Goal: Task Accomplishment & Management: Complete application form

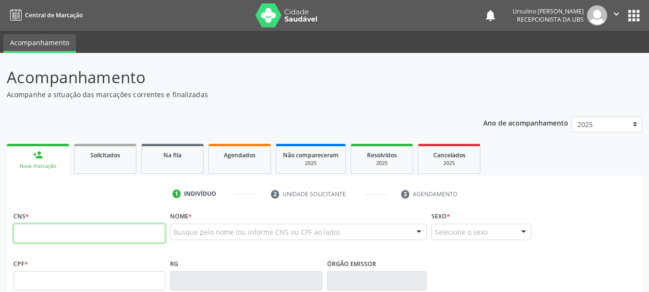
click at [130, 228] on input "text" at bounding box center [89, 232] width 152 height 19
click at [48, 230] on input "text" at bounding box center [89, 232] width 152 height 19
paste input "700 2099 6536 1323"
type input "700 2099 6536 1323"
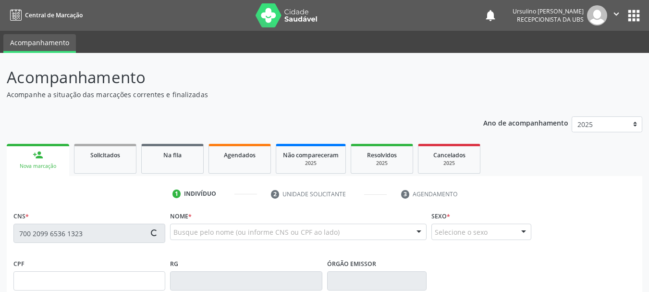
type input "05/03/1985"
type input "Maria Jose da Silva"
type input "S/N"
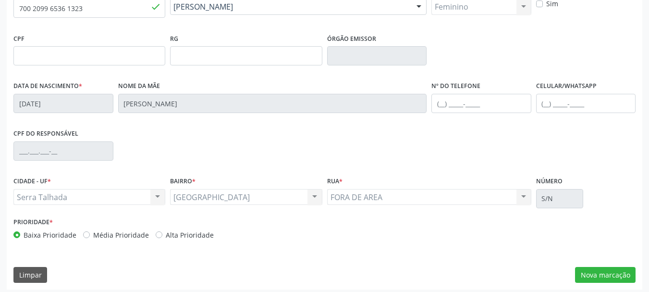
scroll to position [229, 0]
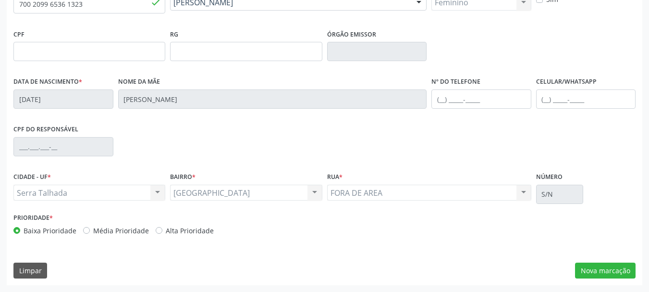
click at [609, 282] on div "CNS * 700 2099 6536 1323 done Nome * Maria Damiana da Silva Lacerda Santos Mari…" at bounding box center [325, 132] width 636 height 306
click at [607, 277] on button "Nova marcação" at bounding box center [605, 270] width 61 height 16
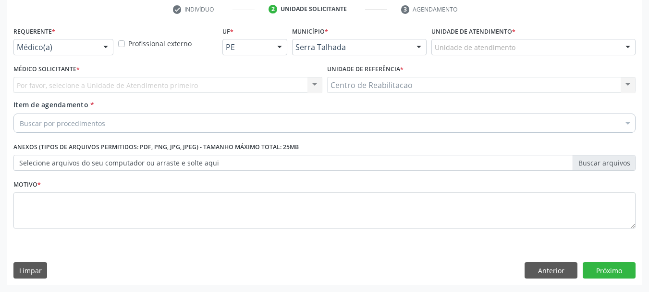
scroll to position [184, 0]
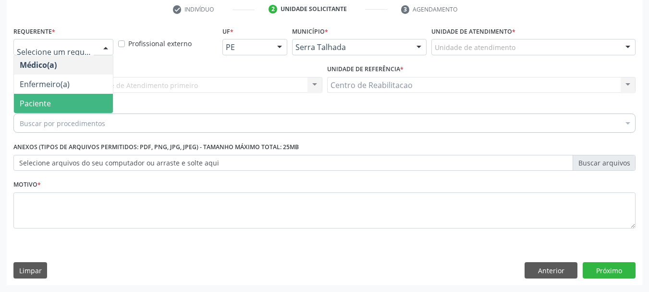
click at [56, 103] on span "Paciente" at bounding box center [63, 103] width 99 height 19
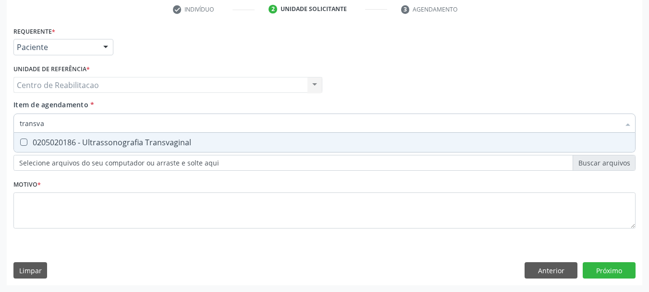
type input "transvag"
click at [96, 139] on div "0205020186 - Ultrassonografia Transvaginal" at bounding box center [325, 142] width 610 height 8
checkbox Transvaginal "true"
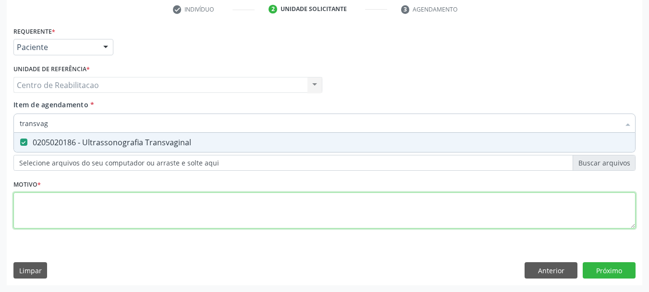
click at [100, 202] on div "Requerente * Paciente Médico(a) Enfermeiro(a) Paciente Nenhum resultado encontr…" at bounding box center [324, 133] width 622 height 218
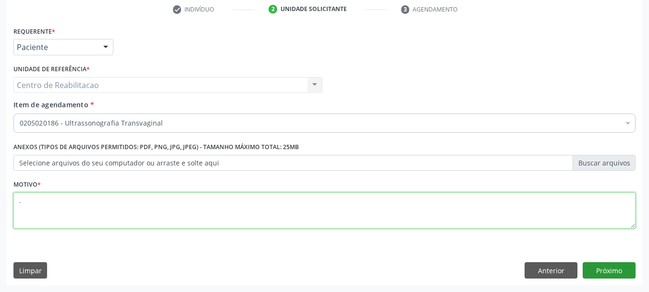
type textarea "."
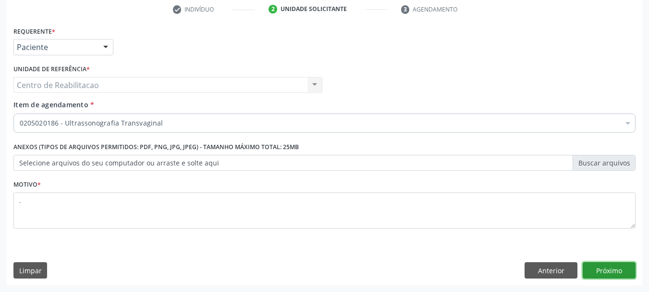
click at [608, 266] on button "Próximo" at bounding box center [609, 270] width 53 height 16
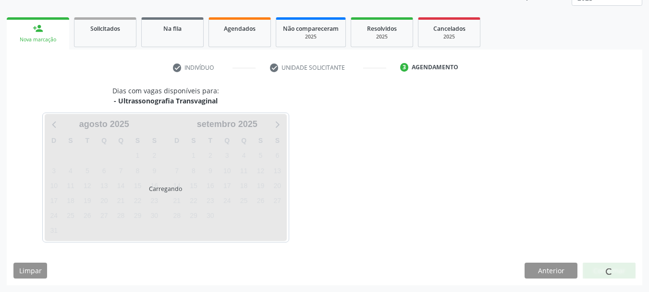
scroll to position [126, 0]
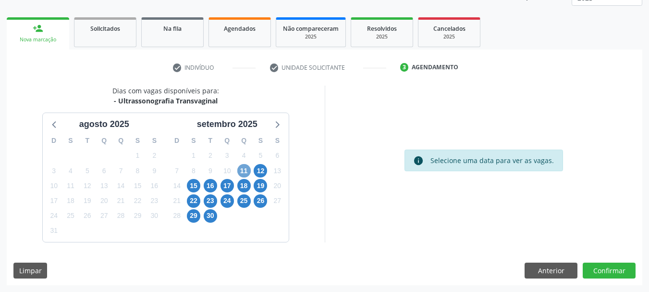
click at [244, 173] on span "11" at bounding box center [243, 170] width 13 height 13
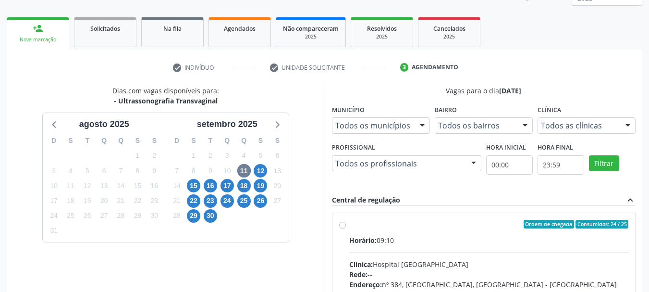
click at [437, 231] on label "Ordem de chegada Consumidos: 24 / 25 Horário: 09:10 Clínica: Hospital Sao Franc…" at bounding box center [489, 293] width 280 height 147
click at [346, 228] on input "Ordem de chegada Consumidos: 24 / 25 Horário: 09:10 Clínica: Hospital Sao Franc…" at bounding box center [342, 224] width 7 height 9
radio input "true"
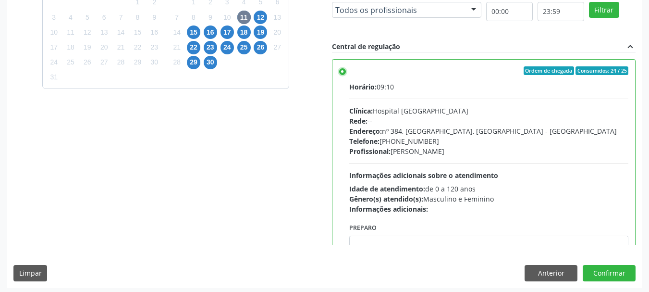
scroll to position [282, 0]
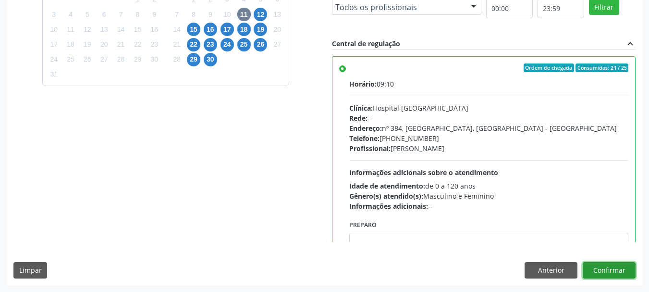
click at [622, 266] on button "Confirmar" at bounding box center [609, 270] width 53 height 16
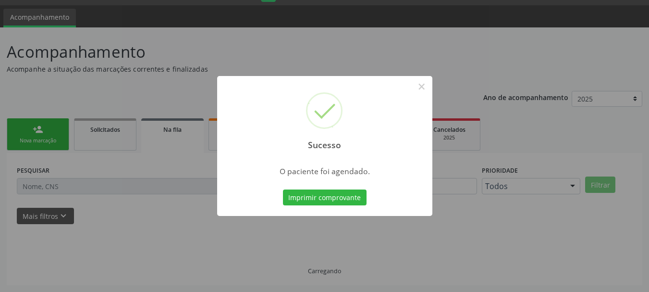
scroll to position [25, 0]
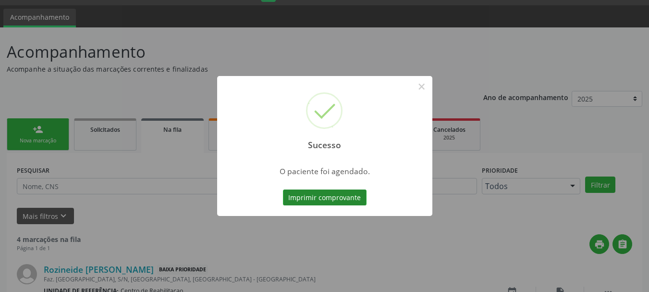
click at [344, 196] on button "Imprimir comprovante" at bounding box center [325, 197] width 84 height 16
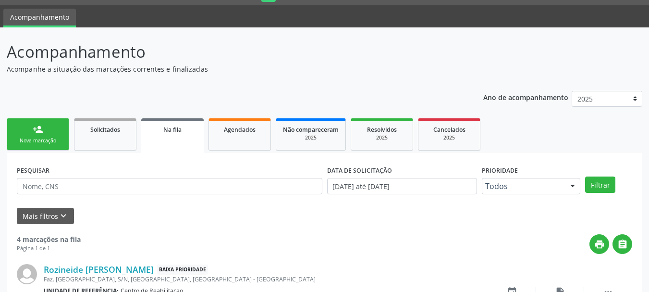
click at [46, 147] on link "person_add Nova marcação" at bounding box center [38, 134] width 62 height 32
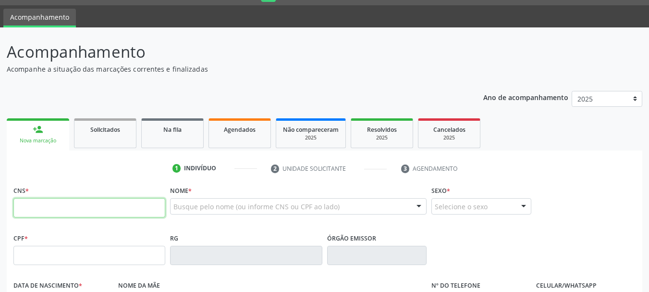
click at [85, 211] on input "text" at bounding box center [89, 207] width 152 height 19
click at [87, 213] on input "text" at bounding box center [89, 207] width 152 height 19
type input "898 0037 1891 1347"
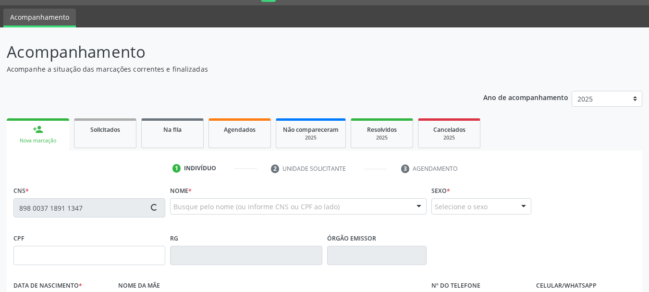
type input "06/06/1987"
type input "Eliete Dario de Azevedo Honorato"
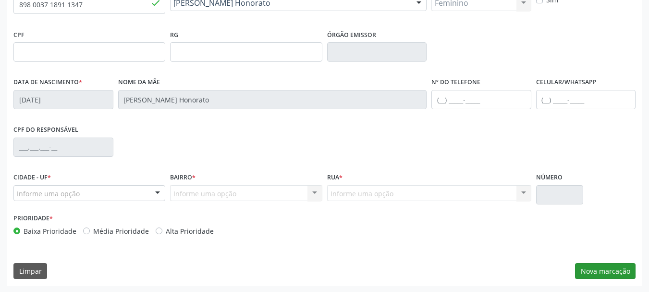
scroll to position [229, 0]
click at [621, 270] on button "Nova marcação" at bounding box center [605, 270] width 61 height 16
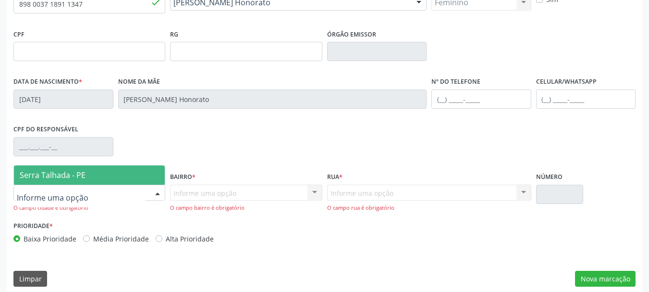
click at [79, 174] on span "Serra Talhada - PE" at bounding box center [53, 175] width 66 height 11
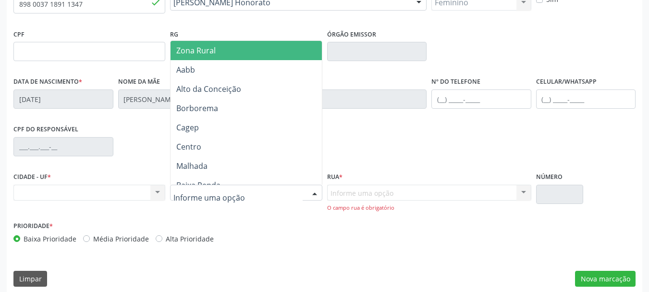
click at [216, 56] on span "Zona Rural" at bounding box center [248, 50] width 154 height 19
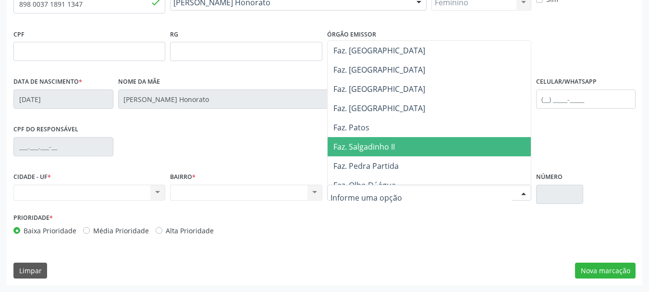
click at [383, 153] on span "Faz. Salgadinho II" at bounding box center [432, 146] width 208 height 19
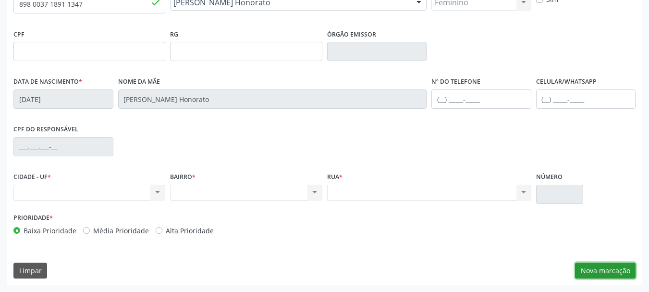
click at [610, 271] on button "Nova marcação" at bounding box center [605, 270] width 61 height 16
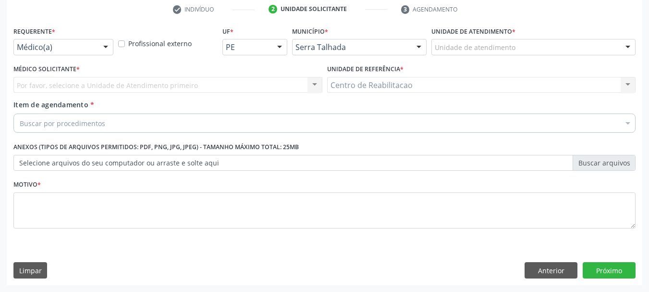
scroll to position [184, 0]
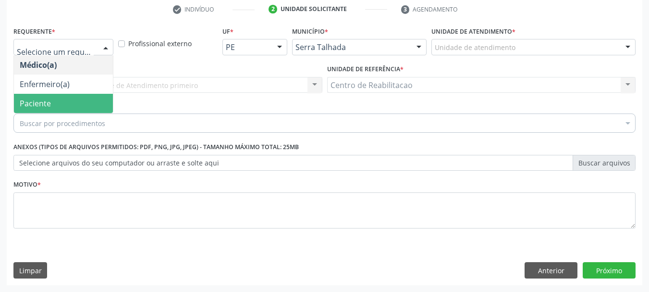
click at [52, 103] on span "Paciente" at bounding box center [63, 103] width 99 height 19
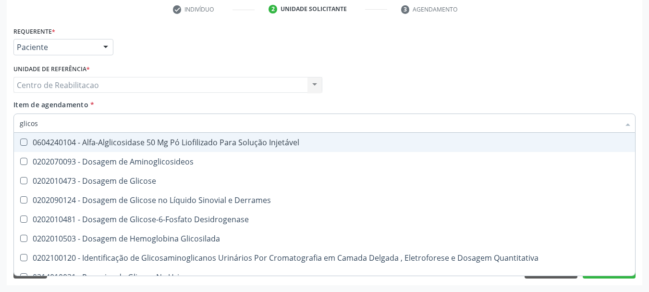
type input "glicose"
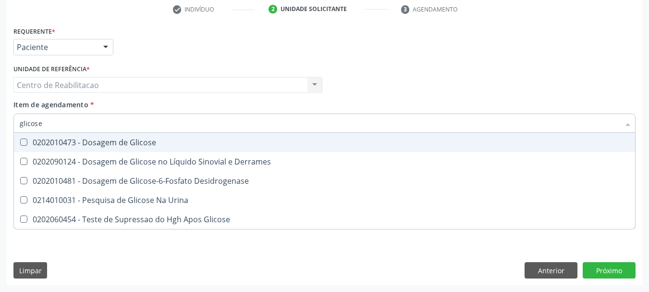
click at [146, 138] on div "0202010473 - Dosagem de Glicose" at bounding box center [325, 142] width 610 height 8
checkbox Glicose "true"
type input "ac"
checkbox Glicose "false"
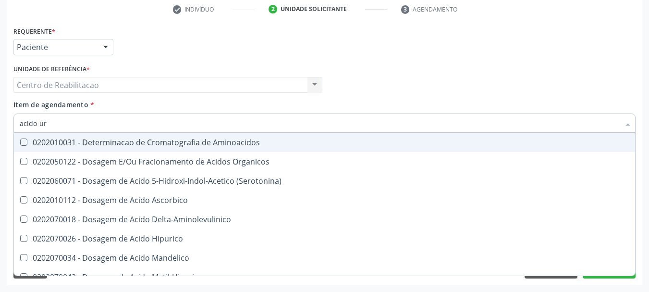
type input "acido uri"
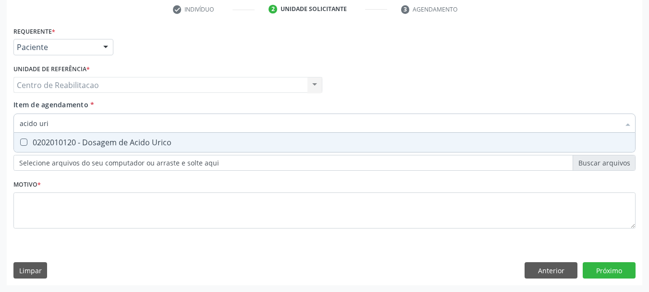
click at [146, 138] on div "0202010120 - Dosagem de Acido Urico" at bounding box center [325, 142] width 610 height 8
checkbox Urico "true"
type input "c"
checkbox Urico "false"
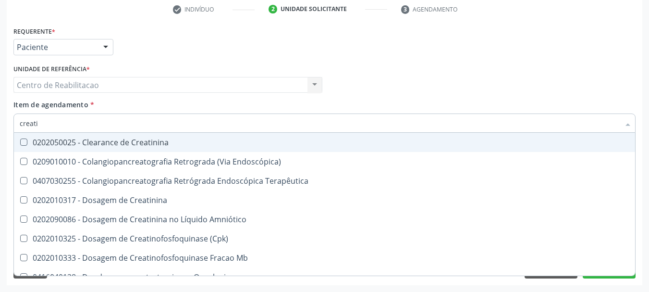
type input "creatin"
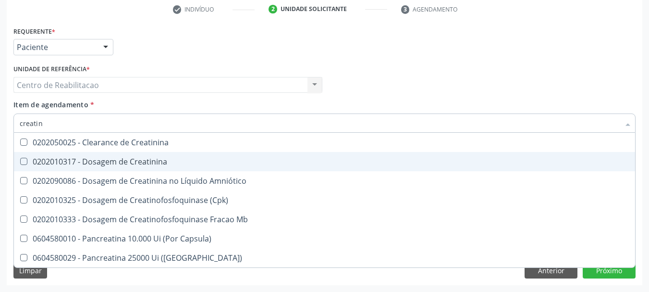
click at [144, 158] on div "0202010317 - Dosagem de Creatinina" at bounding box center [325, 162] width 610 height 8
checkbox Creatinina "true"
type input "ureia"
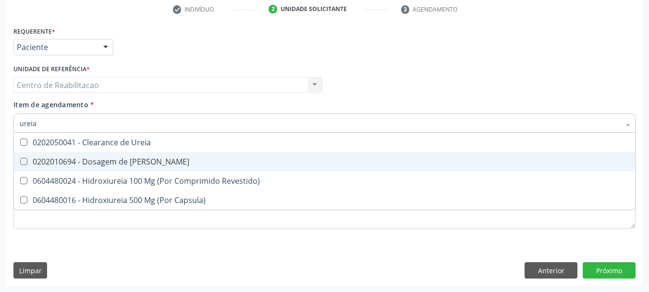
click at [144, 158] on div "0202010694 - Dosagem de [PERSON_NAME]" at bounding box center [325, 162] width 610 height 8
checkbox Ureia "true"
type input "co"
checkbox Ureia "false"
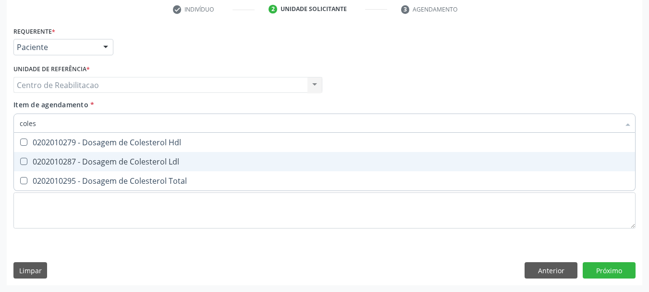
type input "colest"
click at [144, 158] on div "0202010287 - Dosagem de Colesterol Ldl" at bounding box center [325, 162] width 610 height 8
checkbox Ldl "true"
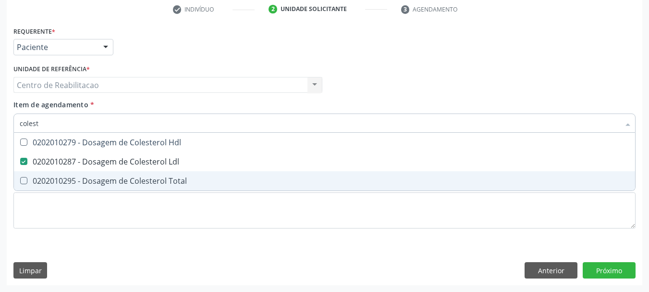
click at [147, 184] on div "0202010295 - Dosagem de Colesterol Total" at bounding box center [325, 181] width 610 height 8
checkbox Total "true"
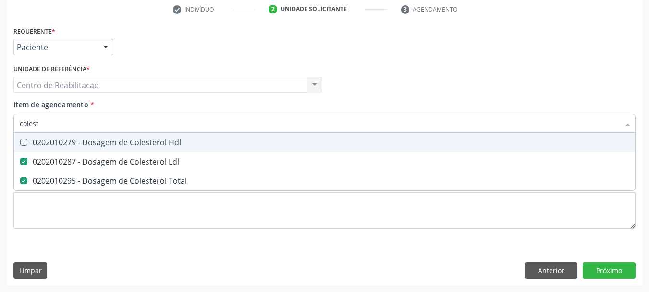
click at [160, 135] on span "0202010279 - Dosagem de Colesterol Hdl" at bounding box center [324, 142] width 621 height 19
checkbox Hdl "true"
type input "tg"
checkbox Hdl "false"
checkbox Ldl "false"
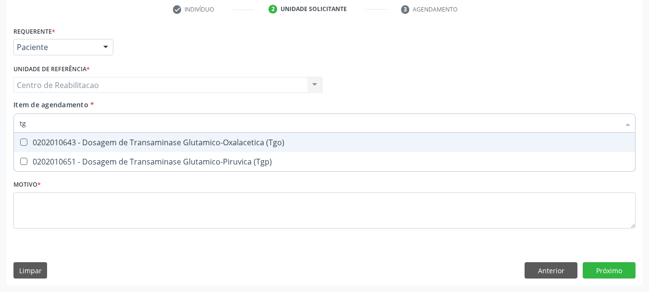
click at [160, 135] on span "0202010643 - Dosagem de Transaminase Glutamico-Oxalacetica (Tgo)" at bounding box center [324, 142] width 621 height 19
checkbox \(Tgo\) "true"
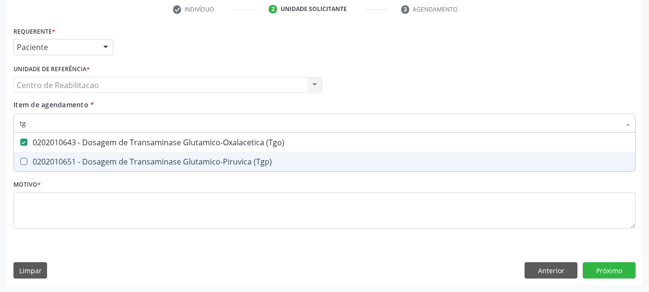
click at [171, 156] on span "0202010651 - Dosagem de Transaminase Glutamico-Piruvica (Tgp)" at bounding box center [324, 161] width 621 height 19
checkbox \(Tgp\) "true"
type input "tr"
checkbox \(Tgo\) "false"
checkbox \(Tgp\) "false"
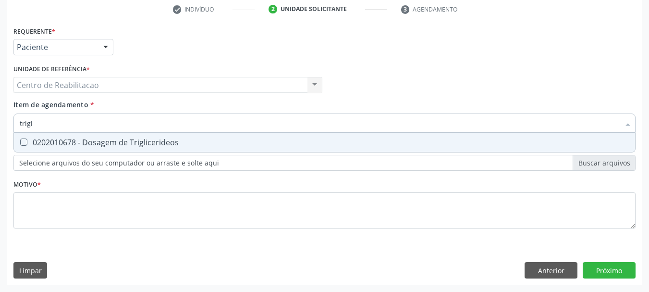
type input "trigli"
click at [132, 143] on div "0202010678 - Dosagem de Triglicerideos" at bounding box center [325, 142] width 610 height 8
checkbox Triglicerideos "true"
type input "gli"
checkbox Triglicerideos "false"
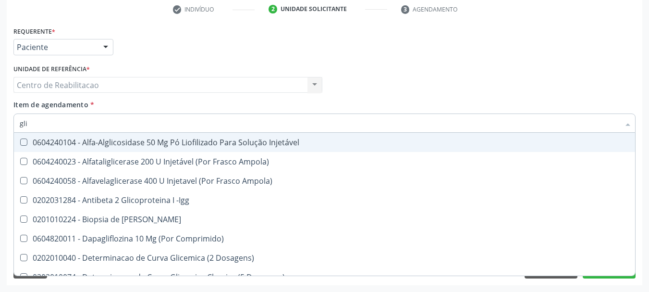
type input "glic"
checkbox Aminoglicosideos "true"
checkbox Glicose "false"
checkbox Derrames "true"
checkbox Triglicerideos "false"
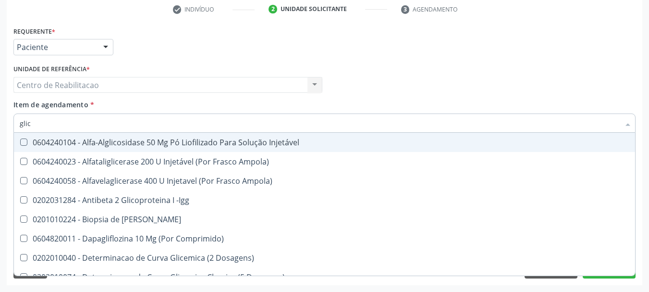
type input "glico"
checkbox Comprimido\) "true"
checkbox Aminoglicosideos "false"
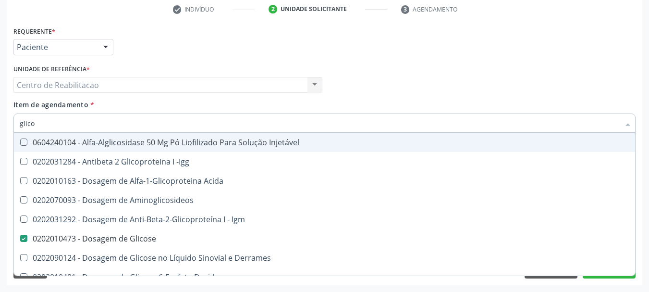
type input "glicos"
checkbox Acida "true"
checkbox Glicose "false"
type input "glicosi"
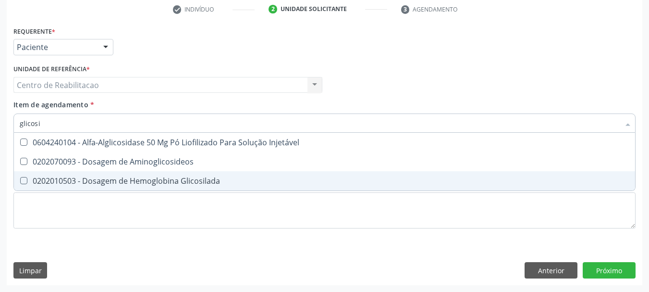
click at [144, 181] on div "0202010503 - Dosagem de Hemoglobina Glicosilada" at bounding box center [325, 181] width 610 height 8
checkbox Glicosilada "true"
type input "hem"
checkbox Glicosilada "false"
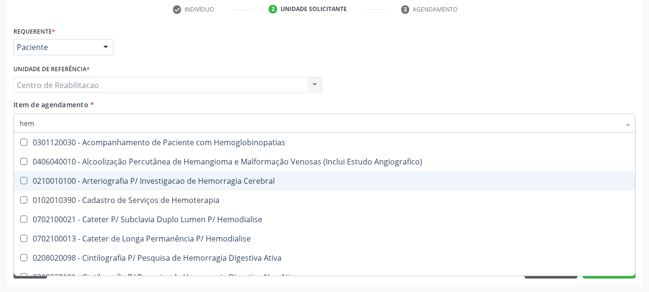
type input "hemo"
checkbox Hemacias "true"
checkbox Glicosilada "false"
type input "hemog"
checkbox Oncologia "true"
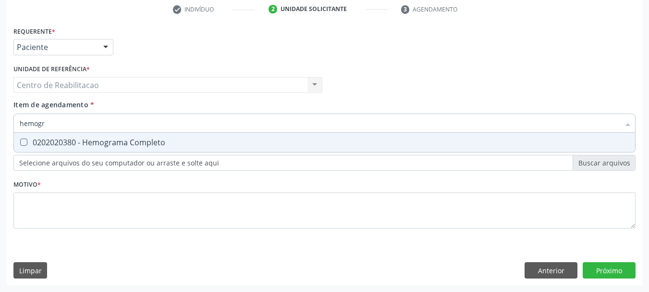
type input "hemogra"
click at [160, 135] on span "0202020380 - Hemograma Completo" at bounding box center [324, 142] width 621 height 19
checkbox Completo "true"
type input "lat"
checkbox Completo "false"
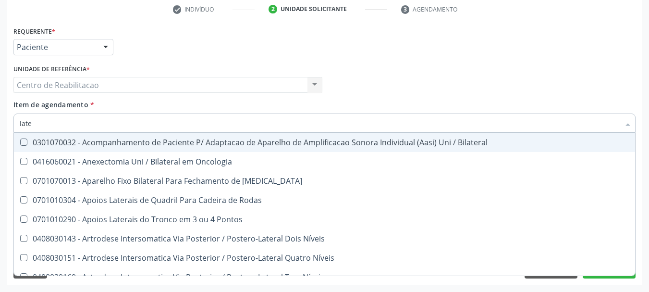
type input "latex"
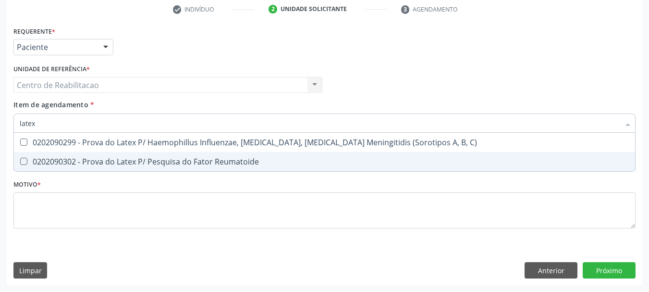
click at [173, 158] on div "0202090302 - Prova do Latex P/ Pesquisa do Fator Reumatoide" at bounding box center [325, 162] width 610 height 8
checkbox Reumatoide "true"
type input "prot"
checkbox Reumatoide "false"
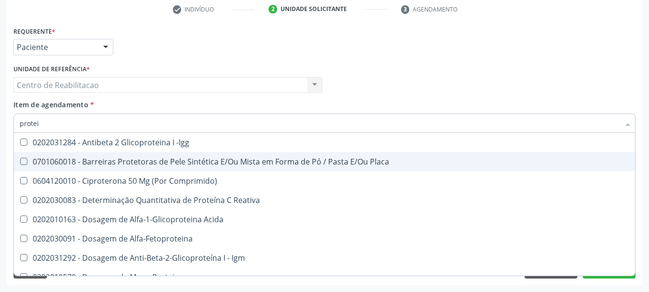
type input "protein"
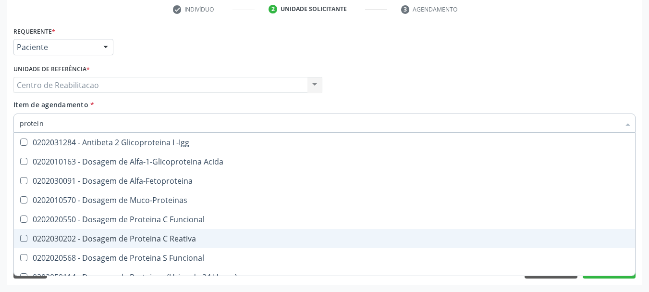
click at [198, 238] on div "0202030202 - Dosagem de Proteina C Reativa" at bounding box center [325, 238] width 610 height 8
checkbox Reativa "true"
type input "uri"
checkbox Reativa "false"
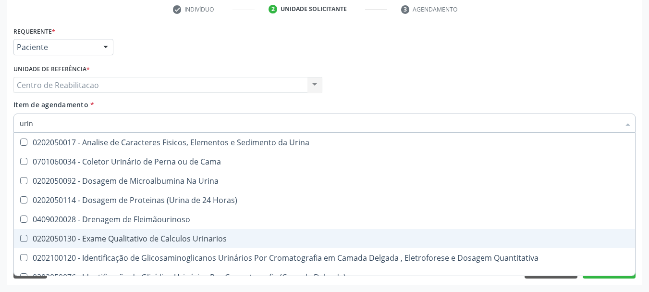
type input "urina"
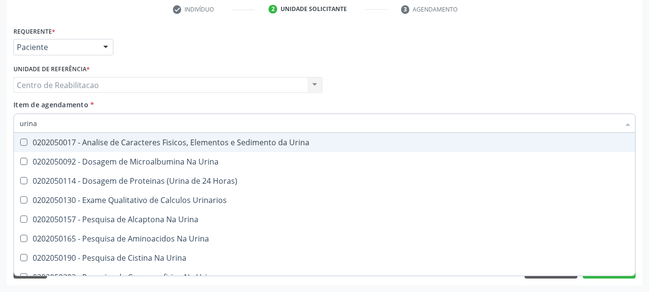
click at [249, 143] on div "0202050017 - Analise de Caracteres Fisicos, Elementos e Sedimento da Urina" at bounding box center [325, 142] width 610 height 8
checkbox Urina "true"
type input "127"
checkbox Urina "false"
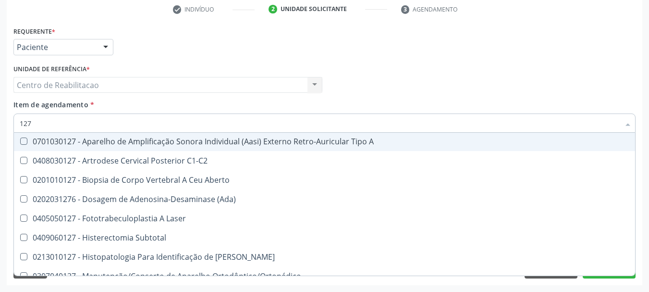
scroll to position [144, 0]
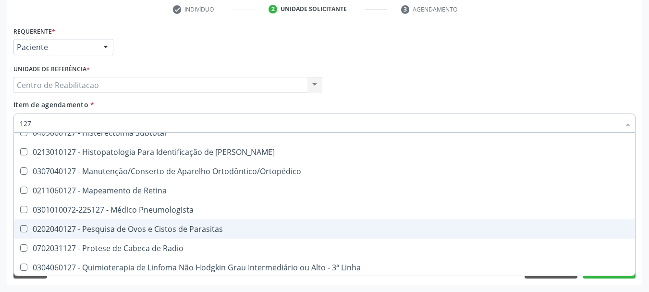
click at [202, 226] on div "0202040127 - Pesquisa de Ovos e Cistos de Parasitas" at bounding box center [325, 229] width 610 height 8
checkbox Parasitas "true"
type input "tem"
checkbox Parasitas "false"
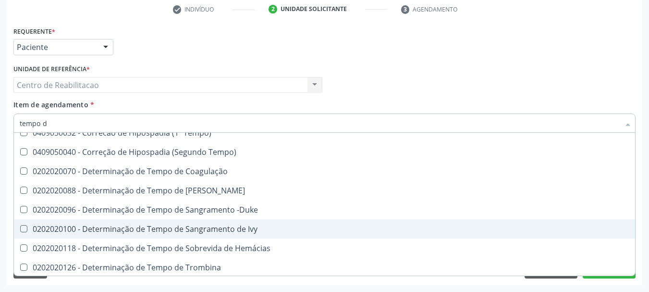
type input "tempo de"
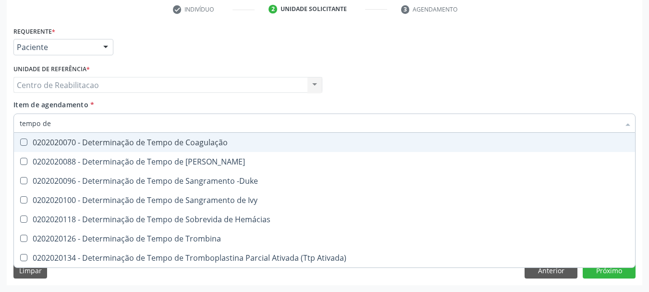
click at [222, 138] on div "0202020070 - Determinação de Tempo de Coagulação" at bounding box center [325, 142] width 610 height 8
checkbox Coagulação "true"
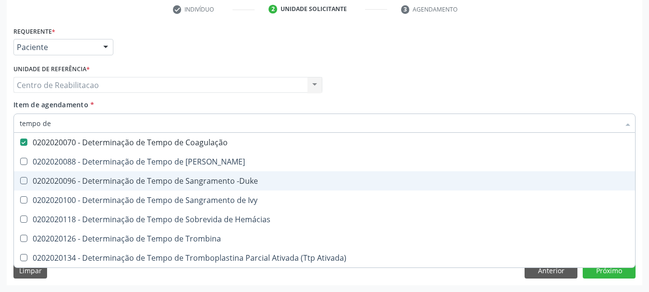
click at [244, 178] on div "0202020096 - Determinação de Tempo de Sangramento -Duke" at bounding box center [325, 181] width 610 height 8
checkbox -Duke "true"
type input "t3"
checkbox Coagulação "false"
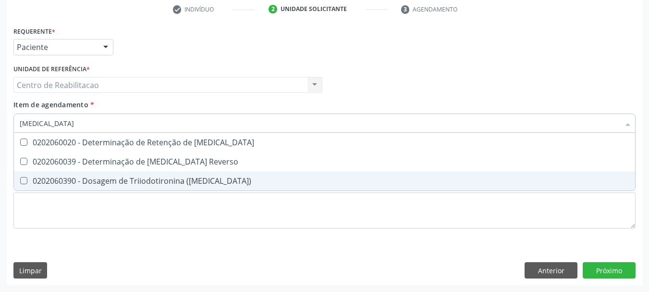
click at [244, 178] on div "0202060390 - Dosagem de Triiodotironina ([MEDICAL_DATA])" at bounding box center [325, 181] width 610 height 8
checkbox \(T3\) "true"
type input "t"
checkbox \(T3\) "false"
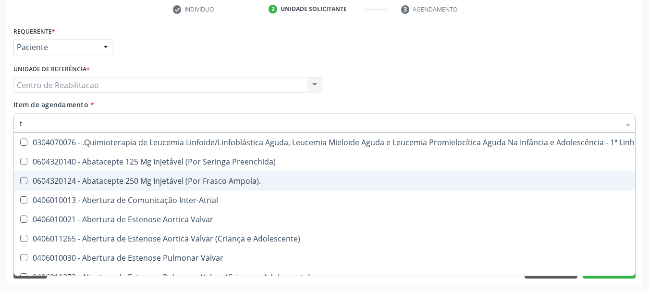
type input "t4"
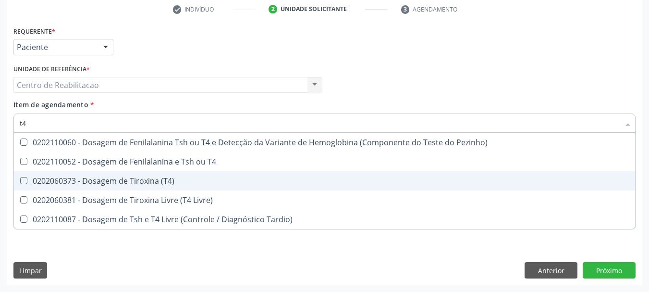
click at [244, 178] on div "0202060373 - Dosagem de Tiroxina (T4)" at bounding box center [325, 181] width 610 height 8
checkbox \(T4\) "true"
type input "ts"
checkbox \(T4\) "false"
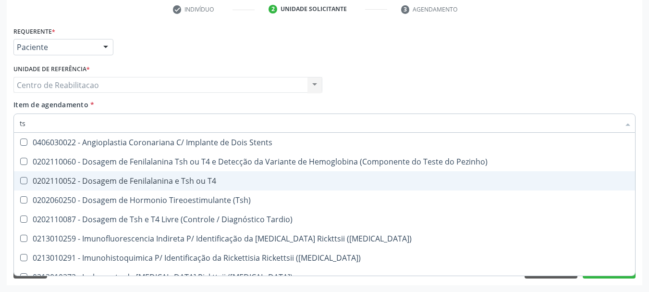
type input "tsh"
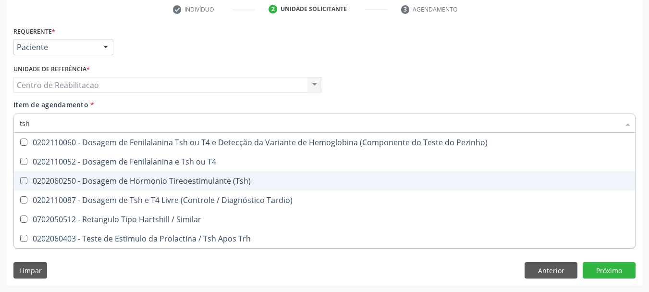
click at [244, 178] on div "0202060250 - Dosagem de Hormonio Tireoestimulante (Tsh)" at bounding box center [325, 181] width 610 height 8
checkbox \(Tsh\) "true"
type input "tp"
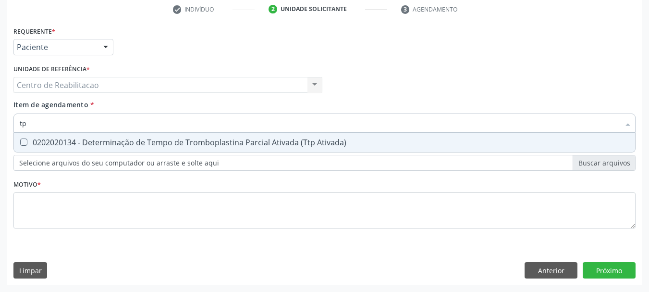
click at [260, 143] on div "0202020134 - Determinação de Tempo de Tromboplastina Parcial Ativada (Ttp Ativa…" at bounding box center [325, 142] width 610 height 8
checkbox Ativada\) "true"
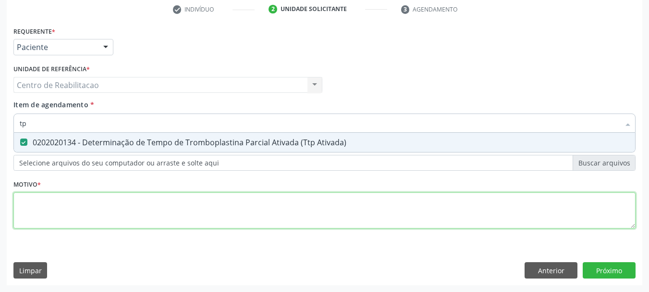
click at [248, 207] on div "Requerente * Paciente Médico(a) Enfermeiro(a) Paciente Nenhum resultado encontr…" at bounding box center [324, 133] width 622 height 218
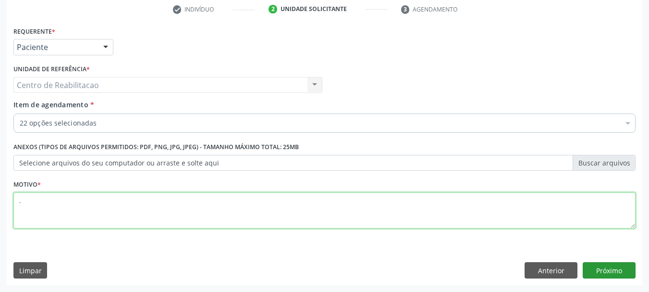
type textarea "."
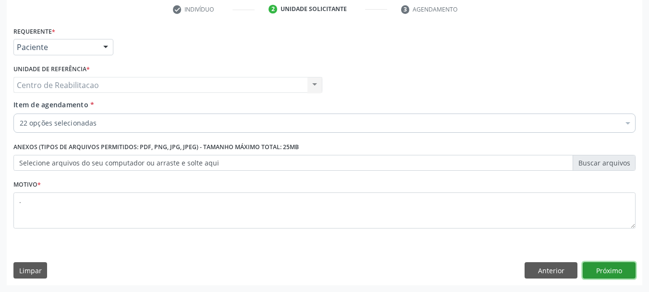
click at [602, 269] on button "Próximo" at bounding box center [609, 270] width 53 height 16
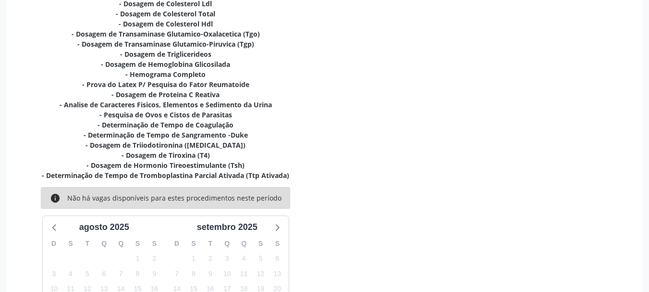
scroll to position [281, 0]
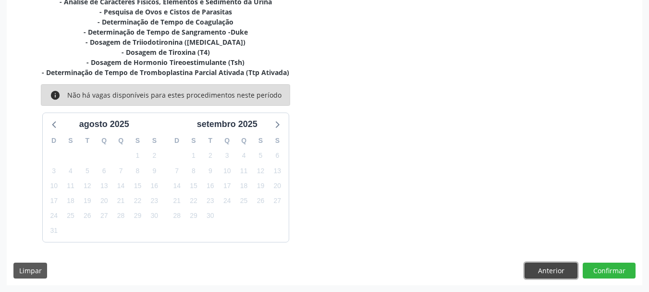
click at [534, 268] on button "Anterior" at bounding box center [551, 270] width 53 height 16
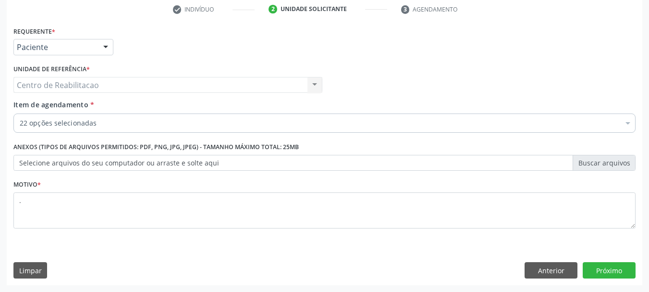
click at [67, 118] on div "22 opções selecionadas" at bounding box center [324, 122] width 622 height 19
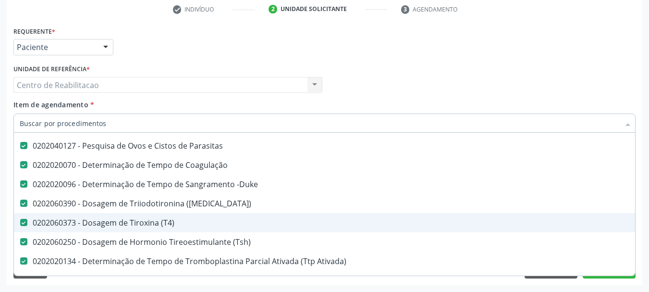
scroll to position [384, 0]
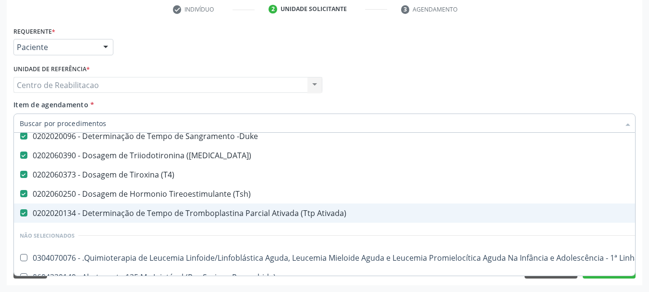
click at [222, 213] on div "0202020134 - Determinação de Tempo de Tromboplastina Parcial Ativada (Ttp Ativa…" at bounding box center [394, 213] width 748 height 8
checkbox Ativada\) "false"
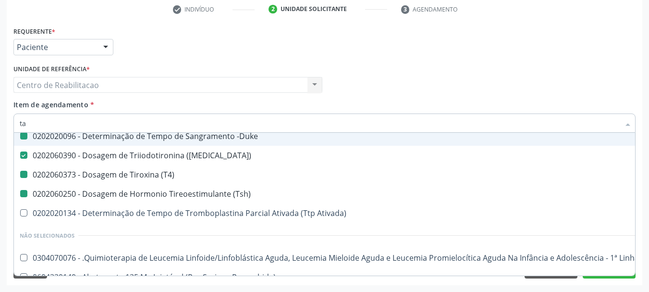
type input "tap"
checkbox Glicose "false"
checkbox Urico "false"
checkbox Creatinina "false"
checkbox Ureia "false"
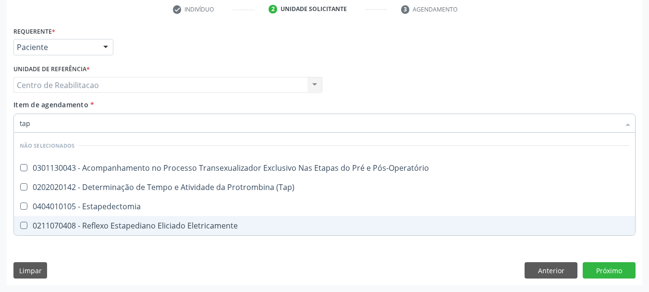
scroll to position [0, 0]
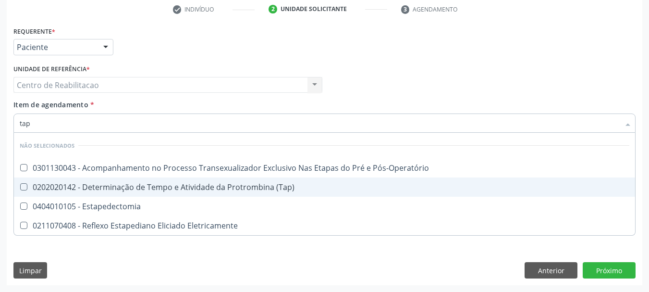
click at [174, 181] on span "0202020142 - Determinação de Tempo e Atividade da Protrombina (Tap)" at bounding box center [324, 186] width 621 height 19
checkbox \(Tap\) "true"
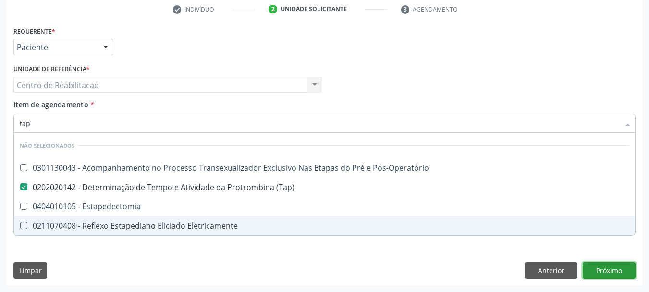
click at [613, 264] on div "Requerente * Paciente Médico(a) Enfermeiro(a) Paciente Nenhum resultado encontr…" at bounding box center [325, 154] width 636 height 261
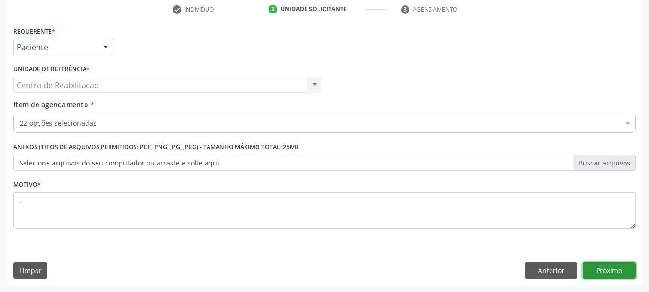
click at [624, 270] on button "Próximo" at bounding box center [609, 270] width 53 height 16
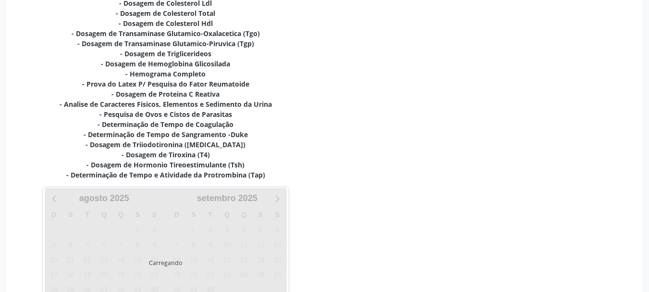
scroll to position [329, 0]
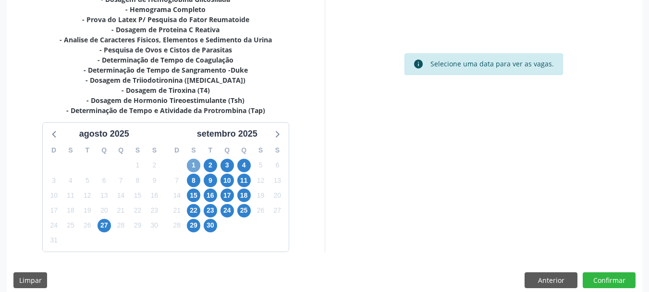
click at [193, 164] on span "1" at bounding box center [193, 165] width 13 height 13
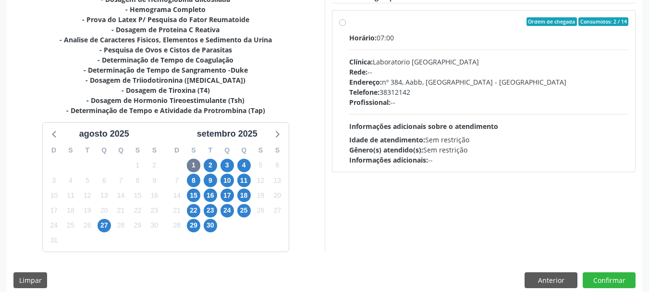
click at [419, 31] on label "Ordem de chegada Consumidos: 2 / 14 Horário: 07:00 Clínica: Laboratorio Sao Fra…" at bounding box center [489, 90] width 280 height 147
click at [346, 26] on input "Ordem de chegada Consumidos: 2 / 14 Horário: 07:00 Clínica: Laboratorio Sao Fra…" at bounding box center [342, 21] width 7 height 9
radio input "true"
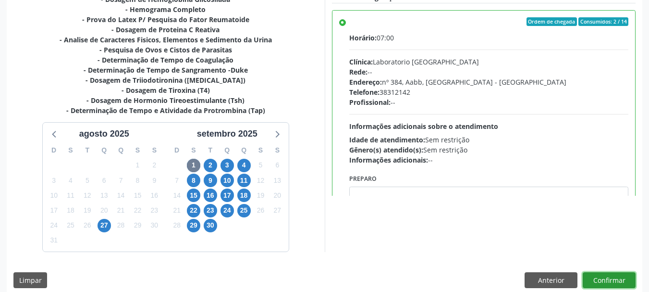
click at [617, 282] on button "Confirmar" at bounding box center [609, 280] width 53 height 16
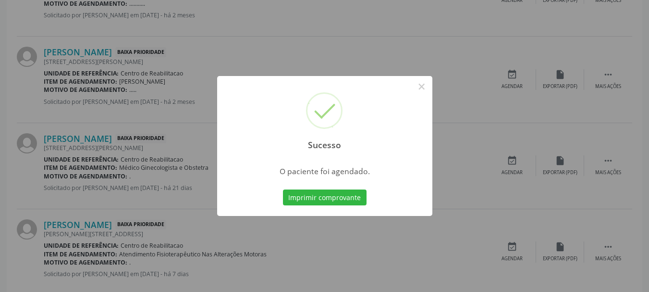
scroll to position [25, 0]
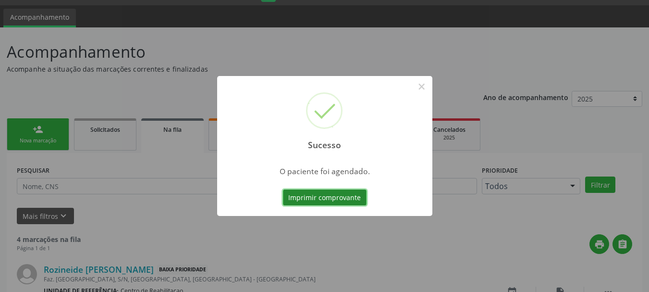
click at [323, 195] on button "Imprimir comprovante" at bounding box center [325, 197] width 84 height 16
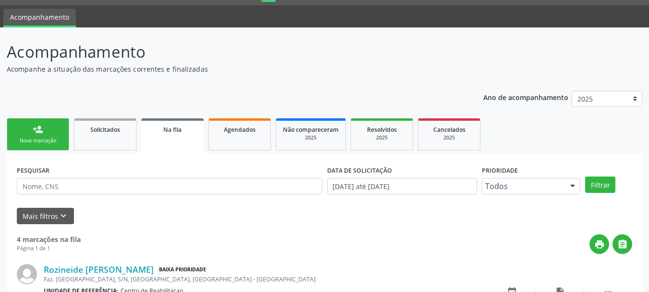
click at [19, 133] on link "person_add Nova marcação" at bounding box center [38, 134] width 62 height 32
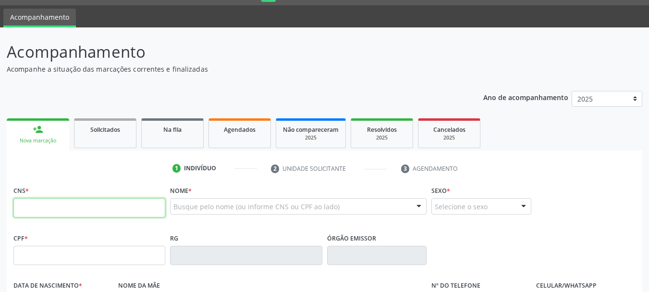
click at [130, 206] on input "text" at bounding box center [89, 207] width 152 height 19
type input "701 2030 0030 2612"
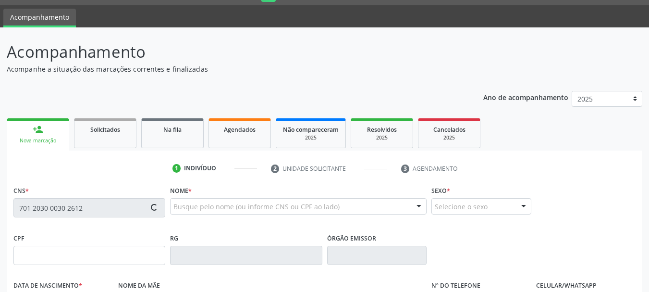
type input "26/08/1981"
type input "Ana Maria Lopes de Souza"
type input "(87) 9806-7974"
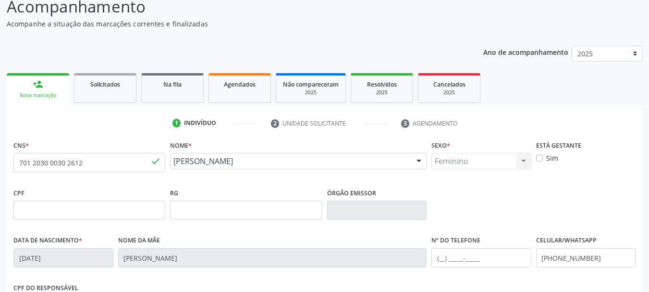
scroll to position [218, 0]
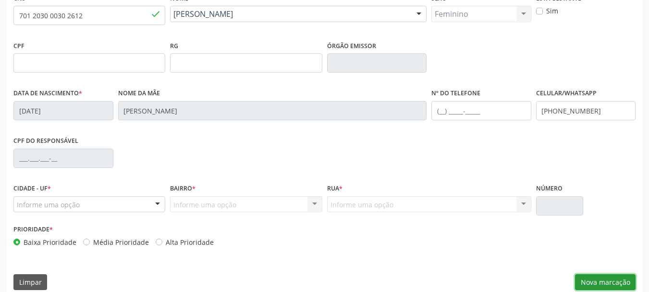
click at [610, 277] on button "Nova marcação" at bounding box center [605, 282] width 61 height 16
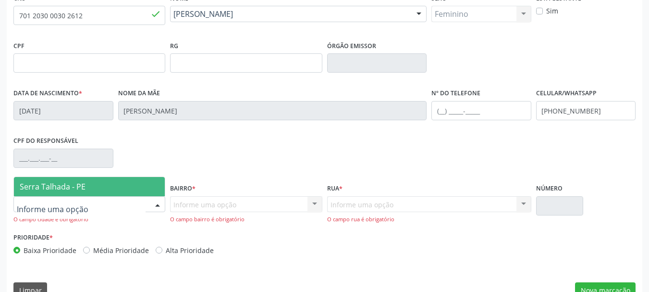
click at [87, 192] on span "Serra Talhada - PE" at bounding box center [89, 186] width 151 height 19
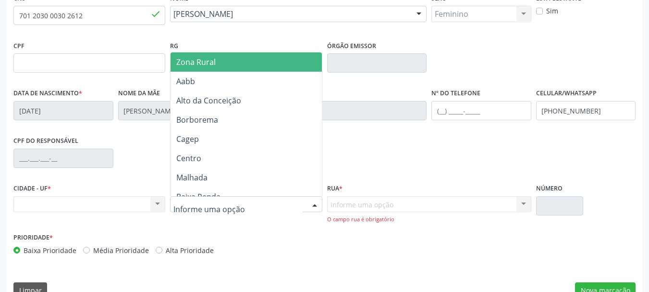
click at [224, 61] on span "Zona Rural" at bounding box center [248, 61] width 154 height 19
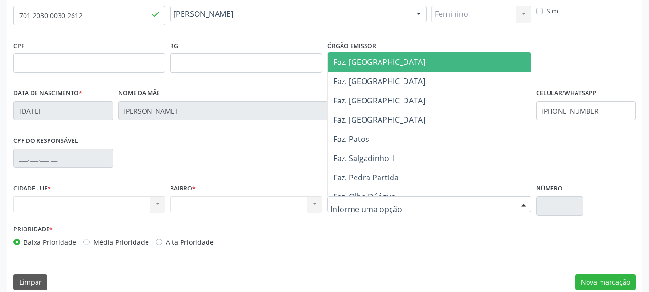
click at [381, 66] on span "Faz. [GEOGRAPHIC_DATA]" at bounding box center [379, 62] width 92 height 11
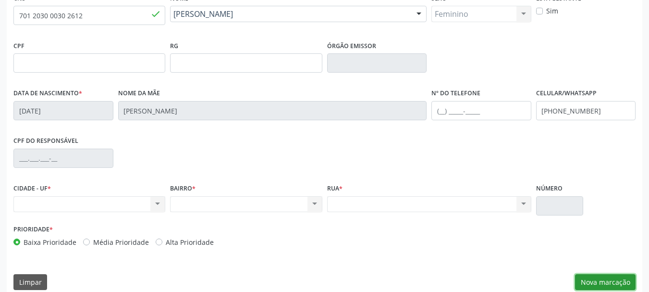
click at [615, 278] on button "Nova marcação" at bounding box center [605, 282] width 61 height 16
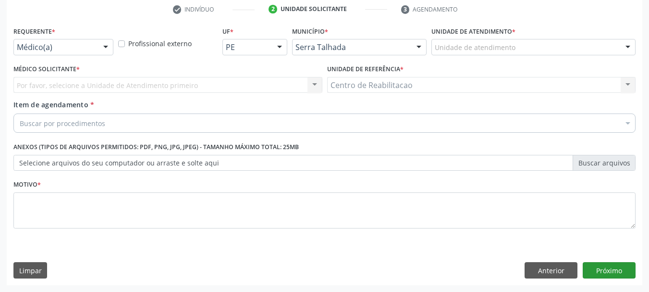
scroll to position [184, 0]
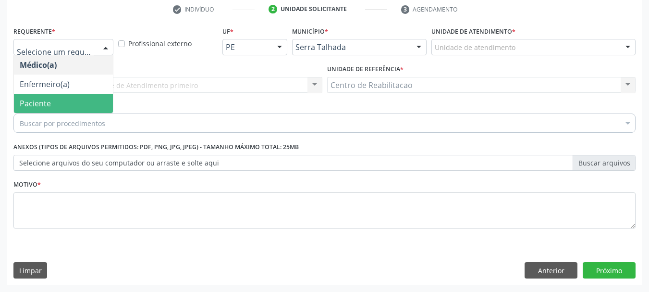
click at [47, 98] on span "Paciente" at bounding box center [35, 103] width 31 height 11
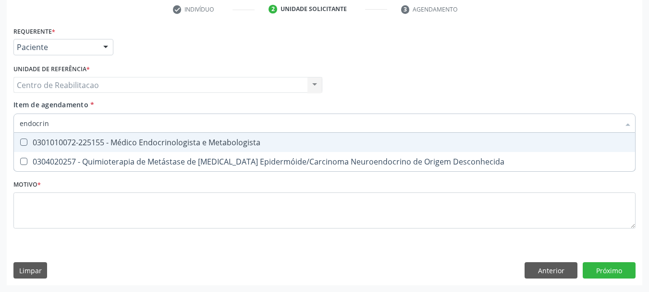
type input "endocrino"
click at [114, 140] on div "0301010072-225155 - Médico Endocrinologista e Metabologista" at bounding box center [325, 142] width 610 height 8
checkbox Metabologista "true"
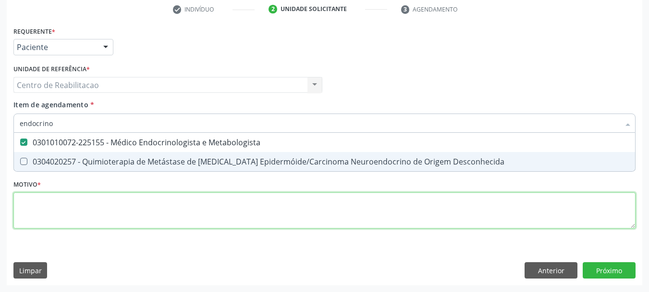
click at [209, 217] on div "Requerente * Paciente Médico(a) Enfermeiro(a) Paciente Nenhum resultado encontr…" at bounding box center [324, 133] width 622 height 218
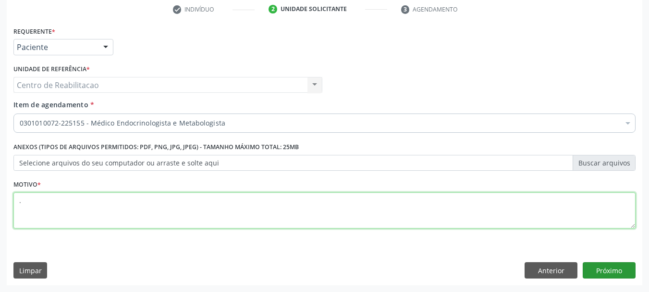
type textarea "."
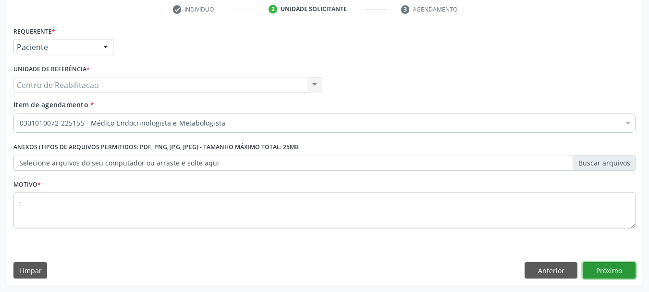
click at [615, 274] on button "Próximo" at bounding box center [609, 270] width 53 height 16
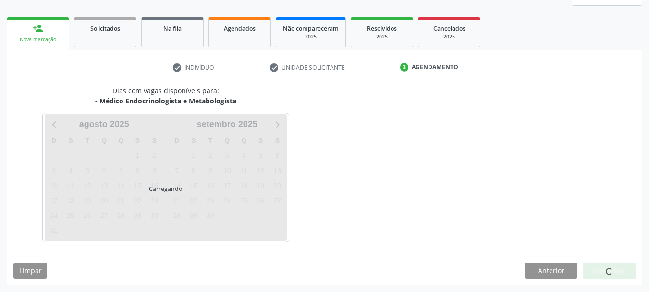
scroll to position [126, 0]
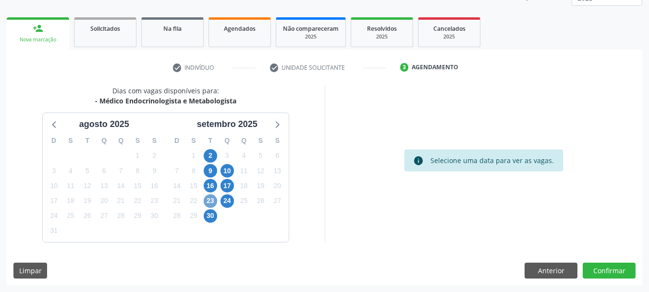
click at [214, 200] on span "23" at bounding box center [210, 200] width 13 height 13
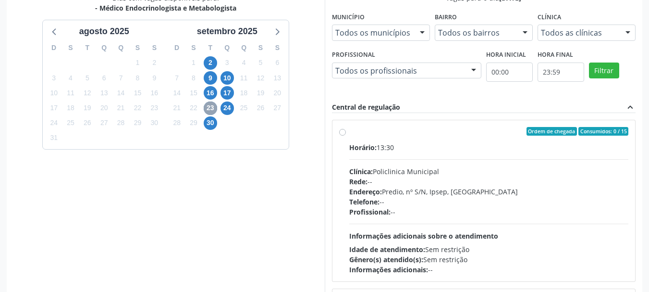
scroll to position [222, 0]
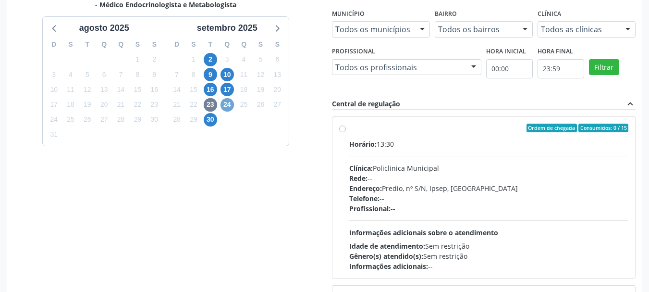
click at [230, 104] on span "24" at bounding box center [227, 104] width 13 height 13
click at [380, 134] on label "Ordem de chegada Consumidos: 3 / 25 Horário: 13:00 Clínica: Policlinica Municip…" at bounding box center [489, 196] width 280 height 147
click at [346, 132] on input "Ordem de chegada Consumidos: 3 / 25 Horário: 13:00 Clínica: Policlinica Municip…" at bounding box center [342, 127] width 7 height 9
radio input "true"
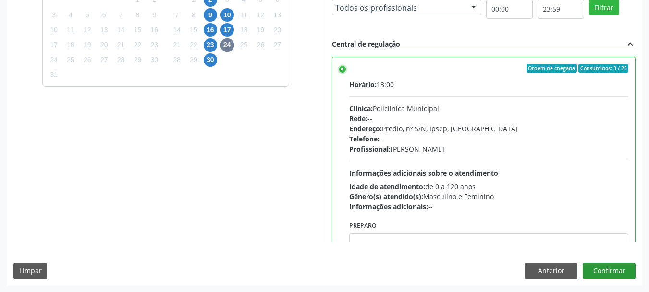
scroll to position [282, 0]
click at [614, 271] on button "Confirmar" at bounding box center [609, 270] width 53 height 16
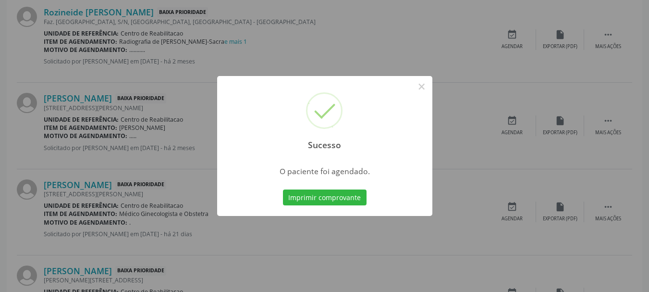
scroll to position [25, 0]
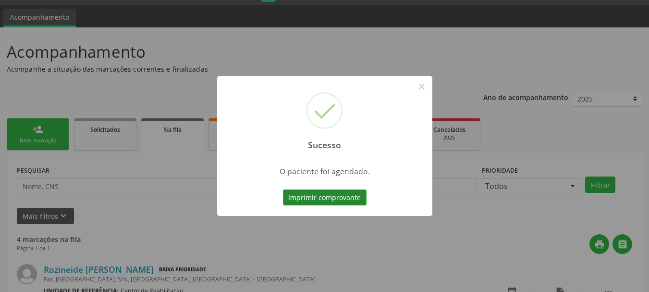
click at [331, 201] on button "Imprimir comprovante" at bounding box center [325, 197] width 84 height 16
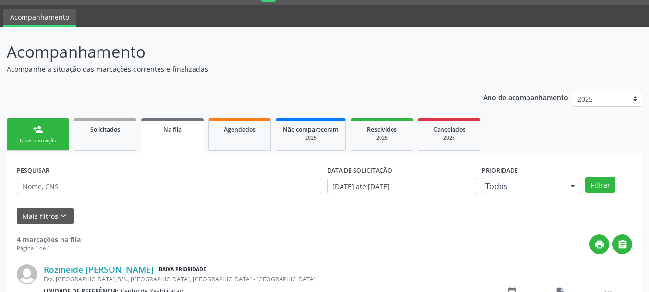
click at [44, 124] on link "person_add Nova marcação" at bounding box center [38, 134] width 62 height 32
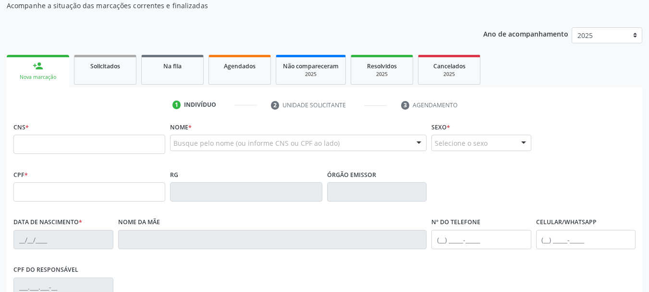
scroll to position [85, 0]
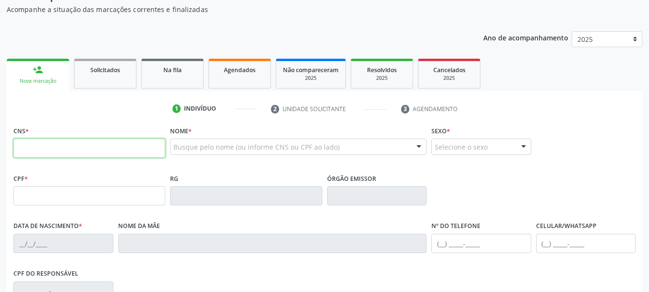
click at [54, 143] on input "text" at bounding box center [89, 147] width 152 height 19
paste input "701 2030 0030 2612"
type input "701 2030 0030 2612"
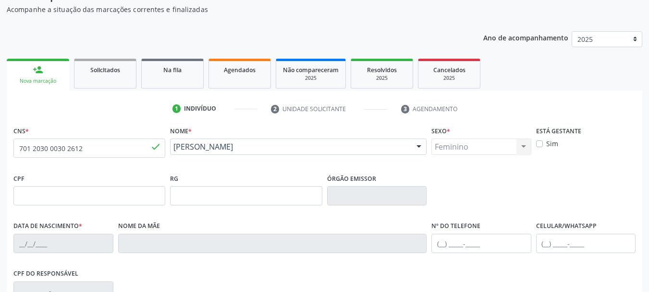
type input "26/08/1981"
type input "Ana Maria Lopes de Souza"
type input "(87) 9806-7974"
type input "S/N"
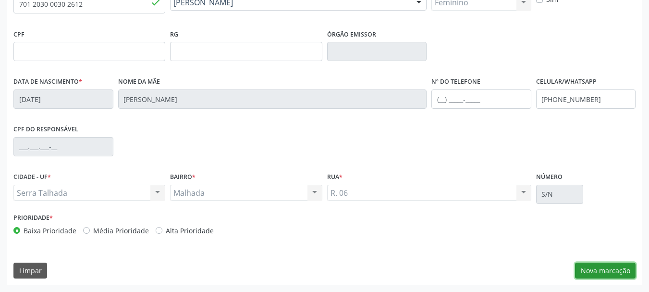
drag, startPoint x: 590, startPoint y: 269, endPoint x: 646, endPoint y: 267, distance: 55.8
click at [591, 270] on button "Nova marcação" at bounding box center [605, 270] width 61 height 16
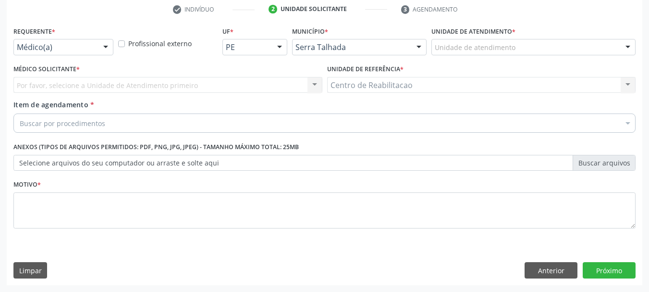
scroll to position [184, 0]
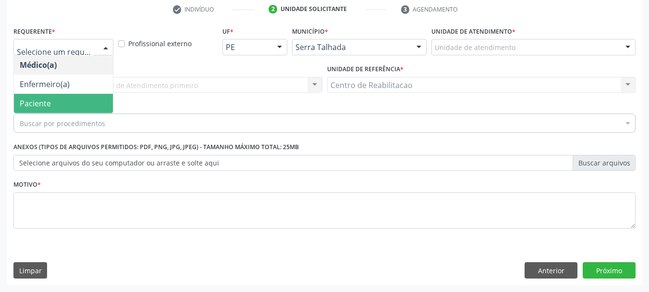
click at [59, 104] on span "Paciente" at bounding box center [63, 103] width 99 height 19
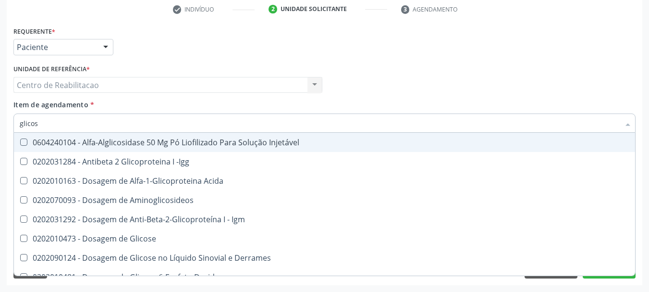
type input "glicose"
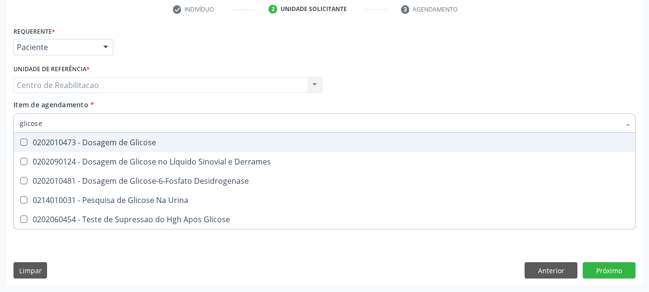
click at [150, 141] on div "0202010473 - Dosagem de Glicose" at bounding box center [325, 142] width 610 height 8
checkbox Glicose "true"
type input "acid"
checkbox Glicose "false"
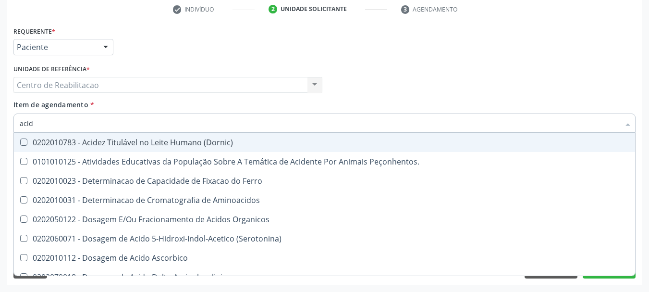
type input "acido"
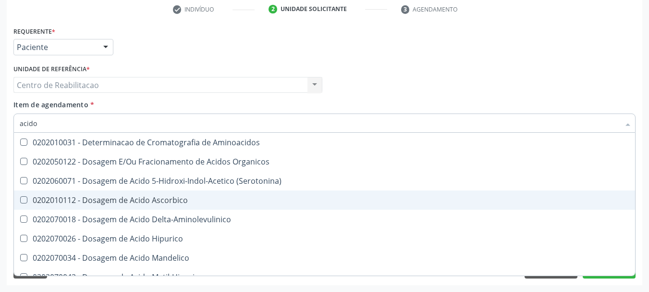
scroll to position [48, 0]
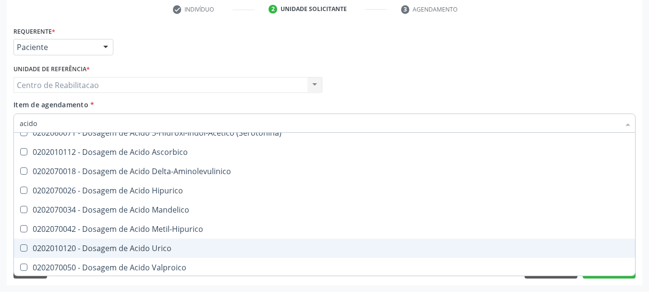
click at [163, 247] on div "0202010120 - Dosagem de Acido Urico" at bounding box center [325, 248] width 610 height 8
checkbox Urico "true"
type input "crea"
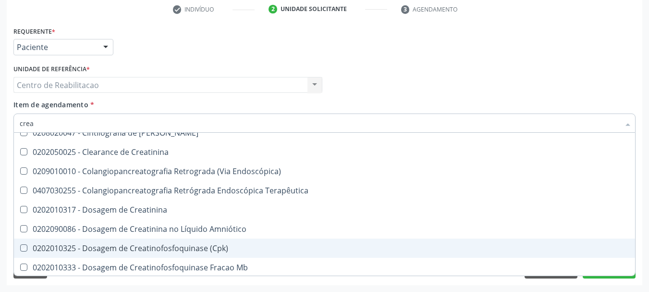
checkbox \(Cpk\) "false"
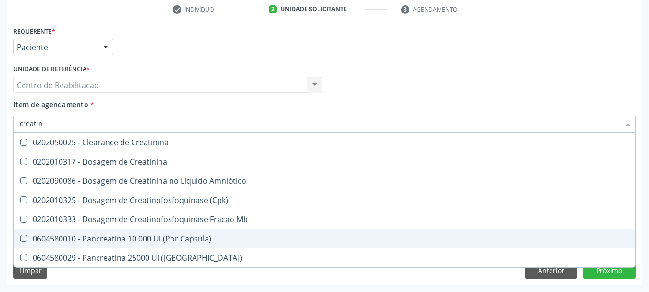
type input "creatini"
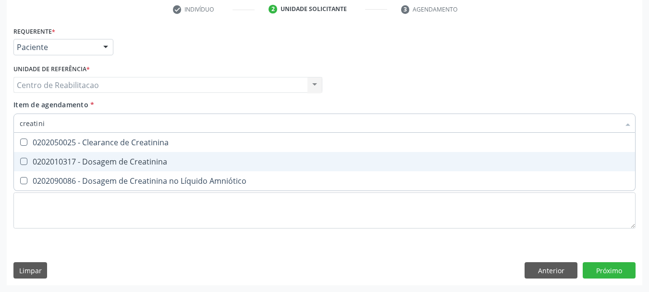
click at [130, 158] on div "0202010317 - Dosagem de Creatinina" at bounding box center [325, 162] width 610 height 8
checkbox Creatinina "true"
type input "ureia"
click at [130, 158] on div "0202010694 - Dosagem de [PERSON_NAME]" at bounding box center [325, 162] width 610 height 8
checkbox Ureia "true"
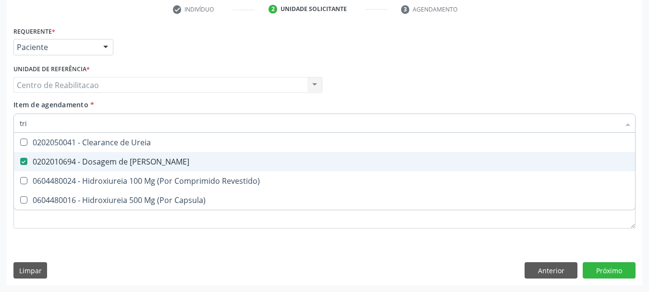
type input "trig"
checkbox Ureia "false"
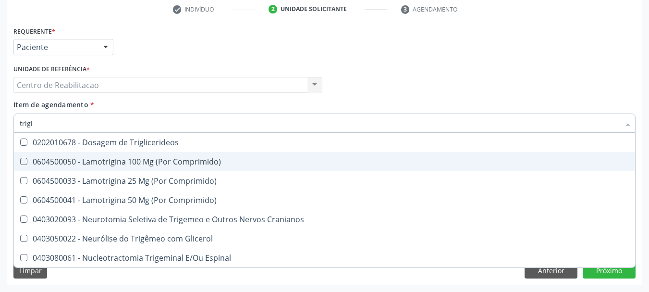
type input "trigli"
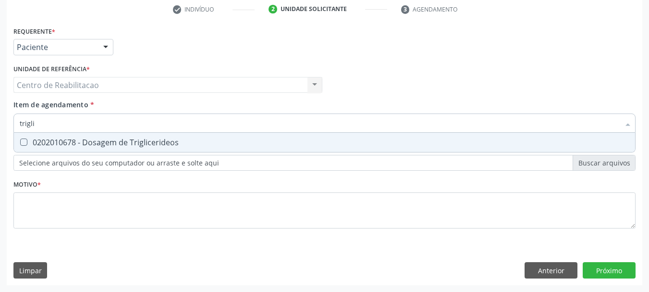
click at [139, 138] on div "0202010678 - Dosagem de Triglicerideos" at bounding box center [325, 142] width 610 height 8
checkbox Triglicerideos "true"
type input "coles"
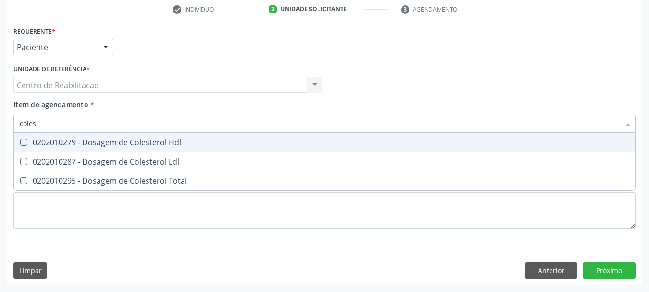
click at [147, 134] on span "0202010279 - Dosagem de Colesterol Hdl" at bounding box center [324, 142] width 621 height 19
checkbox Hdl "true"
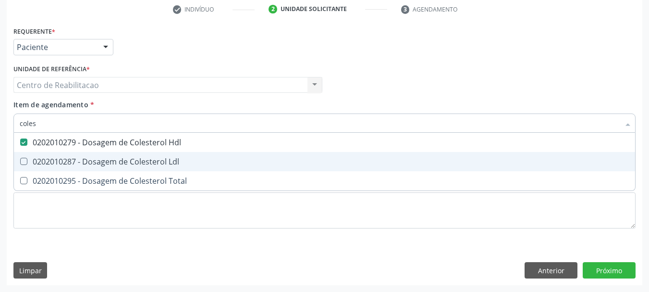
click at [151, 158] on div "0202010287 - Dosagem de Colesterol Ldl" at bounding box center [325, 162] width 610 height 8
checkbox Ldl "true"
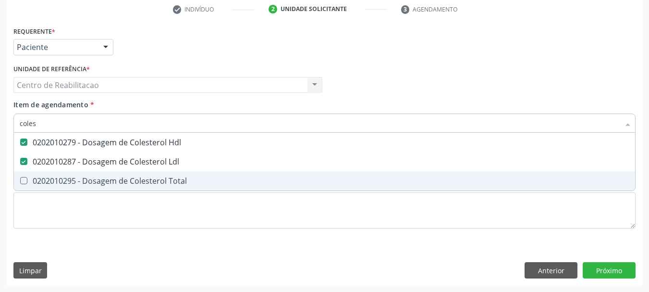
click at [151, 181] on div "0202010295 - Dosagem de Colesterol Total" at bounding box center [325, 181] width 610 height 8
checkbox Total "true"
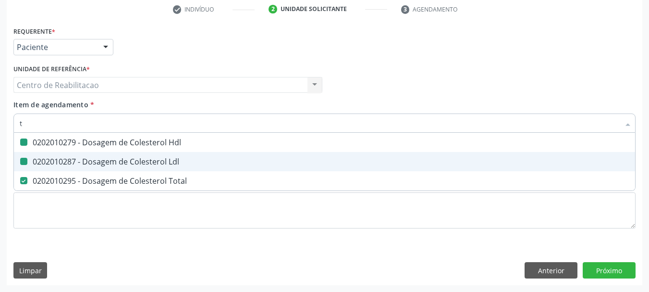
type input "tg"
checkbox Hdl "false"
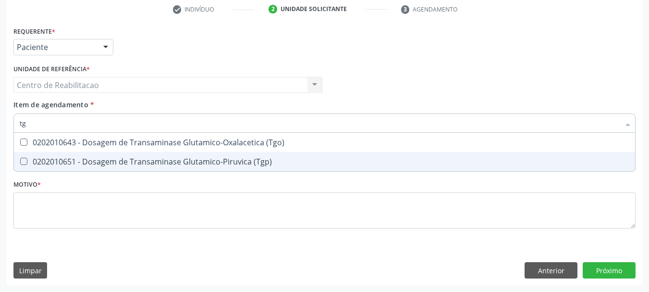
click at [158, 170] on span "0202010651 - Dosagem de Transaminase Glutamico-Piruvica (Tgp)" at bounding box center [324, 161] width 621 height 19
checkbox \(Tgp\) "true"
click at [163, 146] on div "0202010643 - Dosagem de Transaminase Glutamico-Oxalacetica (Tgo)" at bounding box center [325, 142] width 610 height 8
checkbox \(Tgo\) "true"
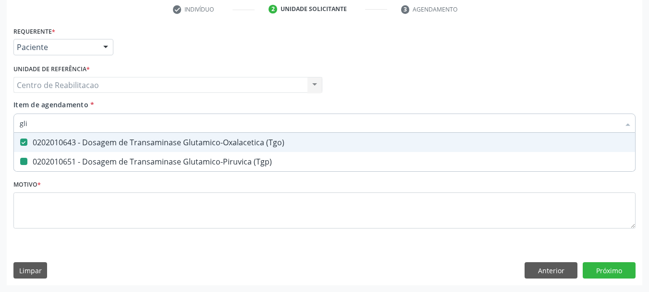
type input "glic"
checkbox \(Tgo\) "false"
checkbox \(Tgp\) "false"
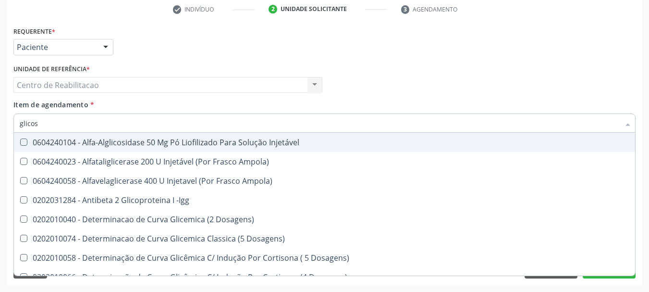
type input "glicosi"
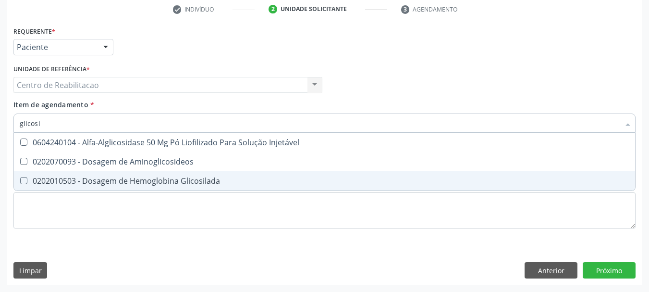
click at [221, 176] on span "0202010503 - Dosagem de Hemoglobina Glicosilada" at bounding box center [324, 180] width 621 height 19
checkbox Glicosilada "true"
type input "hemog"
checkbox Glicosilada "false"
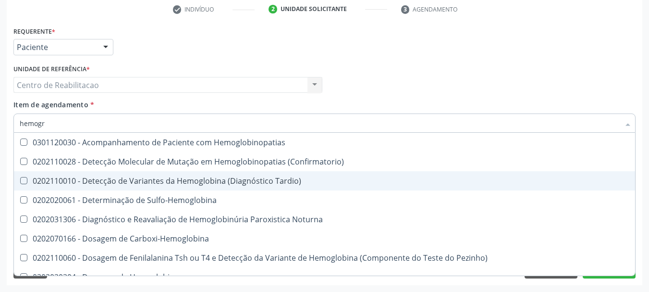
type input "hemogra"
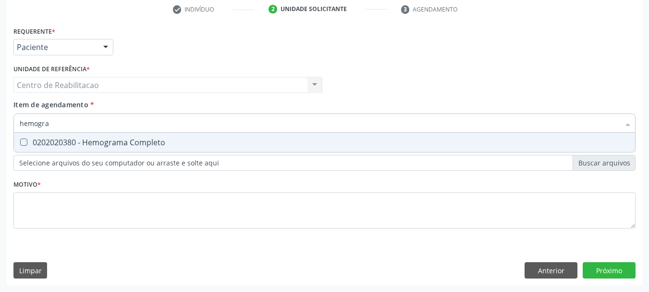
click at [233, 143] on div "0202020380 - Hemograma Completo" at bounding box center [325, 142] width 610 height 8
checkbox Completo "true"
type input "late"
checkbox Completo "false"
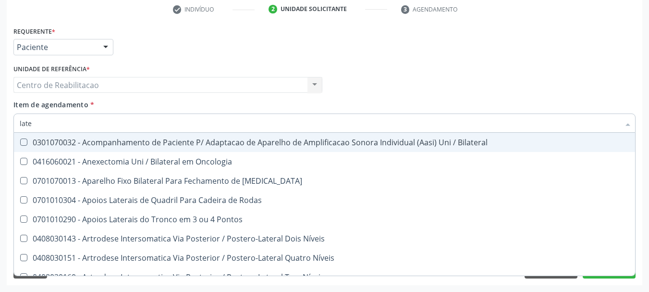
type input "latex"
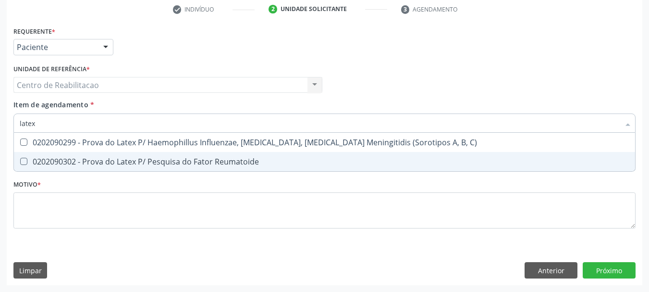
click at [231, 161] on div "0202090302 - Prova do Latex P/ Pesquisa do Fator Reumatoide" at bounding box center [325, 162] width 610 height 8
checkbox Reumatoide "true"
type input "prot"
checkbox Reumatoide "false"
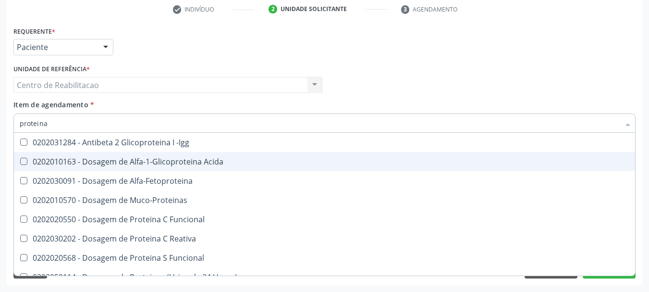
type input "proteina"
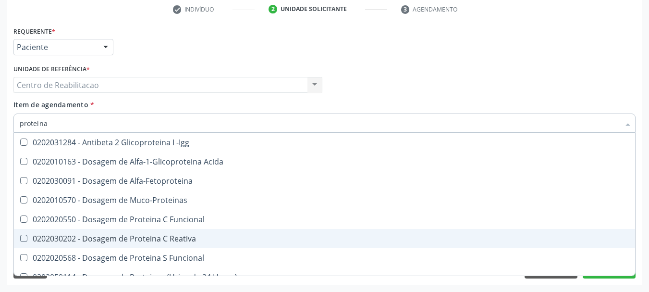
click at [192, 233] on span "0202030202 - Dosagem de Proteina C Reativa" at bounding box center [324, 238] width 621 height 19
checkbox Reativa "true"
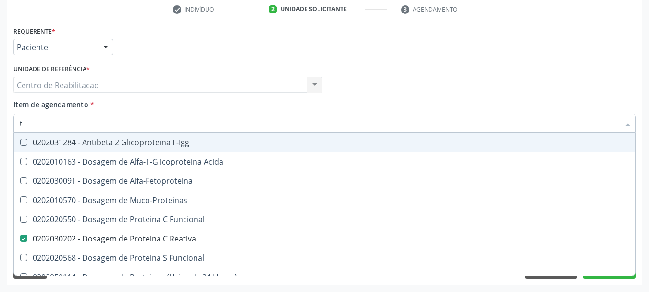
type input "t3"
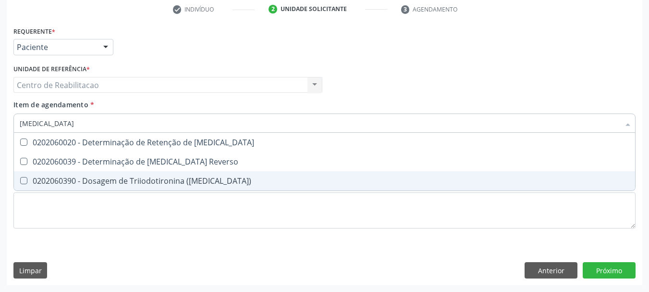
click at [186, 182] on div "0202060390 - Dosagem de Triiodotironina ([MEDICAL_DATA])" at bounding box center [325, 181] width 610 height 8
checkbox \(T3\) "true"
type input "t4"
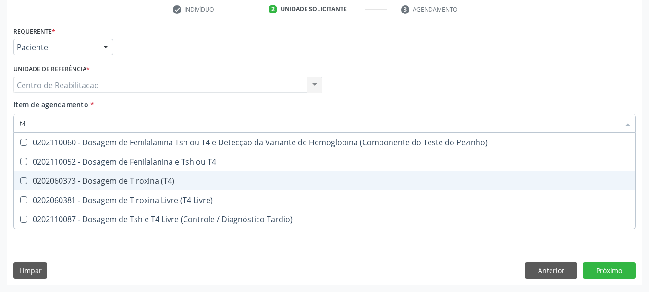
click at [186, 182] on div "0202060373 - Dosagem de Tiroxina (T4)" at bounding box center [325, 181] width 610 height 8
checkbox \(T4\) "true"
type input "ts"
checkbox \(T4\) "false"
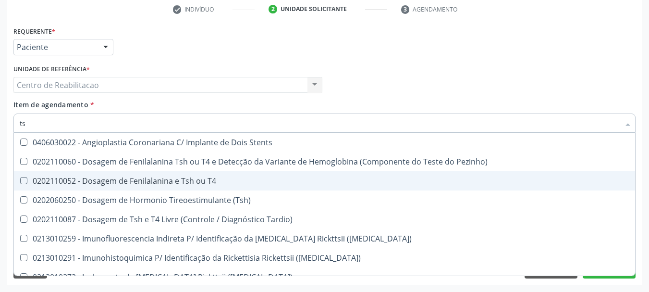
type input "tsh"
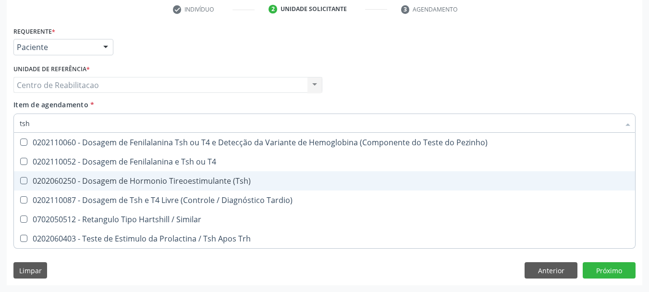
click at [214, 177] on div "0202060250 - Dosagem de Hormonio Tireoestimulante (Tsh)" at bounding box center [325, 181] width 610 height 8
checkbox \(Tsh\) "true"
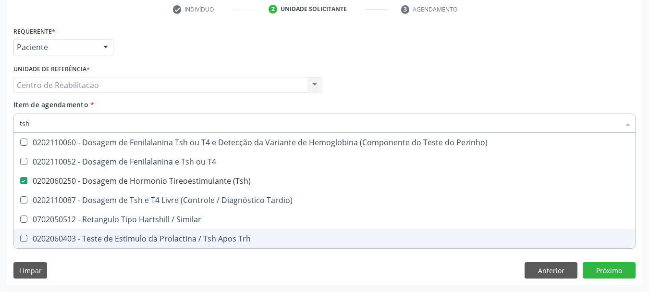
click at [185, 278] on div "Limpar Anterior Próximo" at bounding box center [324, 270] width 622 height 16
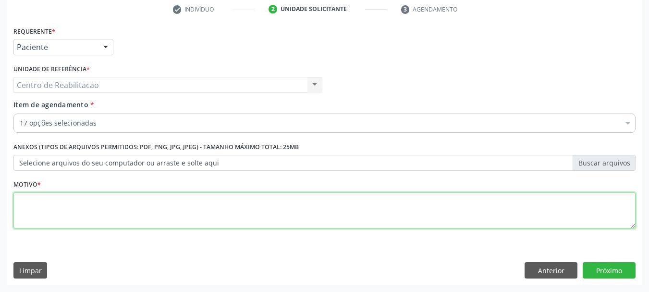
click at [127, 208] on textarea at bounding box center [324, 210] width 622 height 37
type textarea "."
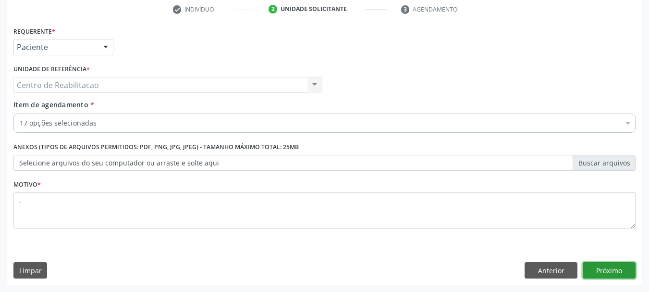
click at [619, 270] on button "Próximo" at bounding box center [609, 270] width 53 height 16
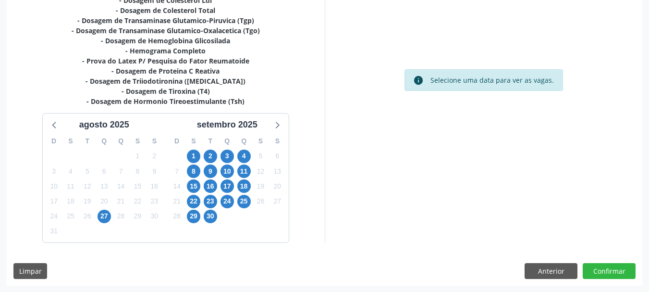
scroll to position [288, 0]
click at [196, 159] on span "1" at bounding box center [193, 155] width 13 height 13
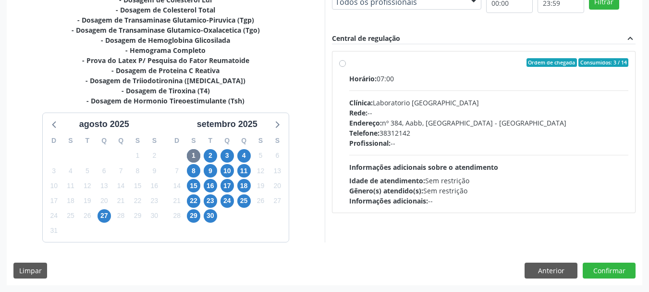
click at [417, 72] on label "Ordem de chegada Consumidos: 3 / 14 Horário: 07:00 Clínica: Laboratorio Sao Fra…" at bounding box center [489, 131] width 280 height 147
click at [346, 67] on input "Ordem de chegada Consumidos: 3 / 14 Horário: 07:00 Clínica: Laboratorio Sao Fra…" at bounding box center [342, 62] width 7 height 9
radio input "true"
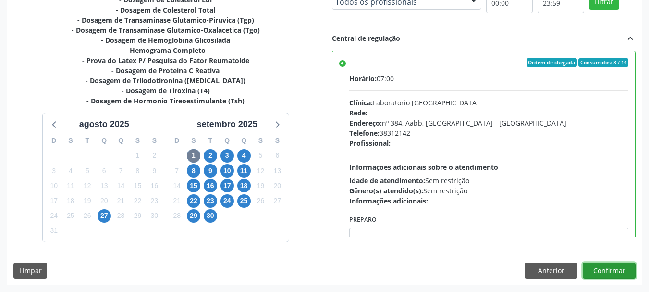
click at [617, 270] on button "Confirmar" at bounding box center [609, 270] width 53 height 16
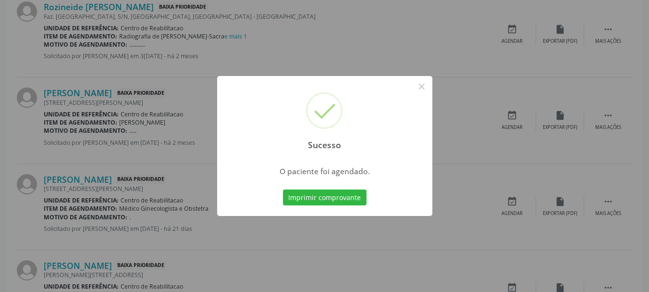
scroll to position [25, 0]
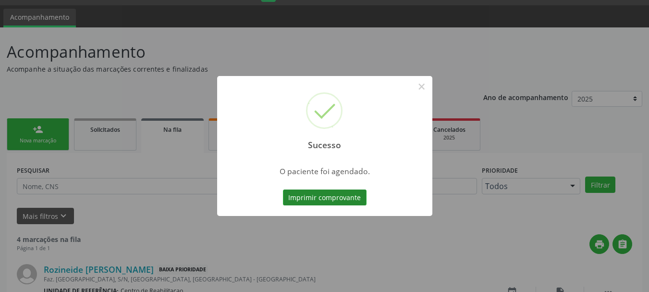
click at [333, 196] on button "Imprimir comprovante" at bounding box center [325, 197] width 84 height 16
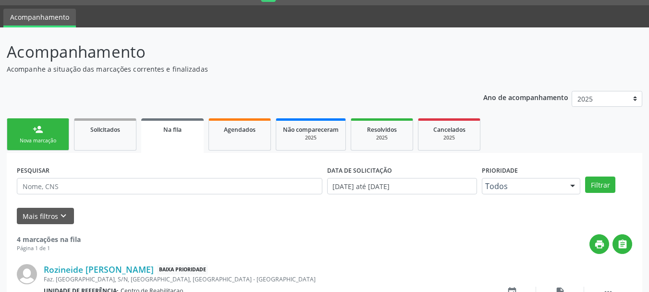
drag, startPoint x: 45, startPoint y: 147, endPoint x: 532, endPoint y: 22, distance: 503.3
click at [44, 148] on link "person_add Nova marcação" at bounding box center [38, 134] width 62 height 32
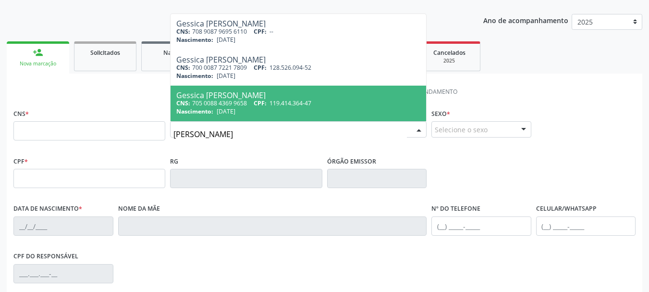
scroll to position [122, 0]
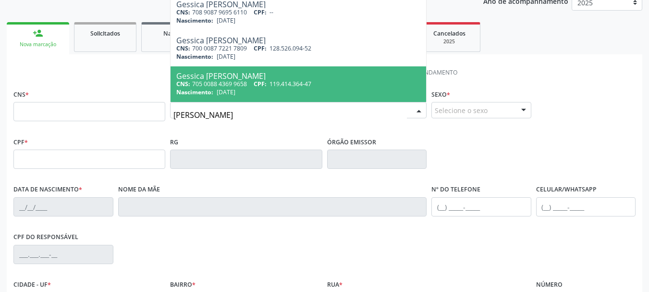
type input "gessica maria da silva b"
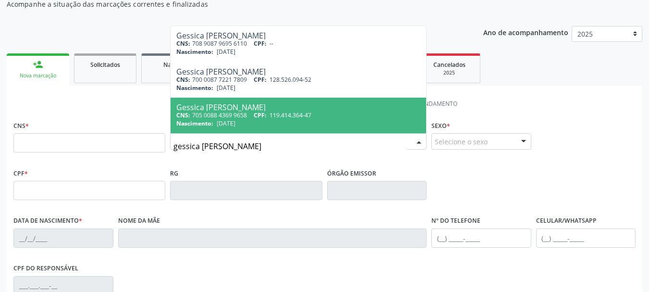
scroll to position [74, 0]
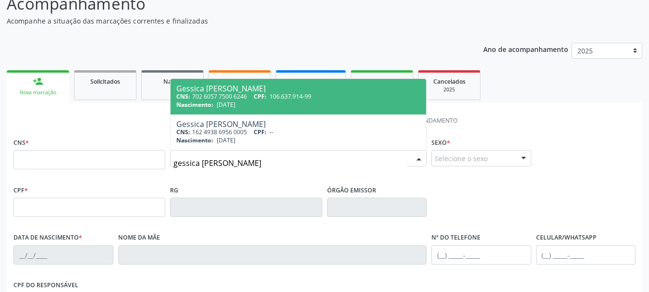
click at [282, 98] on span "106.637.914-99" at bounding box center [291, 96] width 42 height 8
type input "702 6057 7500 6246"
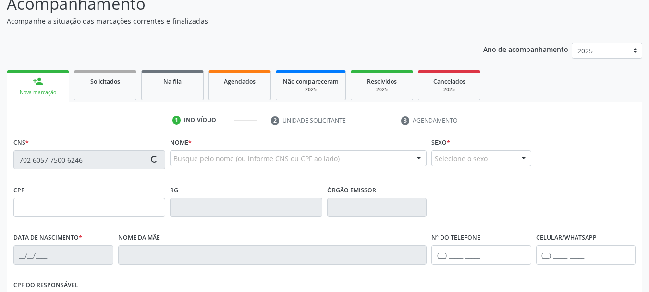
type input "106.637.914-99"
type input "29/05/1992"
type input "Maria Lusiene da Silva Bomfim"
type input "(87) 99652-1486"
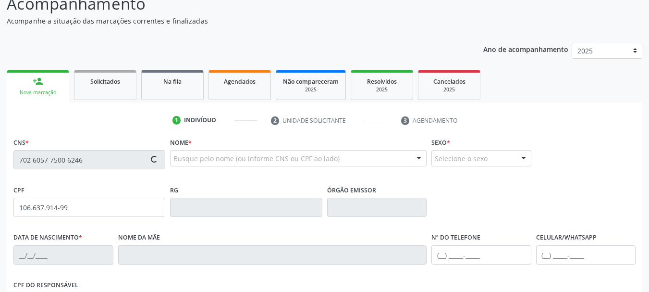
type input "5"
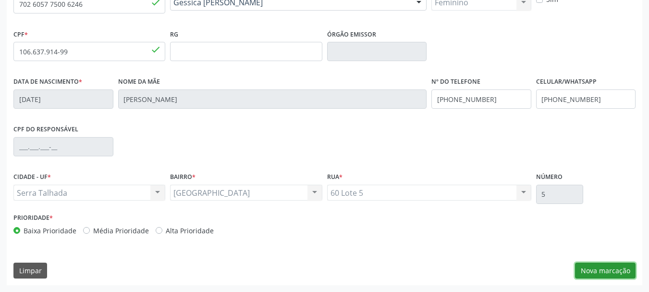
click at [623, 266] on button "Nova marcação" at bounding box center [605, 270] width 61 height 16
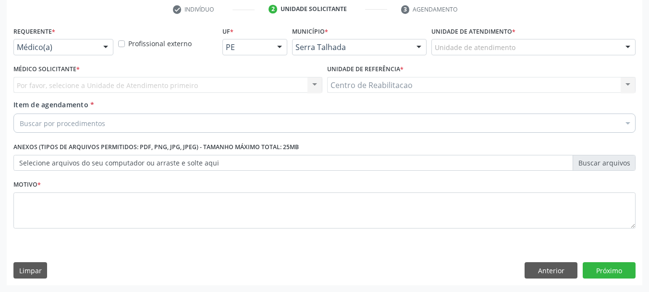
scroll to position [184, 0]
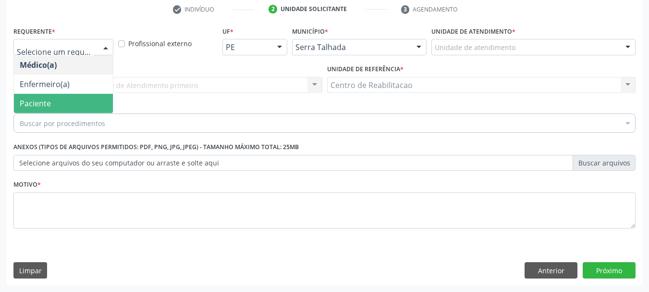
click at [61, 98] on span "Paciente" at bounding box center [63, 103] width 99 height 19
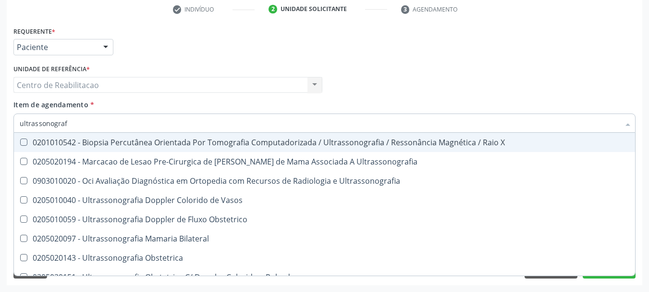
type input "ultrassonografi"
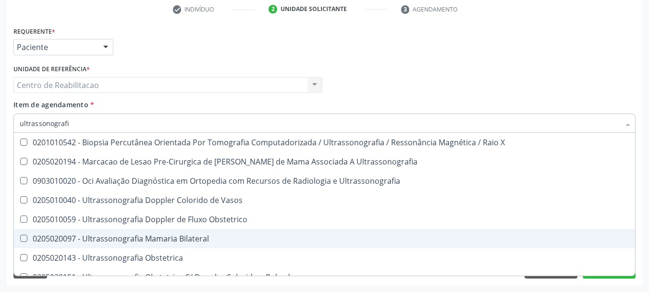
click at [185, 239] on div "0205020097 - Ultrassonografia Mamaria Bilateral" at bounding box center [325, 238] width 610 height 8
checkbox Bilateral "true"
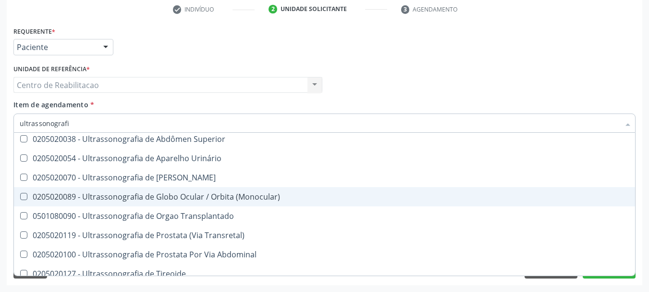
scroll to position [240, 0]
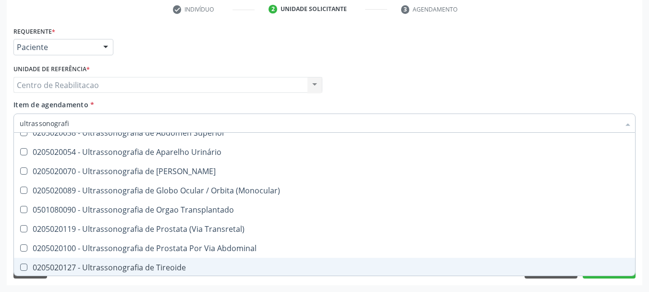
click at [52, 282] on div "Requerente * Paciente Médico(a) Enfermeiro(a) Paciente Nenhum resultado encontr…" at bounding box center [325, 154] width 636 height 261
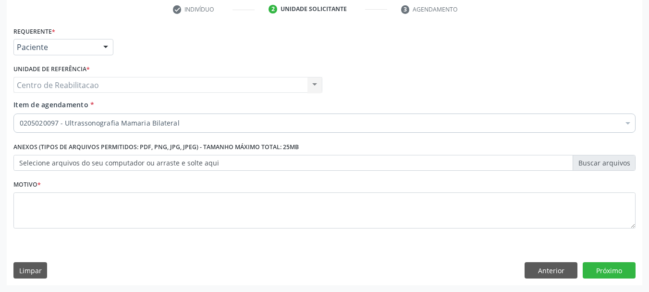
scroll to position [0, 0]
click at [127, 184] on div "Motivo *" at bounding box center [324, 202] width 622 height 51
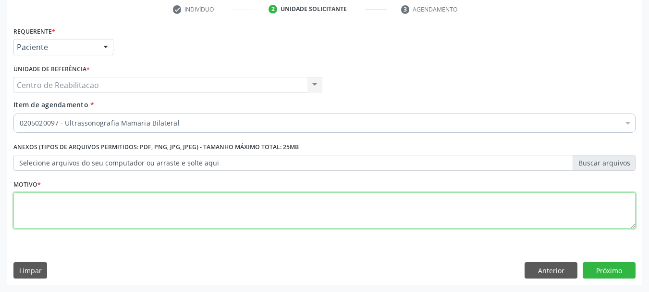
click at [291, 213] on textarea at bounding box center [324, 210] width 622 height 37
type textarea "."
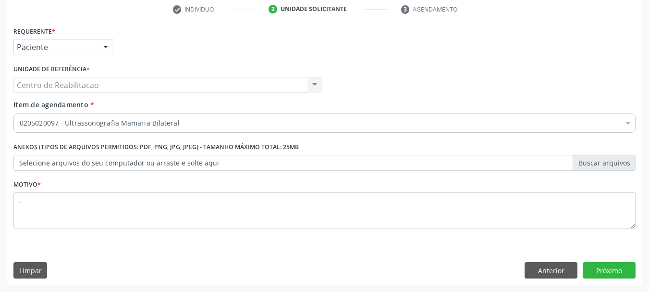
click at [605, 279] on div "Requerente * Paciente Médico(a) Enfermeiro(a) Paciente Nenhum resultado encontr…" at bounding box center [325, 154] width 636 height 261
click at [602, 268] on button "Próximo" at bounding box center [609, 270] width 53 height 16
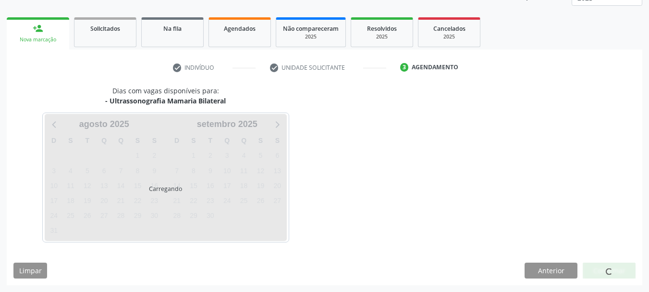
scroll to position [126, 0]
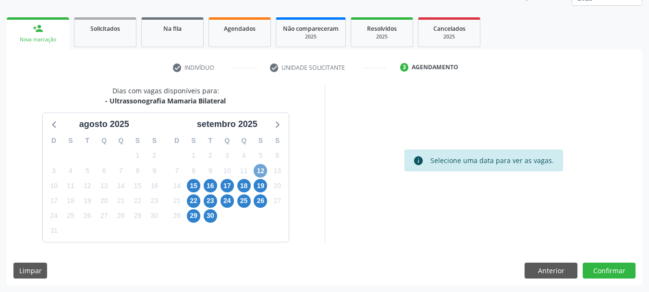
click at [259, 170] on span "12" at bounding box center [260, 170] width 13 height 13
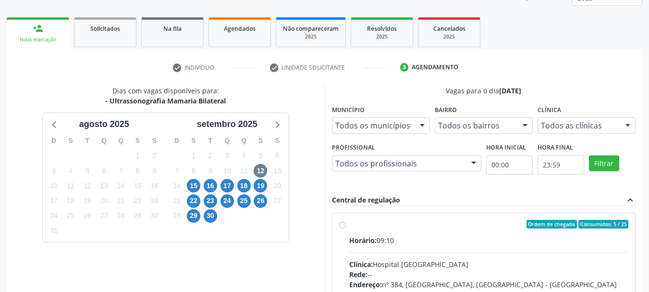
click at [400, 220] on div "Ordem de chegada Consumidos: 5 / 25" at bounding box center [489, 224] width 280 height 9
click at [346, 220] on input "Ordem de chegada Consumidos: 5 / 25 Horário: 09:10 Clínica: Hospital Sao Franci…" at bounding box center [342, 224] width 7 height 9
radio input "true"
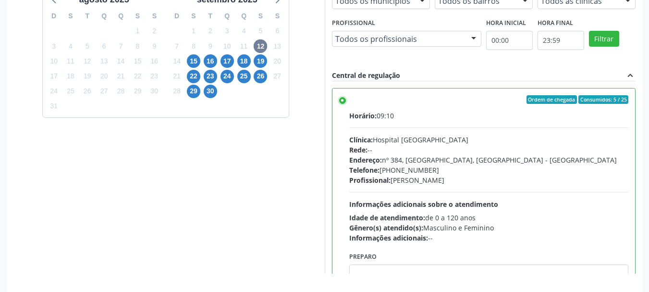
scroll to position [282, 0]
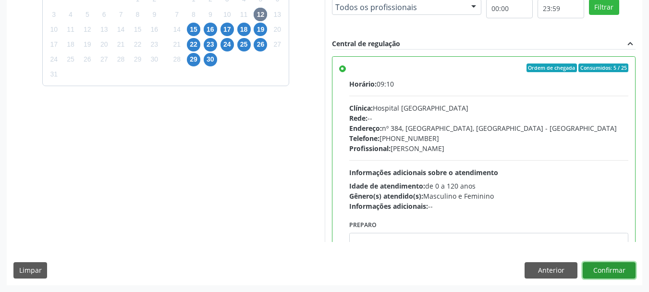
click at [603, 271] on button "Confirmar" at bounding box center [609, 270] width 53 height 16
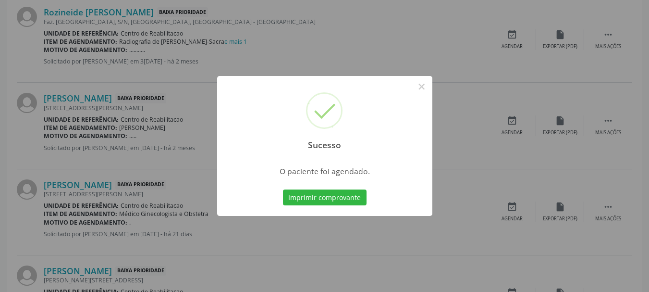
scroll to position [25, 0]
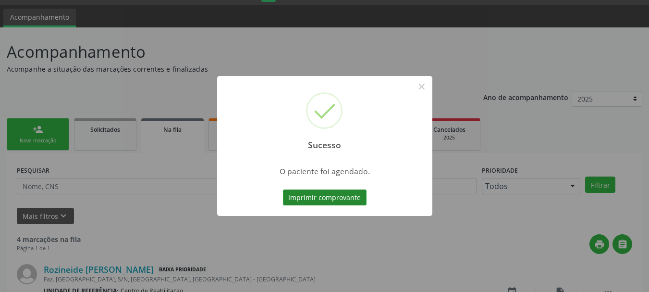
click at [347, 196] on button "Imprimir comprovante" at bounding box center [325, 197] width 84 height 16
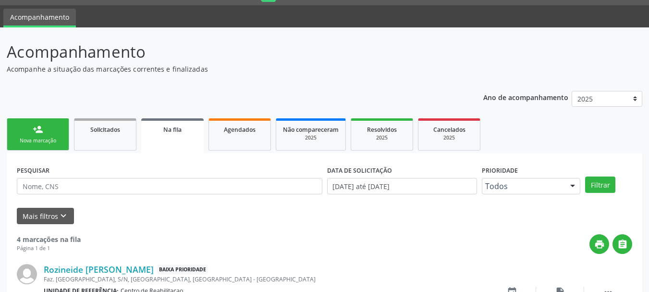
click at [26, 144] on div "Nova marcação" at bounding box center [38, 140] width 48 height 7
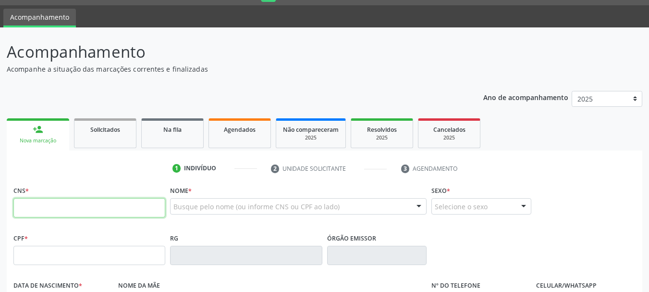
click at [142, 210] on input "text" at bounding box center [89, 207] width 152 height 19
paste input "701 2030 0030 2612"
type input "701 2030 0030 2612"
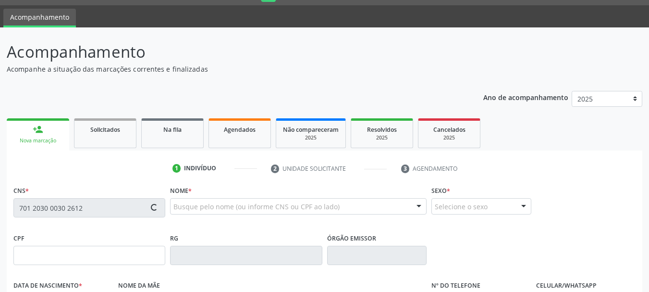
type input "26/08/1981"
type input "Ana Maria Lopes de Souza"
type input "(87) 9806-7974"
type input "S/N"
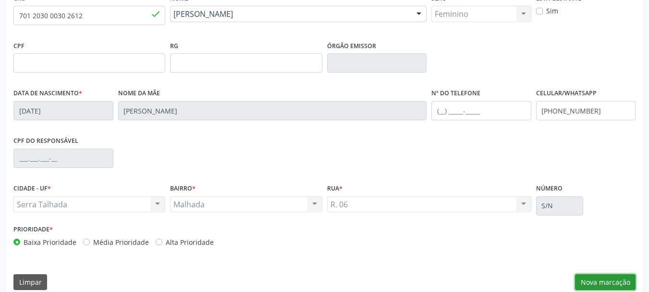
drag, startPoint x: 610, startPoint y: 279, endPoint x: 654, endPoint y: 273, distance: 44.6
click at [610, 279] on button "Nova marcação" at bounding box center [605, 282] width 61 height 16
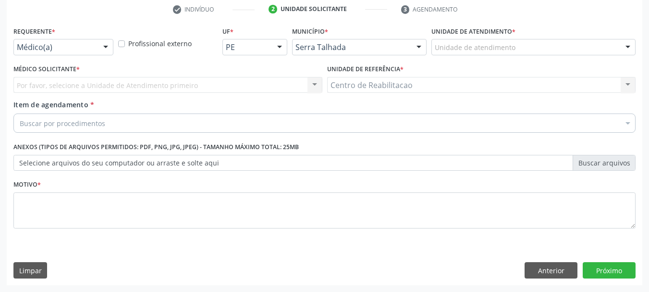
scroll to position [184, 0]
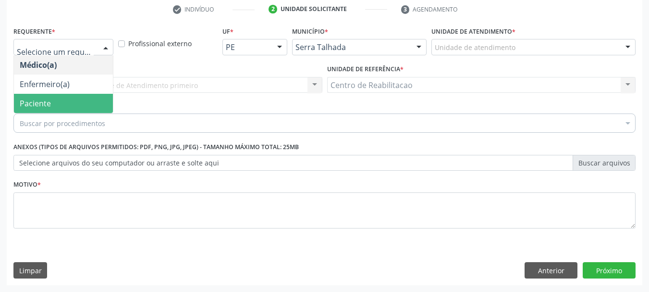
click at [61, 107] on span "Paciente" at bounding box center [63, 103] width 99 height 19
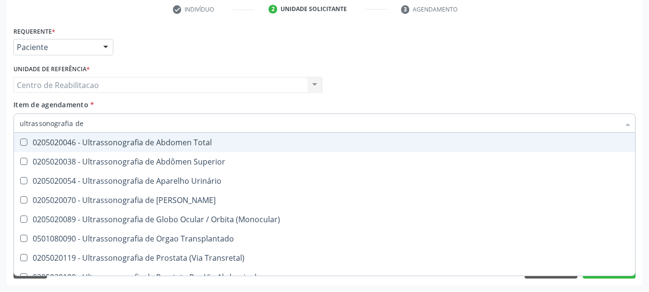
type input "ultrassonografia de a"
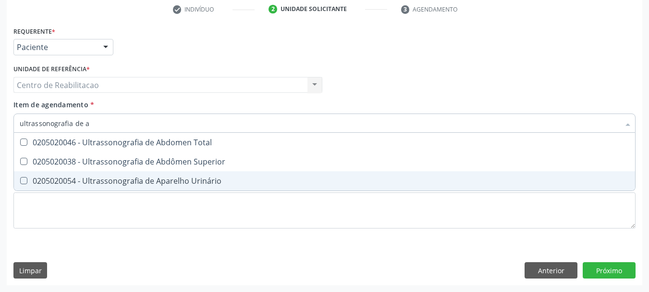
click at [180, 177] on div "0205020054 - Ultrassonografia de Aparelho Urinário" at bounding box center [325, 181] width 610 height 8
checkbox Urinário "true"
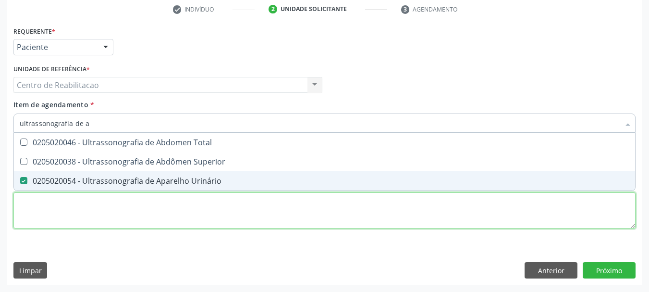
click at [203, 219] on div "Requerente * Paciente Médico(a) Enfermeiro(a) Paciente Nenhum resultado encontr…" at bounding box center [324, 133] width 622 height 218
checkbox Superior "true"
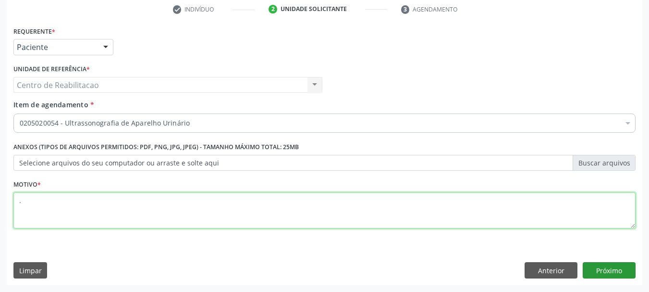
type textarea "."
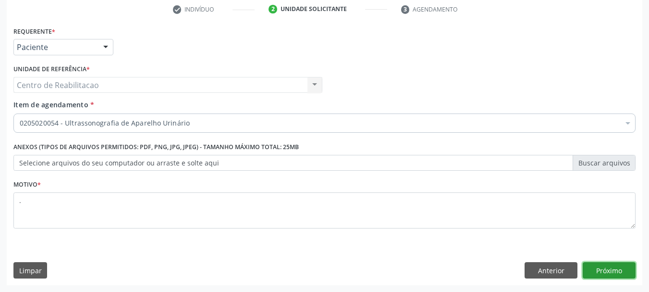
click at [614, 270] on button "Próximo" at bounding box center [609, 270] width 53 height 16
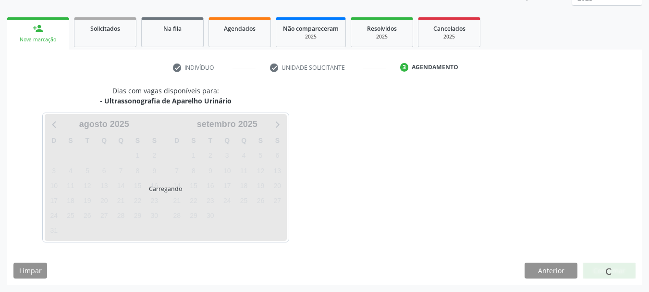
scroll to position [126, 0]
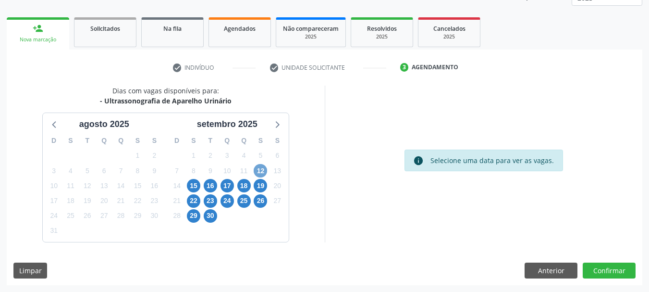
click at [263, 170] on span "12" at bounding box center [260, 170] width 13 height 13
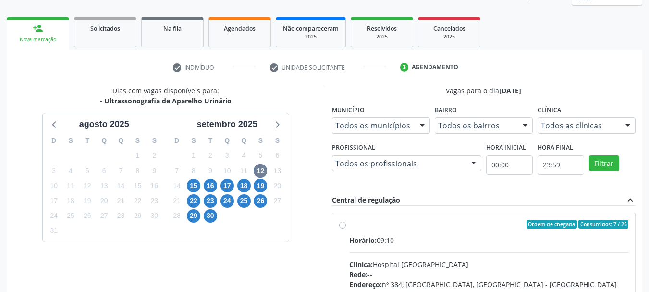
click at [436, 230] on label "Ordem de chegada Consumidos: 7 / 25 Horário: 09:10 Clínica: Hospital Sao Franci…" at bounding box center [489, 293] width 280 height 147
click at [346, 228] on input "Ordem de chegada Consumidos: 7 / 25 Horário: 09:10 Clínica: Hospital Sao Franci…" at bounding box center [342, 224] width 7 height 9
radio input "true"
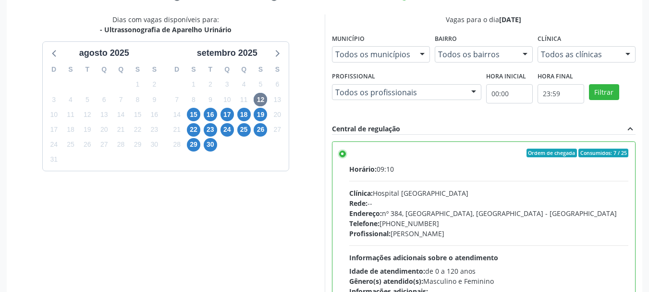
scroll to position [282, 0]
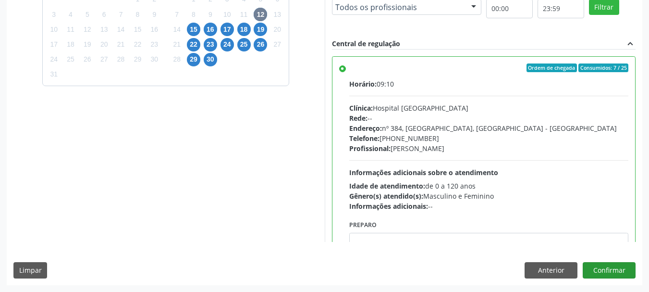
drag, startPoint x: 625, startPoint y: 257, endPoint x: 620, endPoint y: 266, distance: 10.5
click at [623, 260] on div "Dias com vagas disponíveis para: - Ultrassonografia de Aparelho Urinário agosto…" at bounding box center [325, 106] width 636 height 355
click at [620, 266] on button "Confirmar" at bounding box center [609, 270] width 53 height 16
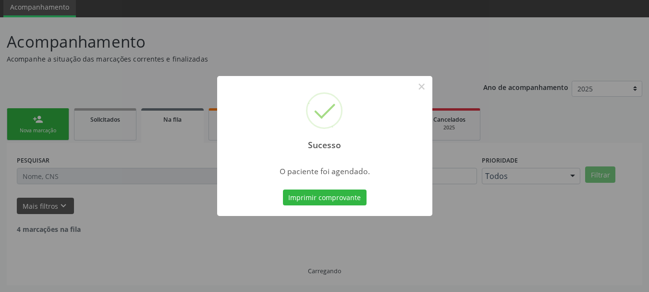
scroll to position [25, 0]
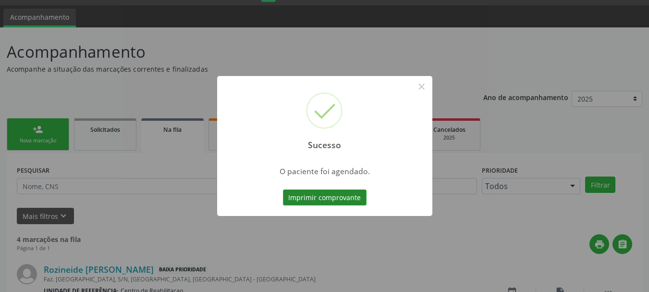
click at [334, 199] on button "Imprimir comprovante" at bounding box center [325, 197] width 84 height 16
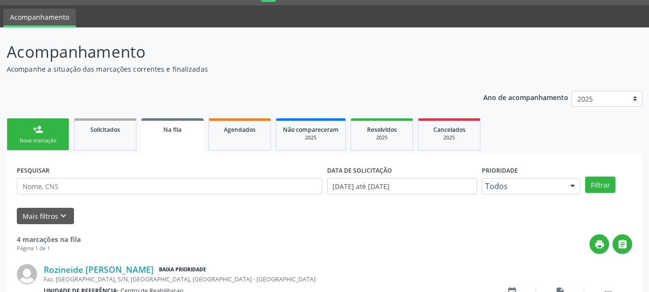
click at [43, 135] on link "person_add Nova marcação" at bounding box center [38, 134] width 62 height 32
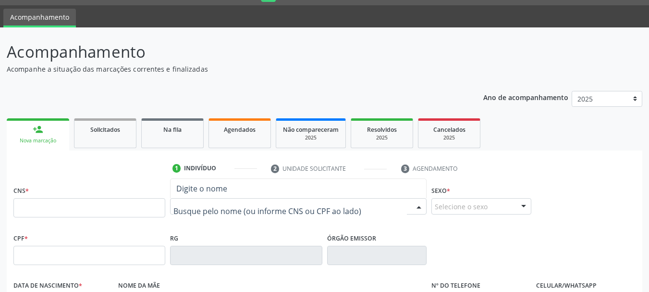
drag, startPoint x: 267, startPoint y: 207, endPoint x: 178, endPoint y: 207, distance: 88.9
click at [118, 208] on input "text" at bounding box center [89, 207] width 152 height 19
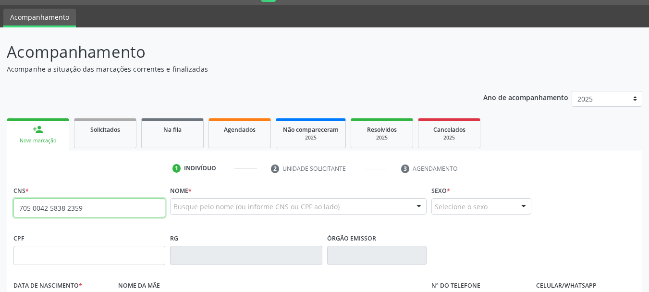
type input "705 0042 5838 2359"
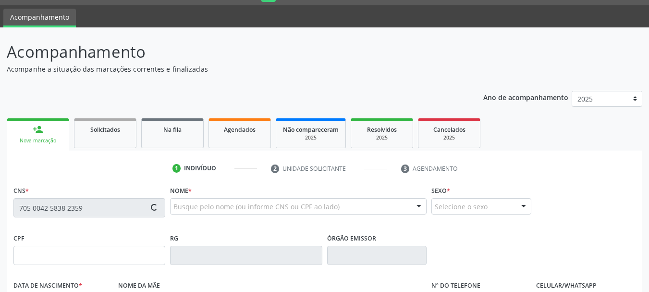
type input "078.035.054-57"
type input "28/01/1993"
type input "Josefa Aldenora Leite"
type input "(87) 98872-9860"
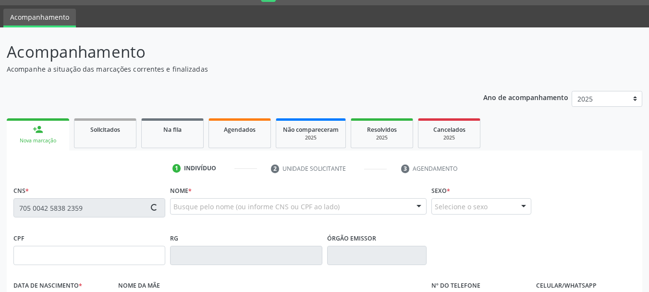
type input "053.553.264-47"
type input "78"
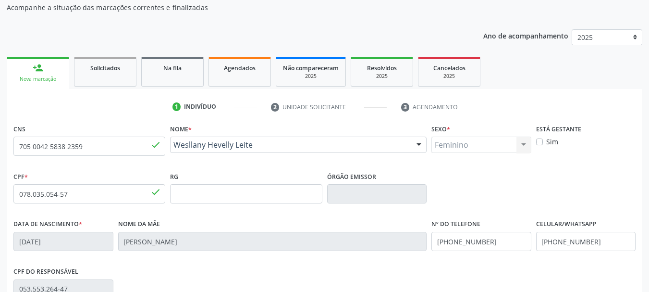
scroll to position [229, 0]
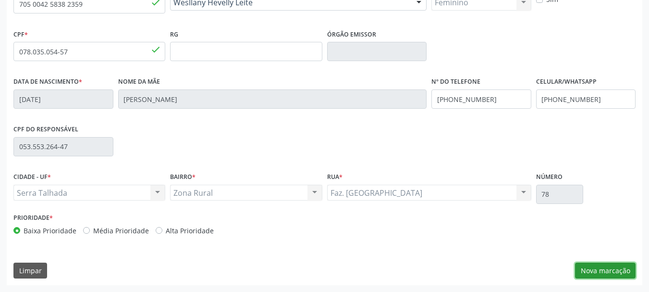
click at [613, 270] on button "Nova marcação" at bounding box center [605, 270] width 61 height 16
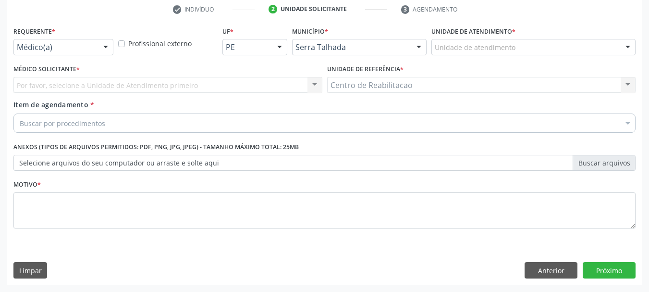
scroll to position [184, 0]
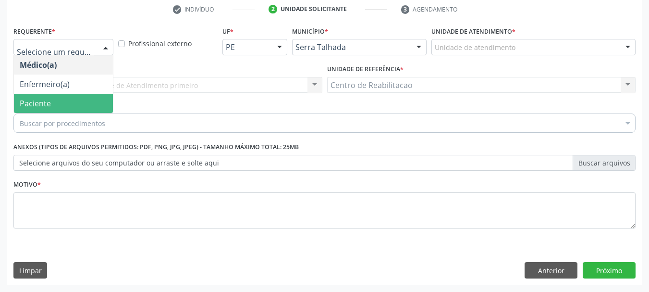
click at [57, 100] on span "Paciente" at bounding box center [63, 103] width 99 height 19
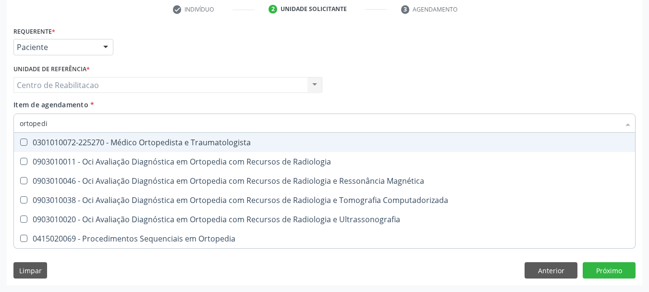
type input "ortopedis"
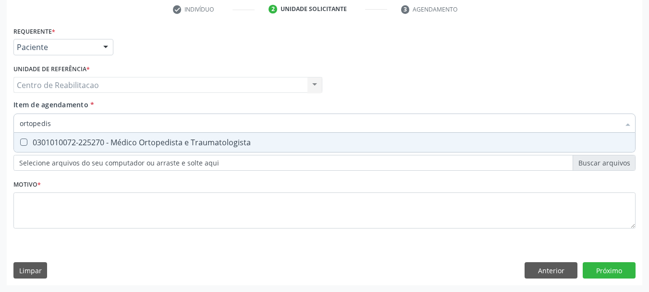
click at [112, 146] on div "0301010072-225270 - Médico Ortopedista e Traumatologista" at bounding box center [325, 142] width 610 height 8
checkbox Traumatologista "true"
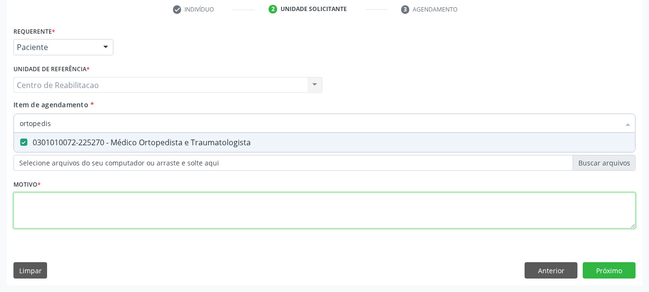
click at [181, 217] on div "Requerente * Paciente Médico(a) Enfermeiro(a) Paciente Nenhum resultado encontr…" at bounding box center [324, 133] width 622 height 218
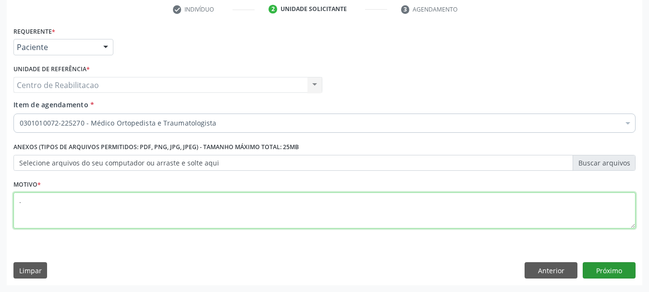
type textarea "."
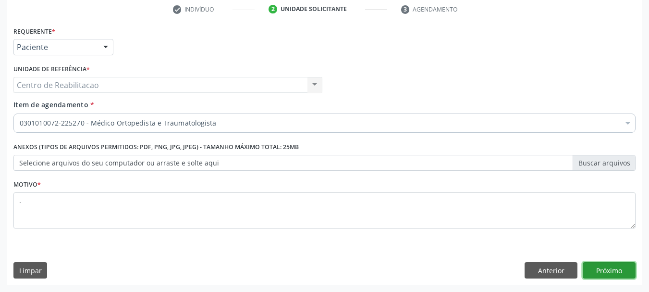
click at [614, 268] on button "Próximo" at bounding box center [609, 270] width 53 height 16
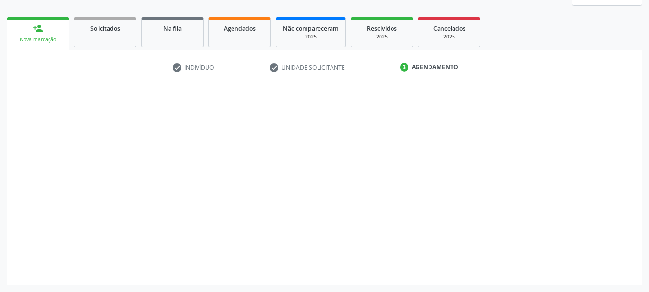
scroll to position [126, 0]
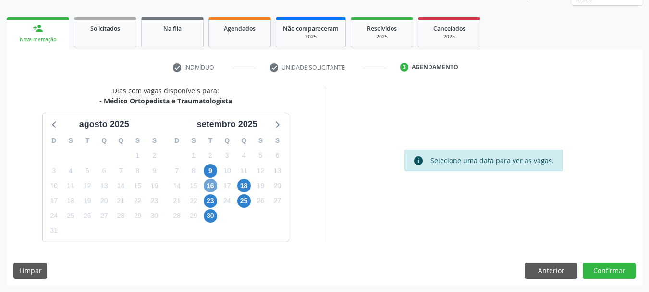
click at [211, 189] on span "16" at bounding box center [210, 185] width 13 height 13
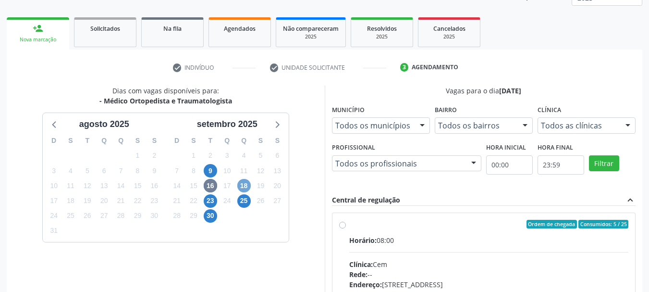
click at [246, 184] on span "18" at bounding box center [243, 185] width 13 height 13
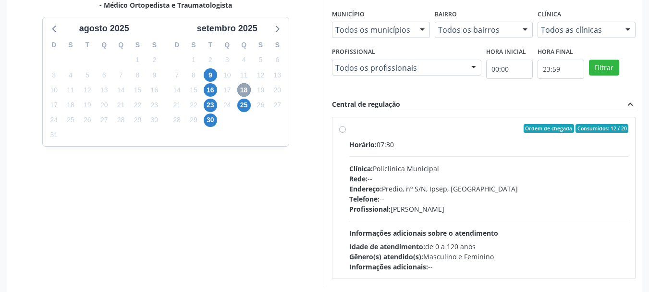
scroll to position [222, 0]
click at [395, 133] on label "Ordem de chegada Consumidos: 12 / 20 Horário: 07:30 Clínica: Policlinica Munici…" at bounding box center [489, 196] width 280 height 147
click at [346, 132] on input "Ordem de chegada Consumidos: 12 / 20 Horário: 07:30 Clínica: Policlinica Munici…" at bounding box center [342, 127] width 7 height 9
radio input "true"
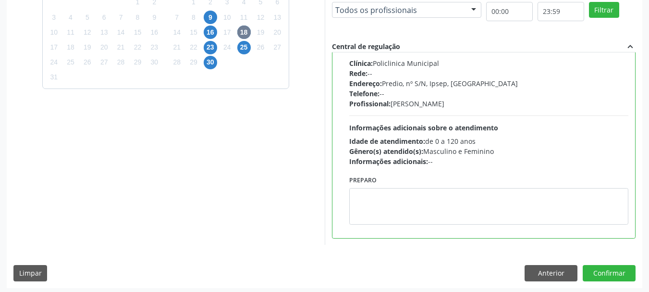
scroll to position [282, 0]
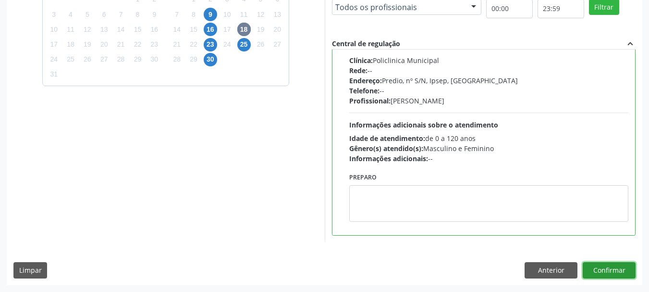
click at [619, 270] on button "Confirmar" at bounding box center [609, 270] width 53 height 16
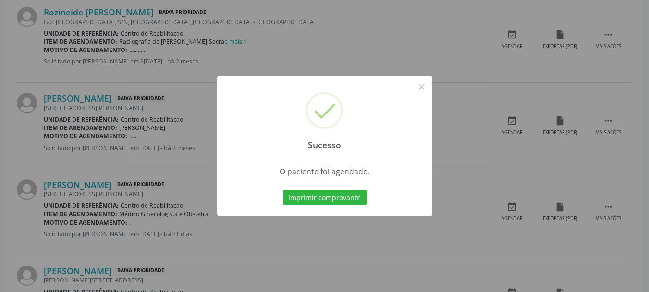
scroll to position [25, 0]
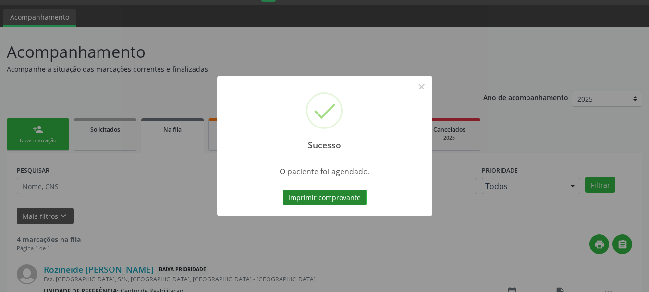
click at [312, 199] on button "Imprimir comprovante" at bounding box center [325, 197] width 84 height 16
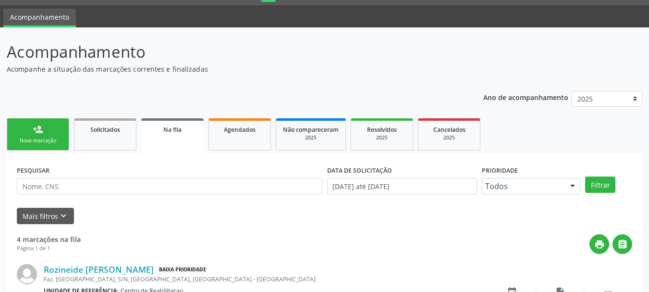
click at [48, 124] on link "person_add Nova marcação" at bounding box center [38, 134] width 62 height 32
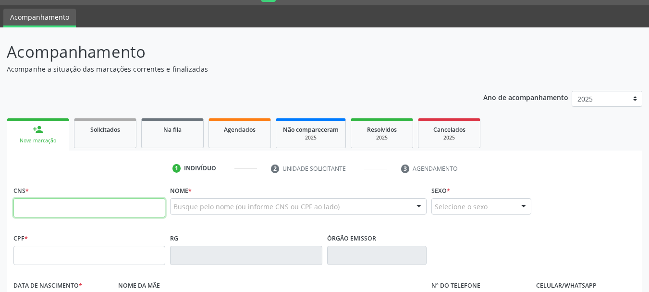
click at [83, 213] on input "text" at bounding box center [89, 207] width 152 height 19
click at [72, 208] on input "text" at bounding box center [89, 207] width 152 height 19
type input "702 0073 2955 1180"
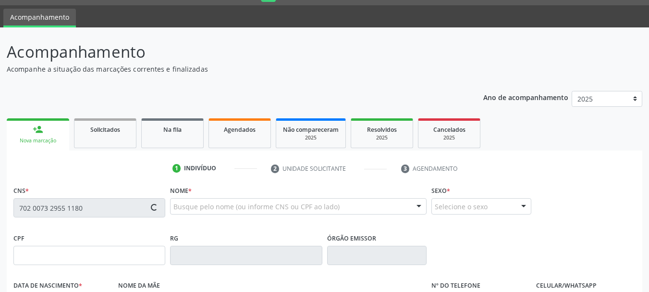
type input "056.224.074-86"
type input "18/10/1979"
type input "Maria Bezerra da Silva"
type input "(87) 99650-2745"
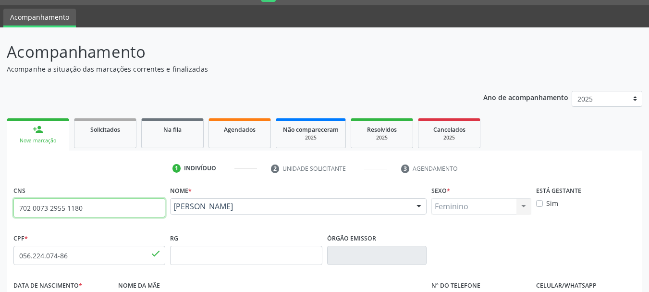
click at [87, 212] on input "702 0073 2955 1180" at bounding box center [89, 207] width 152 height 19
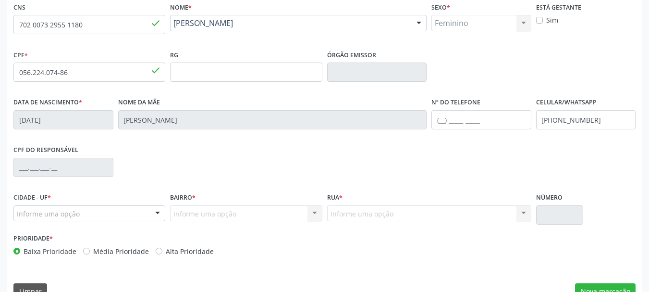
scroll to position [229, 0]
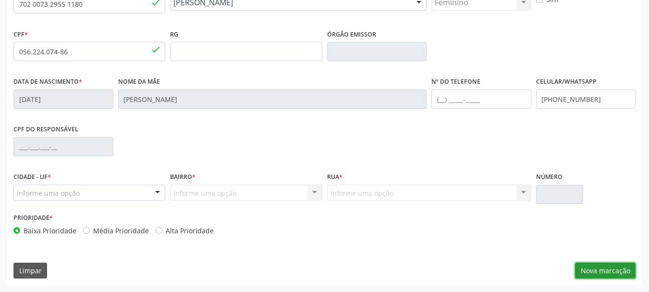
click at [602, 271] on button "Nova marcação" at bounding box center [605, 270] width 61 height 16
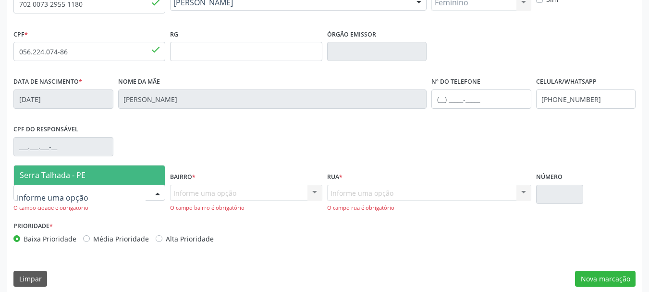
click at [91, 172] on span "Serra Talhada - PE" at bounding box center [89, 174] width 151 height 19
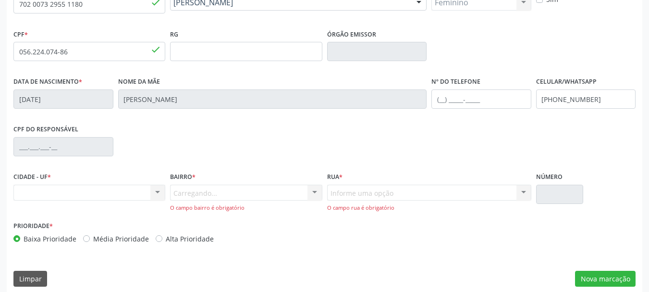
click at [233, 192] on div "Carregando... Nenhum resultado encontrado para: " " Nenhuma opção encontrada. D…" at bounding box center [246, 197] width 152 height 27
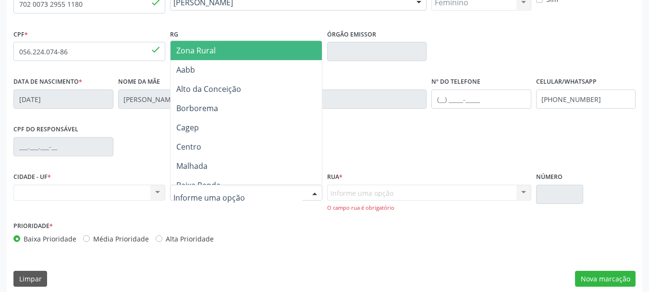
click at [230, 53] on span "Zona Rural" at bounding box center [248, 50] width 154 height 19
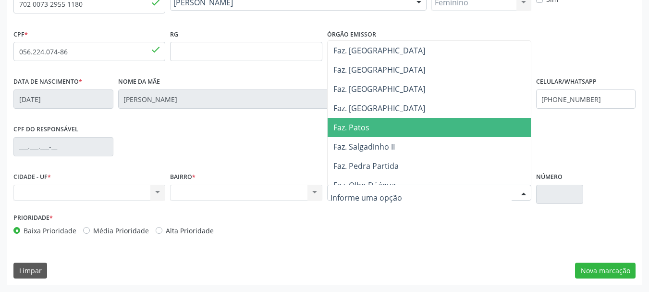
click at [382, 126] on span "Faz. Patos" at bounding box center [432, 127] width 208 height 19
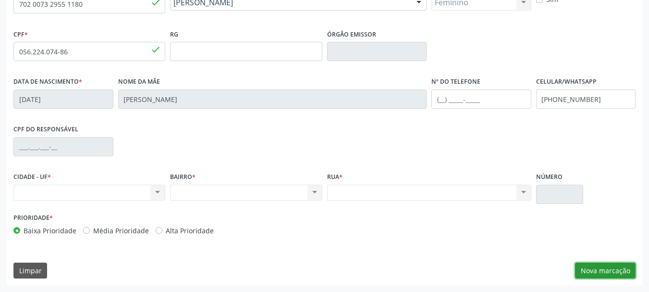
click at [592, 265] on button "Nova marcação" at bounding box center [605, 270] width 61 height 16
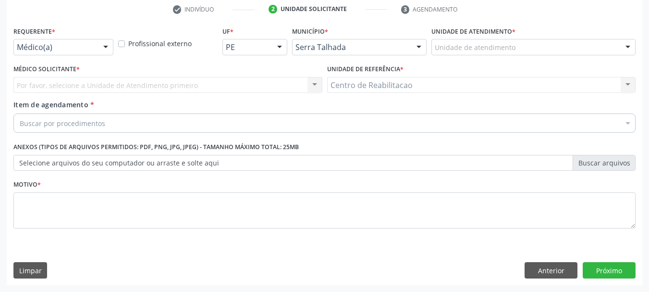
scroll to position [184, 0]
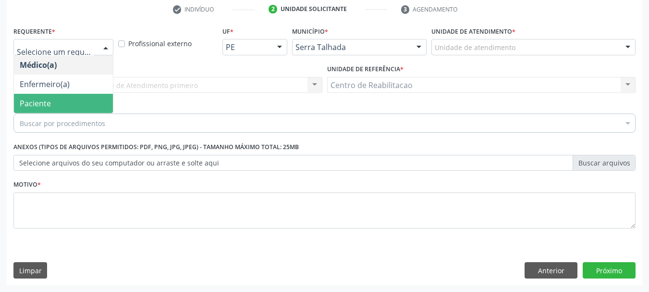
click at [88, 99] on span "Paciente" at bounding box center [63, 103] width 99 height 19
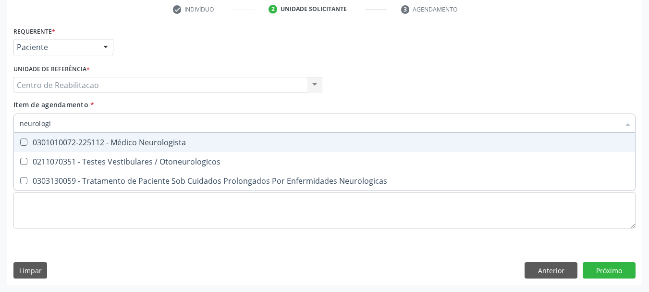
type input "neurologis"
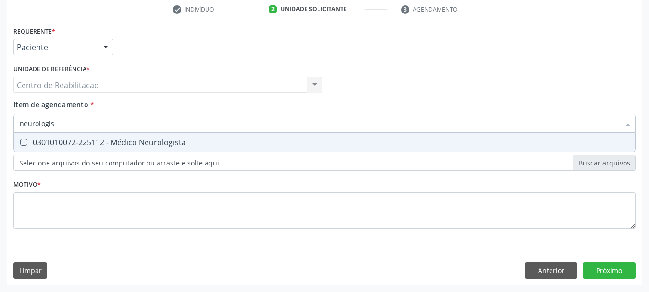
click at [110, 140] on div "0301010072-225112 - Médico Neurologista" at bounding box center [325, 142] width 610 height 8
checkbox Neurologista "true"
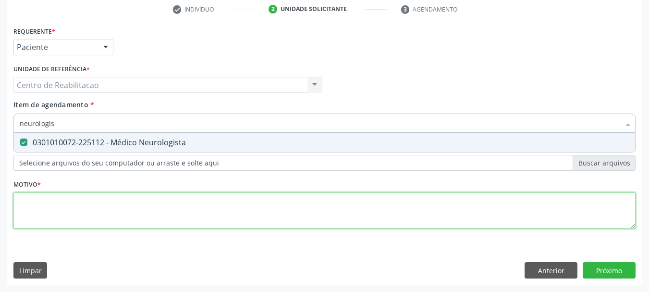
click at [113, 209] on div "Requerente * Paciente Médico(a) Enfermeiro(a) Paciente Nenhum resultado encontr…" at bounding box center [324, 133] width 622 height 218
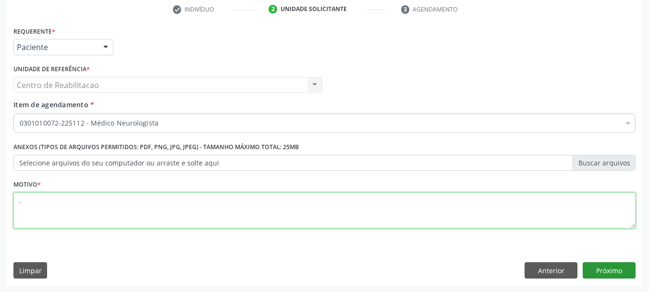
type textarea "."
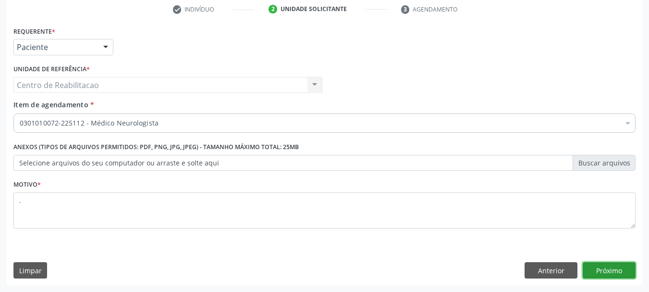
click at [608, 266] on button "Próximo" at bounding box center [609, 270] width 53 height 16
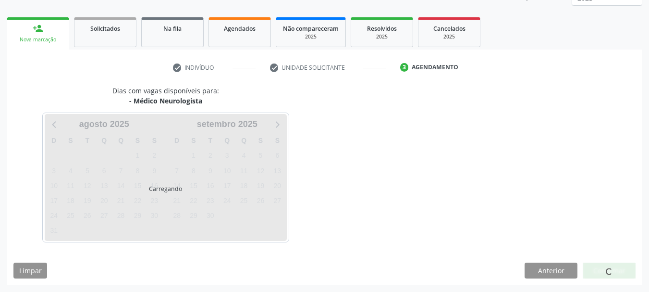
scroll to position [126, 0]
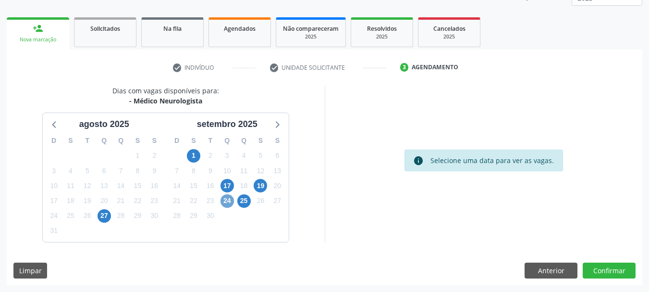
click at [227, 196] on span "24" at bounding box center [227, 200] width 13 height 13
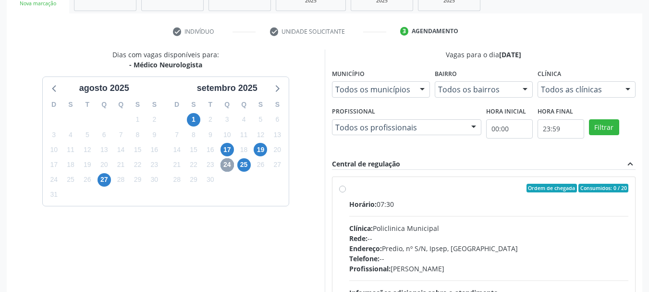
scroll to position [222, 0]
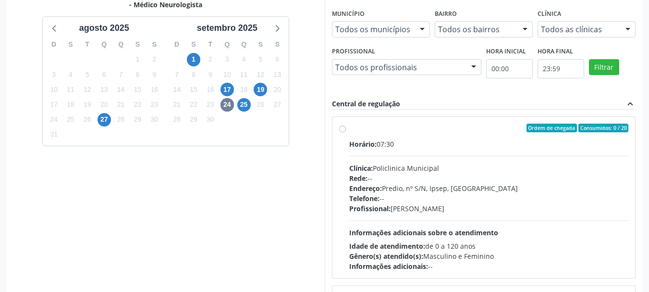
click at [383, 134] on label "Ordem de chegada Consumidos: 0 / 20 Horário: 07:30 Clínica: Policlinica Municip…" at bounding box center [489, 196] width 280 height 147
click at [346, 132] on input "Ordem de chegada Consumidos: 0 / 20 Horário: 07:30 Clínica: Policlinica Municip…" at bounding box center [342, 127] width 7 height 9
radio input "true"
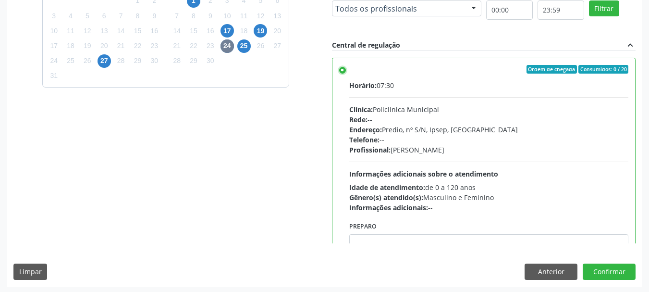
scroll to position [282, 0]
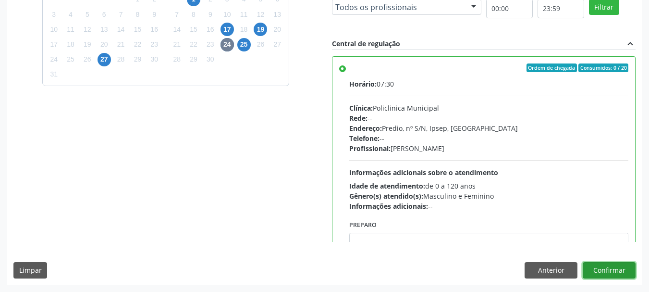
click at [617, 273] on button "Confirmar" at bounding box center [609, 270] width 53 height 16
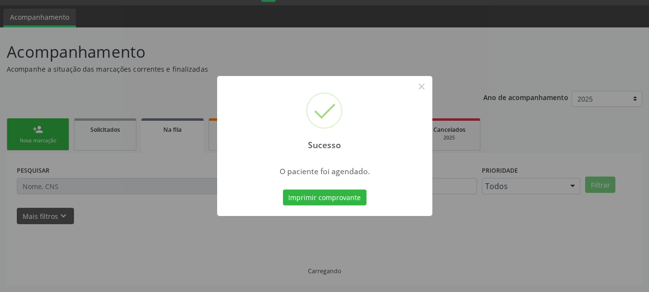
scroll to position [25, 0]
click at [314, 197] on button "Imprimir comprovante" at bounding box center [325, 197] width 84 height 16
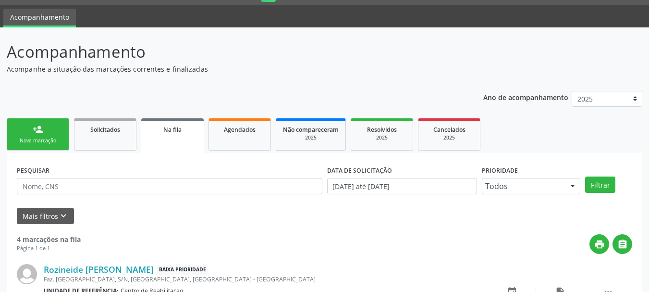
click at [59, 134] on link "person_add Nova marcação" at bounding box center [38, 134] width 62 height 32
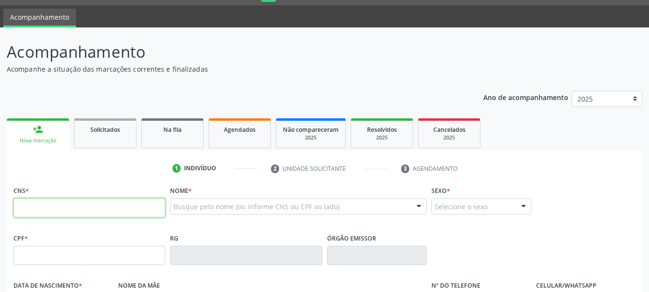
click at [48, 212] on input "text" at bounding box center [89, 207] width 152 height 19
click at [44, 211] on input "text" at bounding box center [89, 207] width 152 height 19
type input "705 0042 5838 2359"
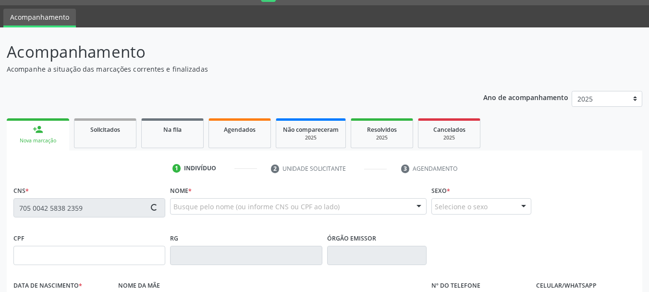
type input "078.035.054-57"
type input "28/01/1993"
type input "Josefa Aldenora Leite"
type input "(87) 98872-9860"
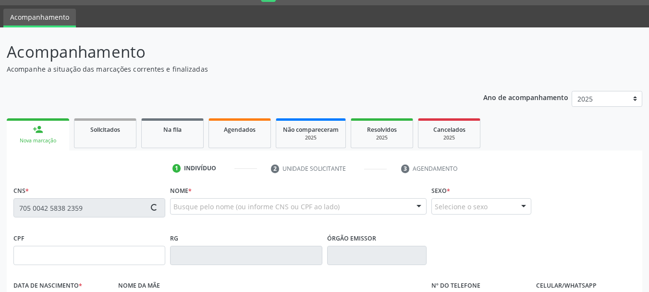
type input "053.553.264-47"
type input "78"
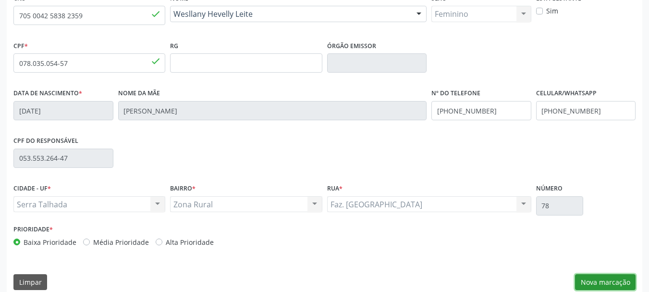
click at [592, 278] on button "Nova marcação" at bounding box center [605, 282] width 61 height 16
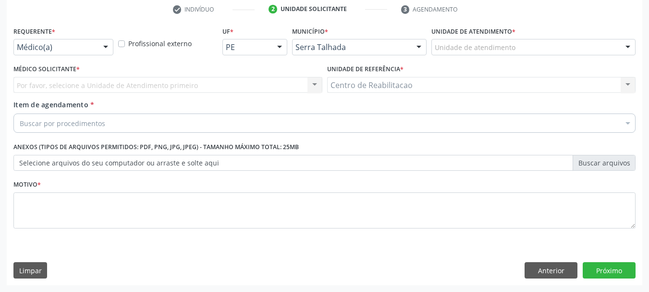
scroll to position [184, 0]
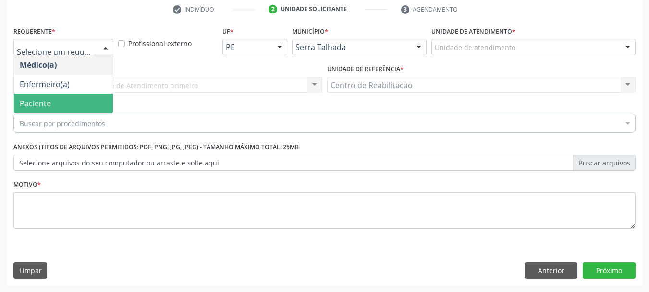
click at [58, 100] on span "Paciente" at bounding box center [63, 103] width 99 height 19
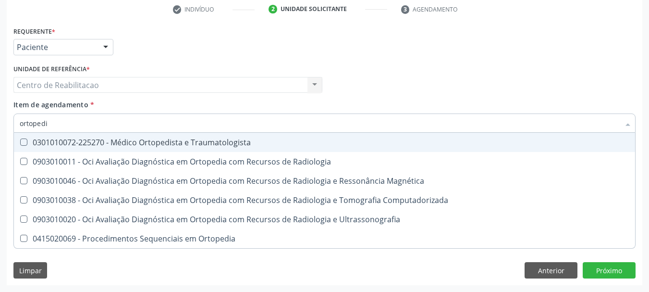
type input "ortopedis"
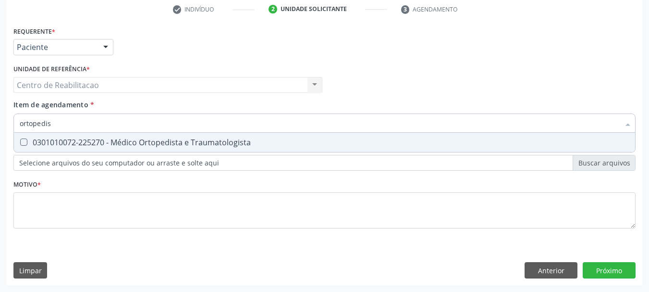
click at [117, 133] on span "0301010072-225270 - Médico Ortopedista e Traumatologista" at bounding box center [324, 142] width 621 height 19
checkbox Traumatologista "true"
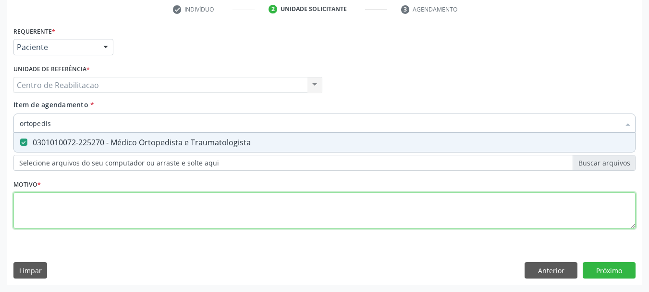
click at [158, 220] on div "Requerente * Paciente Médico(a) Enfermeiro(a) Paciente Nenhum resultado encontr…" at bounding box center [324, 133] width 622 height 218
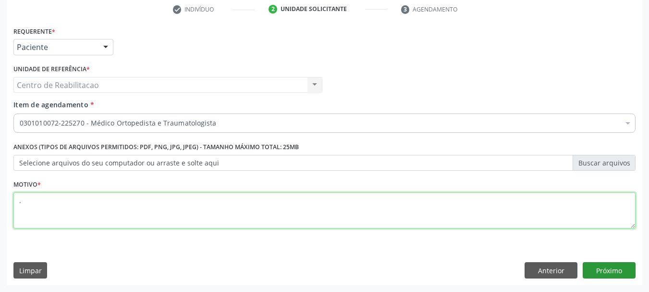
type textarea "."
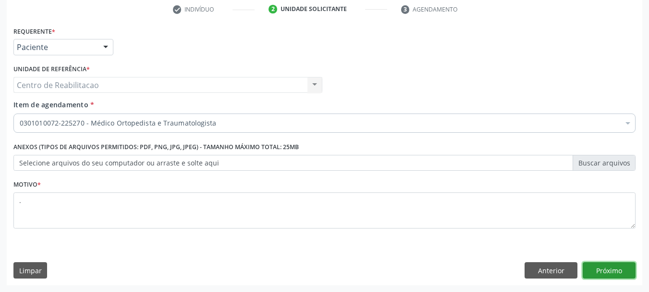
click at [625, 267] on button "Próximo" at bounding box center [609, 270] width 53 height 16
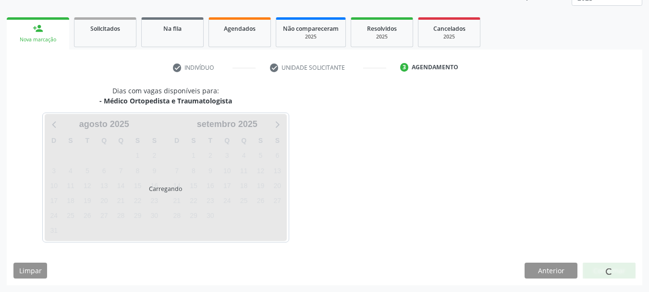
scroll to position [126, 0]
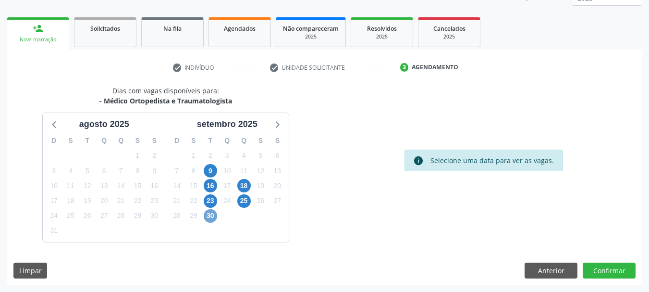
click at [211, 218] on span "30" at bounding box center [210, 215] width 13 height 13
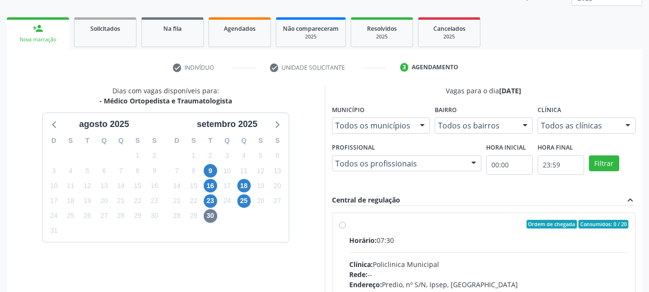
click at [412, 237] on div "Horário: 07:30" at bounding box center [489, 240] width 280 height 10
click at [346, 228] on input "Ordem de chegada Consumidos: 0 / 20 Horário: 07:30 Clínica: Policlinica Municip…" at bounding box center [342, 224] width 7 height 9
radio input "true"
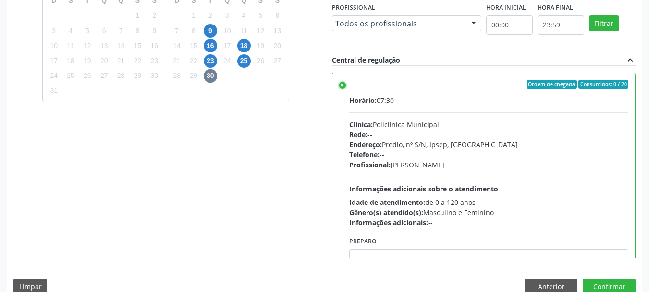
scroll to position [282, 0]
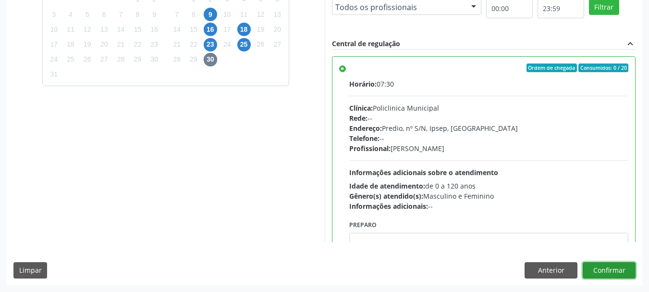
click at [615, 268] on button "Confirmar" at bounding box center [609, 270] width 53 height 16
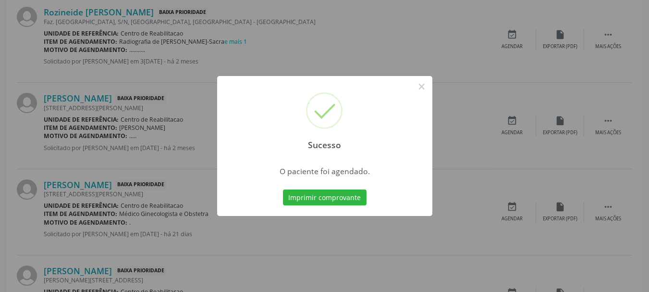
scroll to position [25, 0]
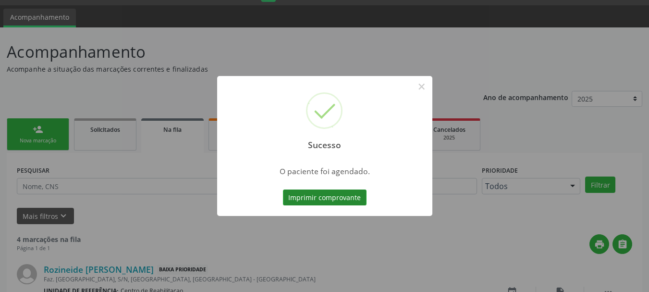
click at [348, 199] on button "Imprimir comprovante" at bounding box center [325, 197] width 84 height 16
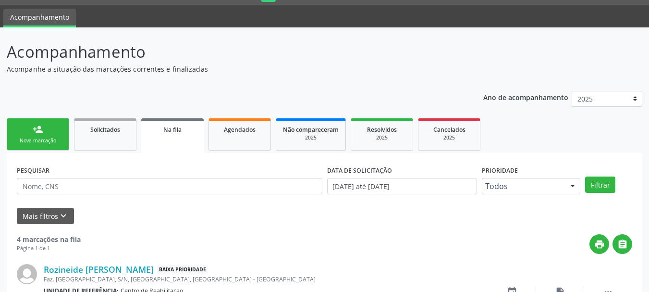
click at [42, 118] on ul "person_add Nova marcação Solicitados Na fila Agendados Não compareceram 2025 Re…" at bounding box center [325, 134] width 636 height 37
click at [34, 144] on div "Nova marcação" at bounding box center [38, 140] width 48 height 7
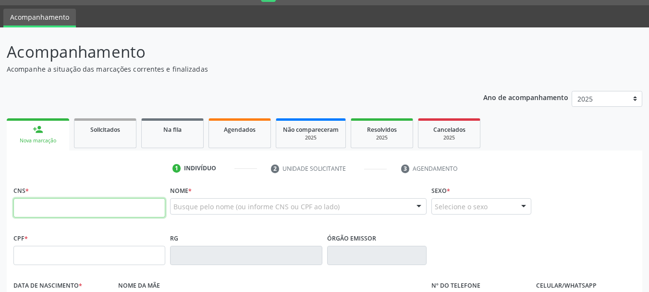
click at [129, 210] on input "text" at bounding box center [89, 207] width 152 height 19
type input "708 40"
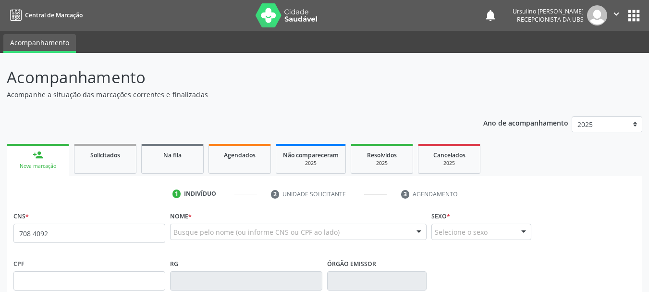
scroll to position [25, 0]
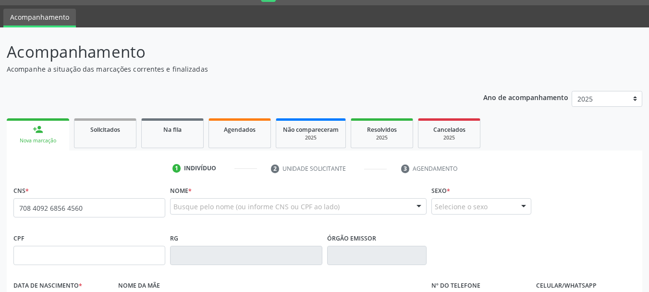
type input "708 4092 6856 4560"
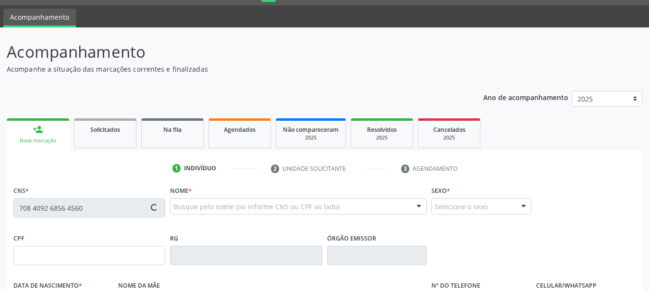
type input "102.970.744-82"
type input "[DATE]"
type input "[PERSON_NAME] da Conceiçao"
type input "[PHONE_NUMBER]"
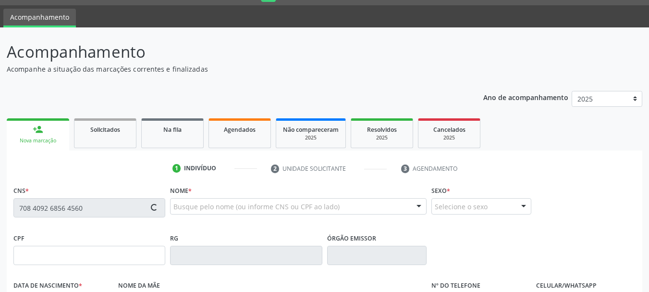
type input "S/N"
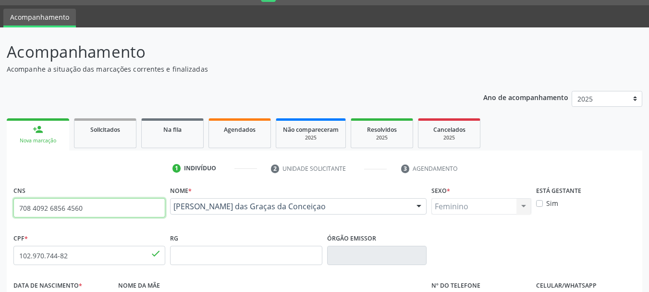
click at [89, 209] on input "708 4092 6856 4560" at bounding box center [89, 207] width 152 height 19
click at [631, 207] on div "Sim" at bounding box center [586, 203] width 100 height 10
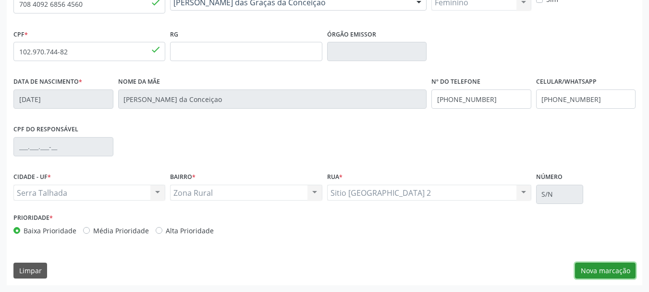
click at [612, 267] on button "Nova marcação" at bounding box center [605, 270] width 61 height 16
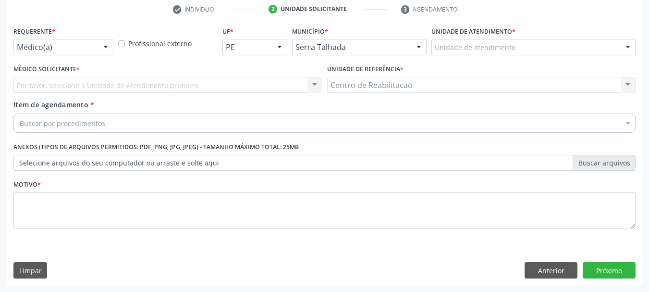
scroll to position [184, 0]
drag, startPoint x: 71, startPoint y: 48, endPoint x: 66, endPoint y: 54, distance: 7.6
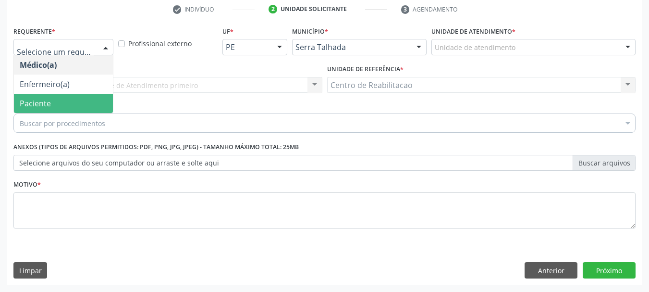
click at [60, 100] on span "Paciente" at bounding box center [63, 103] width 99 height 19
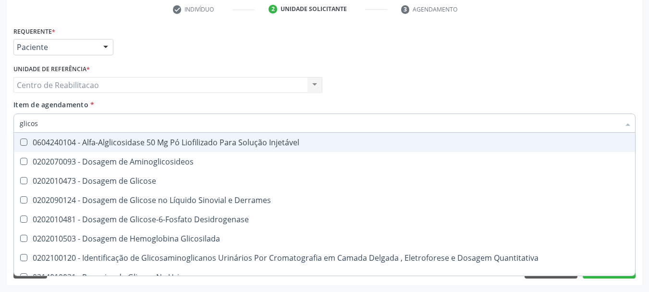
type input "glicose"
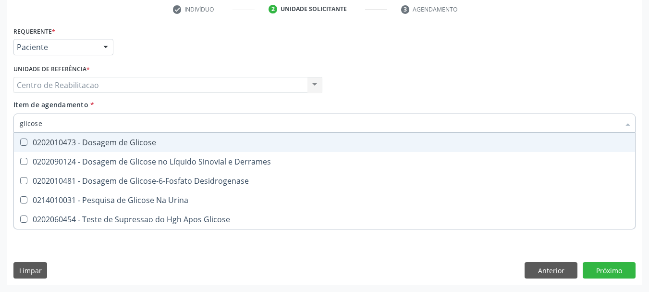
click at [147, 145] on div "0202010473 - Dosagem de Glicose" at bounding box center [325, 142] width 610 height 8
checkbox Glicose "true"
type input "acido uri"
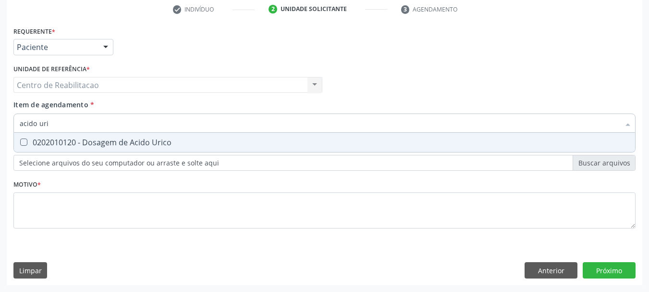
click at [147, 145] on div "0202010120 - Dosagem de Acido Urico" at bounding box center [325, 142] width 610 height 8
checkbox Urico "true"
type input "c"
checkbox Urico "false"
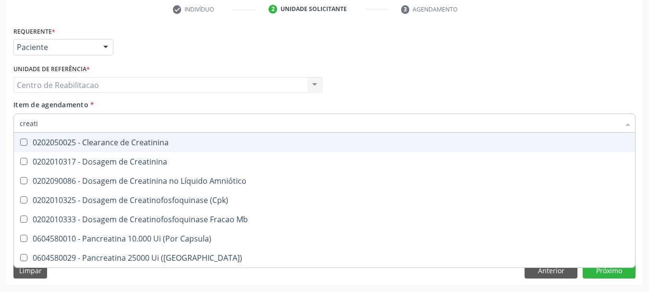
type input "creatin"
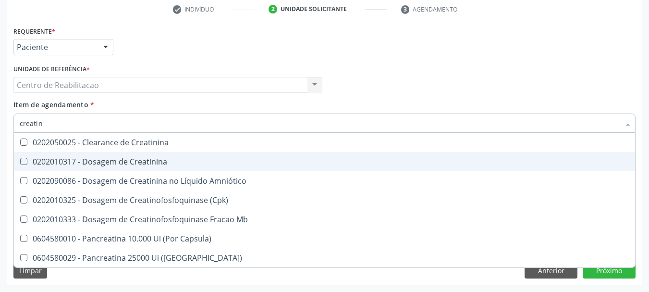
click at [154, 160] on div "0202010317 - Dosagem de Creatinina" at bounding box center [325, 162] width 610 height 8
checkbox Creatinina "true"
type input "uria"
checkbox Creatinina "false"
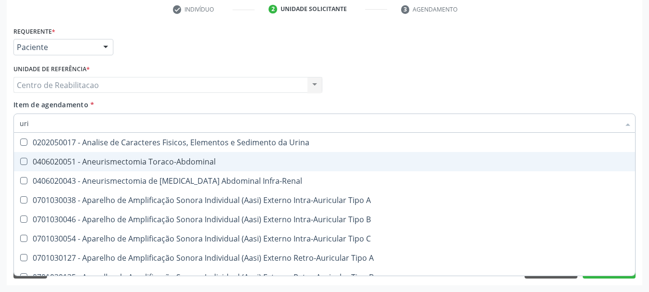
type input "ur"
checkbox Urico "false"
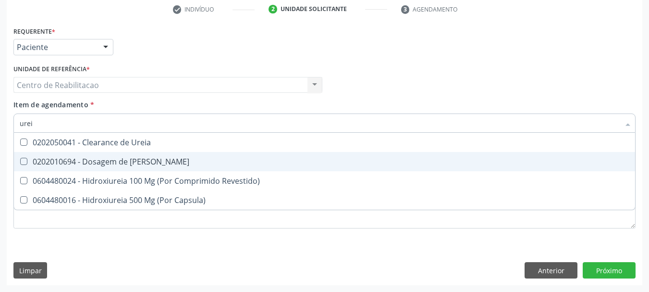
type input "ureia"
click at [154, 160] on div "0202010694 - Dosagem de [PERSON_NAME]" at bounding box center [325, 162] width 610 height 8
checkbox Ureia "true"
type input "cr"
checkbox Ureia "false"
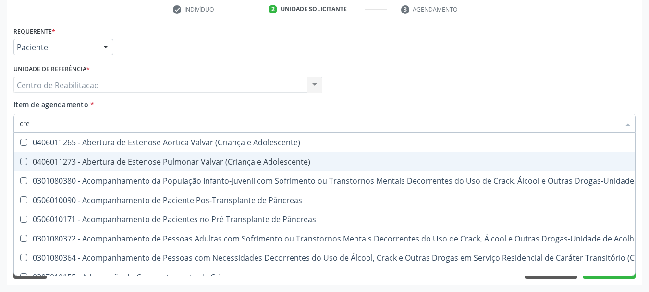
type input "crea"
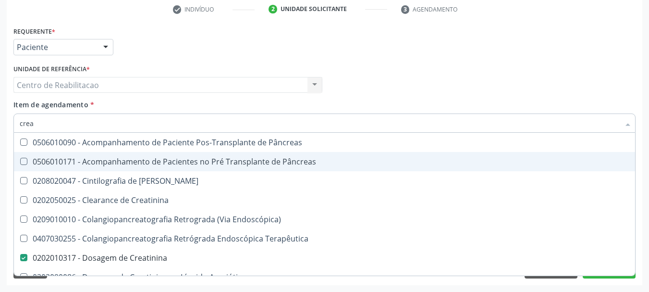
checkbox Creatinina "true"
checkbox Oncologia "false"
type input "creat"
checkbox Creatinina "true"
checkbox Creatinina "false"
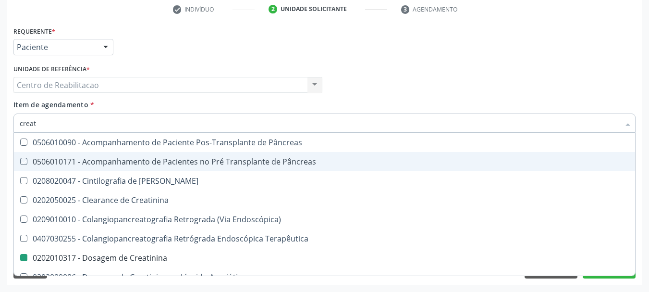
type input "creati"
checkbox Pâncreas "true"
checkbox Creatinina "false"
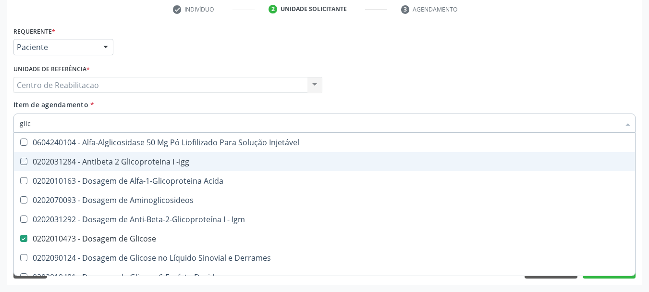
type input "glico"
checkbox -Igg "false"
checkbox Glicose "true"
type input "glicos"
checkbox Acida "true"
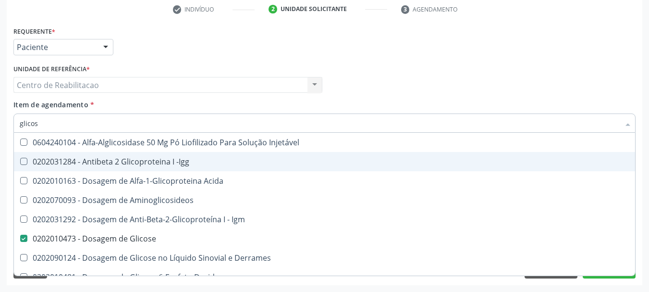
checkbox Glicose "false"
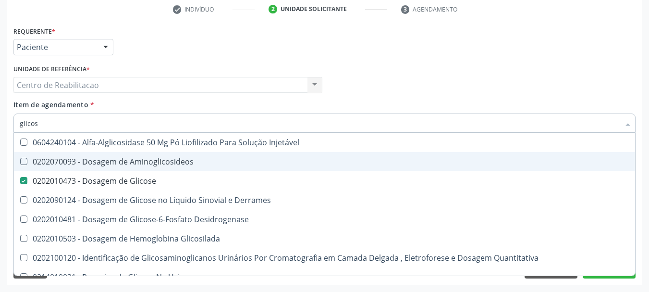
type input "glicosi"
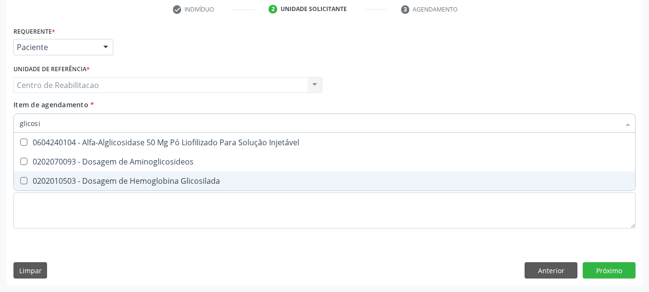
click at [165, 175] on span "0202010503 - Dosagem de Hemoglobina Glicosilada" at bounding box center [324, 180] width 621 height 19
checkbox Glicosilada "true"
type input "hemog"
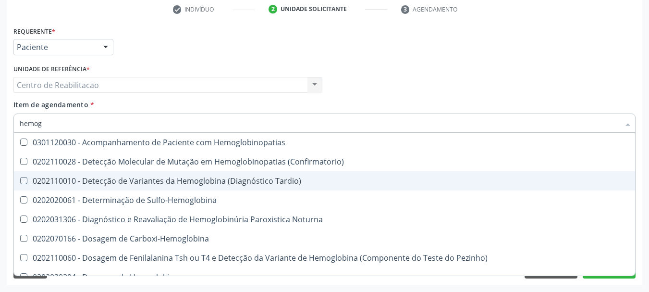
checkbox Tardio\) "false"
type input "hemograma"
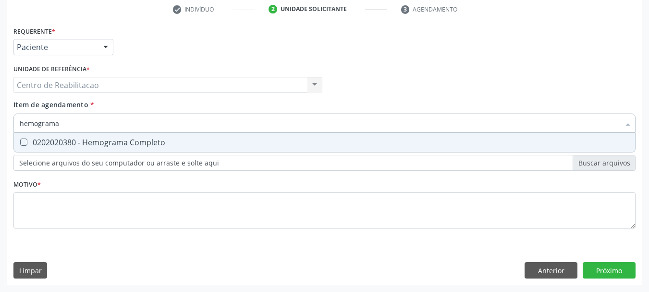
click at [180, 134] on span "0202020380 - Hemograma Completo" at bounding box center [324, 142] width 621 height 19
checkbox Completo "true"
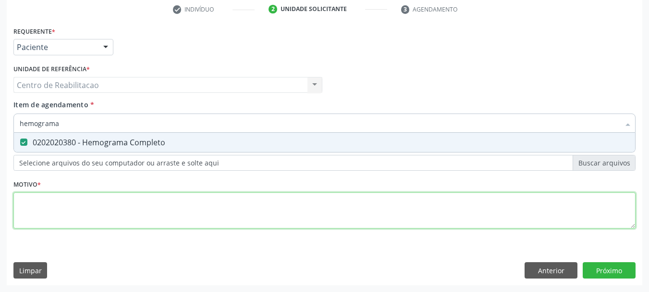
click at [173, 214] on div "Requerente * Paciente Médico(a) Enfermeiro(a) Paciente Nenhum resultado encontr…" at bounding box center [324, 133] width 622 height 218
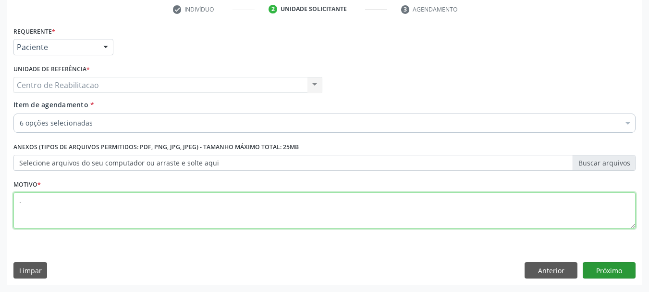
type textarea "."
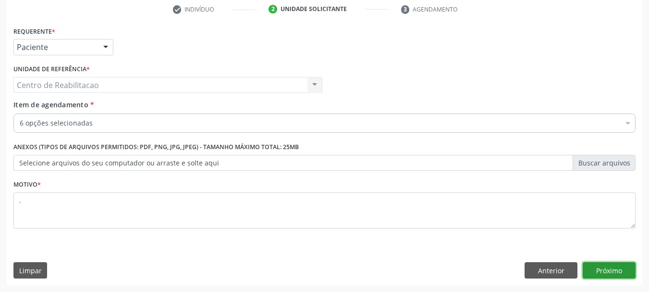
click at [613, 272] on button "Próximo" at bounding box center [609, 270] width 53 height 16
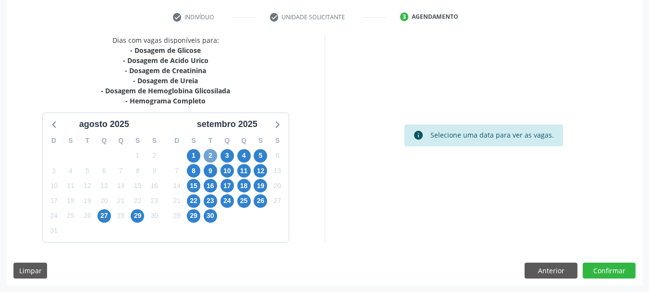
click at [207, 152] on span "2" at bounding box center [210, 155] width 13 height 13
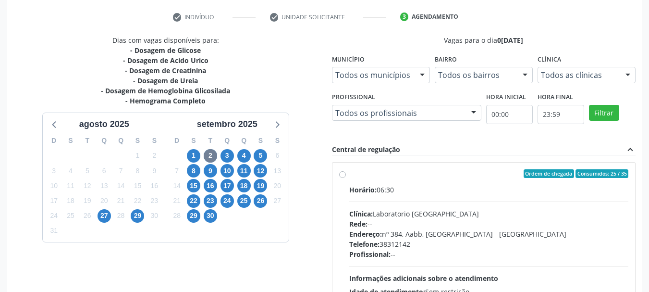
click at [406, 191] on div "Horário: 06:30" at bounding box center [489, 189] width 280 height 10
click at [346, 178] on input "Ordem de chegada Consumidos: 25 / 35 Horário: 06:30 Clínica: Laboratorio [GEOGR…" at bounding box center [342, 173] width 7 height 9
radio input "true"
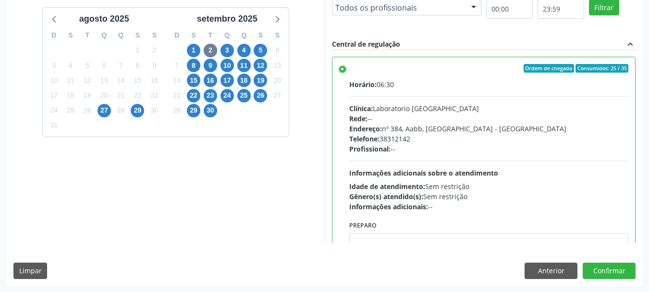
scroll to position [282, 0]
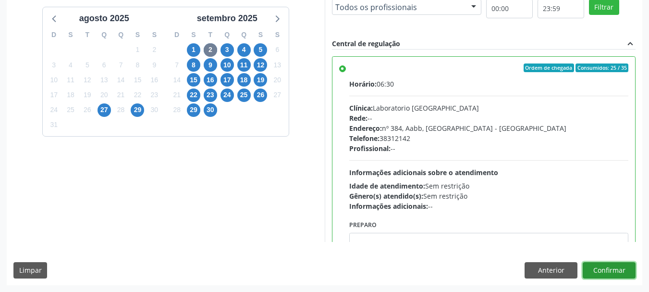
click at [612, 262] on button "Confirmar" at bounding box center [609, 270] width 53 height 16
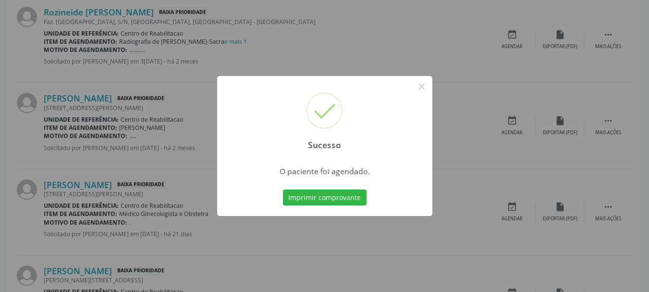
scroll to position [25, 0]
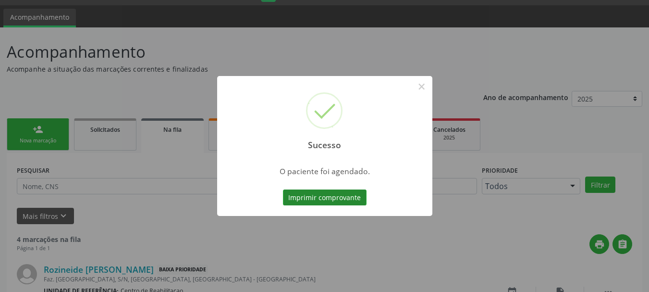
click at [325, 200] on button "Imprimir comprovante" at bounding box center [325, 197] width 84 height 16
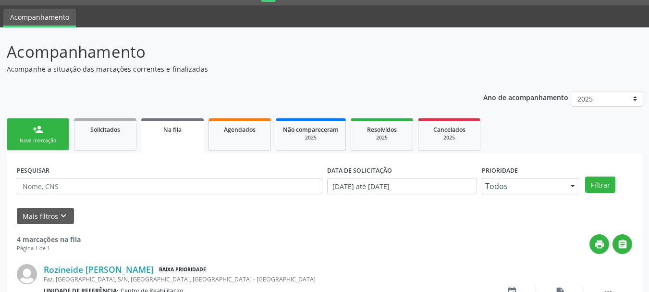
click at [25, 131] on link "person_add Nova marcação" at bounding box center [38, 134] width 62 height 32
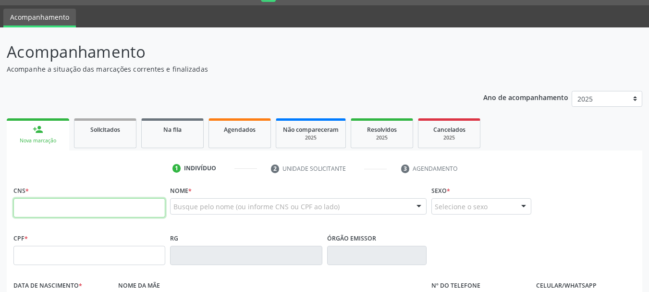
click at [43, 203] on input "text" at bounding box center [89, 207] width 152 height 19
paste input "708 4092 6856 4560"
type input "708 4092 6856 4560"
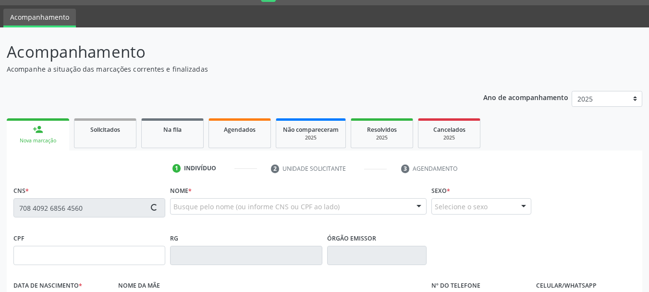
type input "102.970.744-82"
type input "[DATE]"
type input "[PERSON_NAME] da Conceiçao"
type input "[PHONE_NUMBER]"
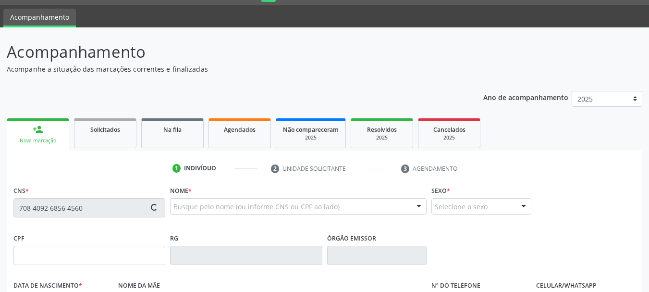
type input "S/N"
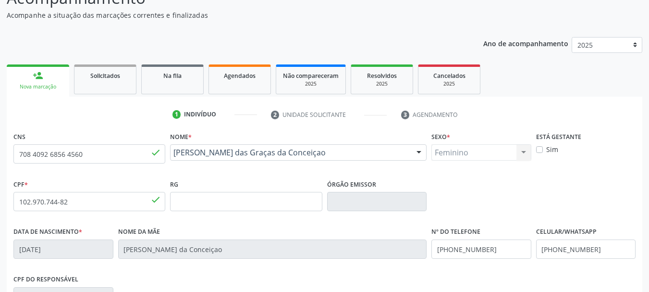
scroll to position [229, 0]
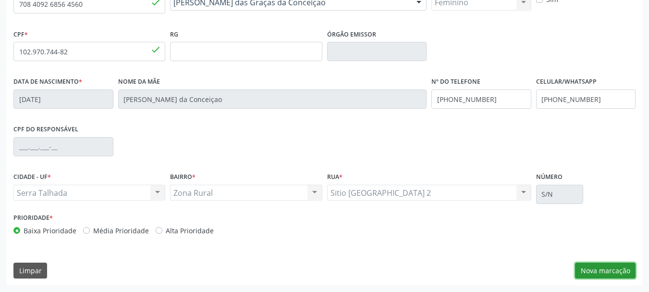
click at [601, 266] on button "Nova marcação" at bounding box center [605, 270] width 61 height 16
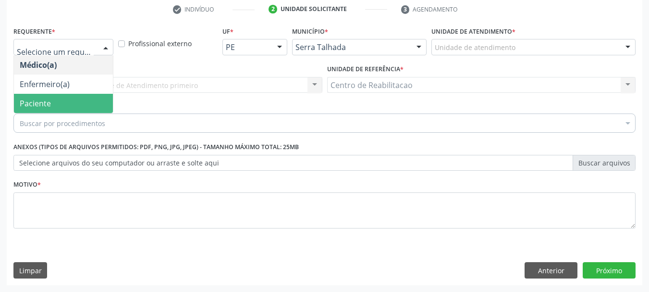
click at [74, 100] on span "Paciente" at bounding box center [63, 103] width 99 height 19
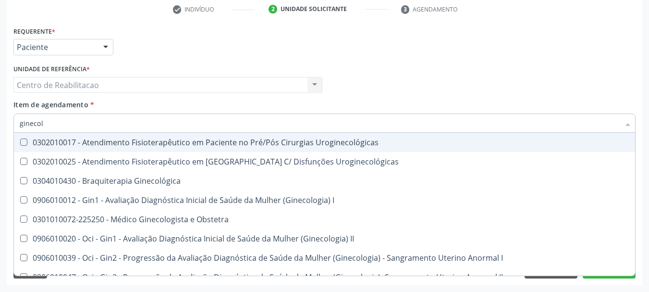
type input "ginecolo"
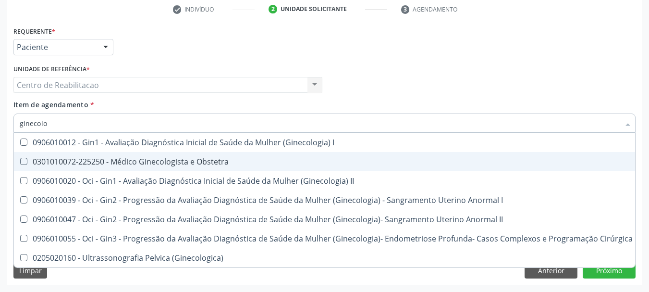
click at [221, 154] on span "0301010072-225250 - Médico Ginecologista e Obstetra" at bounding box center [326, 161] width 625 height 19
checkbox Obstetra "true"
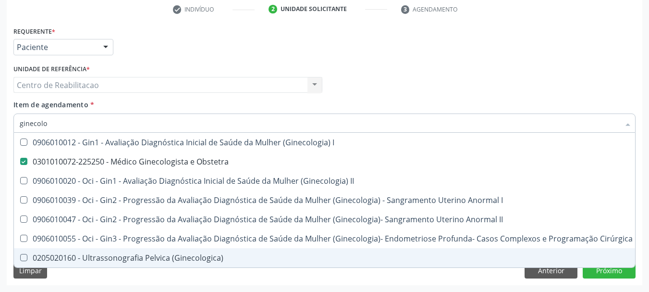
click at [266, 275] on div "Requerente * Paciente Médico(a) Enfermeiro(a) Paciente Nenhum resultado encontr…" at bounding box center [325, 154] width 636 height 261
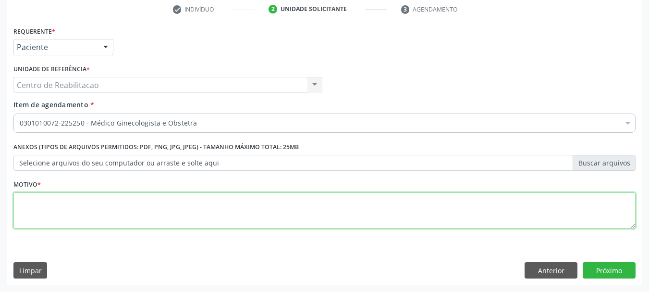
click at [226, 209] on textarea at bounding box center [324, 210] width 622 height 37
type textarea "."
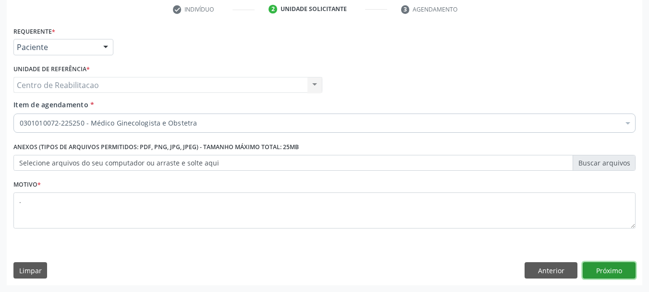
click at [598, 266] on button "Próximo" at bounding box center [609, 270] width 53 height 16
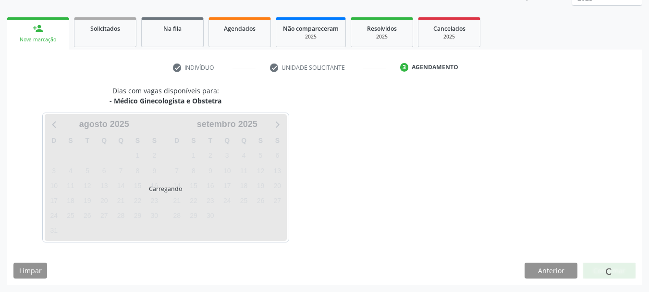
scroll to position [126, 0]
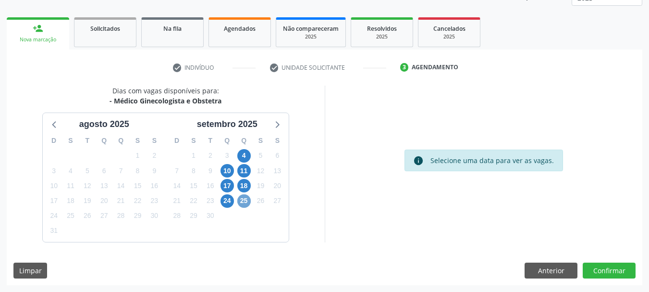
click at [244, 201] on span "25" at bounding box center [243, 200] width 13 height 13
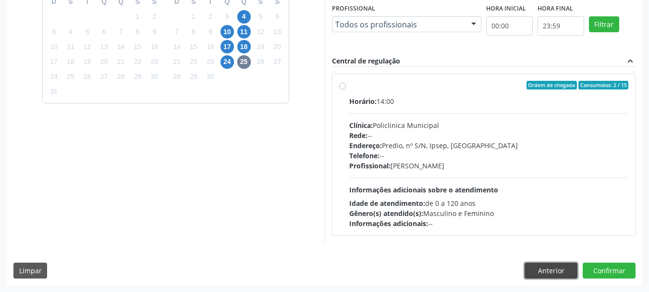
click at [563, 272] on button "Anterior" at bounding box center [551, 270] width 53 height 16
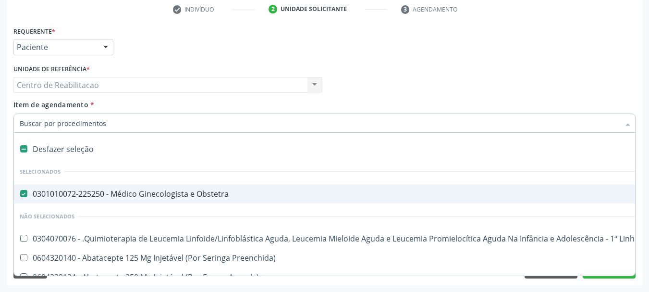
click at [22, 193] on Obstetra at bounding box center [23, 193] width 7 height 7
click at [20, 193] on Obstetra "checkbox" at bounding box center [17, 193] width 6 height 6
checkbox Obstetra "false"
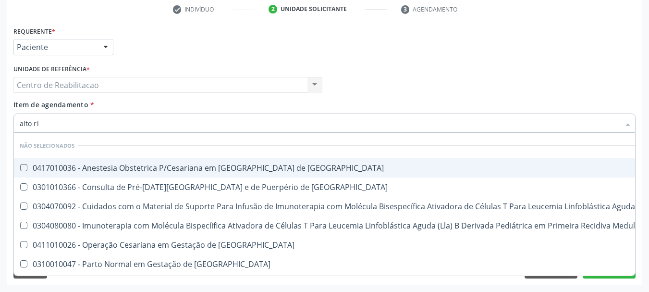
type input "alto ris"
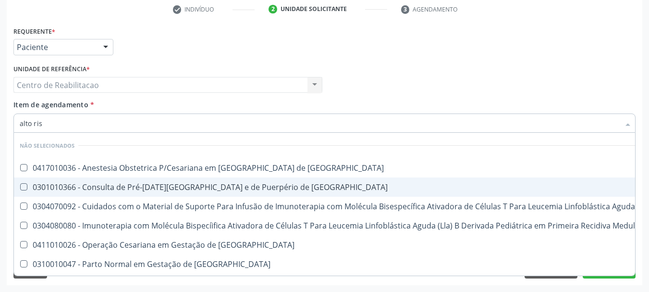
click at [274, 189] on div "0301010366 - Consulta de Pré-[DATE][GEOGRAPHIC_DATA] e de Puerpério de [GEOGRAP…" at bounding box center [513, 187] width 987 height 8
checkbox Risco "true"
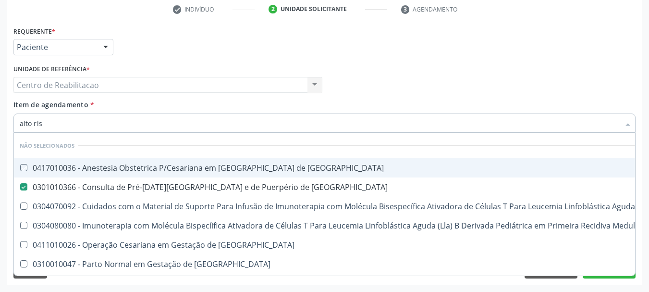
click at [294, 107] on div "Item de agendamento * alto ris Desfazer seleção Não selecionados 0417010036 - A…" at bounding box center [324, 114] width 622 height 30
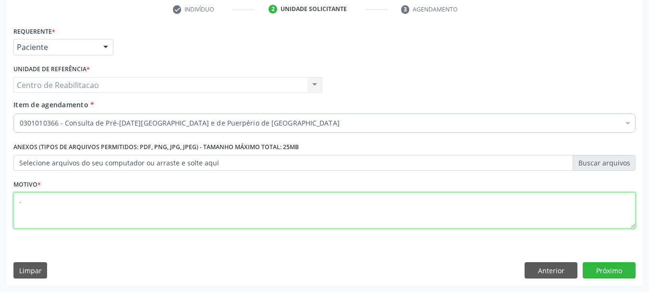
click at [233, 219] on textarea "." at bounding box center [324, 210] width 622 height 37
type textarea ".."
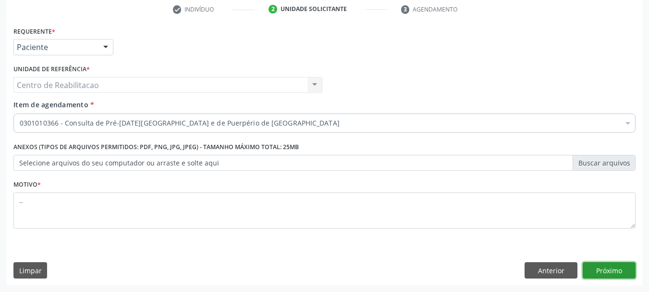
click at [609, 270] on button "Próximo" at bounding box center [609, 270] width 53 height 16
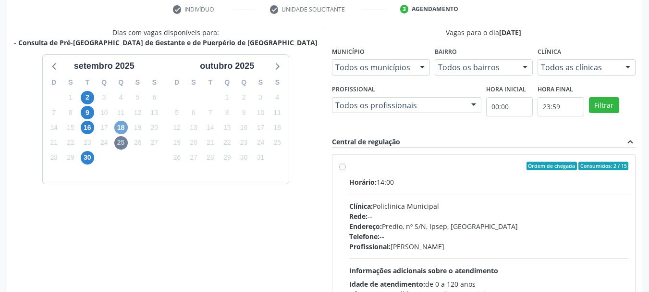
click at [120, 124] on span "18" at bounding box center [120, 127] width 13 height 13
click at [87, 125] on span "16" at bounding box center [87, 127] width 13 height 13
click at [383, 172] on label "Ordem de chegada Consumidos: 1 / 25 Horário: 07:30 Clínica: Policlinica Municip…" at bounding box center [489, 234] width 280 height 147
click at [346, 170] on input "Ordem de chegada Consumidos: 1 / 25 Horário: 07:30 Clínica: Policlinica Municip…" at bounding box center [342, 165] width 7 height 9
radio input "true"
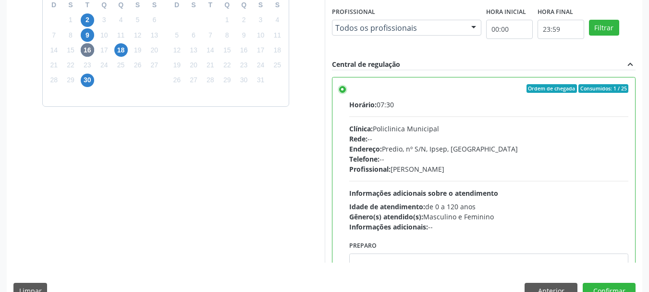
scroll to position [282, 0]
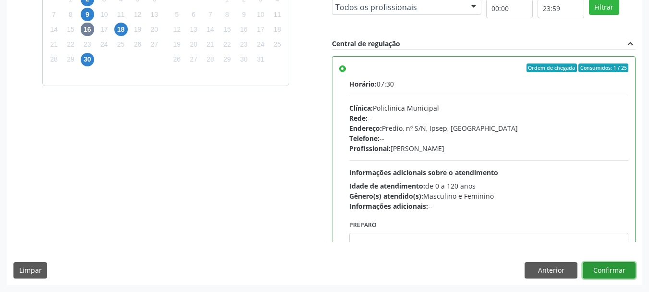
click at [614, 270] on button "Confirmar" at bounding box center [609, 270] width 53 height 16
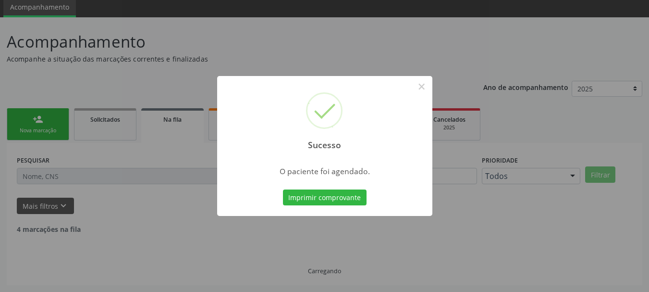
scroll to position [25, 0]
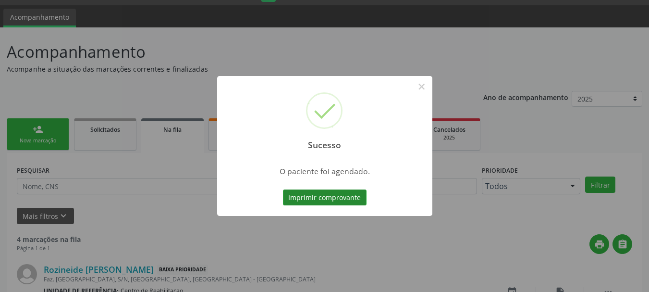
click at [347, 202] on button "Imprimir comprovante" at bounding box center [325, 197] width 84 height 16
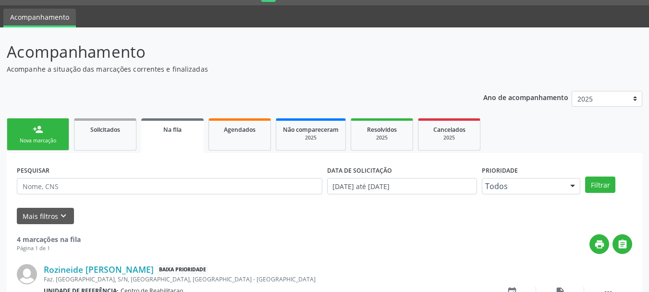
click at [14, 133] on link "person_add Nova marcação" at bounding box center [38, 134] width 62 height 32
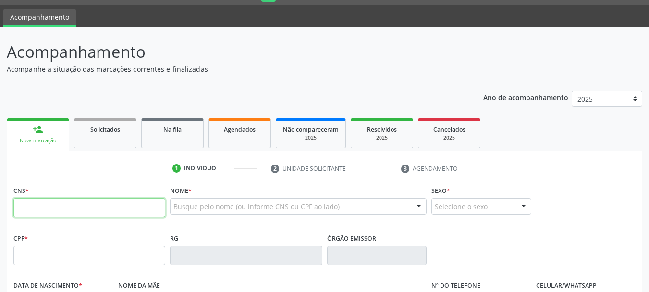
click at [44, 206] on input "text" at bounding box center [89, 207] width 152 height 19
paste input "703 4042 6539 2917"
type input "703 4042 6539 2917"
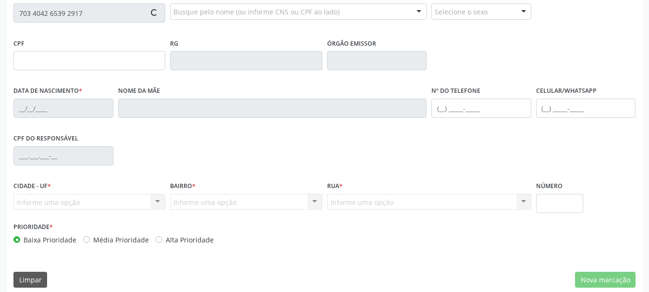
scroll to position [229, 0]
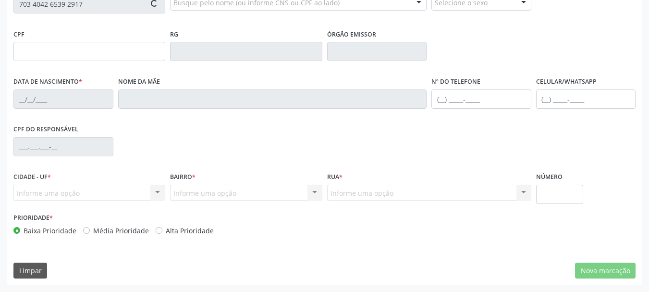
type input "22/11/1975"
type input "Antonia Furtuozo da Silva"
type input "(87) 99150-3932"
type input "20"
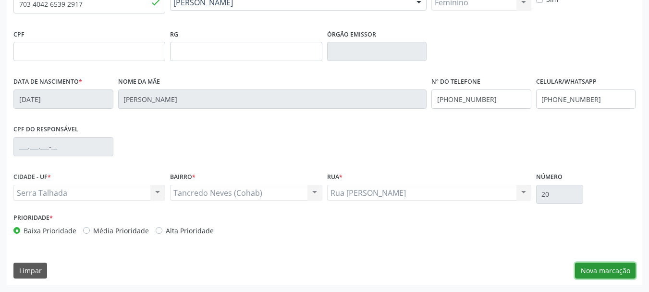
click at [604, 268] on button "Nova marcação" at bounding box center [605, 270] width 61 height 16
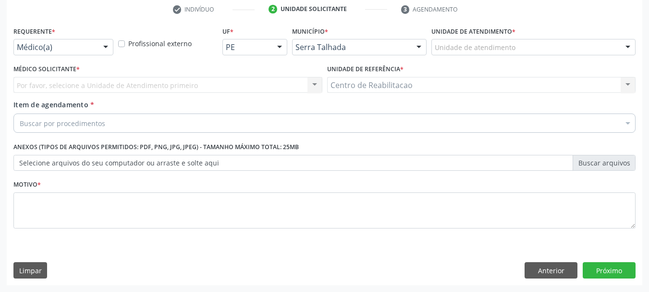
scroll to position [184, 0]
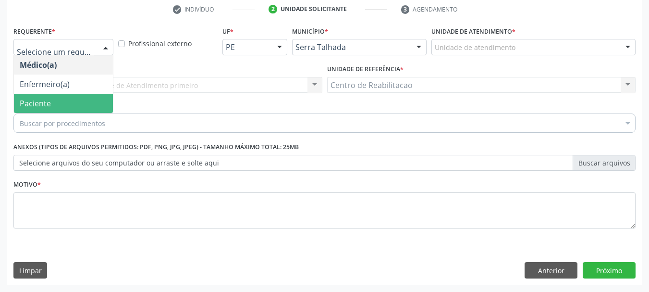
click at [68, 95] on span "Paciente" at bounding box center [63, 103] width 99 height 19
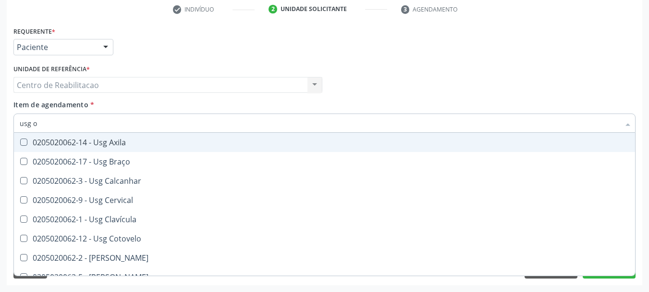
type input "usg om"
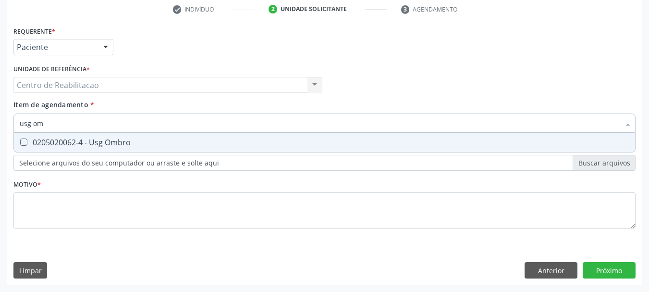
click at [95, 142] on div "0205020062-4 - Usg Ombro" at bounding box center [325, 142] width 610 height 8
checkbox Ombro "true"
type input "usg"
checkbox Ombro "false"
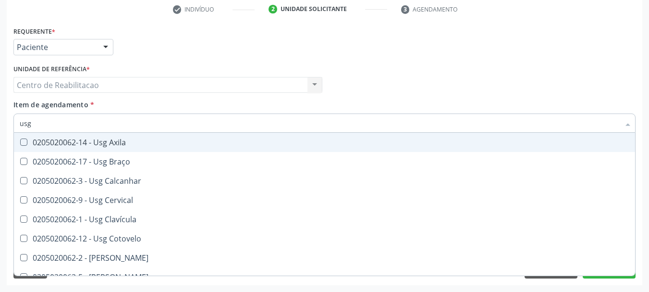
type input "usg p"
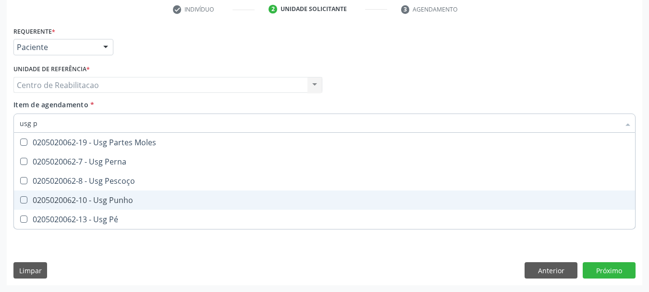
click at [115, 196] on div "0205020062-10 - Usg Punho" at bounding box center [325, 200] width 610 height 8
checkbox Punho "true"
type input "usg"
checkbox Punho "false"
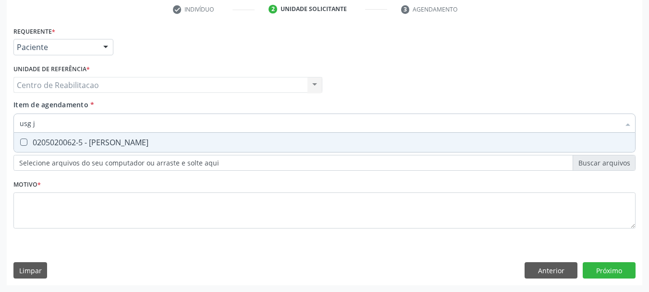
type input "usg jo"
click at [137, 146] on div "0205020062-5 - Usg Joelho" at bounding box center [325, 142] width 610 height 8
checkbox Joelho "true"
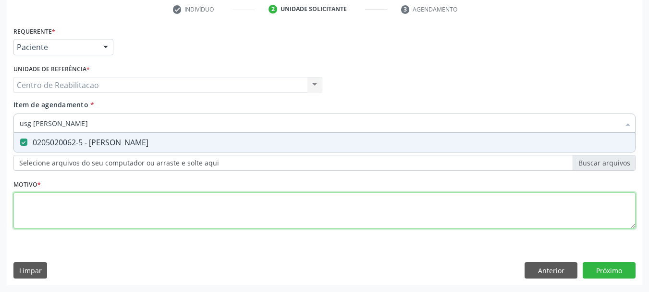
click at [134, 210] on div "Requerente * Paciente Médico(a) Enfermeiro(a) Paciente Nenhum resultado encontr…" at bounding box center [324, 133] width 622 height 218
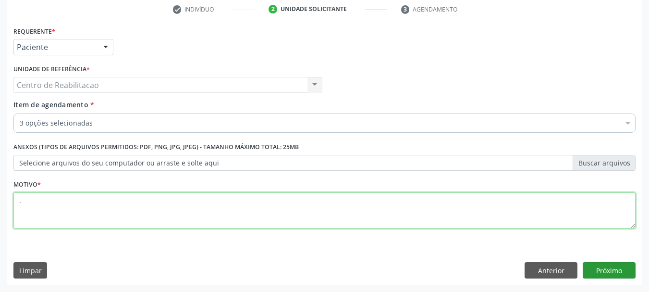
type textarea "."
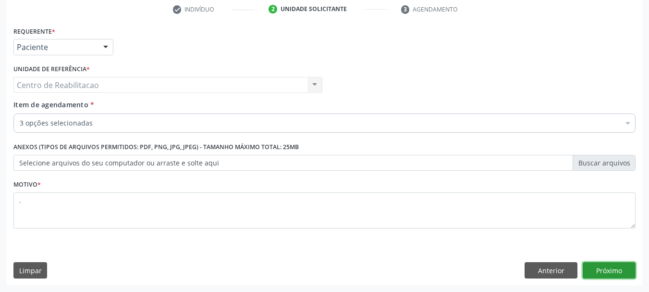
click at [609, 274] on button "Próximo" at bounding box center [609, 270] width 53 height 16
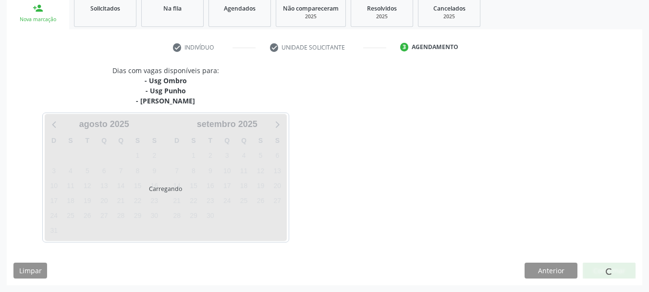
scroll to position [147, 0]
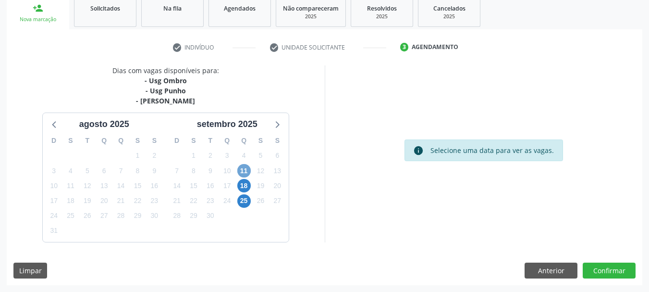
click at [245, 171] on span "11" at bounding box center [243, 170] width 13 height 13
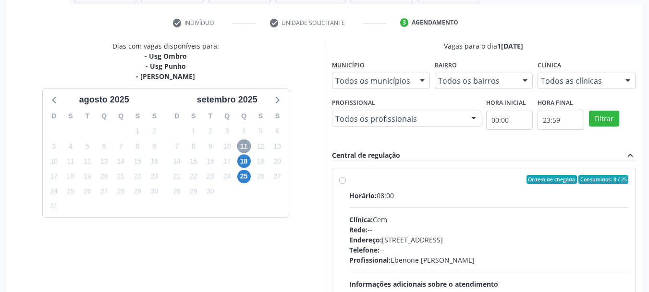
scroll to position [195, 0]
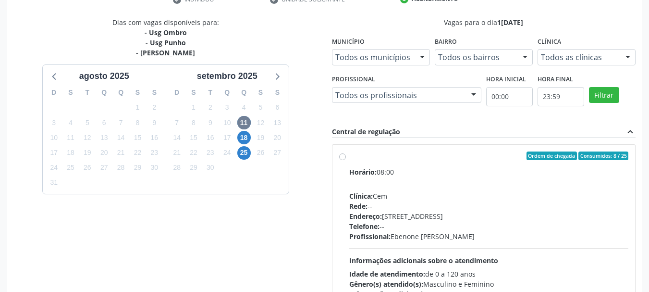
click at [402, 158] on div "Ordem de chegada Consumidos: 8 / 25" at bounding box center [489, 155] width 280 height 9
click at [346, 158] on input "Ordem de chegada Consumidos: 8 / 25 Horário: 08:00 Clínica: Cem Rede: -- Endere…" at bounding box center [342, 155] width 7 height 9
radio input "true"
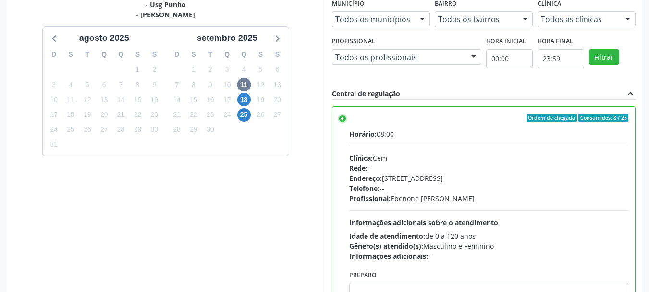
scroll to position [282, 0]
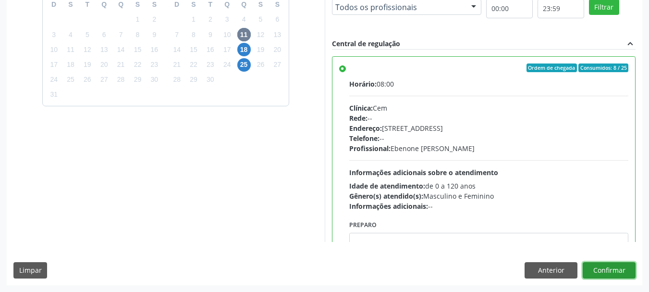
click at [617, 276] on button "Confirmar" at bounding box center [609, 270] width 53 height 16
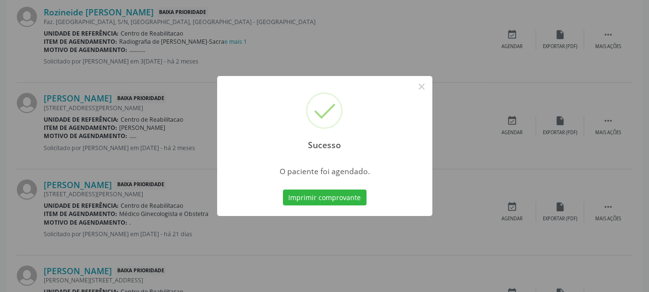
scroll to position [25, 0]
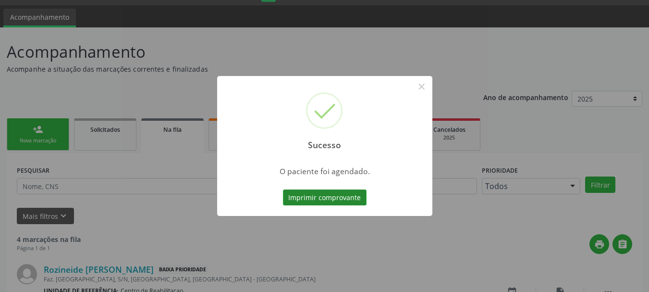
click at [322, 194] on button "Imprimir comprovante" at bounding box center [325, 197] width 84 height 16
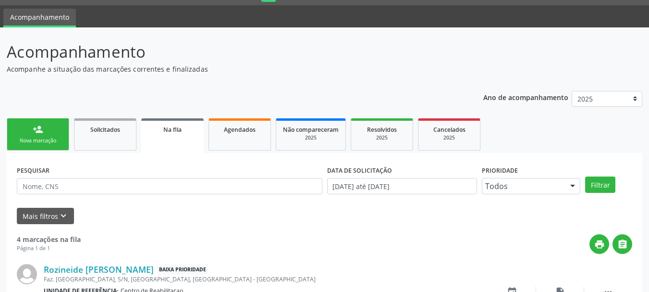
click at [30, 131] on link "person_add Nova marcação" at bounding box center [38, 134] width 62 height 32
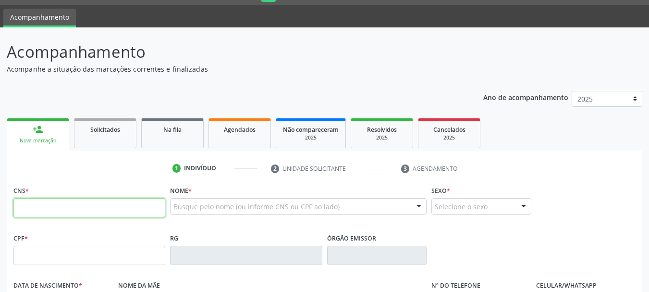
click at [45, 209] on input "text" at bounding box center [89, 207] width 152 height 19
paste input "704 8090 5236 9844"
type input "704 8090 5236 9844"
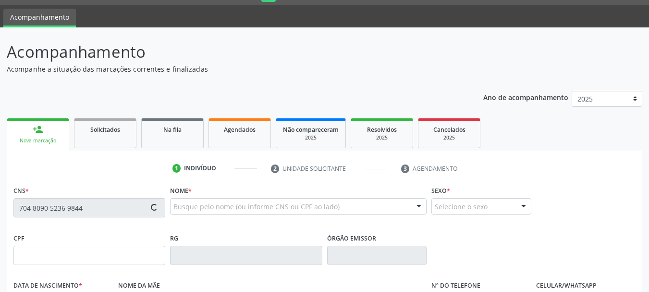
type input "305.642.118-77"
type input "06/03/1977"
type input "Maria de Fatima do Nascimento"
type input "(87) 99823-2563"
type input "901.515.004-44"
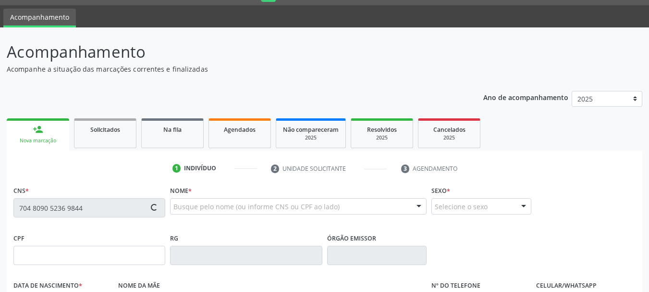
type input "1"
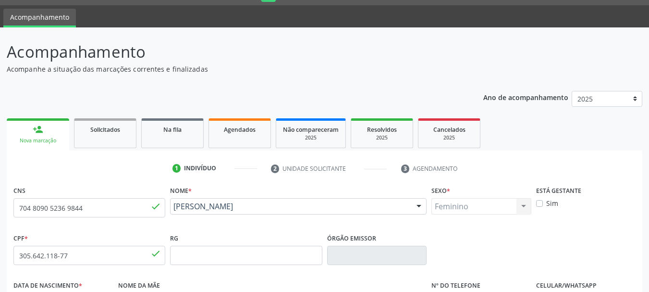
scroll to position [68, 0]
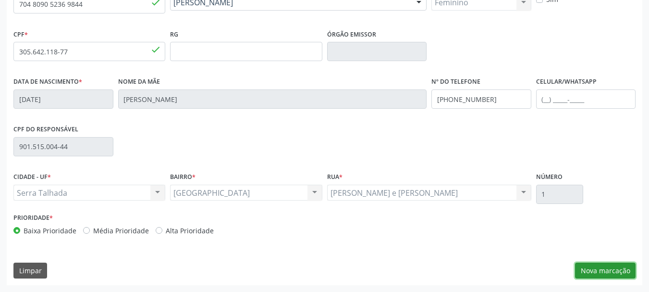
click at [602, 272] on button "Nova marcação" at bounding box center [605, 270] width 61 height 16
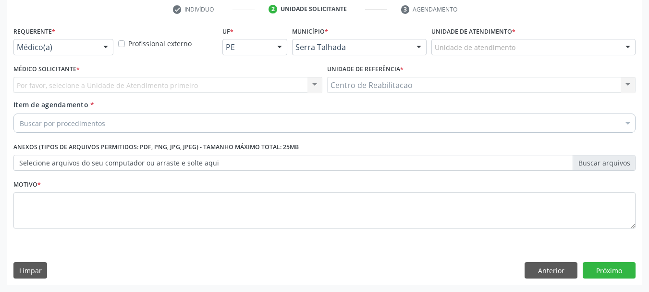
scroll to position [184, 0]
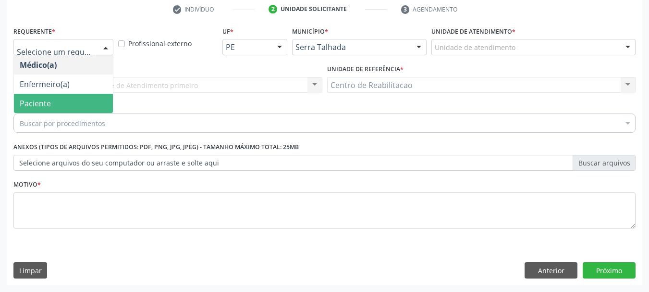
click at [52, 106] on span "Paciente" at bounding box center [63, 103] width 99 height 19
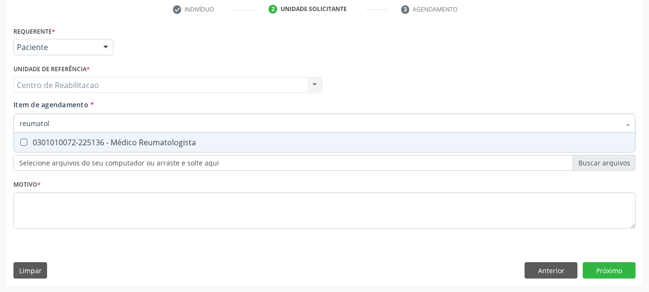
type input "reumatolo"
click at [100, 141] on div "0301010072-225136 - Médico Reumatologista" at bounding box center [325, 142] width 610 height 8
checkbox Reumatologista "true"
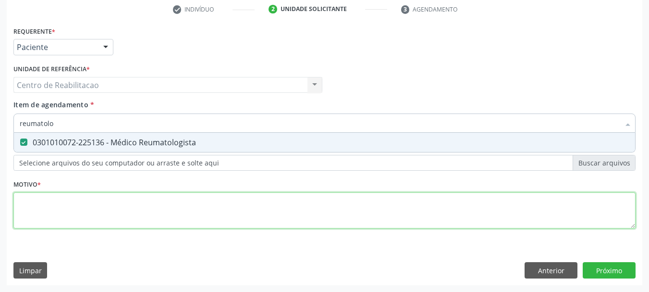
click at [114, 203] on div "Requerente * Paciente Médico(a) Enfermeiro(a) Paciente Nenhum resultado encontr…" at bounding box center [324, 133] width 622 height 218
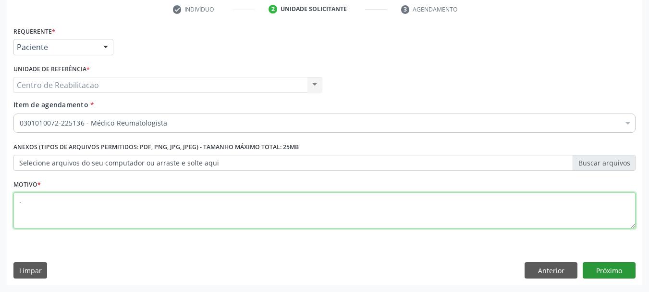
type textarea "."
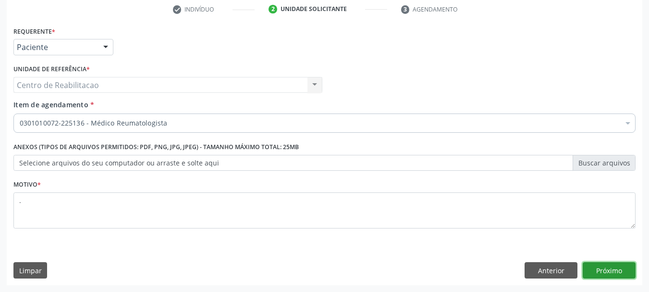
click at [616, 273] on button "Próximo" at bounding box center [609, 270] width 53 height 16
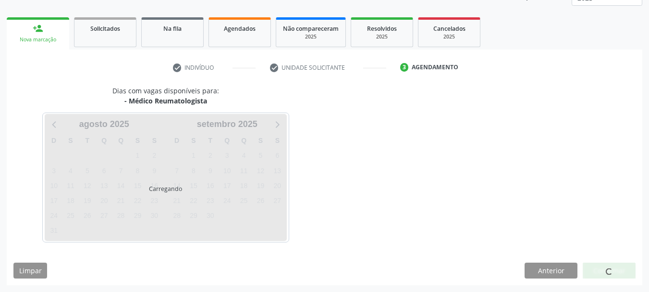
scroll to position [126, 0]
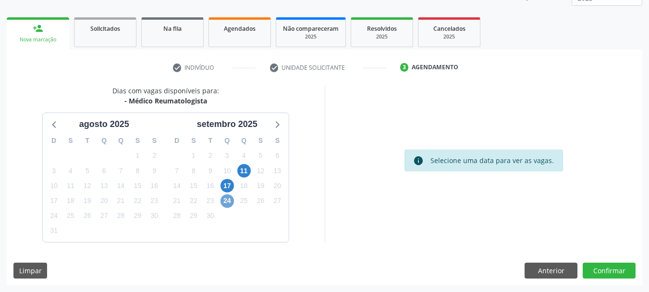
click at [232, 202] on span "24" at bounding box center [227, 200] width 13 height 13
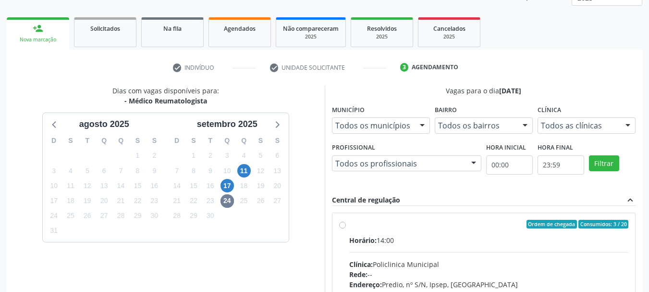
click at [455, 227] on div "Ordem de chegada Consumidos: 3 / 20" at bounding box center [489, 224] width 280 height 9
click at [346, 227] on input "Ordem de chegada Consumidos: 3 / 20 Horário: 14:00 Clínica: Policlinica Municip…" at bounding box center [342, 224] width 7 height 9
radio input "true"
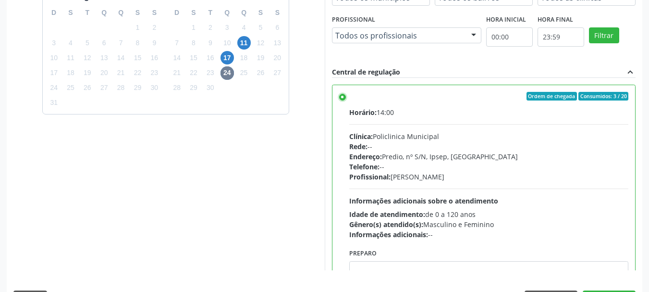
scroll to position [282, 0]
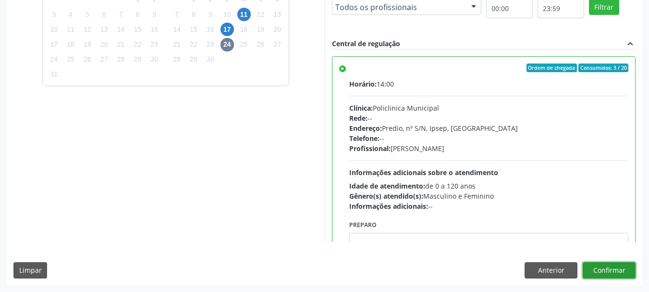
click at [617, 267] on button "Confirmar" at bounding box center [609, 270] width 53 height 16
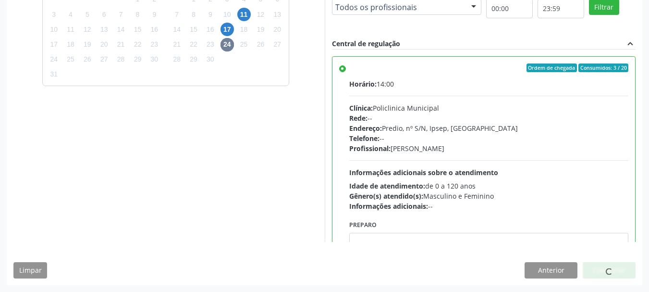
scroll to position [25, 0]
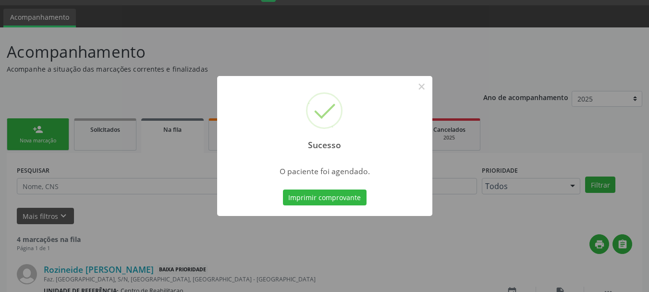
drag, startPoint x: 324, startPoint y: 213, endPoint x: 329, endPoint y: 208, distance: 7.1
click at [329, 208] on div "Sucesso × O paciente foi agendado. Imprimir comprovante Cancel" at bounding box center [324, 146] width 215 height 140
click at [329, 201] on button "Imprimir comprovante" at bounding box center [325, 197] width 84 height 16
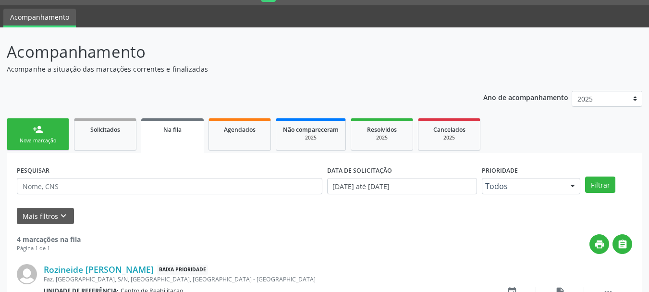
click at [52, 139] on div "Nova marcação" at bounding box center [38, 140] width 48 height 7
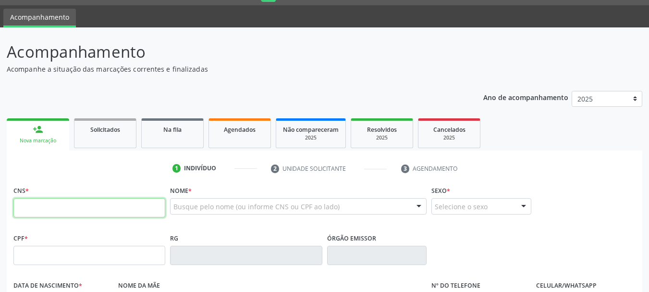
click at [98, 209] on input "text" at bounding box center [89, 207] width 152 height 19
paste input "704 8090 5236 9844"
type input "704 8090 5236 9844"
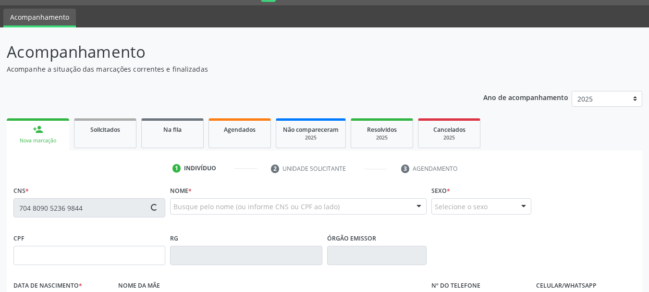
type input "305.642.118-77"
type input "06/03/1977"
type input "Maria de Fatima do Nascimento"
type input "(87) 99823-2563"
type input "901.515.004-44"
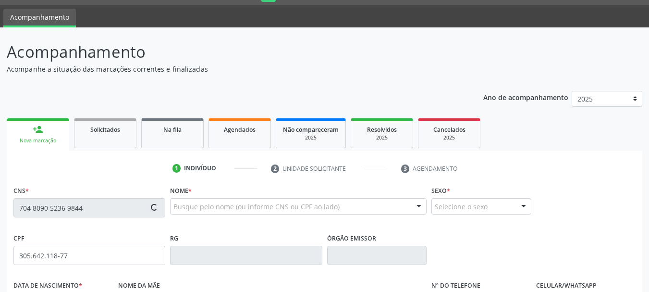
type input "1"
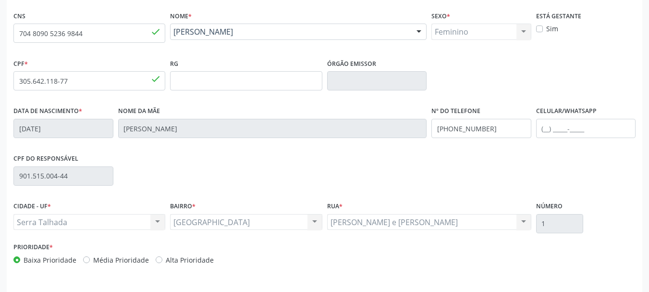
scroll to position [218, 0]
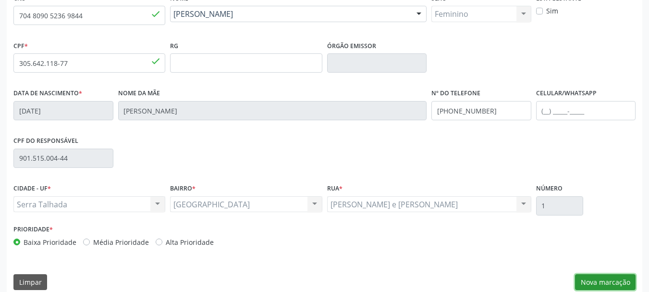
click at [598, 277] on button "Nova marcação" at bounding box center [605, 282] width 61 height 16
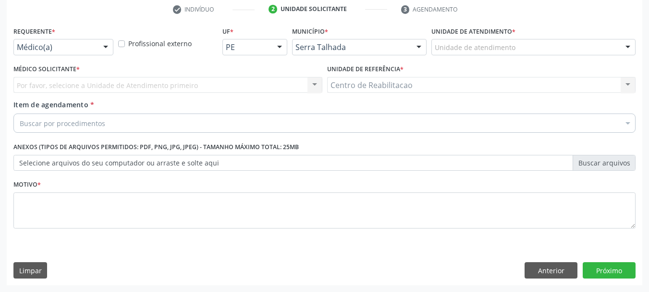
scroll to position [184, 0]
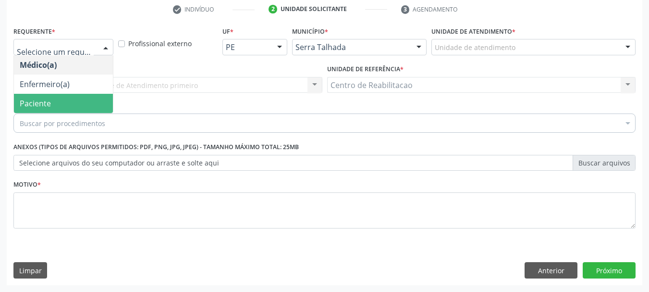
click at [81, 100] on span "Paciente" at bounding box center [63, 103] width 99 height 19
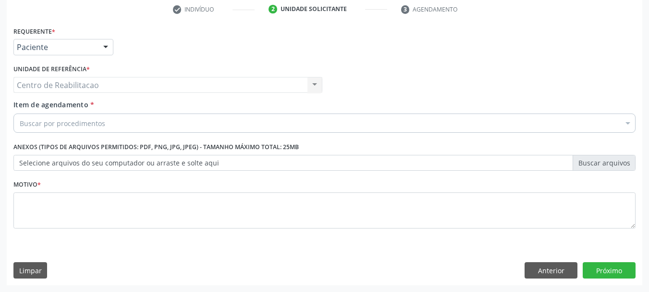
click at [104, 122] on div "Buscar por procedimentos" at bounding box center [324, 122] width 622 height 19
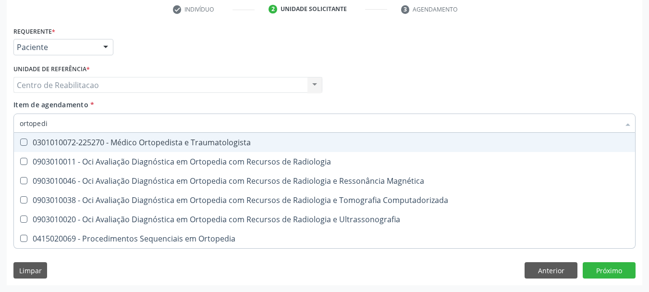
type input "ortopedis"
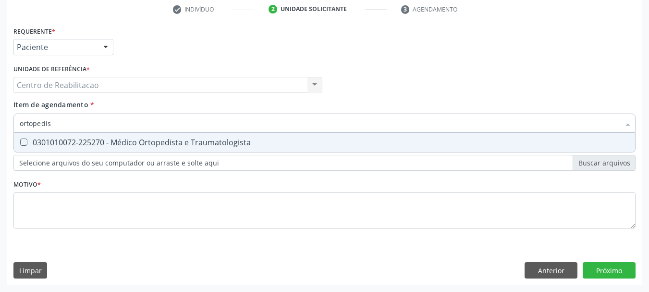
click at [184, 145] on div "0301010072-225270 - Médico Ortopedista e Traumatologista" at bounding box center [325, 142] width 610 height 8
checkbox Traumatologista "true"
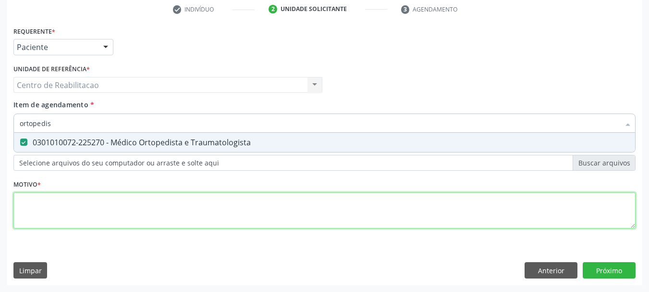
click at [159, 202] on div "Requerente * Paciente Médico(a) Enfermeiro(a) Paciente Nenhum resultado encontr…" at bounding box center [324, 133] width 622 height 218
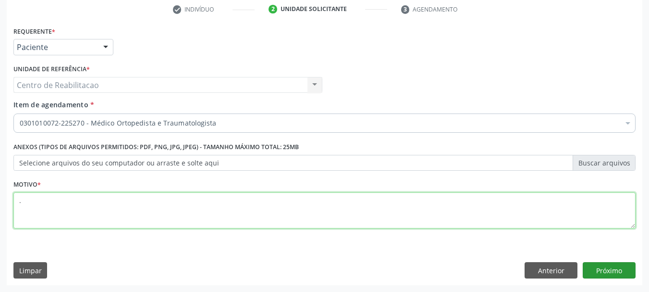
type textarea "."
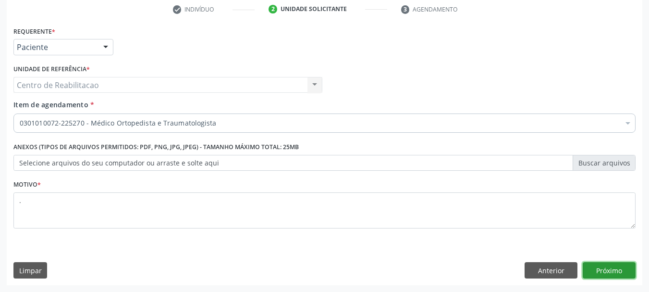
click at [612, 274] on button "Próximo" at bounding box center [609, 270] width 53 height 16
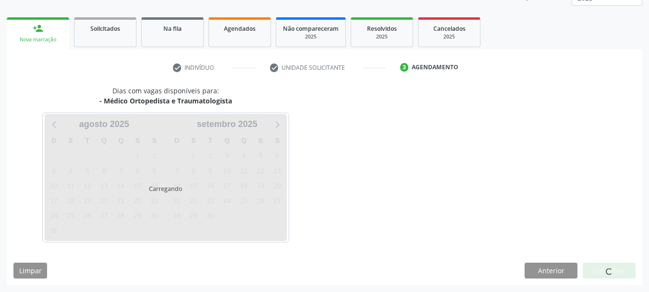
scroll to position [126, 0]
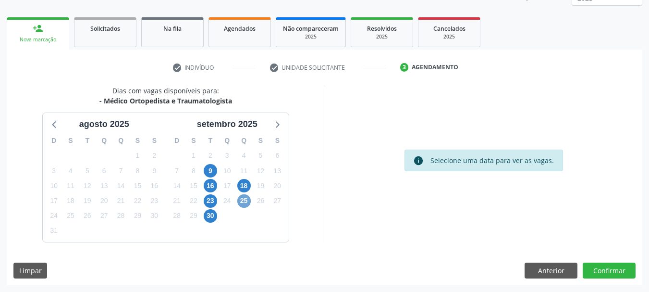
click at [242, 201] on span "25" at bounding box center [243, 200] width 13 height 13
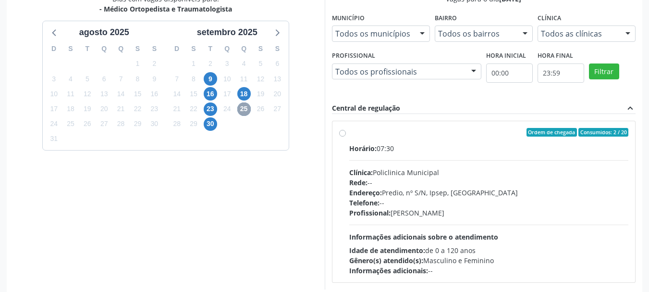
scroll to position [222, 0]
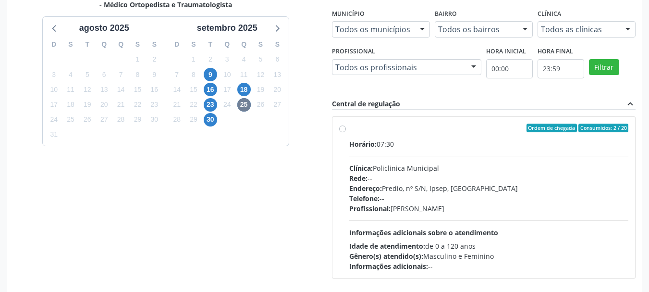
click at [419, 132] on label "Ordem de chegada Consumidos: 2 / 20 Horário: 07:30 Clínica: Policlinica Municip…" at bounding box center [489, 196] width 280 height 147
click at [346, 132] on input "Ordem de chegada Consumidos: 2 / 20 Horário: 07:30 Clínica: Policlinica Municip…" at bounding box center [342, 127] width 7 height 9
radio input "true"
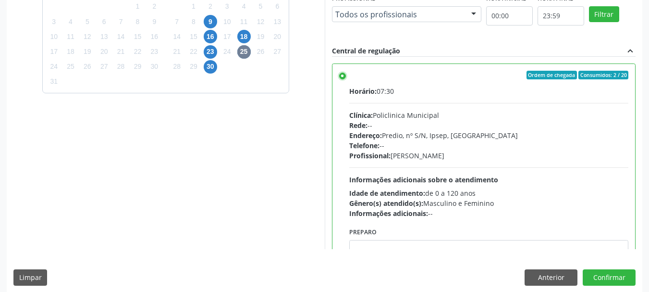
scroll to position [282, 0]
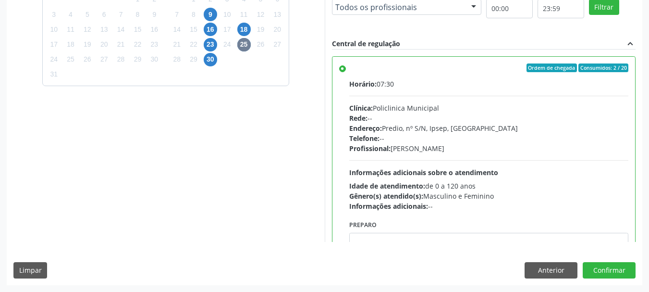
click at [608, 259] on div "Dias com vagas disponíveis para: - Médico Ortopedista e Traumatologista agosto …" at bounding box center [325, 106] width 636 height 355
click at [612, 266] on button "Confirmar" at bounding box center [609, 270] width 53 height 16
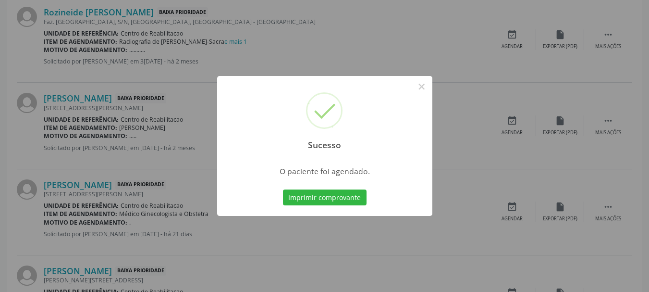
scroll to position [25, 0]
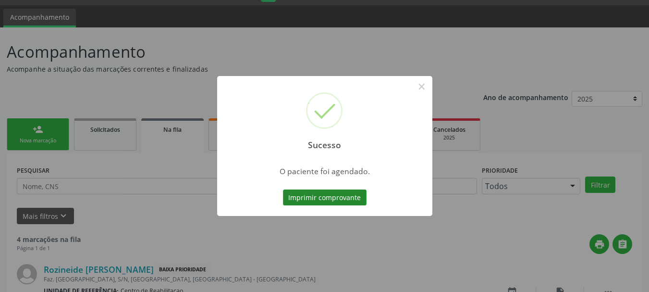
click at [307, 196] on button "Imprimir comprovante" at bounding box center [325, 197] width 84 height 16
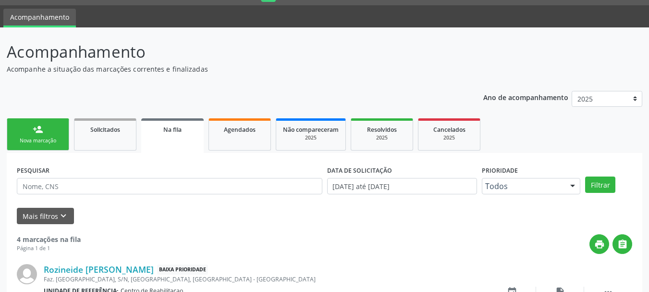
click at [48, 123] on link "person_add Nova marcação" at bounding box center [38, 134] width 62 height 32
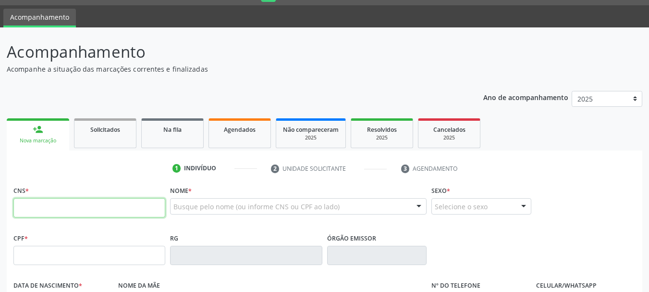
click at [81, 206] on input "text" at bounding box center [89, 207] width 152 height 19
click at [87, 209] on input "text" at bounding box center [89, 207] width 152 height 19
type input "702 0093 4439 6788"
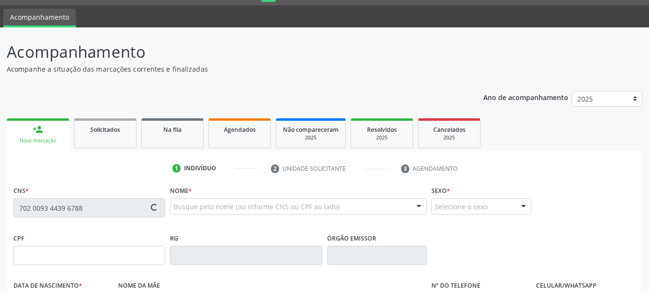
type input "118.628.764-01"
type input "13/05/2009"
type input "Elisangela da Silva Souza"
type input "(87) 99961-5348"
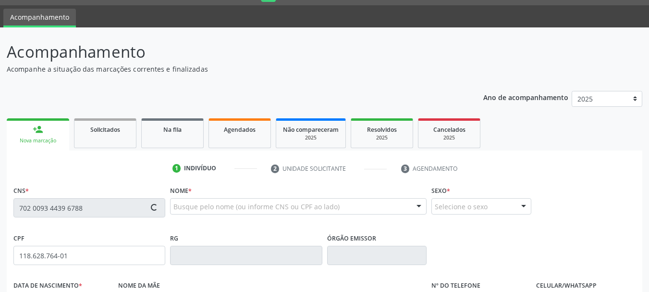
type input "227.127.394-34"
type input "240"
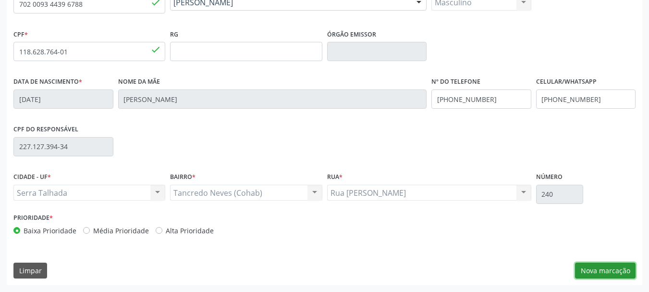
click at [598, 270] on button "Nova marcação" at bounding box center [605, 270] width 61 height 16
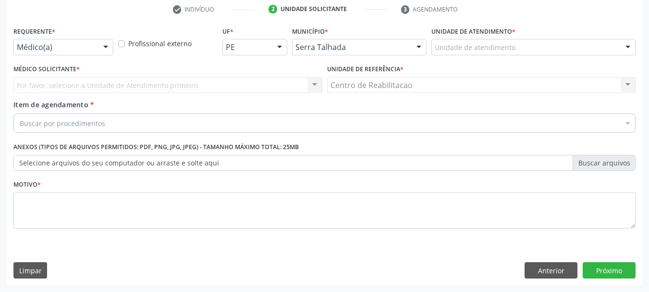
scroll to position [184, 0]
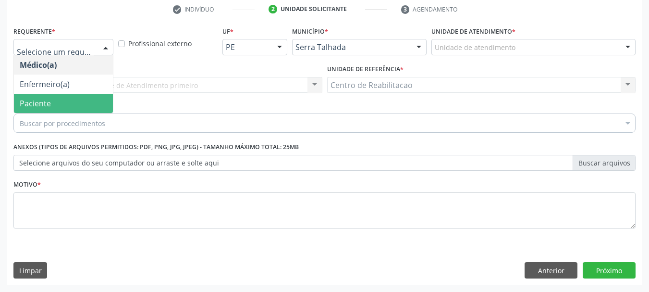
click at [61, 94] on span "Paciente" at bounding box center [63, 103] width 99 height 19
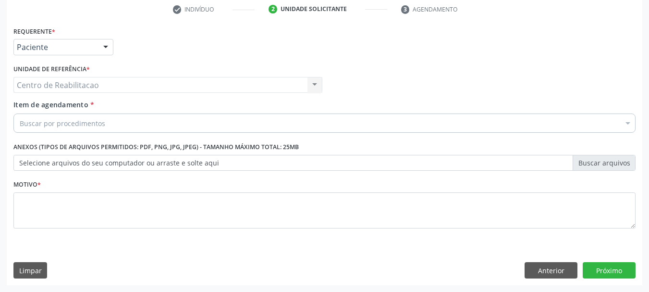
click at [77, 128] on div "Buscar por procedimentos" at bounding box center [324, 122] width 622 height 19
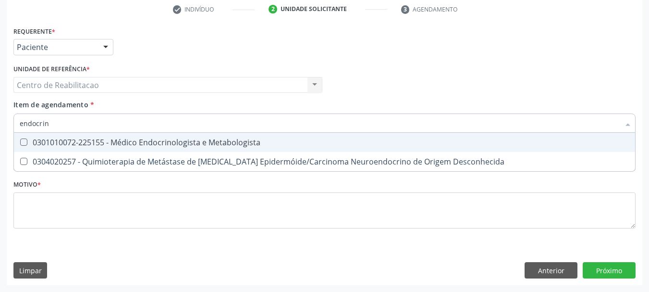
type input "endocrino"
click at [90, 146] on div "0301010072-225155 - Médico Endocrinologista e Metabologista" at bounding box center [325, 142] width 610 height 8
checkbox Metabologista "true"
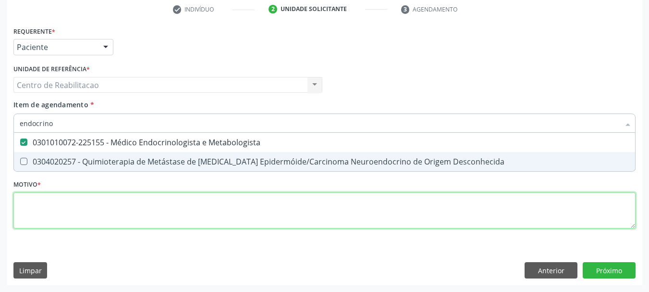
click at [123, 204] on div "Requerente * Paciente Médico(a) Enfermeiro(a) Paciente Nenhum resultado encontr…" at bounding box center [324, 133] width 622 height 218
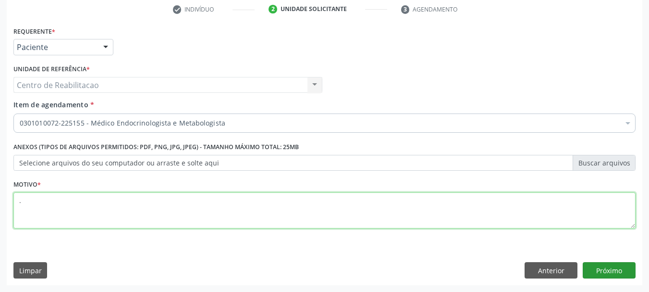
type textarea "."
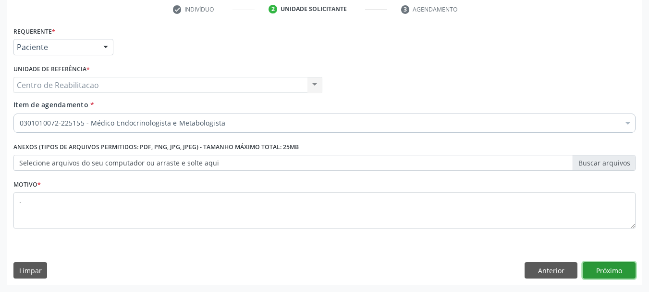
click at [615, 268] on button "Próximo" at bounding box center [609, 270] width 53 height 16
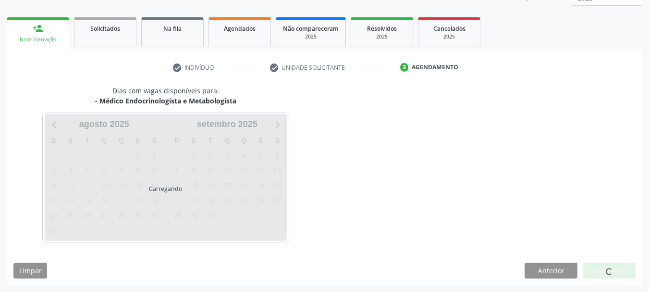
scroll to position [126, 0]
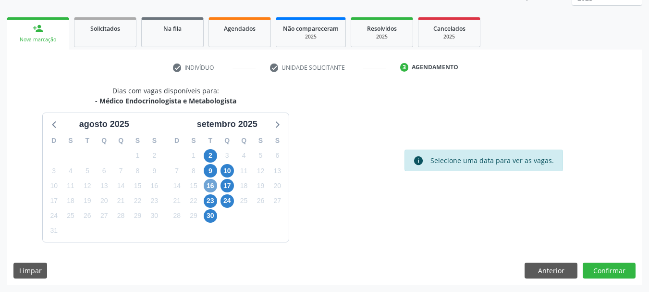
click at [211, 184] on span "16" at bounding box center [210, 185] width 13 height 13
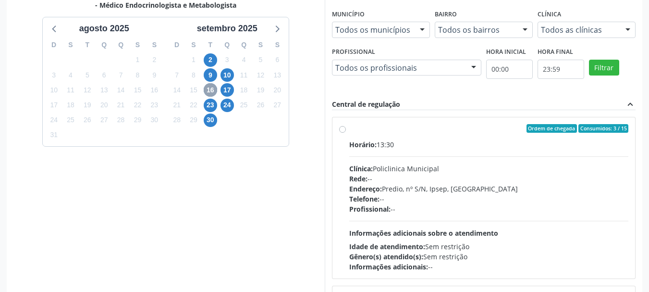
scroll to position [222, 0]
click at [228, 103] on span "24" at bounding box center [227, 104] width 13 height 13
click at [376, 133] on label "Ordem de chegada Consumidos: 6 / 25 Horário: 13:00 Clínica: Policlinica Municip…" at bounding box center [489, 196] width 280 height 147
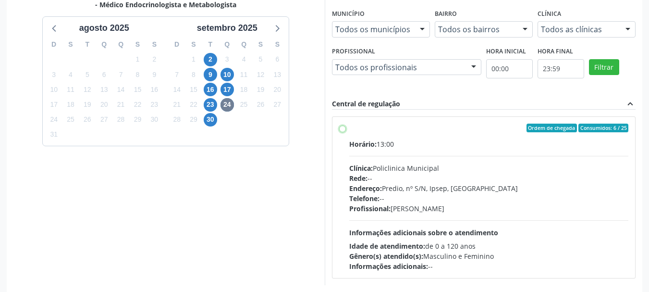
click at [346, 132] on input "Ordem de chegada Consumidos: 6 / 25 Horário: 13:00 Clínica: Policlinica Municip…" at bounding box center [342, 127] width 7 height 9
radio input "true"
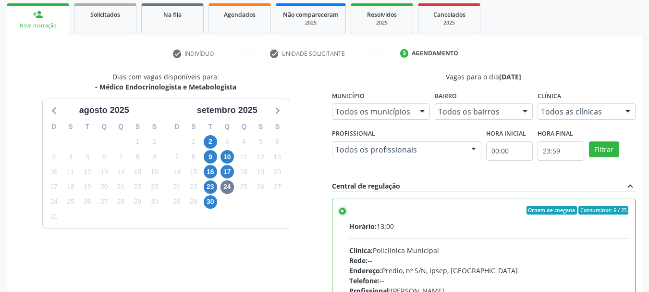
scroll to position [282, 0]
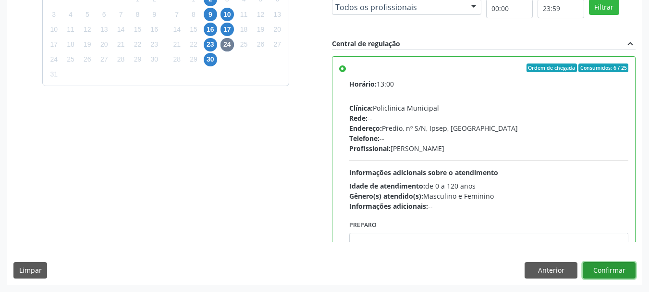
click at [614, 273] on button "Confirmar" at bounding box center [609, 270] width 53 height 16
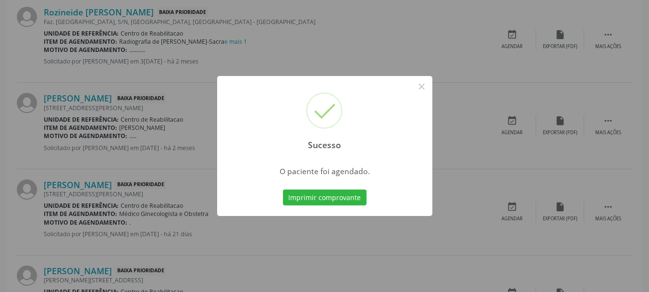
scroll to position [25, 0]
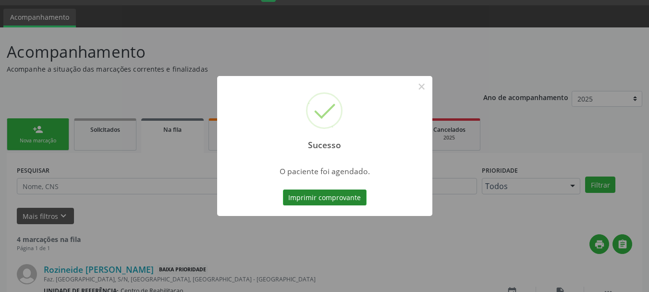
click at [341, 197] on button "Imprimir comprovante" at bounding box center [325, 197] width 84 height 16
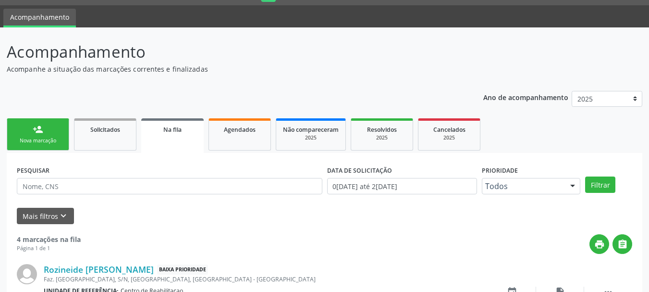
scroll to position [25, 0]
click at [37, 135] on link "person_add Nova marcação" at bounding box center [38, 134] width 62 height 32
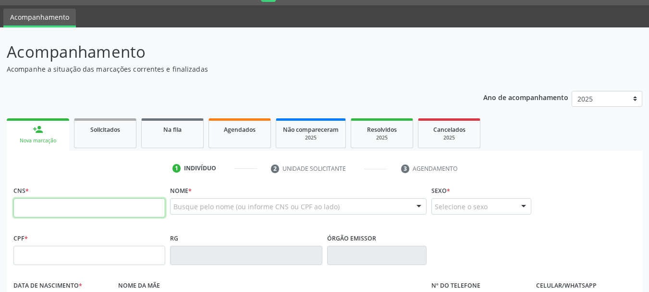
click at [67, 207] on input "text" at bounding box center [89, 207] width 152 height 19
paste input "702 0093 4439 6788"
type input "702 0093 4439 6788"
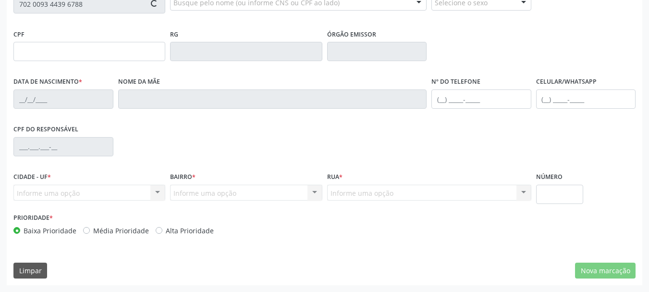
type input "118.628.764-01"
type input "[DATE]"
type input "[PERSON_NAME]"
type input "[PHONE_NUMBER]"
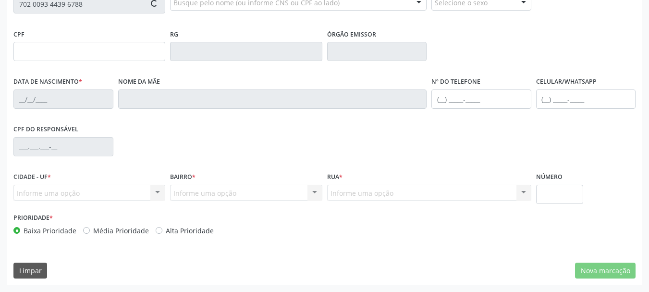
type input "227.127.394-34"
type input "240"
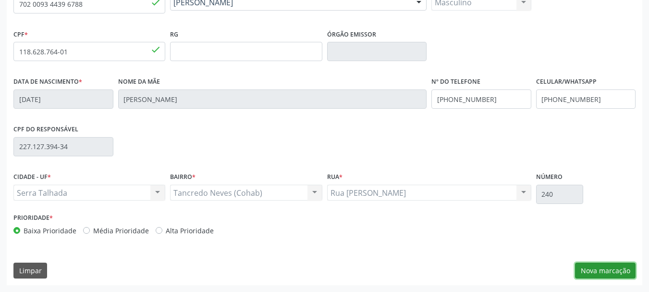
click at [614, 270] on button "Nova marcação" at bounding box center [605, 270] width 61 height 16
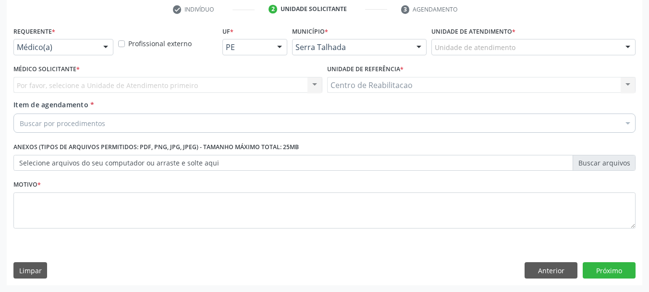
scroll to position [184, 0]
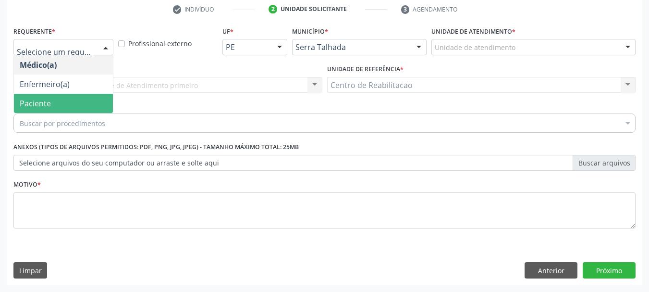
click at [80, 103] on span "Paciente" at bounding box center [63, 103] width 99 height 19
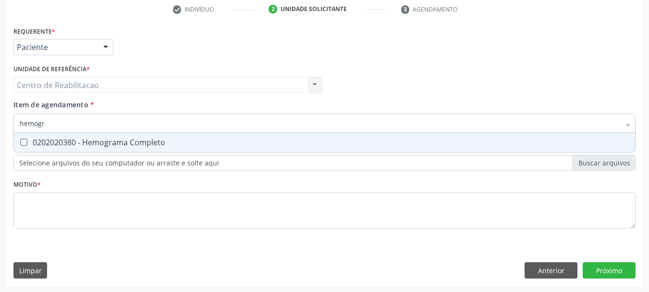
type input "hemogra"
click at [188, 143] on div "0202020380 - Hemograma Completo" at bounding box center [325, 142] width 610 height 8
checkbox Completo "true"
type input "acid"
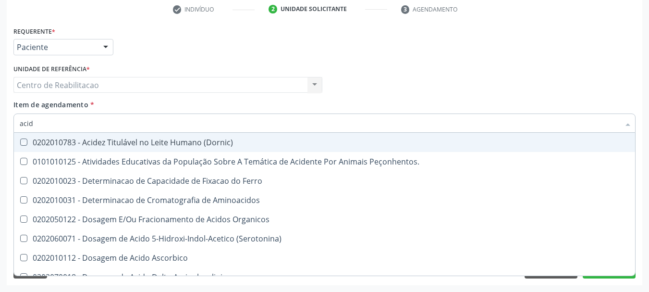
checkbox \(Dornic\) "false"
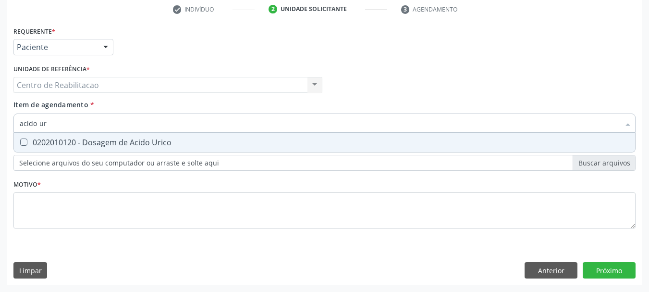
type input "acido uri"
click at [188, 143] on div "0202010120 - Dosagem de Acido Urico" at bounding box center [325, 142] width 610 height 8
checkbox Urico "true"
type input "cr"
checkbox Urico "false"
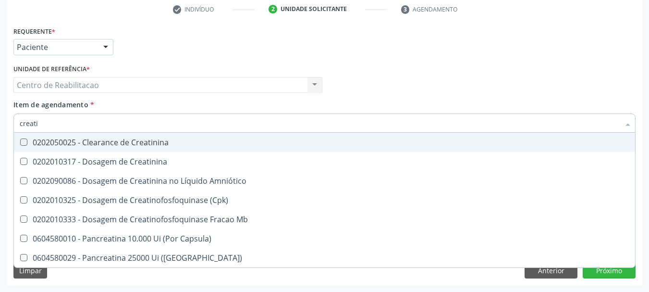
type input "creatin"
click at [188, 143] on div "0202050025 - Clearance de Creatinina" at bounding box center [325, 142] width 610 height 8
checkbox Creatinina "true"
type input "urei"
checkbox Creatinina "false"
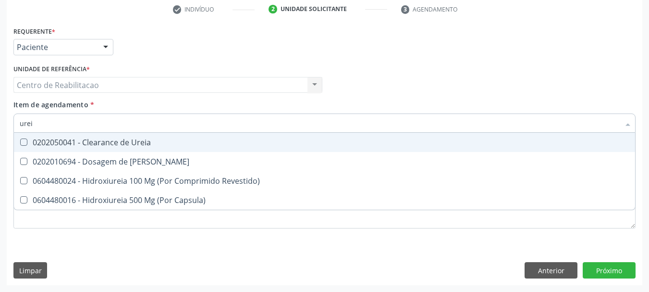
type input "ureia"
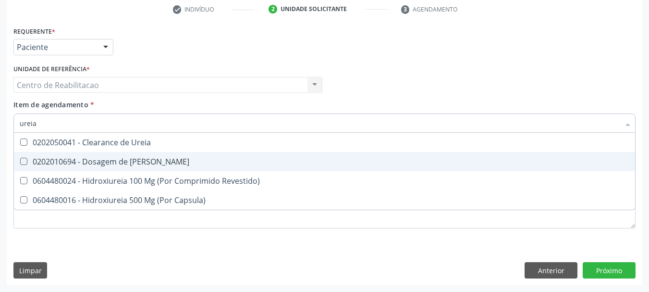
click at [180, 164] on div "0202010694 - Dosagem de [PERSON_NAME]" at bounding box center [325, 162] width 610 height 8
checkbox Ureia "true"
type input "tg"
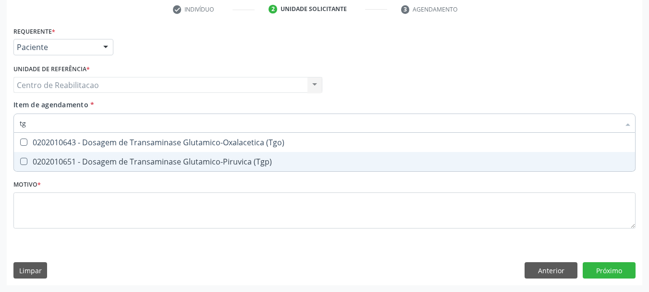
click at [180, 164] on div "0202010651 - Dosagem de Transaminase Glutamico-Piruvica (Tgp)" at bounding box center [325, 162] width 610 height 8
checkbox \(Tgp\) "true"
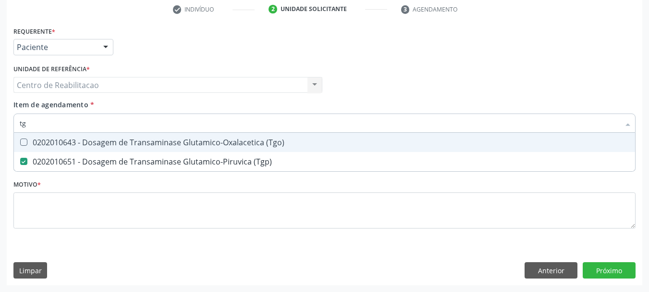
click at [181, 133] on span "0202010643 - Dosagem de Transaminase Glutamico-Oxalacetica (Tgo)" at bounding box center [324, 142] width 621 height 19
checkbox \(Tgo\) "true"
type input "glic"
checkbox \(Tgo\) "false"
checkbox \(Tgp\) "false"
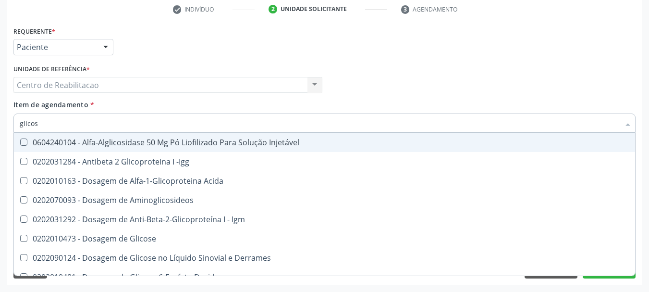
type input "glicosi"
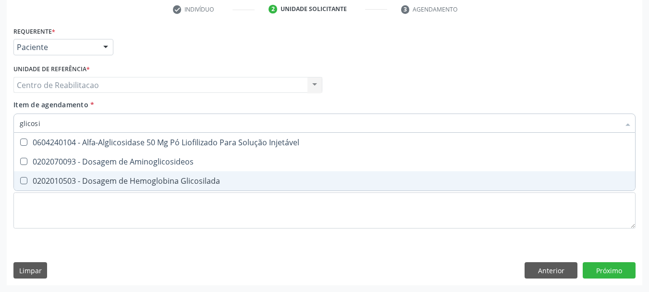
click at [212, 181] on div "0202010503 - Dosagem de Hemoglobina Glicosilada" at bounding box center [325, 181] width 610 height 8
checkbox Glicosilada "true"
type input "hemo"
checkbox Glicosilada "false"
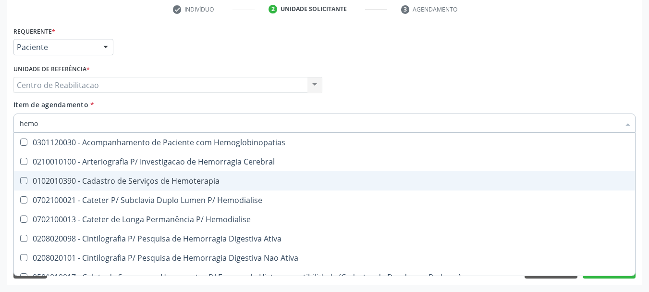
type input "hemog"
checkbox Tardio\) "true"
checkbox Carboxi-Hemoglobina "true"
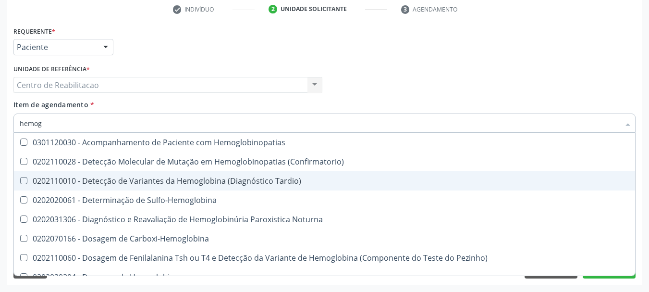
type input "hemogr"
checkbox Hemoglobinopatias "true"
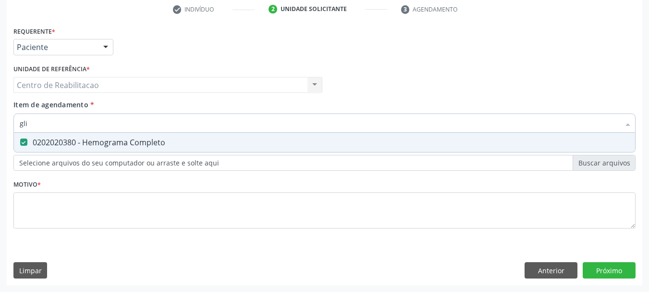
type input "glic"
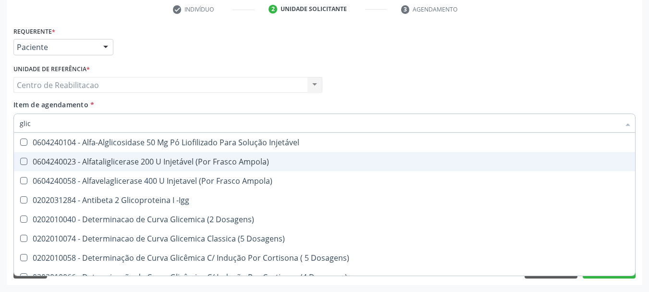
checkbox Injetável "false"
type input "glico"
checkbox Acida "true"
type input "glicos"
checkbox Dosagens\) "true"
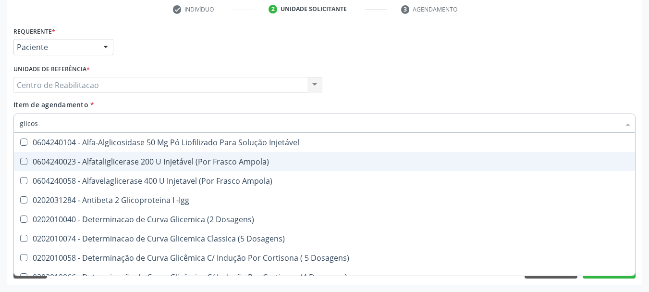
checkbox Acida "false"
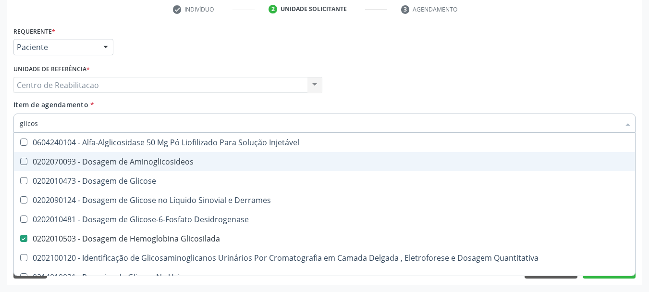
type input "glicosi"
checkbox Glicose "true"
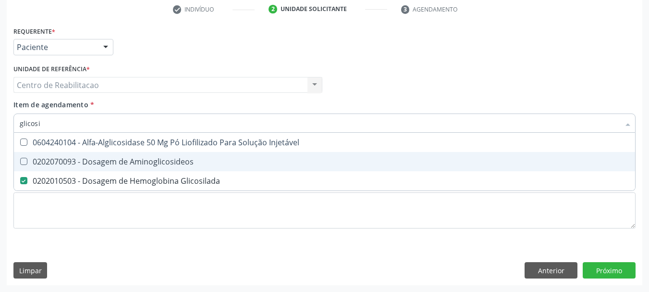
type input "glicos"
checkbox Glicosilada "false"
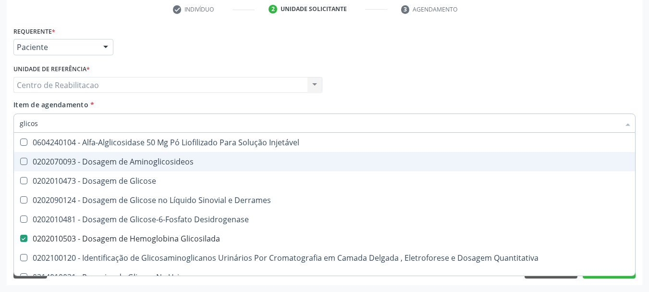
type input "glicose"
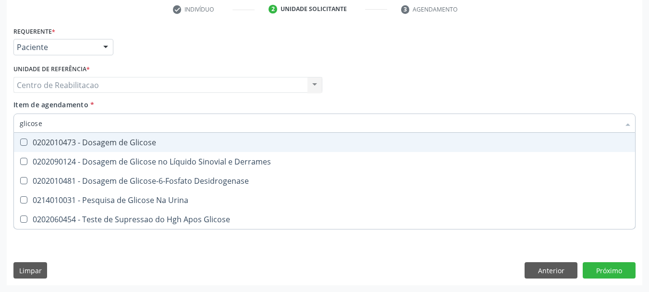
click at [179, 142] on div "0202010473 - Dosagem de Glicose" at bounding box center [325, 142] width 610 height 8
checkbox Glicose "true"
type input "t"
checkbox Glicose "false"
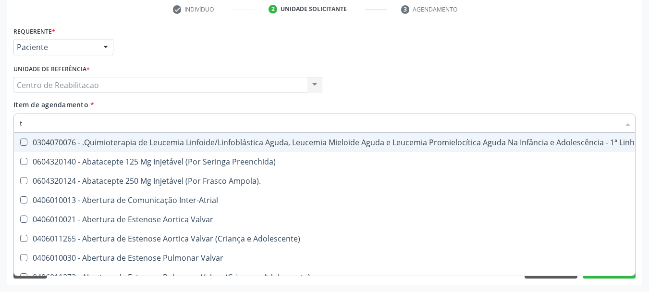
type input "t4"
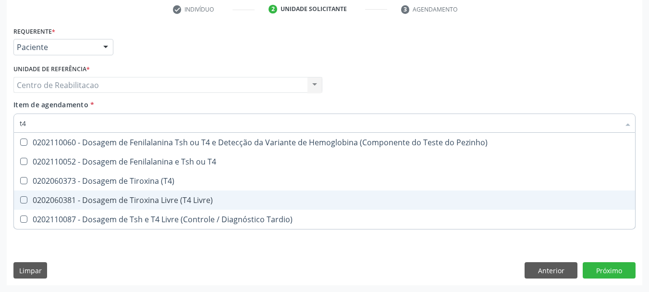
click at [186, 196] on div "0202060381 - Dosagem de Tiroxina Livre (T4 Livre)" at bounding box center [325, 200] width 610 height 8
checkbox Livre\) "true"
type input "t"
checkbox Livre\) "false"
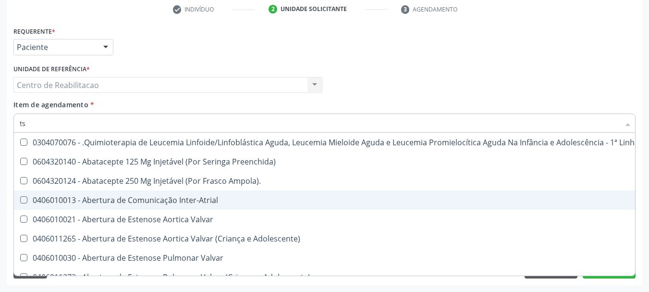
type input "tsh"
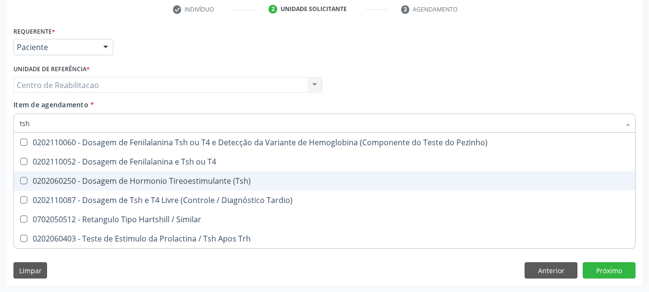
click at [209, 177] on div "0202060250 - Dosagem de Hormonio Tireoestimulante (Tsh)" at bounding box center [325, 181] width 610 height 8
checkbox \(Tsh\) "true"
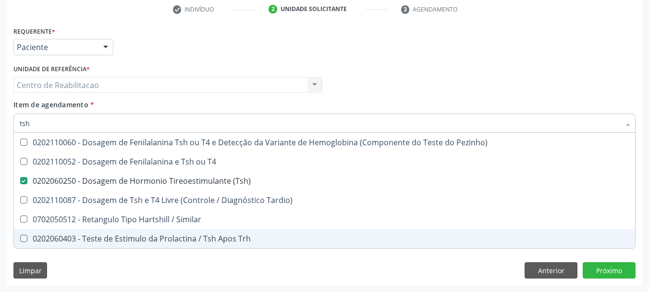
click at [188, 267] on div "Requerente * Paciente Médico(a) Enfermeiro(a) Paciente Nenhum resultado encontr…" at bounding box center [325, 154] width 636 height 261
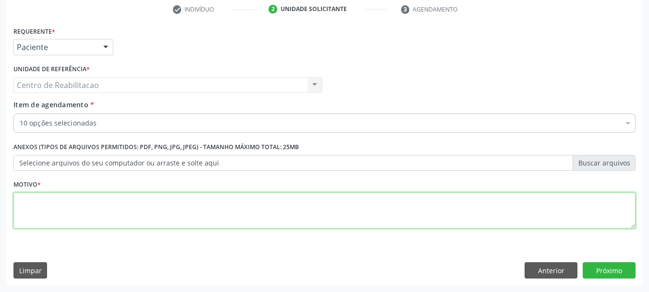
click at [154, 216] on textarea at bounding box center [324, 210] width 622 height 37
type textarea "."
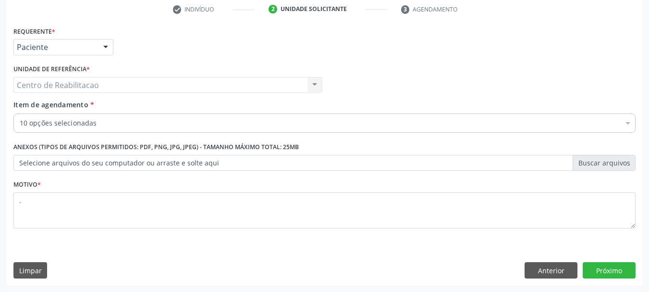
click at [605, 260] on div "Requerente * Paciente Médico(a) Enfermeiro(a) Paciente Nenhum resultado encontr…" at bounding box center [325, 154] width 636 height 261
click at [610, 273] on button "Próximo" at bounding box center [609, 270] width 53 height 16
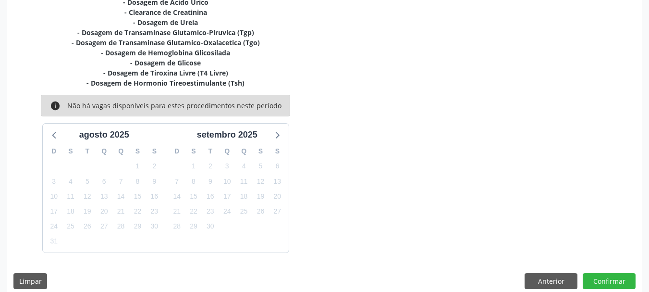
scroll to position [246, 0]
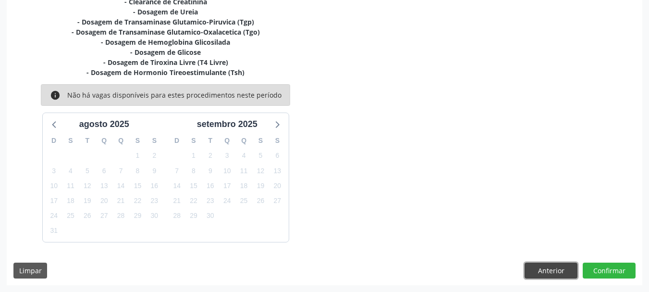
click at [549, 270] on button "Anterior" at bounding box center [551, 270] width 53 height 16
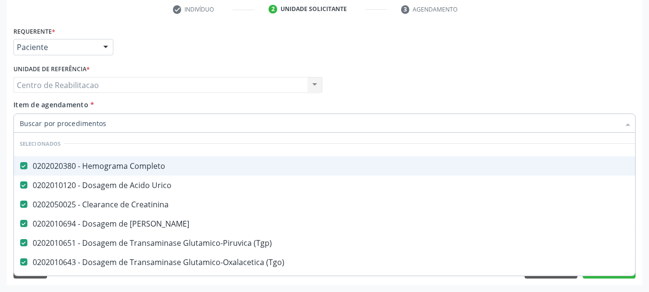
scroll to position [48, 0]
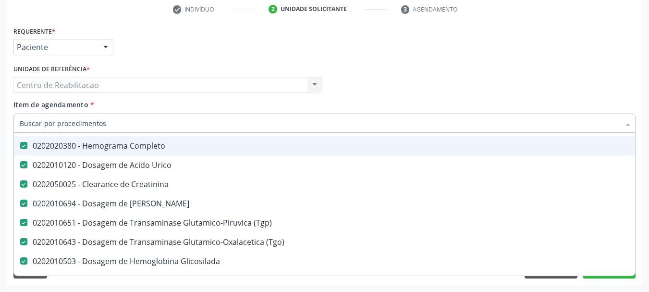
click at [325, 107] on div "Item de agendamento * Desfazer seleção Selecionados 0202020380 - Hemograma Comp…" at bounding box center [324, 114] width 622 height 30
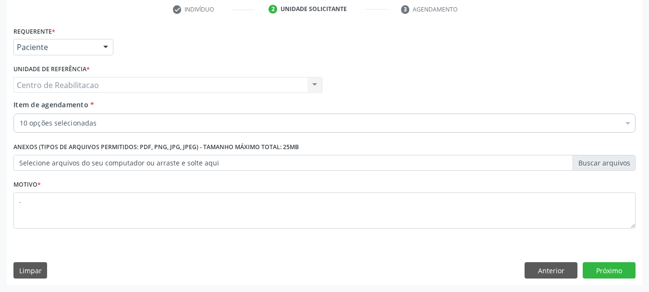
scroll to position [0, 0]
click at [619, 271] on button "Próximo" at bounding box center [609, 270] width 53 height 16
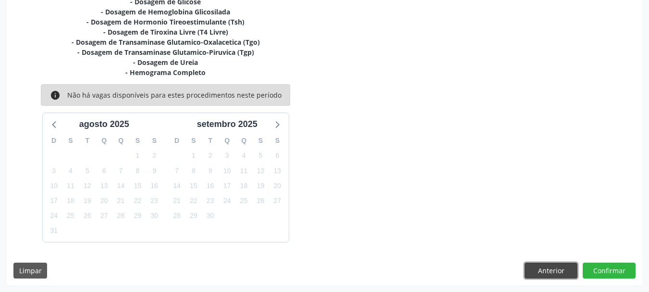
click at [535, 270] on button "Anterior" at bounding box center [551, 270] width 53 height 16
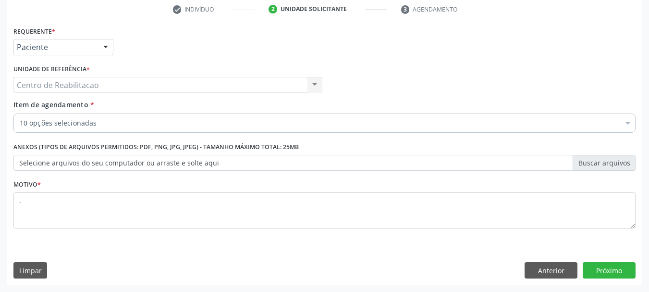
scroll to position [184, 0]
click at [602, 270] on button "Próximo" at bounding box center [609, 270] width 53 height 16
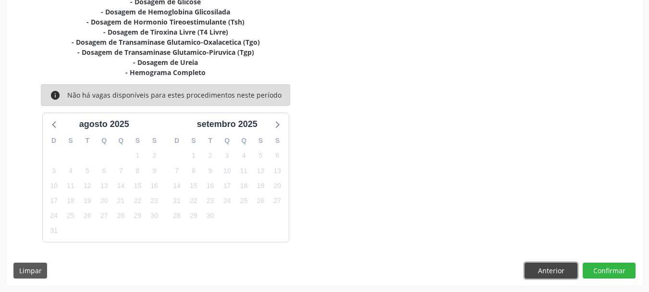
click at [545, 270] on button "Anterior" at bounding box center [551, 270] width 53 height 16
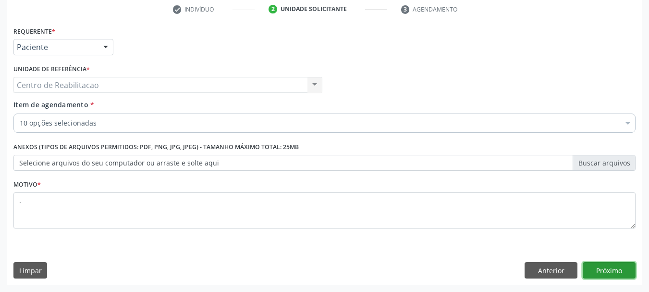
click at [610, 271] on button "Próximo" at bounding box center [609, 270] width 53 height 16
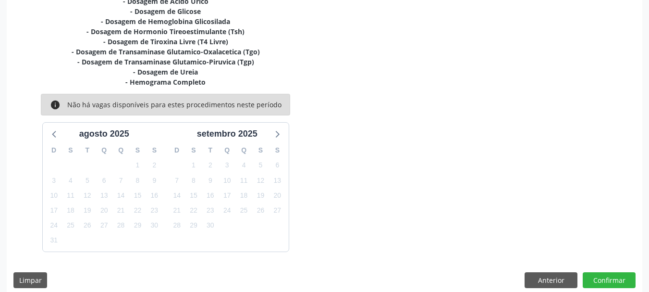
scroll to position [246, 0]
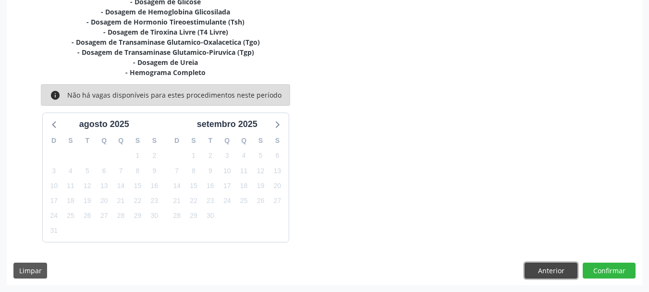
click at [536, 269] on button "Anterior" at bounding box center [551, 270] width 53 height 16
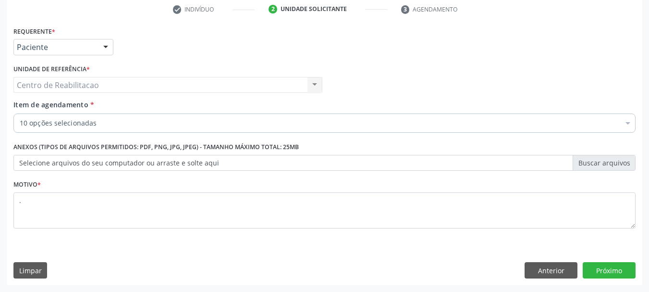
scroll to position [184, 0]
click at [613, 270] on button "Próximo" at bounding box center [609, 270] width 53 height 16
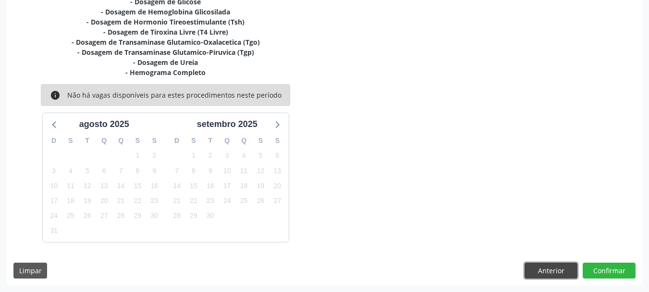
click at [546, 271] on button "Anterior" at bounding box center [551, 270] width 53 height 16
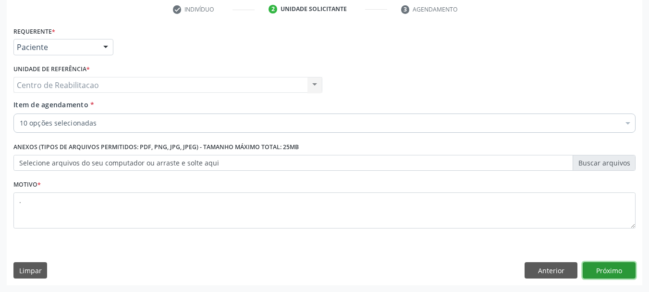
click at [612, 269] on button "Próximo" at bounding box center [609, 270] width 53 height 16
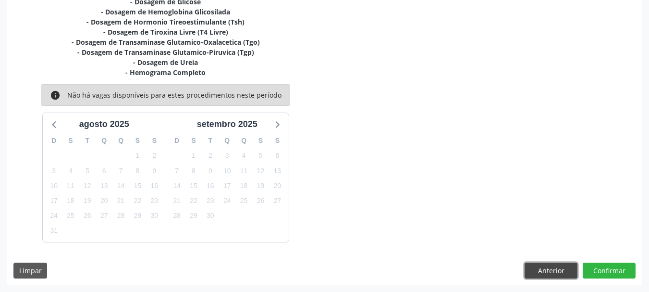
click at [536, 267] on button "Anterior" at bounding box center [551, 270] width 53 height 16
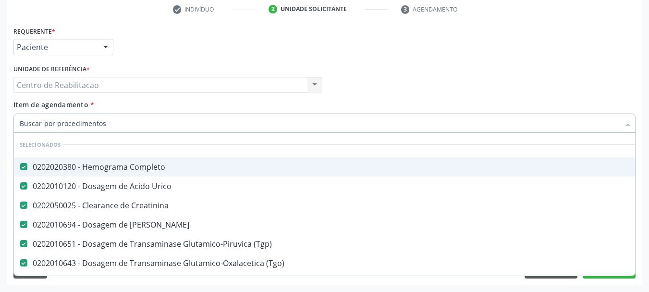
scroll to position [48, 0]
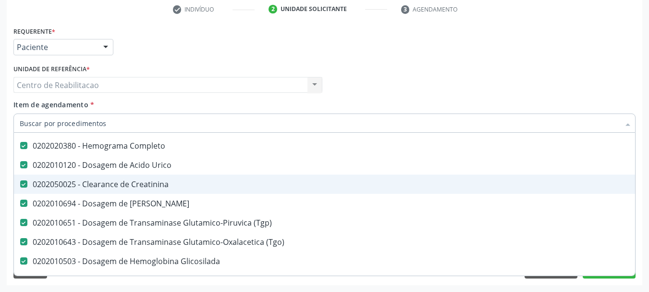
click at [160, 183] on div "0202050025 - Clearance de Creatinina" at bounding box center [394, 184] width 748 height 8
checkbox Creatinina "false"
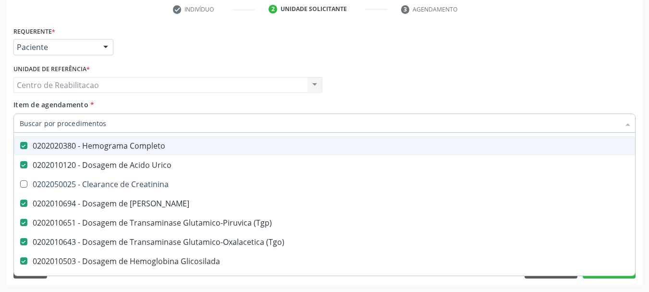
type input "c"
checkbox Livre\) "false"
checkbox \(Tsh\) "false"
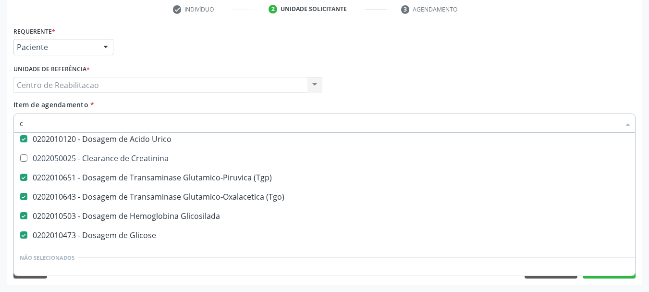
scroll to position [22, 0]
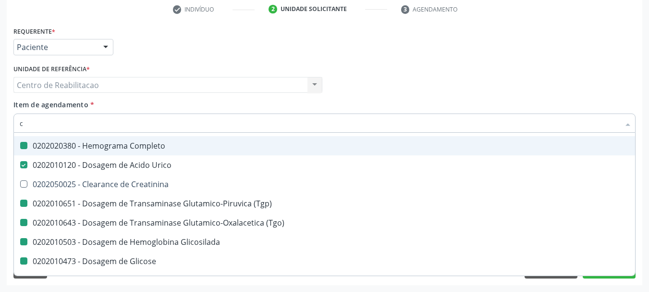
type input "cr"
checkbox Completo "false"
checkbox \(Tgp\) "false"
checkbox \(Tgo\) "false"
checkbox Glicosilada "false"
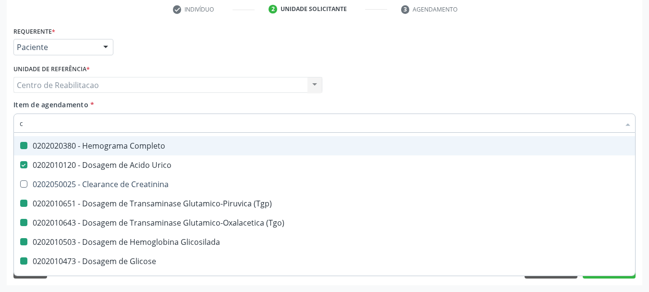
checkbox Glicose "false"
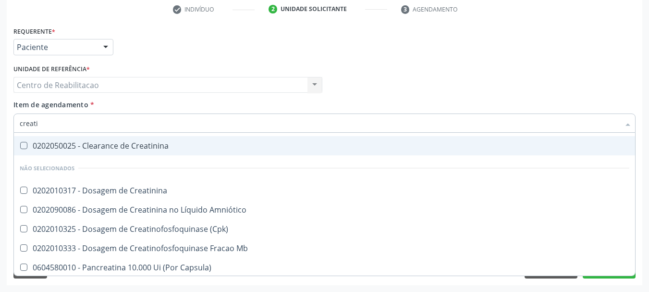
type input "creatin"
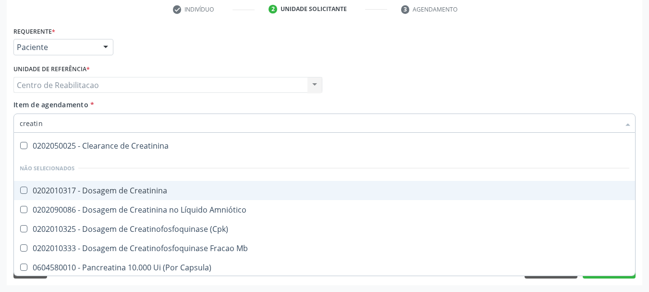
click at [137, 193] on div "0202010317 - Dosagem de Creatinina" at bounding box center [325, 190] width 610 height 8
checkbox Creatinina "true"
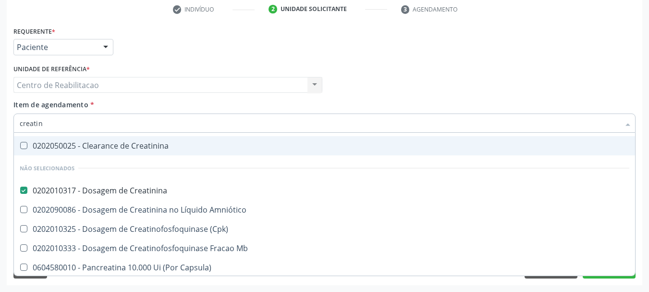
click at [145, 105] on div "Item de agendamento * creatin Desfazer seleção Selecionados 0202050025 - Cleara…" at bounding box center [324, 114] width 622 height 30
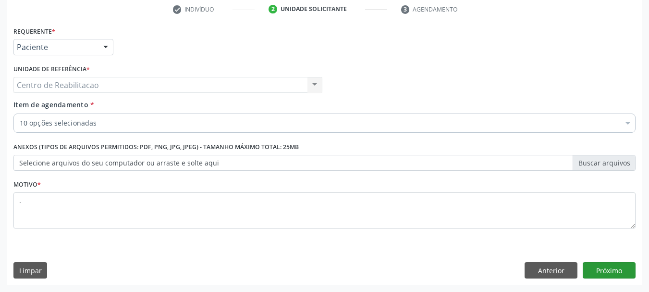
click at [614, 266] on div "Requerente * Paciente Médico(a) Enfermeiro(a) Paciente Nenhum resultado encontr…" at bounding box center [325, 154] width 636 height 261
click at [610, 269] on button "Próximo" at bounding box center [609, 270] width 53 height 16
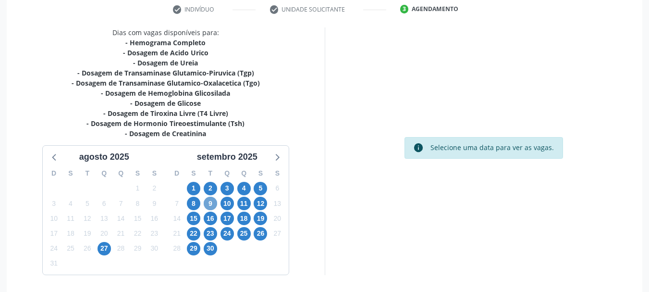
click at [211, 201] on span "9" at bounding box center [210, 202] width 13 height 13
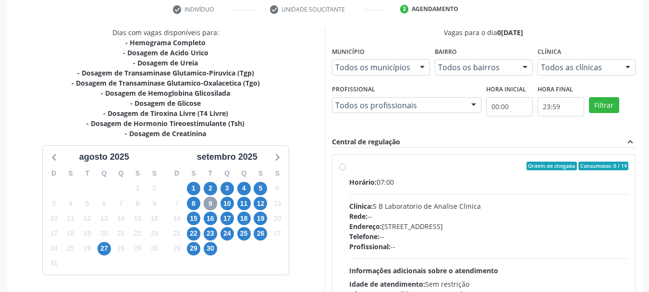
scroll to position [48, 0]
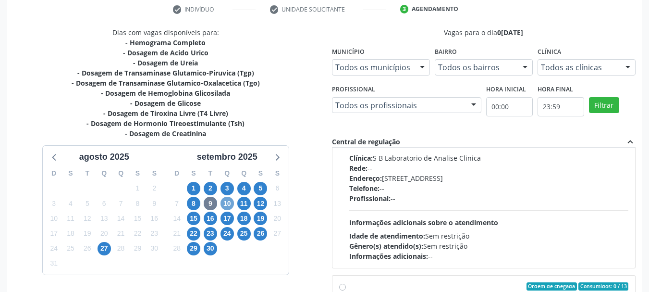
click at [225, 201] on span "10" at bounding box center [227, 202] width 13 height 13
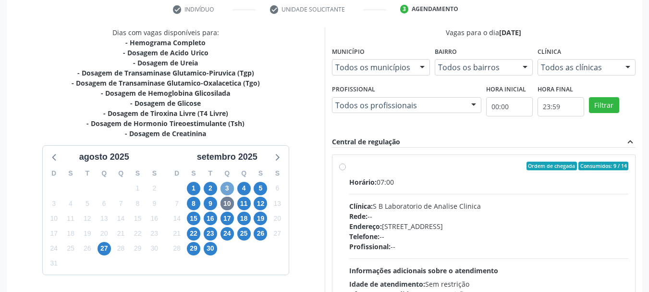
click at [228, 190] on span "3" at bounding box center [227, 188] width 13 height 13
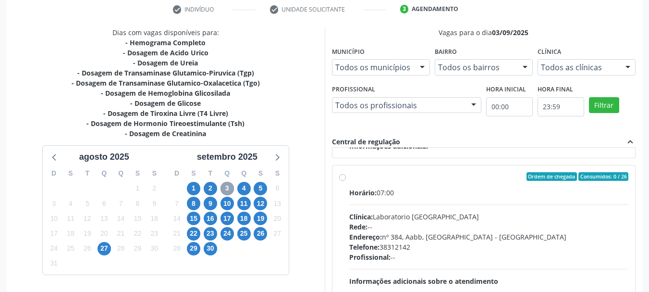
scroll to position [336, 0]
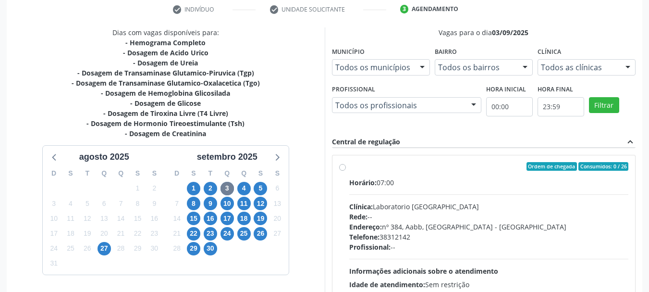
click at [425, 184] on div "Horário: 07:00" at bounding box center [489, 182] width 280 height 10
click at [346, 171] on input "Ordem de chegada Consumidos: 0 / 26 Horário: 07:00 Clínica: Laboratorio Sao Fra…" at bounding box center [342, 166] width 7 height 9
radio input "true"
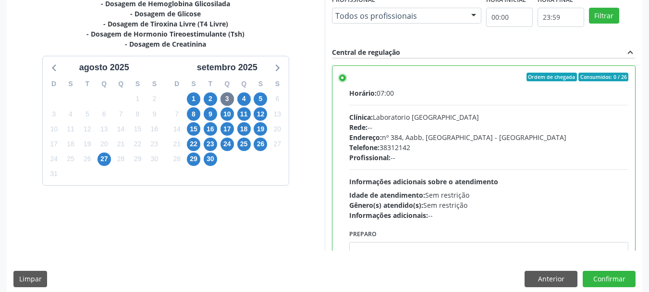
scroll to position [282, 0]
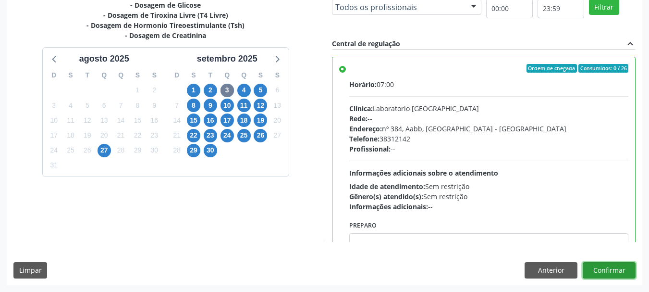
click at [617, 270] on button "Confirmar" at bounding box center [609, 270] width 53 height 16
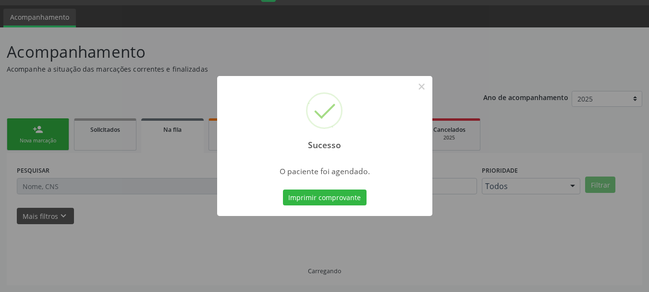
scroll to position [25, 0]
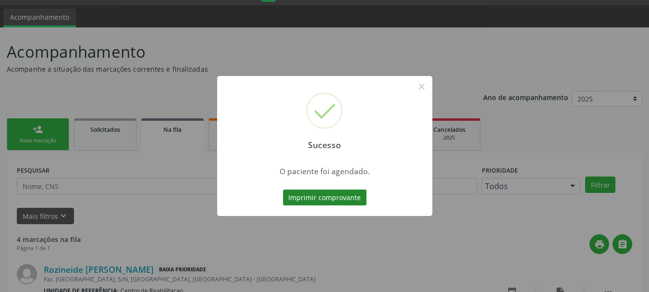
click at [341, 196] on button "Imprimir comprovante" at bounding box center [325, 197] width 84 height 16
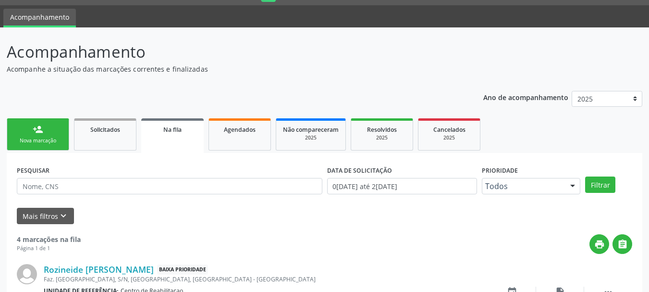
click at [49, 135] on link "person_add Nova marcação" at bounding box center [38, 134] width 62 height 32
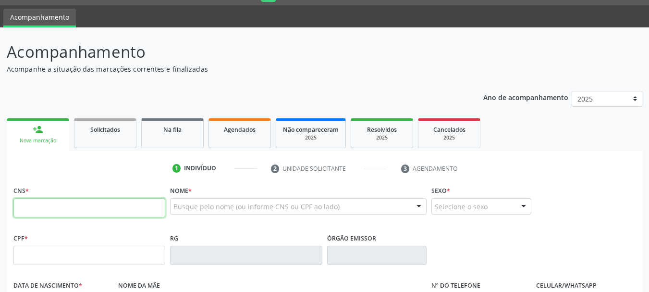
click at [134, 210] on input "text" at bounding box center [89, 207] width 152 height 19
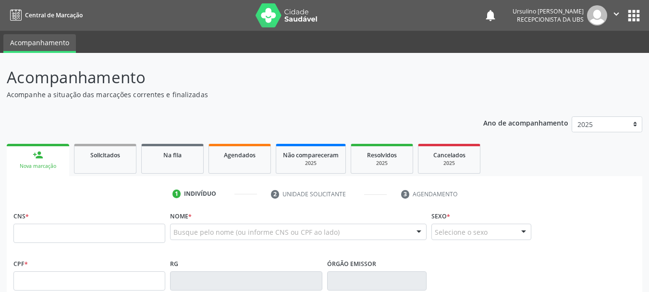
scroll to position [25, 0]
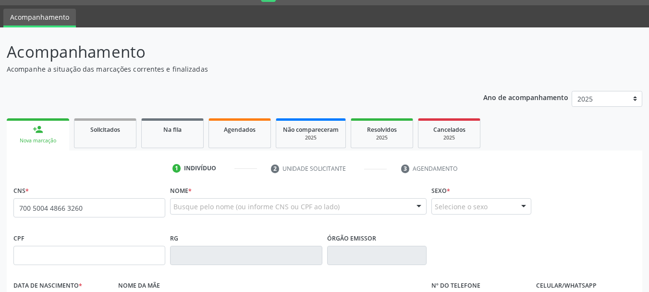
type input "700 5004 4866 3260"
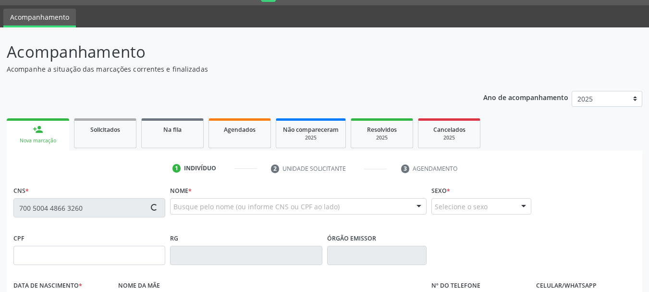
type input "101.970.254-04"
type input "1[DATE]"
type input "Sidelvania [PERSON_NAME]"
type input "[PHONE_NUMBER]"
type input "807"
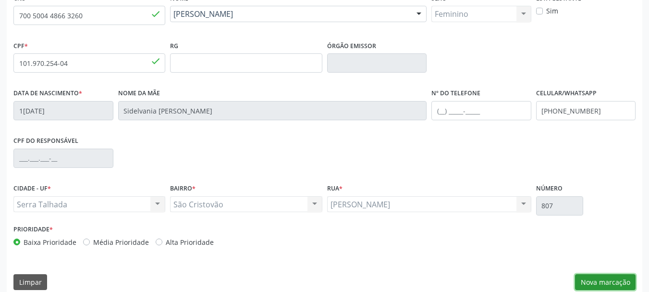
click at [603, 285] on button "Nova marcação" at bounding box center [605, 282] width 61 height 16
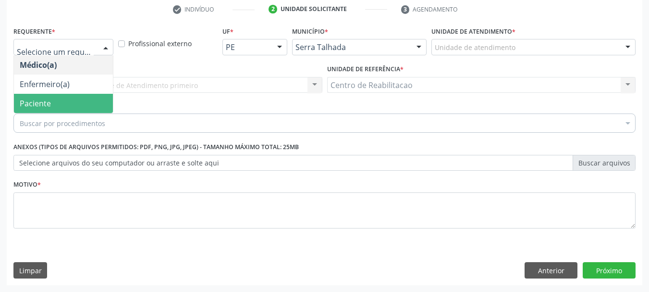
click at [68, 100] on span "Paciente" at bounding box center [63, 103] width 99 height 19
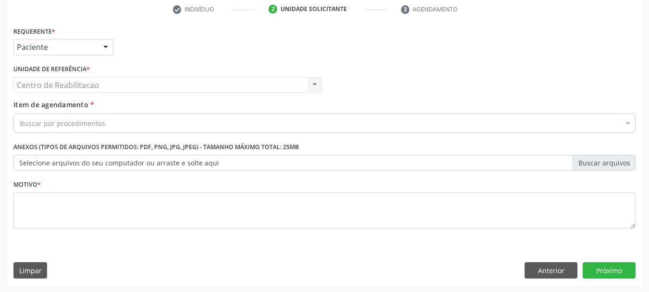
click at [109, 102] on div "Item de agendamento * Buscar por procedimentos Selecionar todos 0304070076 - .Q…" at bounding box center [324, 114] width 622 height 30
click at [114, 123] on div "Buscar por procedimentos" at bounding box center [324, 122] width 622 height 19
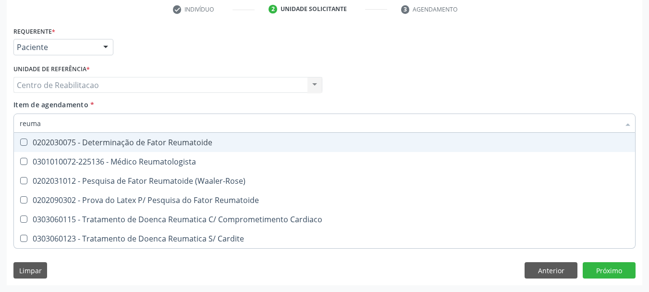
type input "reumat"
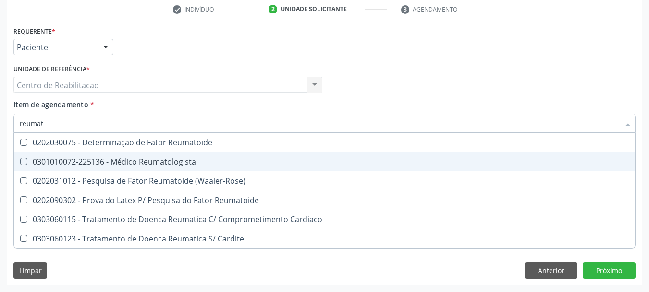
click at [151, 158] on div "0301010072-225136 - Médico Reumatologista" at bounding box center [325, 162] width 610 height 8
checkbox Reumatologista "true"
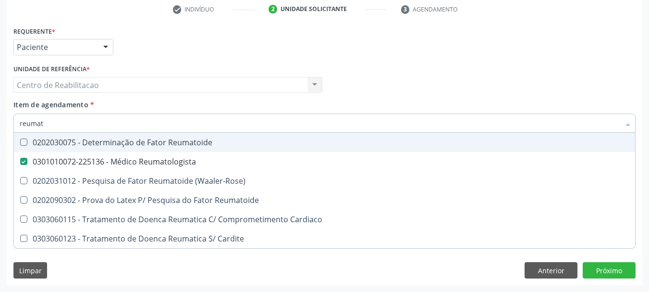
click at [160, 110] on div "Item de agendamento * reumat Desfazer seleção 0202030075 - Determinação de Fato…" at bounding box center [324, 114] width 622 height 30
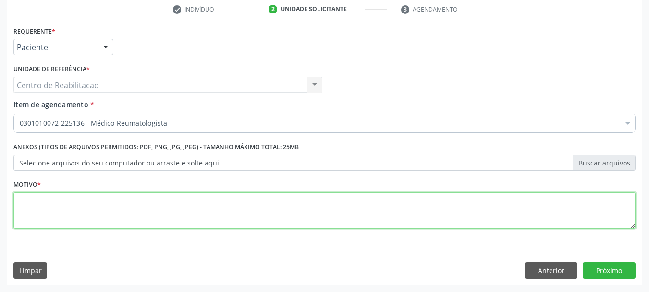
click at [146, 218] on textarea at bounding box center [324, 210] width 622 height 37
type textarea "."
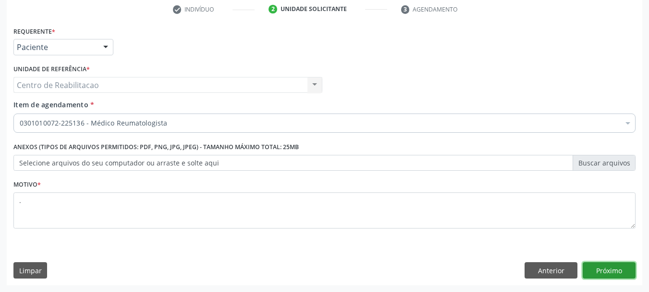
click at [626, 271] on button "Próximo" at bounding box center [609, 270] width 53 height 16
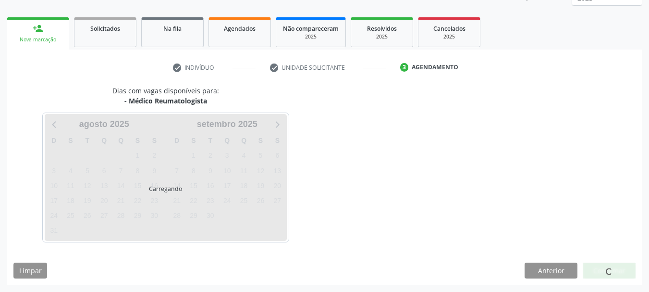
scroll to position [126, 0]
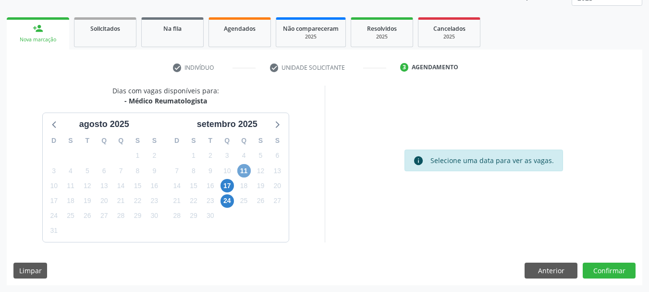
click at [239, 174] on span "11" at bounding box center [243, 170] width 13 height 13
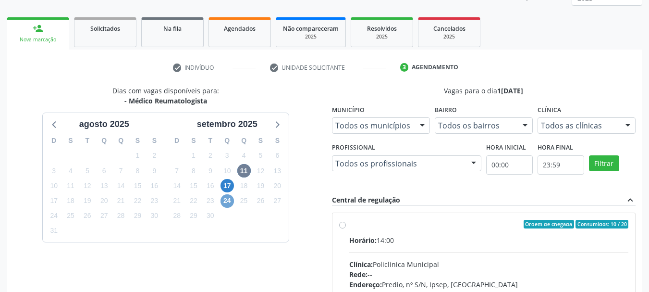
click at [229, 203] on span "24" at bounding box center [227, 200] width 13 height 13
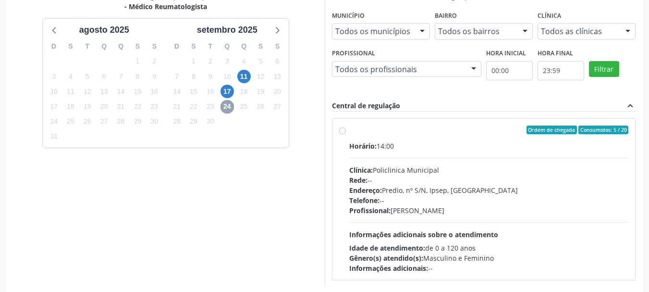
scroll to position [222, 0]
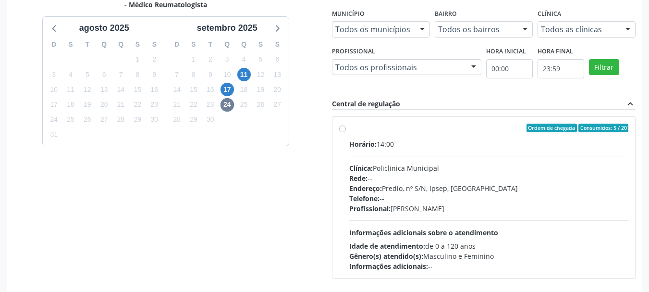
click at [368, 124] on div "Ordem de chegada Consumidos: 5 / 20" at bounding box center [489, 127] width 280 height 9
click at [346, 124] on input "Ordem de chegada Consumidos: 5 / 20 Horário: 14:00 Clínica: Policlinica Municip…" at bounding box center [342, 127] width 7 height 9
radio input "true"
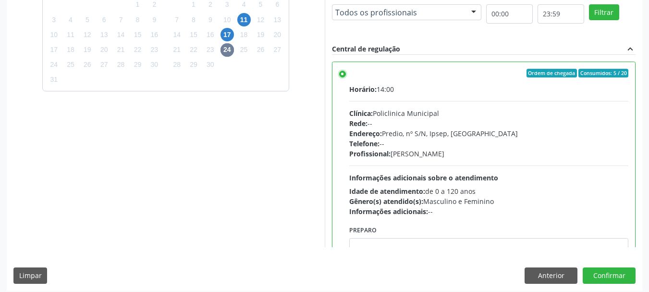
scroll to position [282, 0]
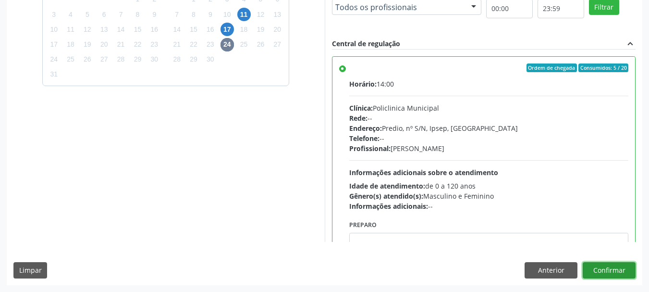
click at [627, 267] on button "Confirmar" at bounding box center [609, 270] width 53 height 16
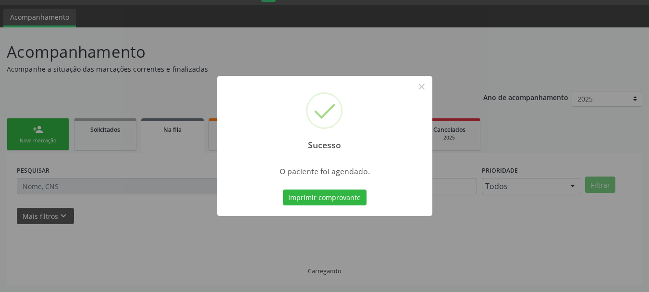
scroll to position [25, 0]
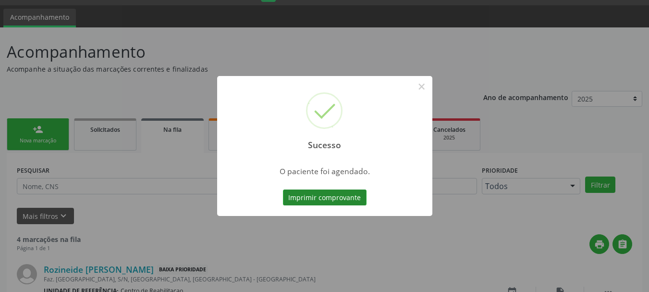
click at [329, 198] on button "Imprimir comprovante" at bounding box center [325, 197] width 84 height 16
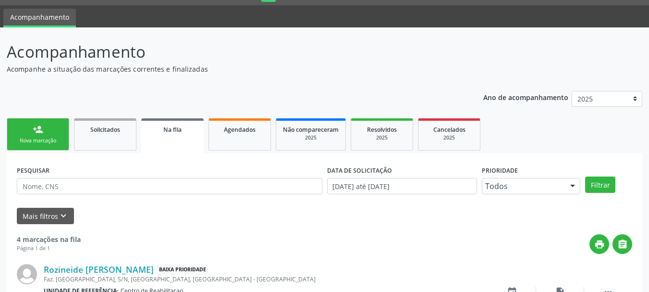
click at [55, 123] on link "person_add Nova marcação" at bounding box center [38, 134] width 62 height 32
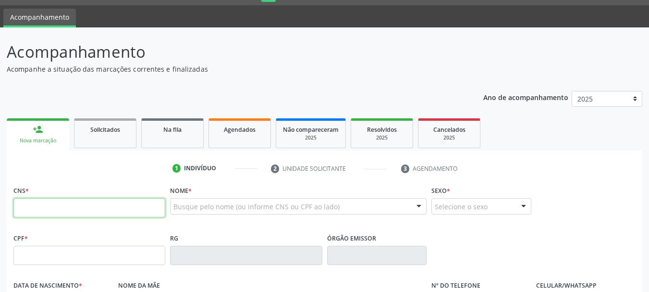
click at [83, 206] on input "text" at bounding box center [89, 207] width 152 height 19
type input "161 2400 6228 0003"
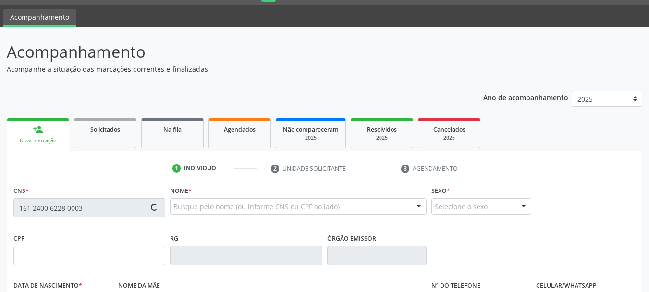
type input "019.684.474-66"
type input "3[DATE]"
type input "[PERSON_NAME]"
type input "[PHONE_NUMBER]"
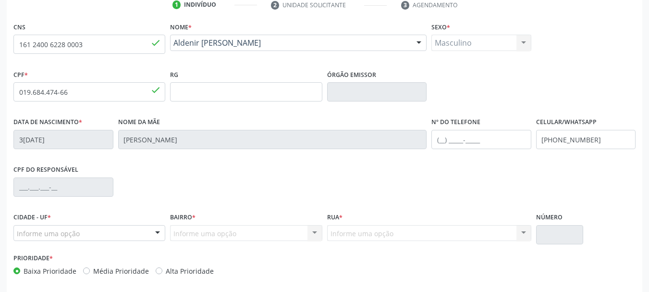
scroll to position [229, 0]
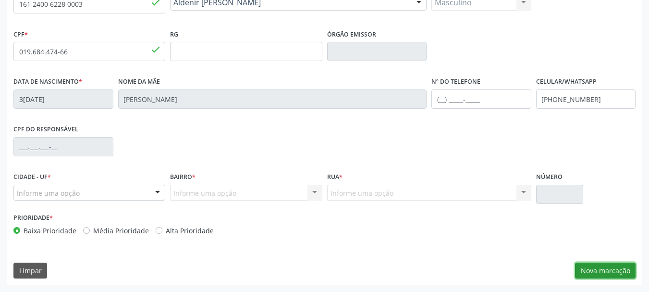
click at [596, 270] on button "Nova marcação" at bounding box center [605, 270] width 61 height 16
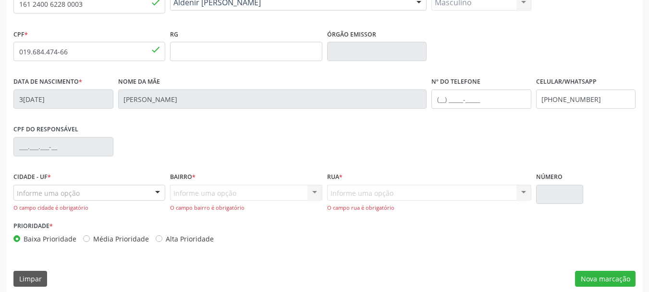
click at [79, 194] on div "Informe uma opção" at bounding box center [89, 192] width 152 height 16
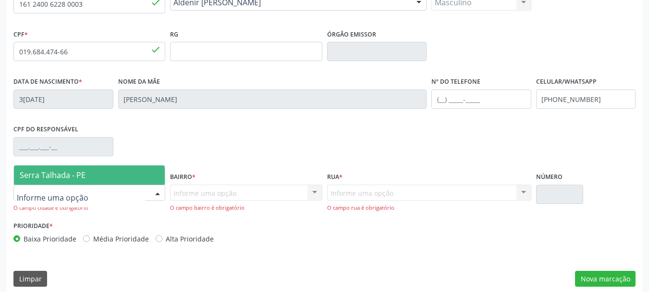
click at [81, 176] on span "Serra Talhada - PE" at bounding box center [53, 175] width 66 height 11
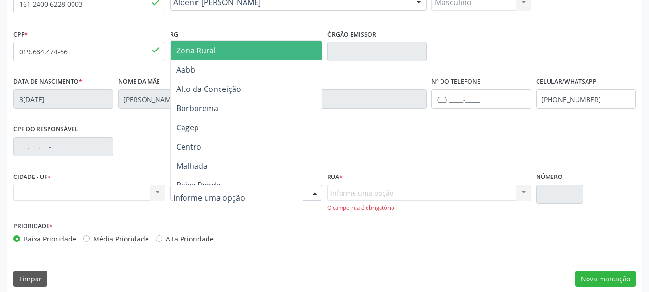
click at [215, 52] on span "Zona Rural" at bounding box center [195, 50] width 39 height 11
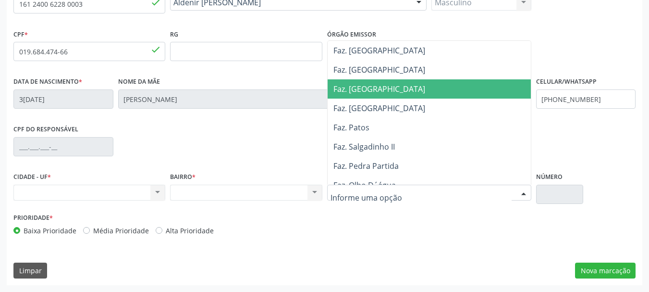
click at [372, 95] on span "Faz. [GEOGRAPHIC_DATA]" at bounding box center [432, 88] width 208 height 19
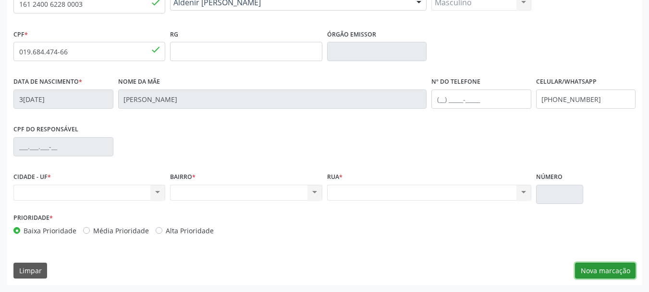
click at [609, 273] on button "Nova marcação" at bounding box center [605, 270] width 61 height 16
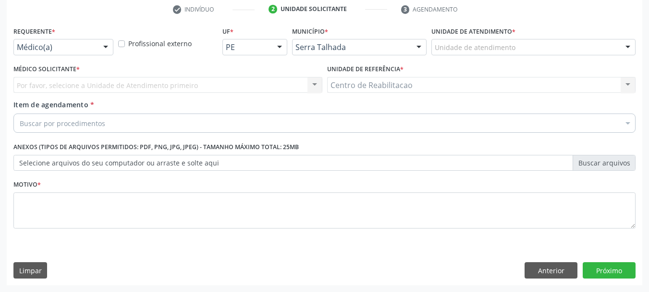
scroll to position [184, 0]
click at [56, 42] on div "Médico(a)" at bounding box center [63, 47] width 100 height 16
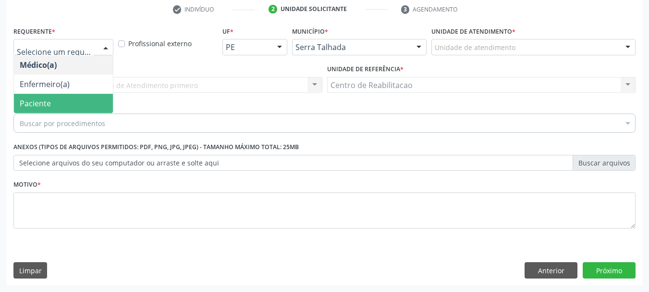
click at [73, 108] on span "Paciente" at bounding box center [63, 103] width 99 height 19
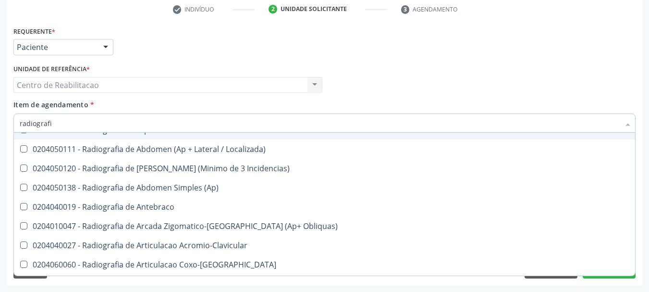
scroll to position [192, 0]
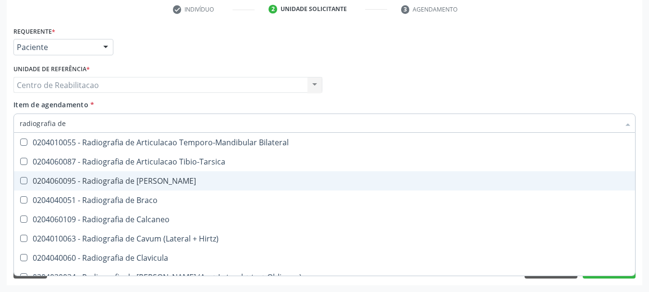
type input "radiografia de j"
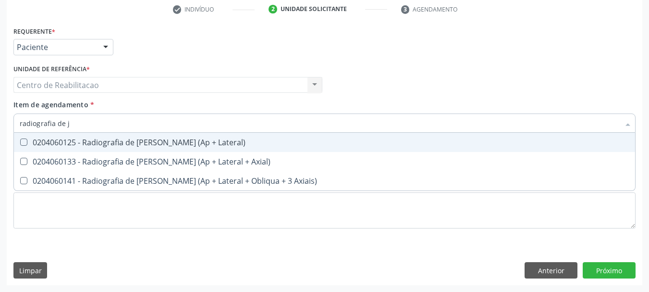
click at [192, 138] on div "0204060125 - Radiografia de [PERSON_NAME] (Ap + Lateral)" at bounding box center [325, 142] width 610 height 8
checkbox Lateral\) "true"
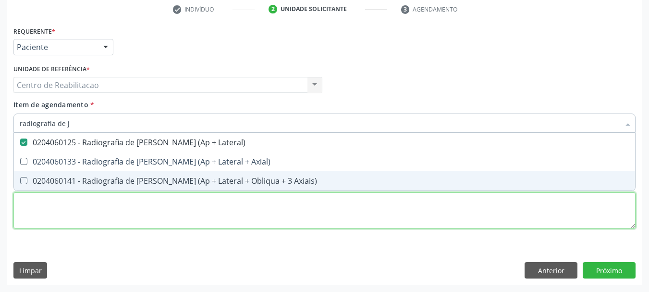
click at [219, 209] on div "Requerente * Paciente Médico(a) Enfermeiro(a) Paciente Nenhum resultado encontr…" at bounding box center [324, 133] width 622 height 218
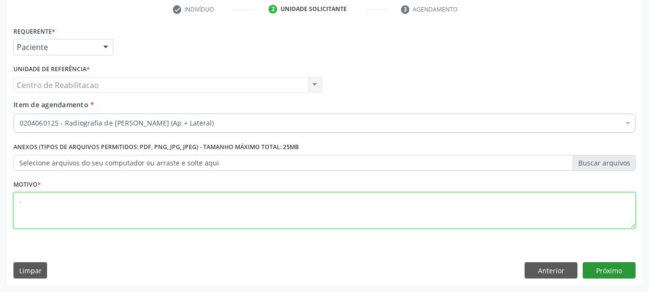
type textarea "."
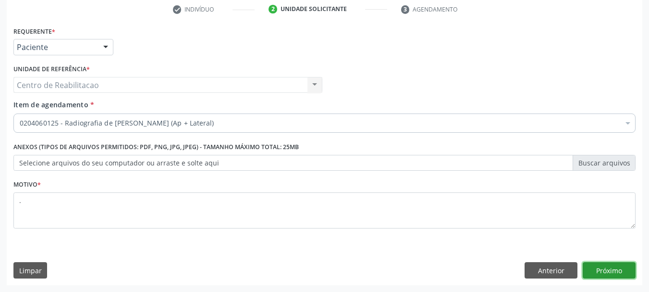
click at [616, 269] on button "Próximo" at bounding box center [609, 270] width 53 height 16
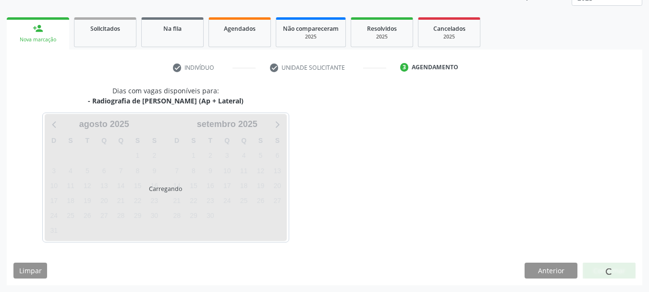
scroll to position [126, 0]
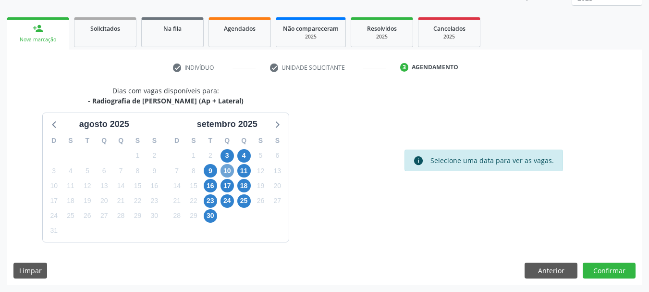
click at [221, 171] on span "10" at bounding box center [227, 170] width 13 height 13
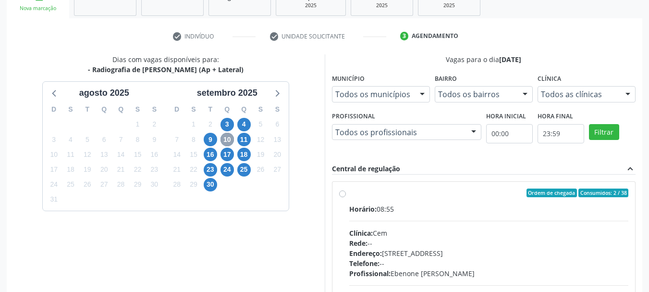
scroll to position [174, 0]
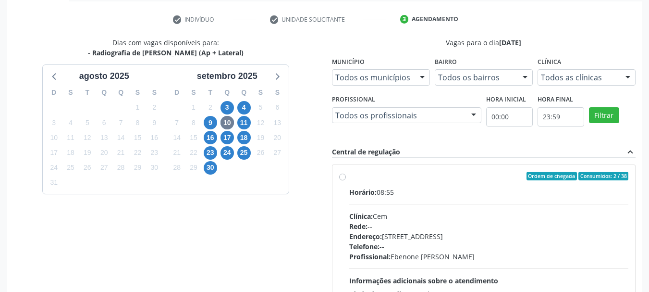
click at [391, 180] on div "Ordem de chegada Consumidos: 2 / 38" at bounding box center [489, 176] width 280 height 9
click at [346, 180] on input "Ordem de chegada Consumidos: 2 / 38 Horário: 08:55 Clínica: Cem Rede: -- Endere…" at bounding box center [342, 176] width 7 height 9
radio input "true"
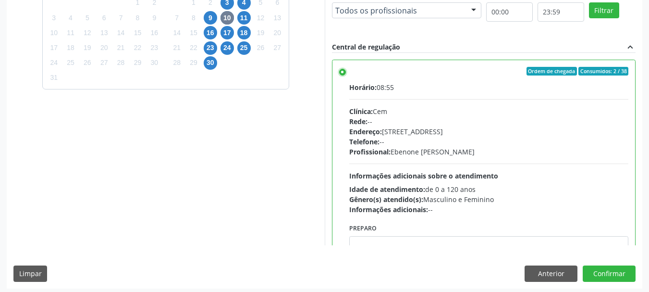
scroll to position [282, 0]
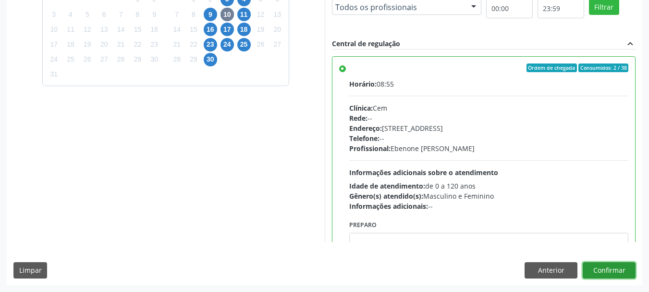
click at [625, 269] on button "Confirmar" at bounding box center [609, 270] width 53 height 16
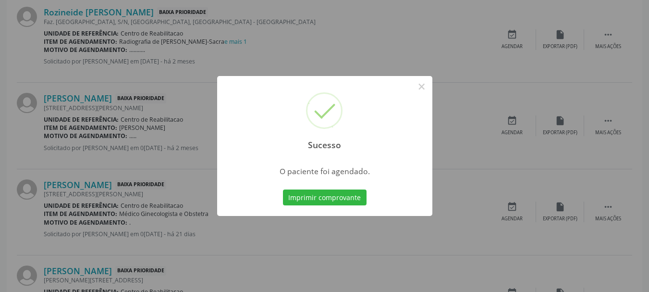
scroll to position [25, 0]
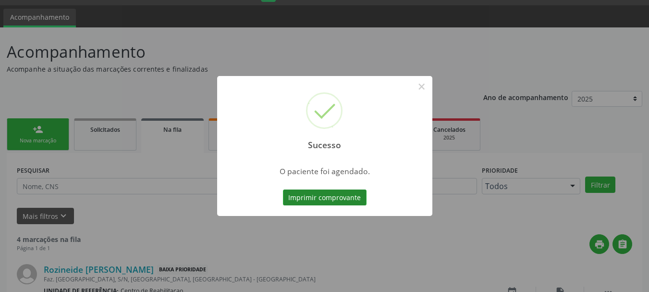
click at [328, 197] on button "Imprimir comprovante" at bounding box center [325, 197] width 84 height 16
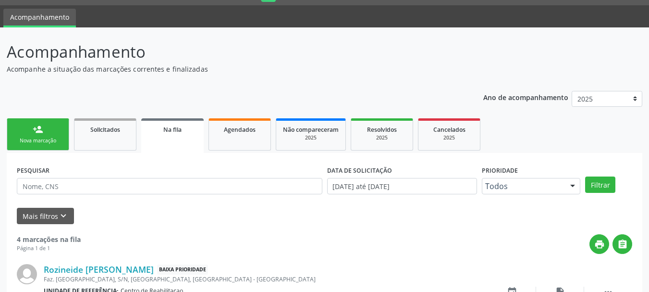
click at [44, 132] on link "person_add Nova marcação" at bounding box center [38, 134] width 62 height 32
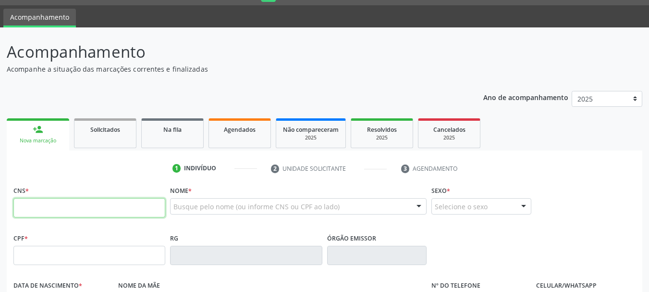
click at [132, 205] on input "text" at bounding box center [89, 207] width 152 height 19
type input "161 2400 6228 0003"
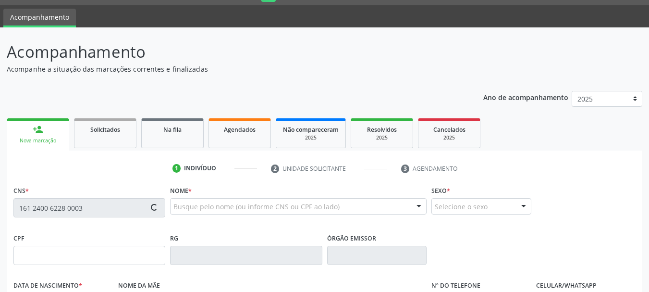
type input "019.684.474-66"
type input "3[DATE]"
type input "[PERSON_NAME]"
type input "[PHONE_NUMBER]"
type input "S/N"
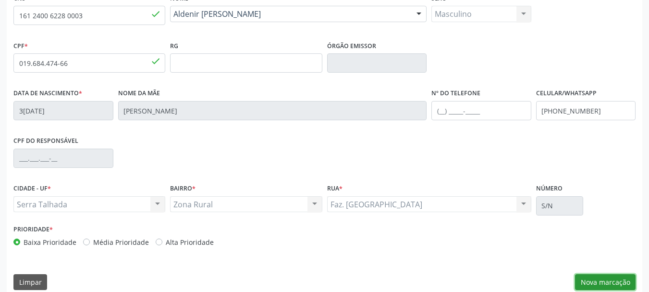
click at [609, 281] on button "Nova marcação" at bounding box center [605, 282] width 61 height 16
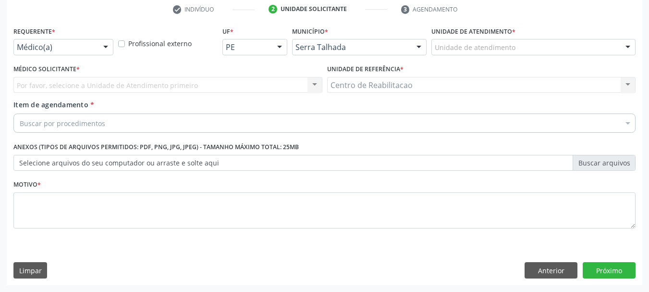
scroll to position [184, 0]
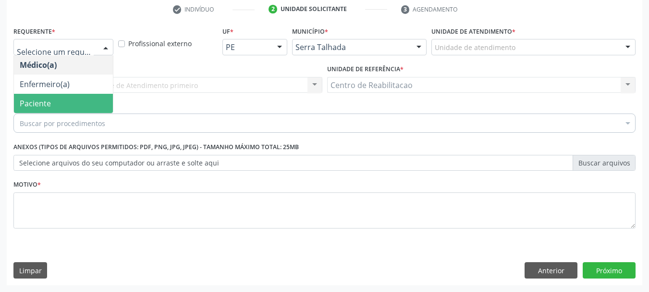
click at [69, 103] on span "Paciente" at bounding box center [63, 103] width 99 height 19
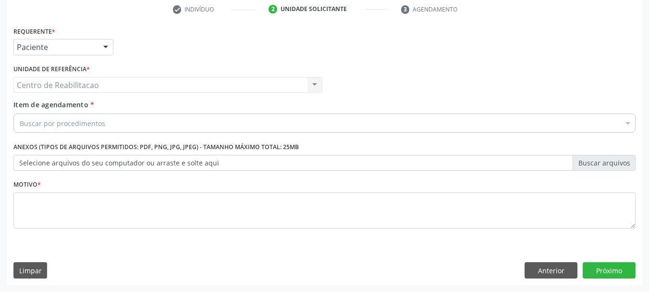
click at [132, 122] on div "Buscar por procedimentos" at bounding box center [324, 122] width 622 height 19
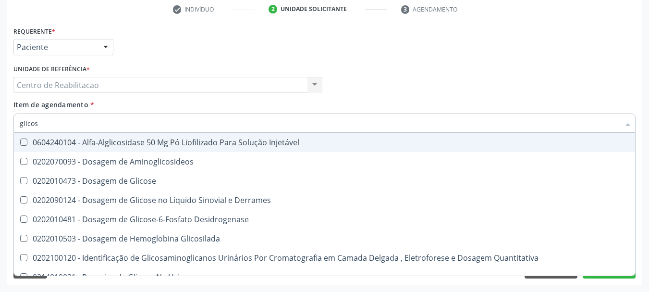
type input "glicose"
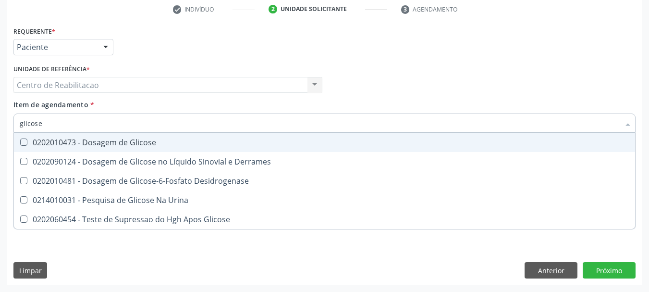
click at [144, 142] on div "0202010473 - Dosagem de Glicose" at bounding box center [325, 142] width 610 height 8
checkbox Glicose "true"
type input "c"
checkbox Glicose "false"
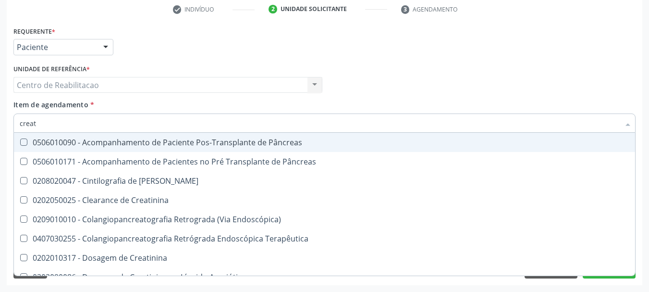
type input "creati"
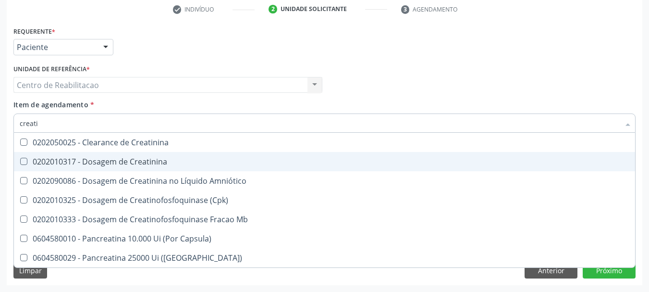
click at [143, 162] on div "0202010317 - Dosagem de Creatinina" at bounding box center [325, 162] width 610 height 8
checkbox Creatinina "true"
type input "ureia"
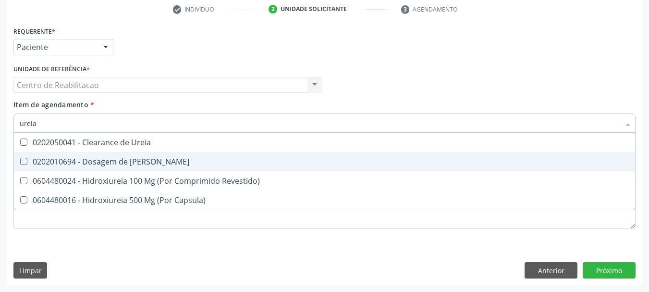
click at [143, 162] on div "0202010694 - Dosagem de [PERSON_NAME]" at bounding box center [325, 162] width 610 height 8
checkbox Ureia "true"
type input "cole"
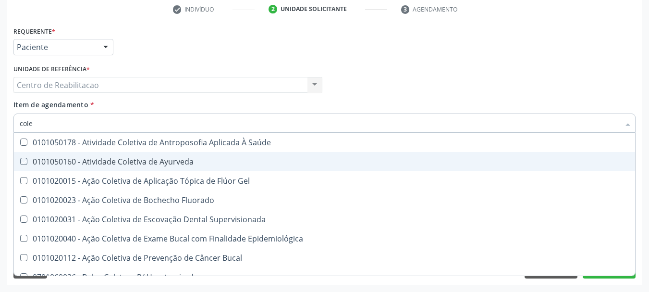
checkbox Ayurveda "false"
type input "coles"
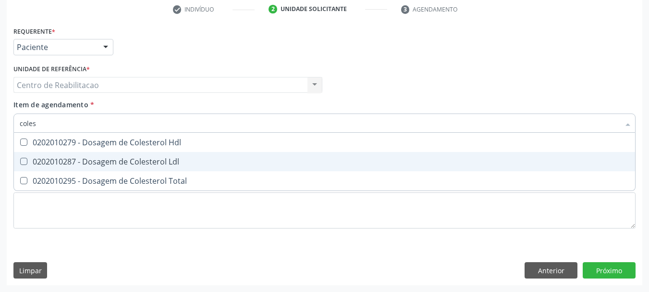
click at [143, 163] on div "0202010287 - Dosagem de Colesterol Ldl" at bounding box center [325, 162] width 610 height 8
checkbox Ldl "true"
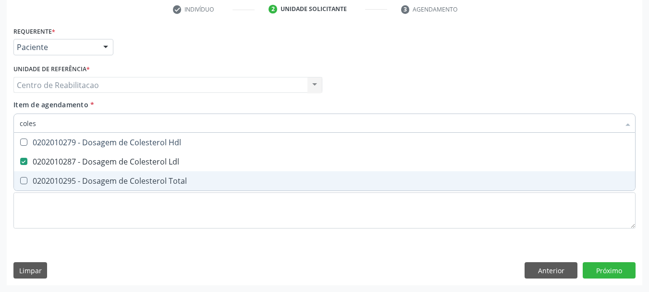
click at [139, 186] on span "0202010295 - Dosagem de Colesterol Total" at bounding box center [324, 180] width 621 height 19
checkbox Total "true"
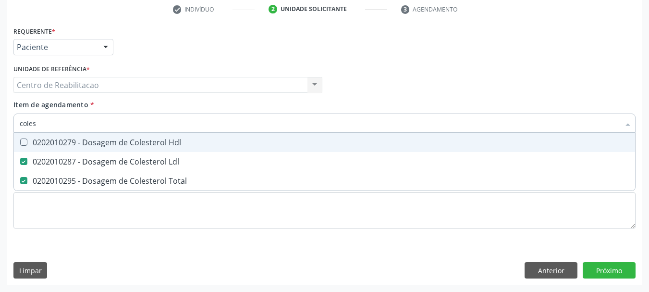
click at [132, 140] on div "0202010279 - Dosagem de Colesterol Hdl" at bounding box center [325, 142] width 610 height 8
checkbox Hdl "true"
type input "tg"
checkbox Hdl "false"
checkbox Ldl "false"
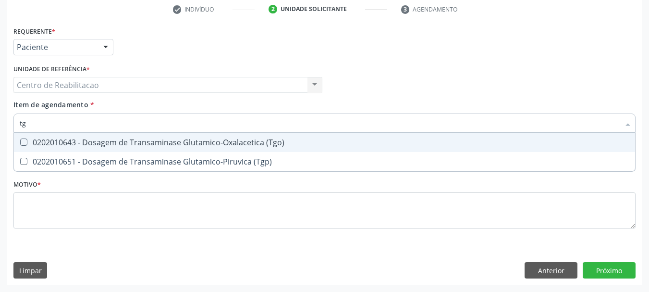
click at [132, 140] on div "0202010643 - Dosagem de Transaminase Glutamico-Oxalacetica (Tgo)" at bounding box center [325, 142] width 610 height 8
checkbox \(Tgo\) "true"
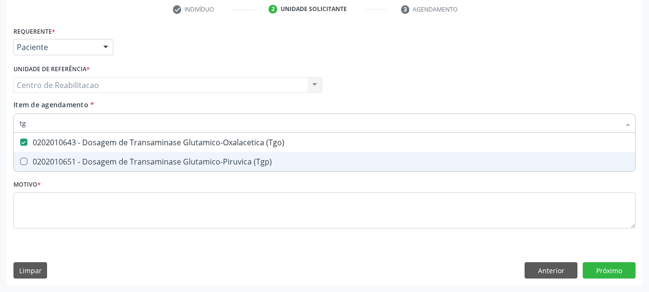
click at [136, 158] on div "0202010651 - Dosagem de Transaminase Glutamico-Piruvica (Tgp)" at bounding box center [325, 162] width 610 height 8
checkbox \(Tgp\) "true"
type input "t"
checkbox \(Tgo\) "false"
checkbox \(Tgp\) "false"
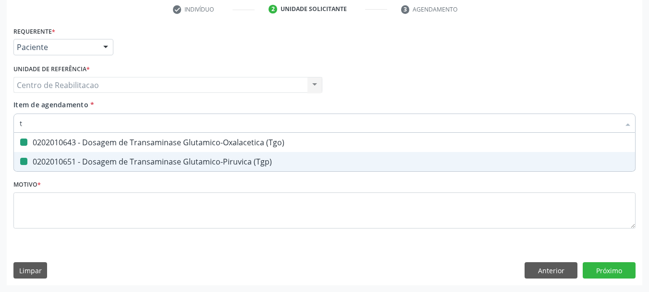
type input "tg"
checkbox \(Tgo\) "true"
checkbox \(Tgp\) "true"
type input "g"
checkbox \(Tgo\) "false"
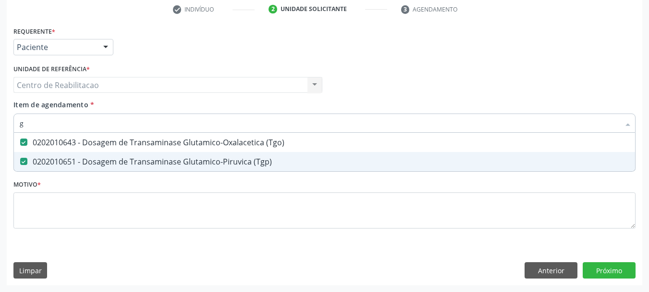
checkbox \(Tgp\) "false"
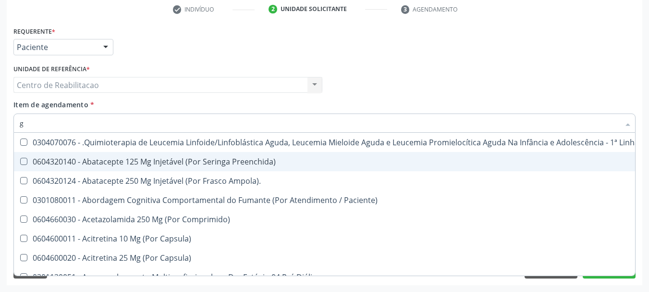
type input "gl"
checkbox Oftalmológica "true"
checkbox 5Ml\) "true"
checkbox Miotendinoso "true"
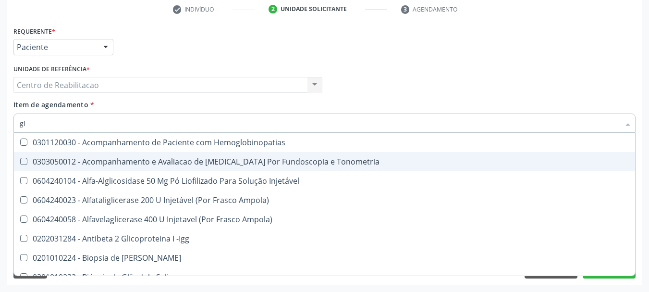
type input "gli"
checkbox \(Confirmatorio\) "true"
type input "glic"
checkbox Campimetria\) "true"
checkbox \(Confirmatorio\) "false"
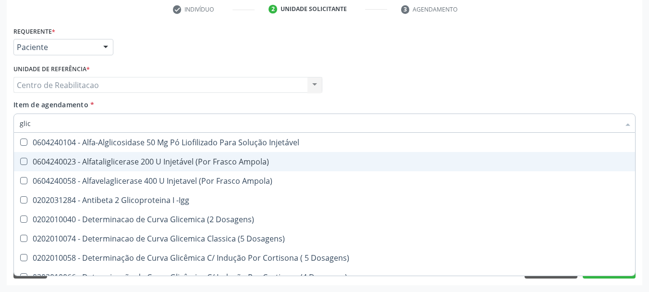
type input "glico"
checkbox Dosagens\) "true"
checkbox Glicose "false"
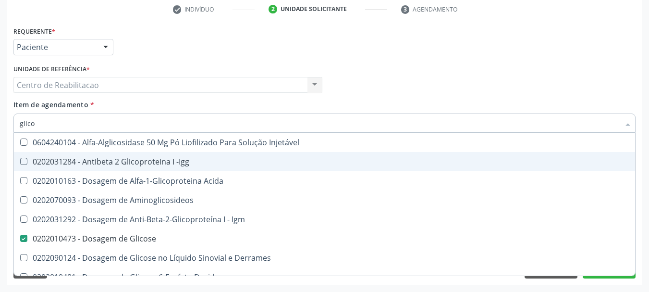
type input "glicos"
checkbox Acida "true"
checkbox Glicose "false"
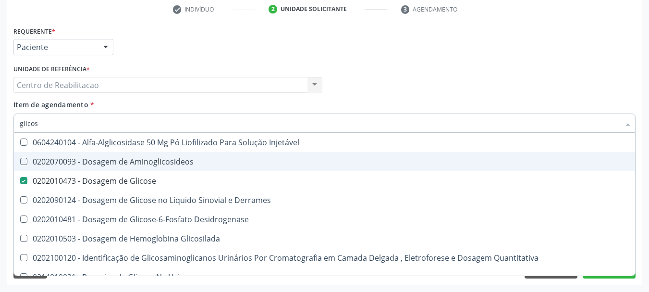
type input "glicosi"
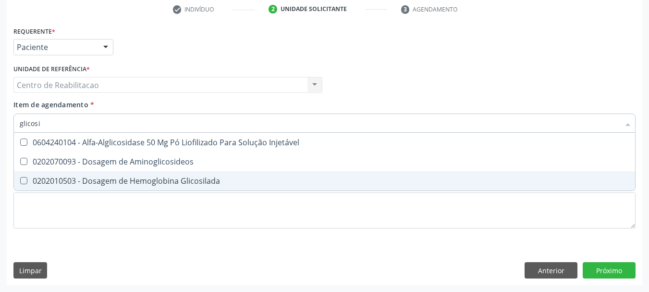
click at [143, 180] on div "0202010503 - Dosagem de Hemoglobina Glicosilada" at bounding box center [325, 181] width 610 height 8
checkbox Glicosilada "true"
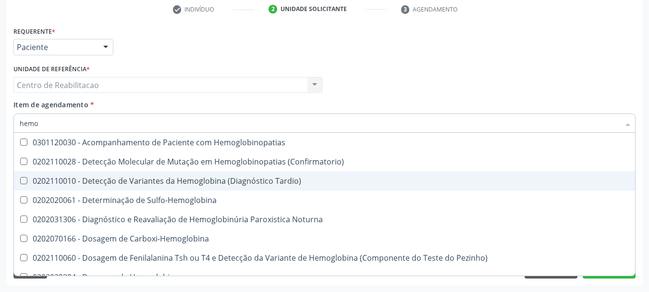
type input "hemog"
checkbox Tardio\) "false"
type input "hemogra"
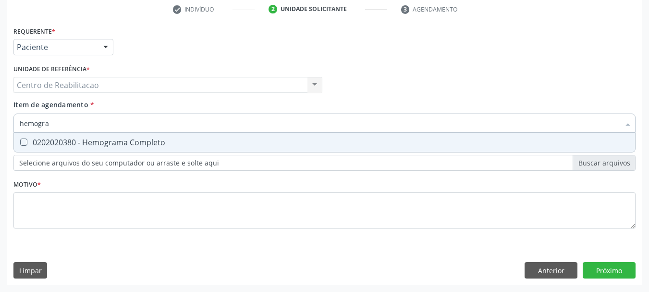
click at [176, 139] on div "0202020380 - Hemograma Completo" at bounding box center [325, 142] width 610 height 8
checkbox Completo "true"
type input "prot"
checkbox Completo "false"
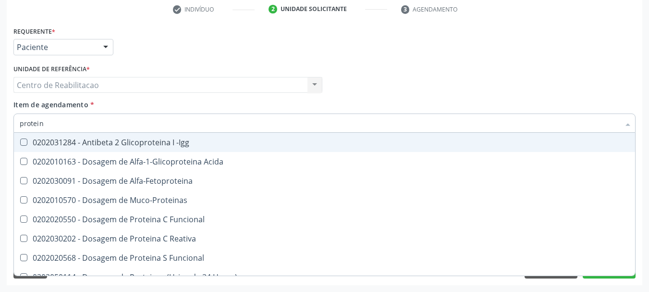
type input "proteina"
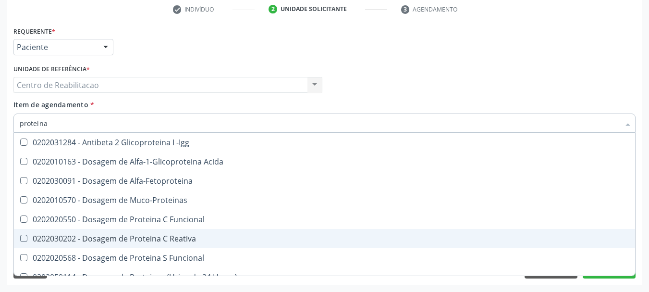
click at [205, 236] on div "0202030202 - Dosagem de Proteina C Reativa" at bounding box center [325, 238] width 610 height 8
checkbox Reativa "true"
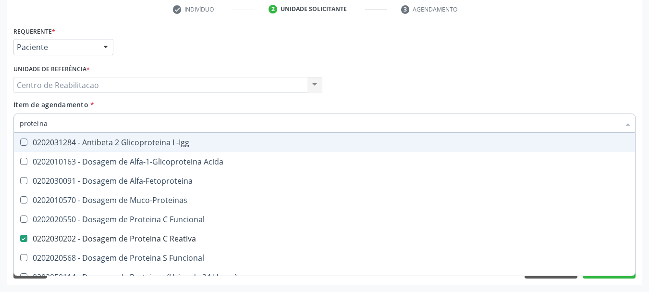
click at [236, 96] on div "Unidade de referência * Centro de Reabilitacao Centro de Reabilitacao Nenhum re…" at bounding box center [168, 80] width 314 height 37
checkbox Acida "true"
checkbox Alfa-Fetoproteina "true"
checkbox Muco-Proteinas "true"
checkbox Funcional "true"
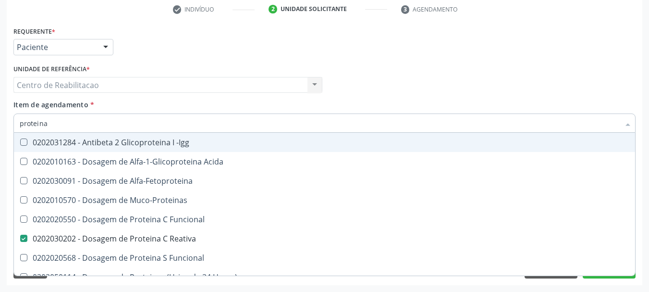
checkbox Funcional "true"
checkbox Horas\) "true"
checkbox Totais "true"
checkbox Fracoes "true"
checkbox Derrames "true"
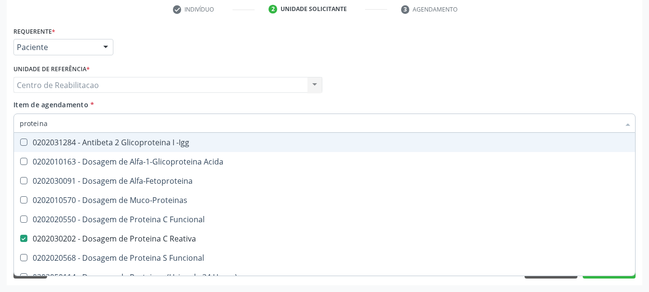
checkbox Lipoproteinas "true"
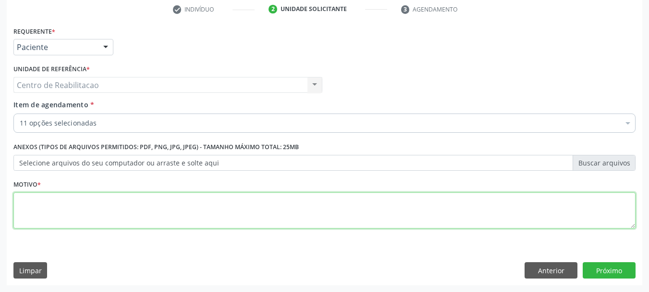
drag, startPoint x: 53, startPoint y: 193, endPoint x: 61, endPoint y: 202, distance: 11.9
click at [55, 193] on textarea at bounding box center [324, 210] width 622 height 37
type textarea "."
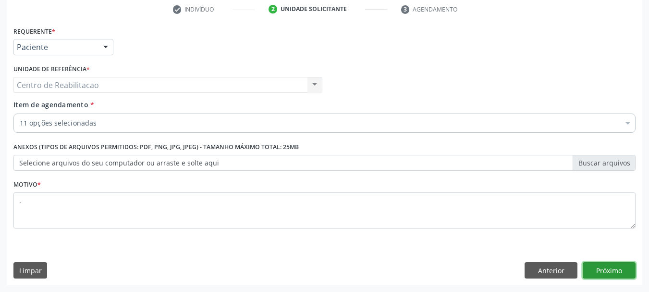
click at [614, 270] on button "Próximo" at bounding box center [609, 270] width 53 height 16
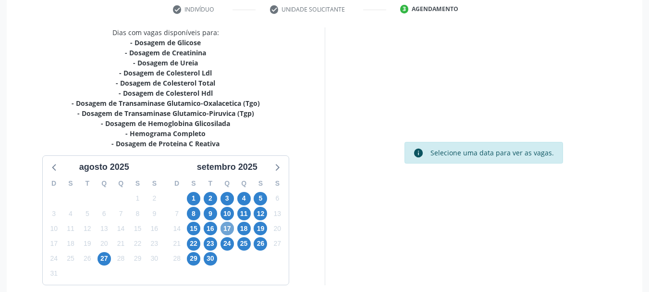
click at [230, 231] on span "17" at bounding box center [227, 227] width 13 height 13
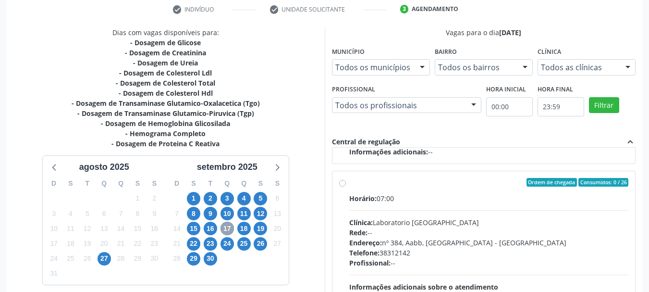
scroll to position [336, 0]
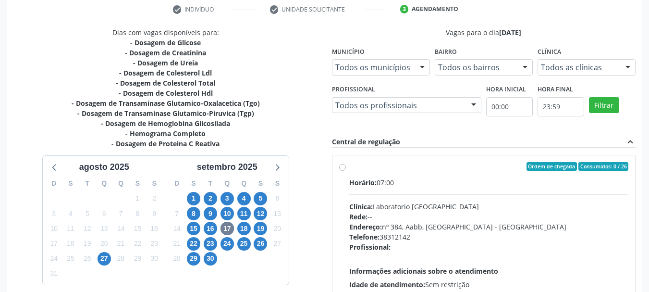
click at [419, 186] on div "Horário: 07:00" at bounding box center [489, 182] width 280 height 10
click at [346, 171] on input "Ordem de chegada Consumidos: 0 / 26 Horário: 07:00 Clínica: Laboratorio Sao Fra…" at bounding box center [342, 166] width 7 height 9
radio input "true"
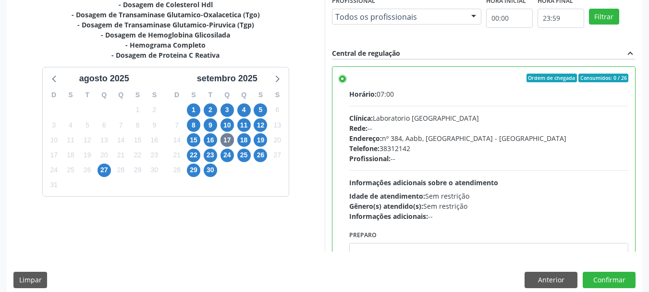
scroll to position [282, 0]
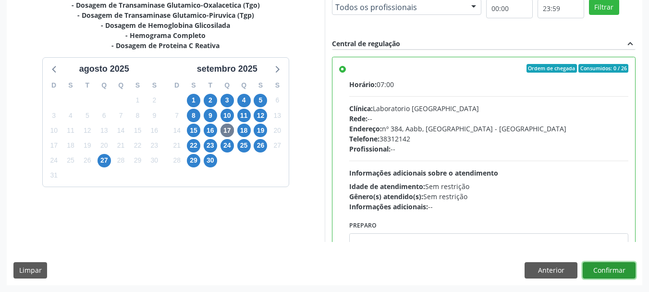
click at [605, 273] on button "Confirmar" at bounding box center [609, 270] width 53 height 16
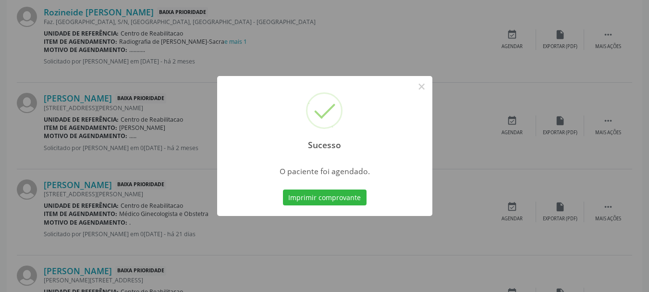
scroll to position [25, 0]
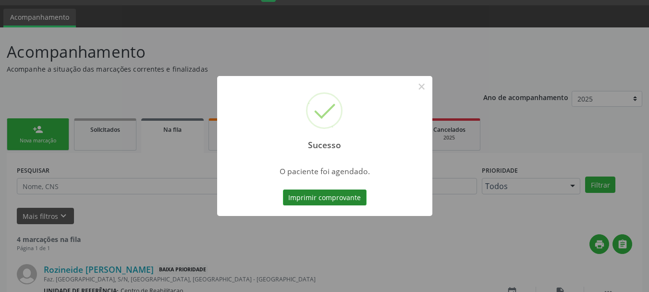
click at [350, 195] on button "Imprimir comprovante" at bounding box center [325, 197] width 84 height 16
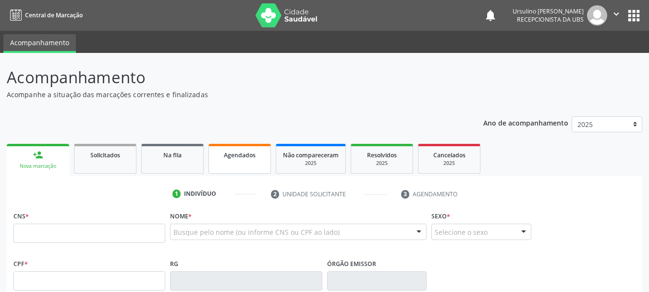
scroll to position [25, 0]
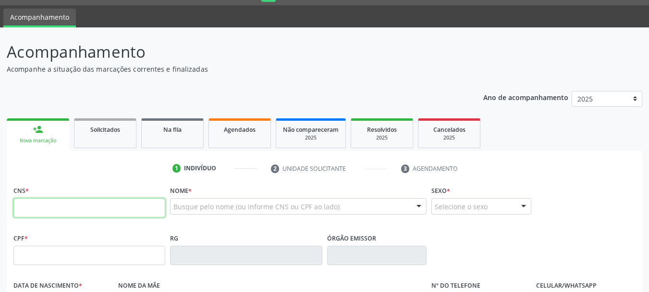
click at [99, 205] on input "text" at bounding box center [89, 207] width 152 height 19
type input "709 8000 9052 4692"
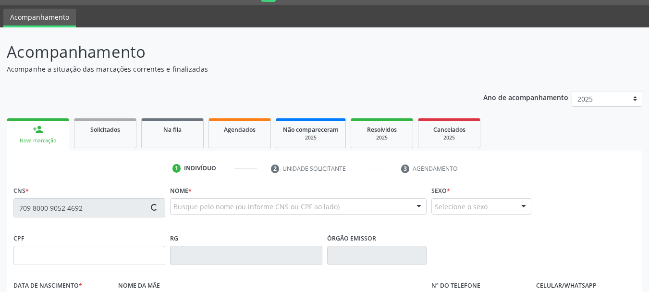
type input "[DATE]"
type input "[PERSON_NAME]"
type input "[PHONE_NUMBER]"
type input "540"
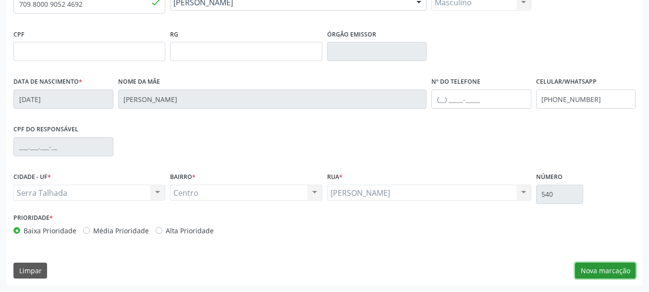
click at [602, 269] on button "Nova marcação" at bounding box center [605, 270] width 61 height 16
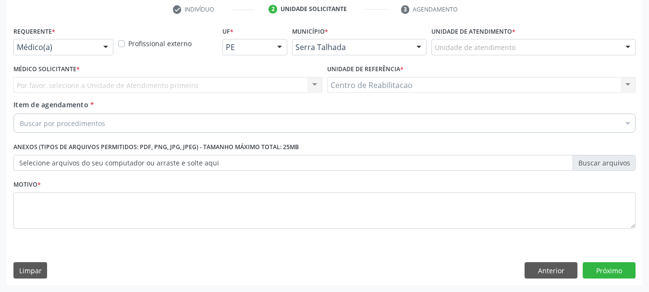
scroll to position [184, 0]
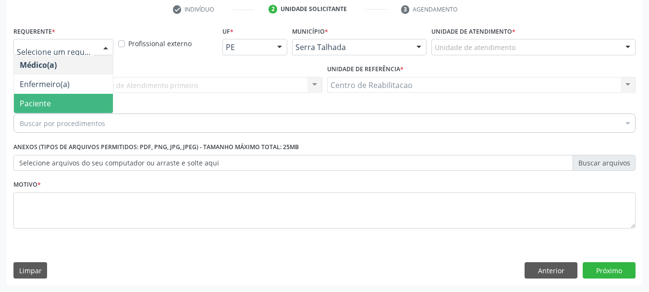
click at [47, 107] on span "Paciente" at bounding box center [35, 103] width 31 height 11
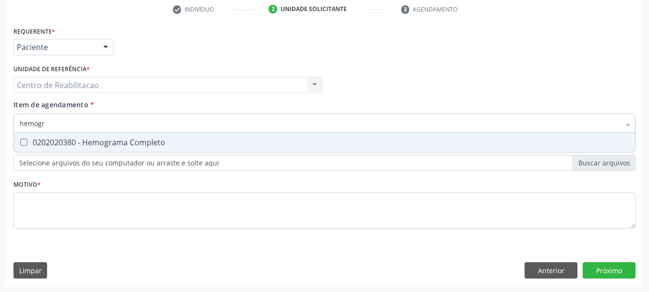
type input "hemogra"
click at [82, 143] on div "0202020380 - Hemograma Completo" at bounding box center [325, 142] width 610 height 8
checkbox Completo "true"
type input "gli"
checkbox Completo "false"
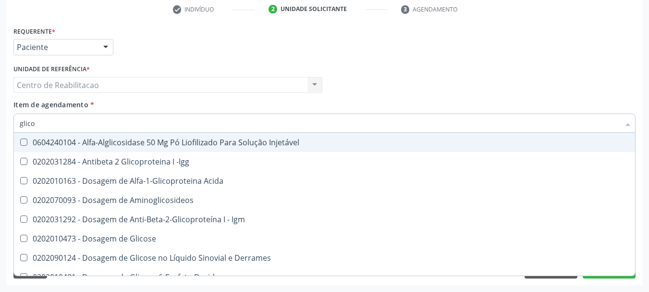
type input "glicos"
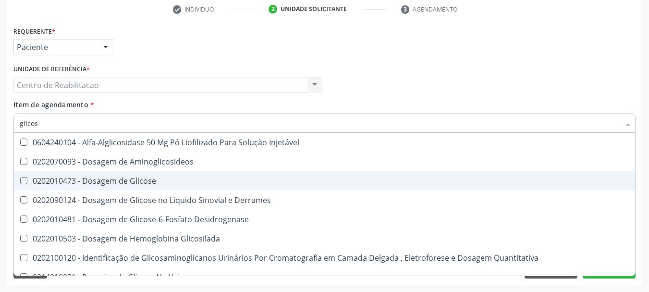
click at [114, 178] on div "0202010473 - Dosagem de Glicose" at bounding box center [325, 181] width 610 height 8
checkbox Glicose "true"
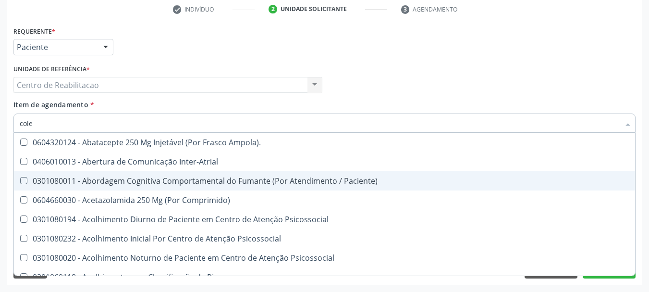
type input "coles"
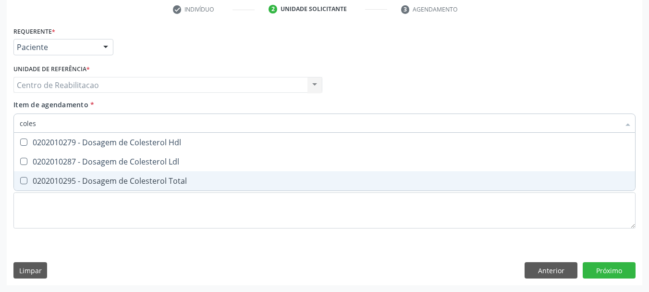
click at [114, 178] on div "0202010295 - Dosagem de Colesterol Total" at bounding box center [325, 181] width 610 height 8
checkbox Total "true"
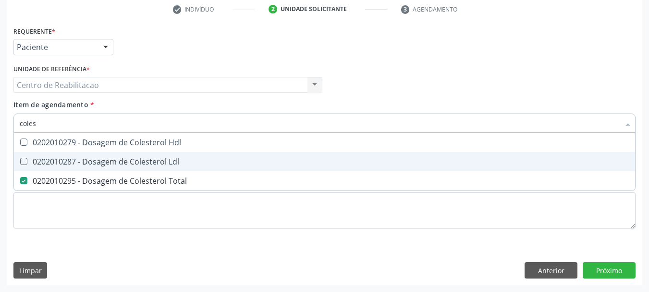
click at [123, 164] on div "0202010287 - Dosagem de Colesterol Ldl" at bounding box center [325, 162] width 610 height 8
checkbox Ldl "true"
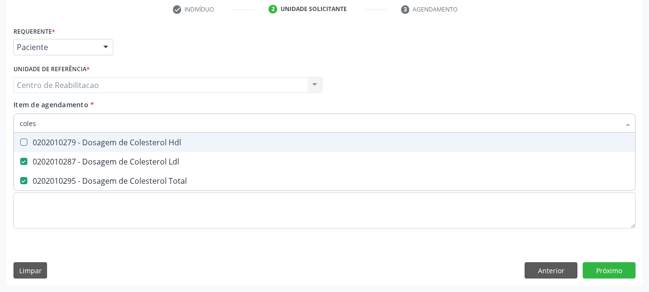
click at [115, 135] on span "0202010279 - Dosagem de Colesterol Hdl" at bounding box center [324, 142] width 621 height 19
checkbox Hdl "true"
type input "tri"
checkbox Hdl "false"
checkbox Ldl "false"
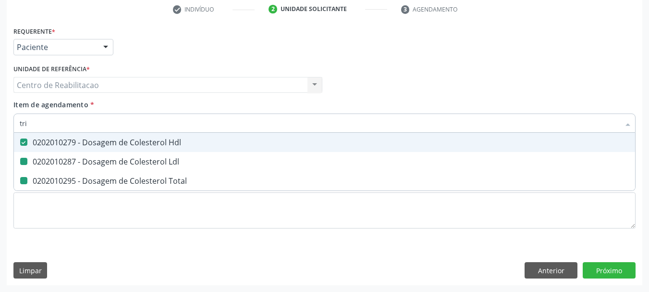
checkbox Total "false"
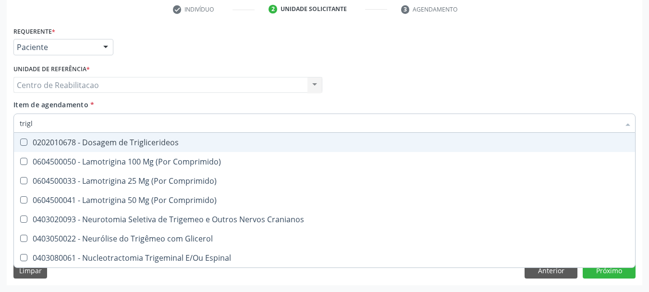
type input "trigli"
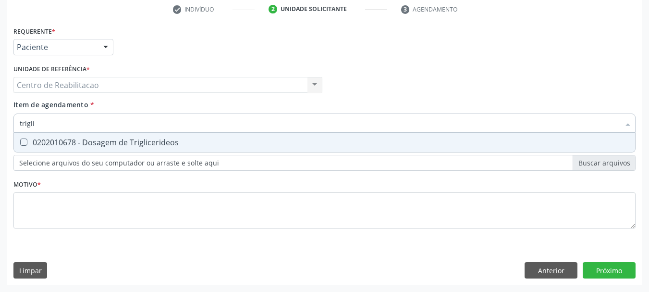
click at [115, 135] on span "0202010678 - Dosagem de Triglicerideos" at bounding box center [324, 142] width 621 height 19
checkbox Triglicerideos "true"
type input "urei"
checkbox Triglicerideos "false"
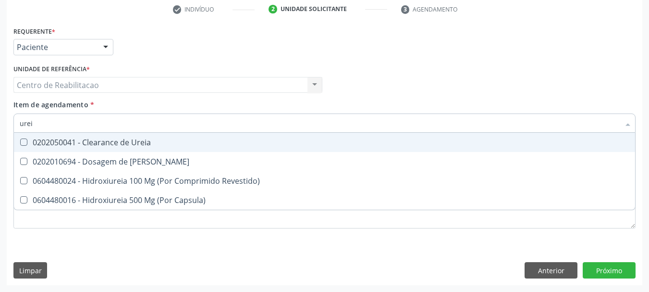
type input "ureia"
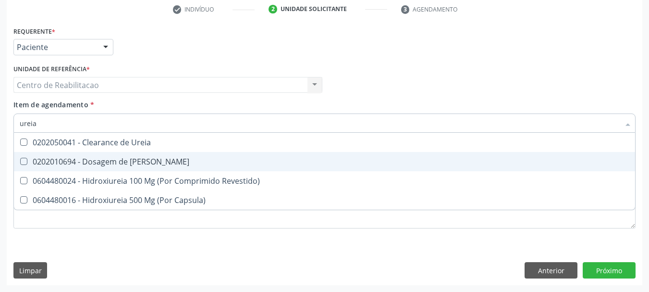
click at [117, 162] on div "0202010694 - Dosagem de [PERSON_NAME]" at bounding box center [325, 162] width 610 height 8
checkbox Ureia "true"
type input "tr"
checkbox Ureia "false"
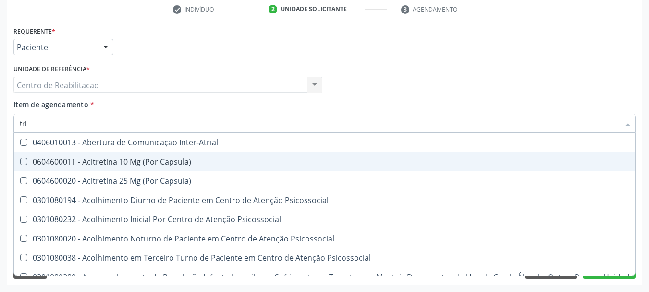
type input "trig"
checkbox Inter-Atrial "true"
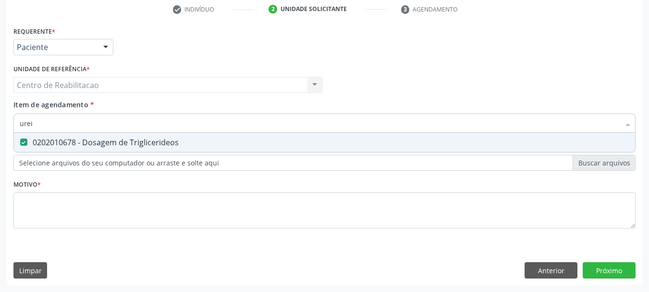
type input "ureia"
checkbox Triglicerideos "false"
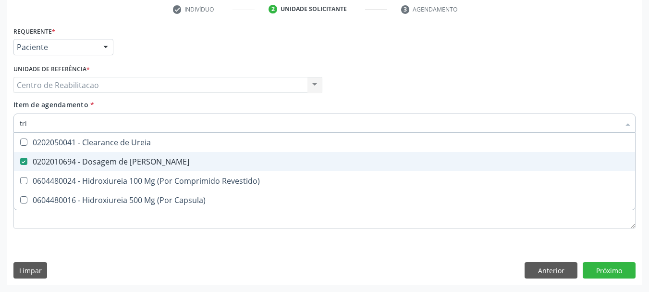
type input "trig"
checkbox Ureia "true"
checkbox Ureia "false"
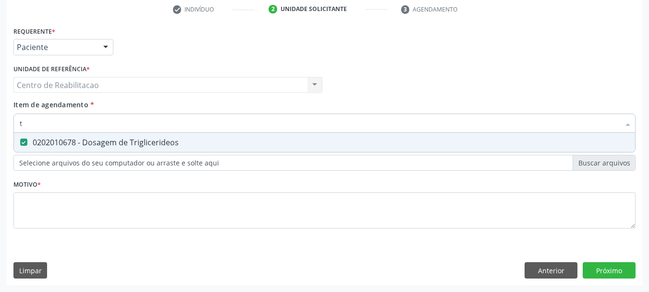
type input "tg"
checkbox Triglicerideos "false"
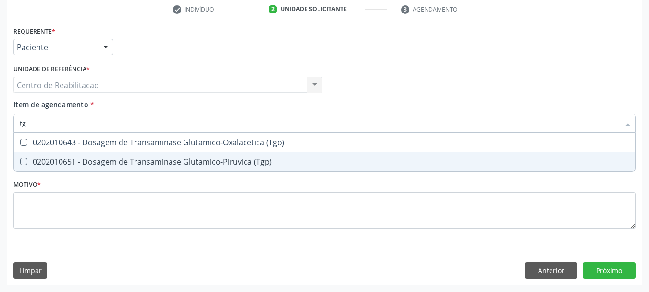
click at [117, 162] on div "0202010651 - Dosagem de Transaminase Glutamico-Piruvica (Tgp)" at bounding box center [325, 162] width 610 height 8
checkbox \(Tgp\) "true"
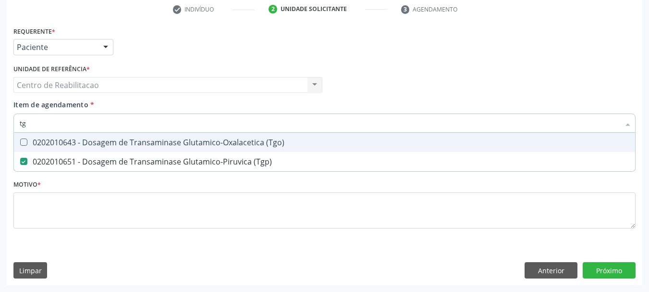
click at [125, 143] on div "0202010643 - Dosagem de Transaminase Glutamico-Oxalacetica (Tgo)" at bounding box center [325, 142] width 610 height 8
checkbox \(Tgo\) "true"
type input "glic"
checkbox \(Tgo\) "false"
checkbox \(Tgp\) "false"
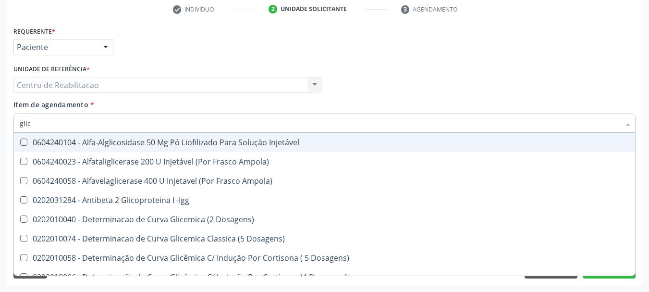
type input "glico"
checkbox Dosagens\) "true"
type input "glicos"
checkbox Ampola\) "true"
checkbox Dosagens\) "false"
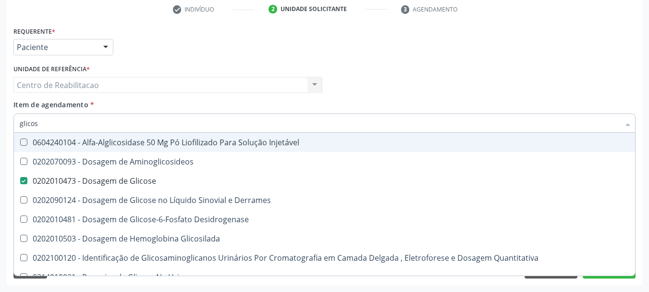
type input "glicosi"
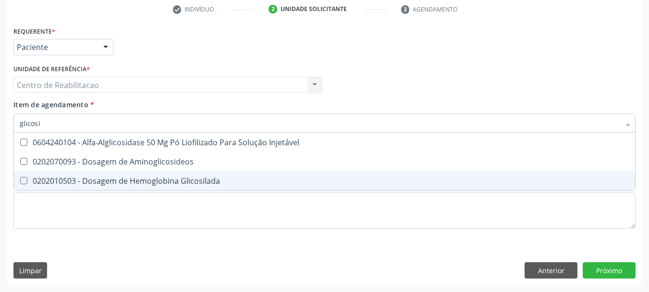
click at [143, 178] on div "0202010503 - Dosagem de Hemoglobina Glicosilada" at bounding box center [325, 181] width 610 height 8
checkbox Glicosilada "true"
type input "t"
checkbox Glicosilada "false"
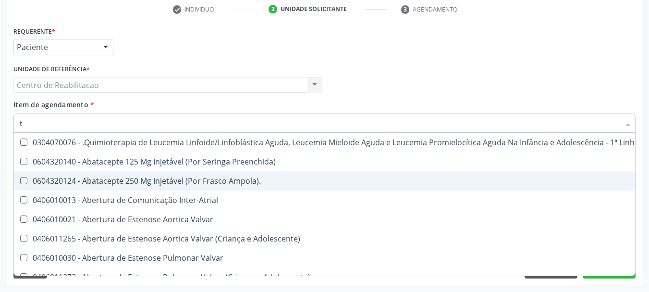
type input "t4"
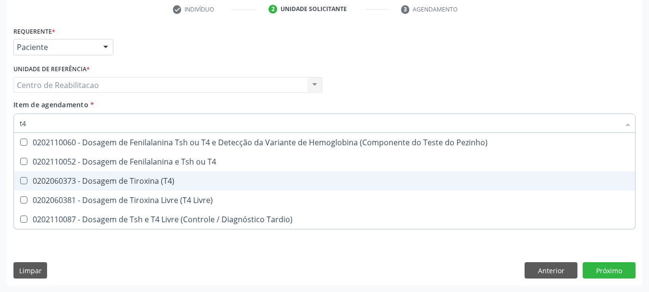
click at [164, 183] on div "0202060373 - Dosagem de Tiroxina (T4)" at bounding box center [325, 181] width 610 height 8
checkbox \(T4\) "true"
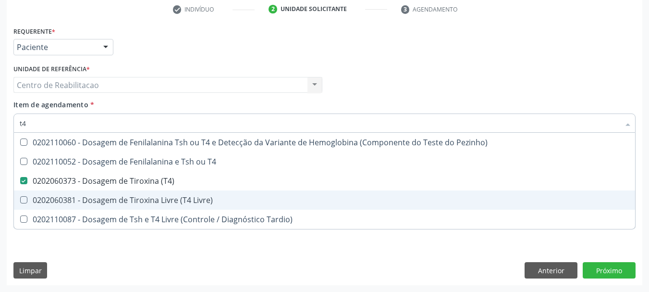
click at [170, 198] on div "0202060381 - Dosagem de Tiroxina Livre (T4 Livre)" at bounding box center [325, 200] width 610 height 8
checkbox Livre\) "true"
type input "t"
checkbox \(T4\) "false"
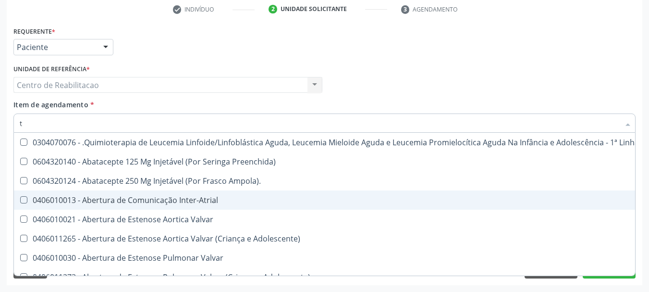
type input "[MEDICAL_DATA]"
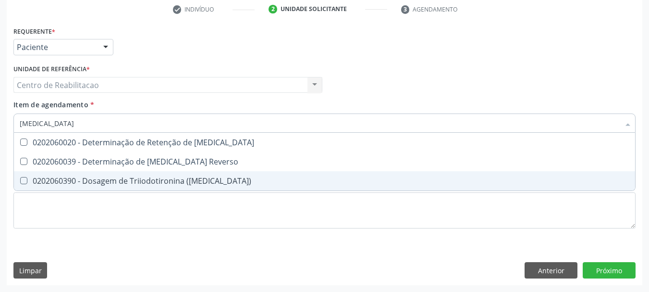
click at [197, 174] on span "0202060390 - Dosagem de Triiodotironina ([MEDICAL_DATA])" at bounding box center [324, 180] width 621 height 19
checkbox \(T3\) "true"
type input "ts"
checkbox \(T3\) "false"
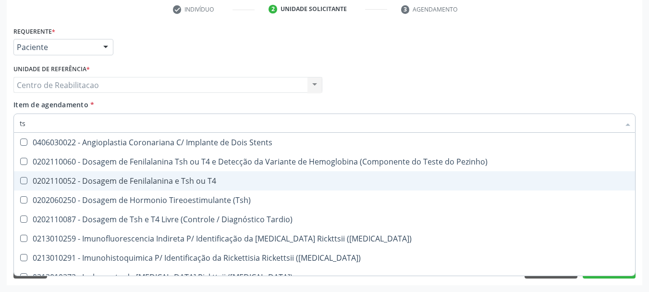
type input "tsh"
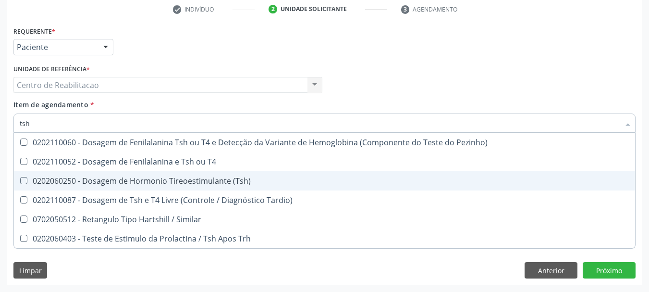
click at [197, 174] on span "0202060250 - Dosagem de Hormonio Tireoestimulante (Tsh)" at bounding box center [324, 180] width 621 height 19
checkbox \(Tsh\) "true"
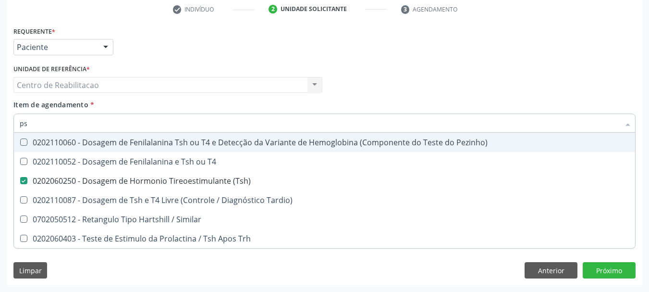
type input "psa"
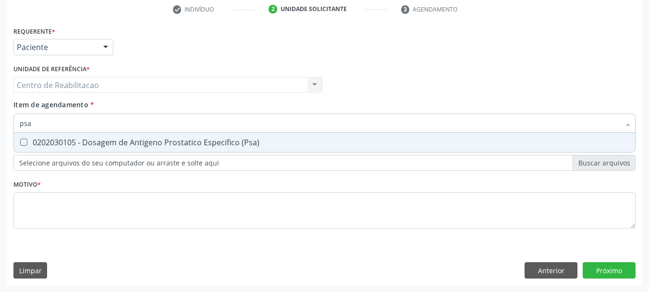
click at [196, 142] on div "0202030105 - Dosagem de Antigeno Prostatico Especifico (Psa)" at bounding box center [325, 142] width 610 height 8
checkbox \(Psa\) "true"
type input "psa"
click at [197, 106] on div "Item de agendamento * psa Desfazer seleção 0202030105 - Dosagem de Antigeno Pro…" at bounding box center [324, 114] width 622 height 30
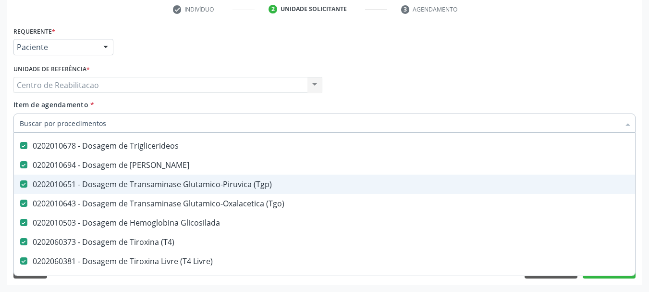
scroll to position [96, 0]
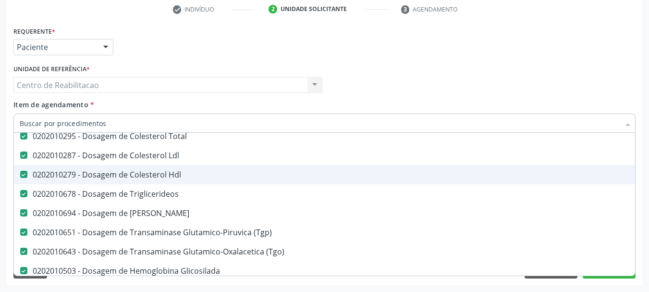
type input "c"
checkbox Livre\) "false"
checkbox \(T3\) "false"
checkbox \(Tsh\) "false"
checkbox \(Psa\) "false"
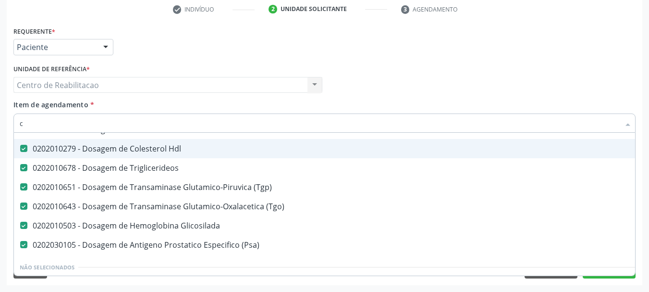
scroll to position [70, 0]
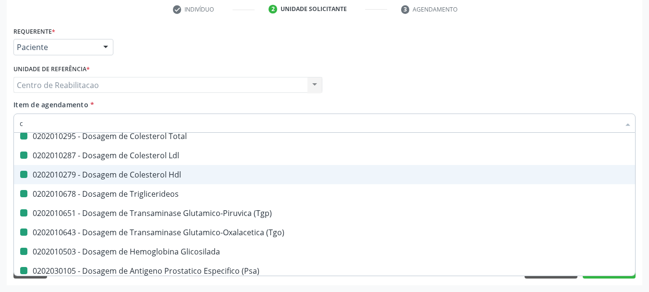
type input "cr"
checkbox Completo "false"
checkbox Glicose "false"
checkbox Total "false"
checkbox Ldl "false"
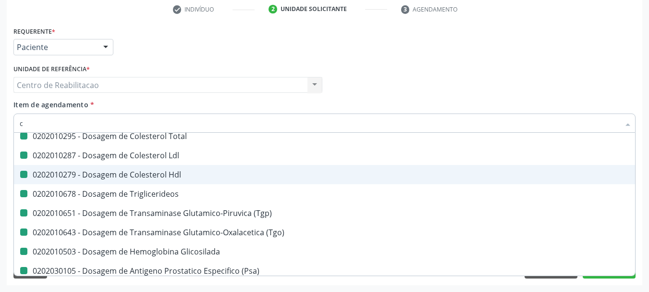
checkbox Hdl "false"
checkbox Triglicerideos "false"
checkbox \(Tgp\) "false"
checkbox \(Tgo\) "false"
checkbox Glicosilada "false"
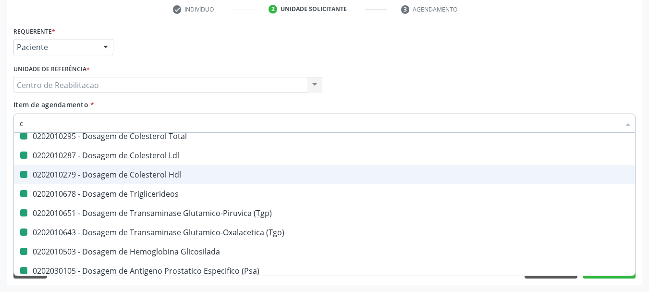
checkbox \(Psa\) "false"
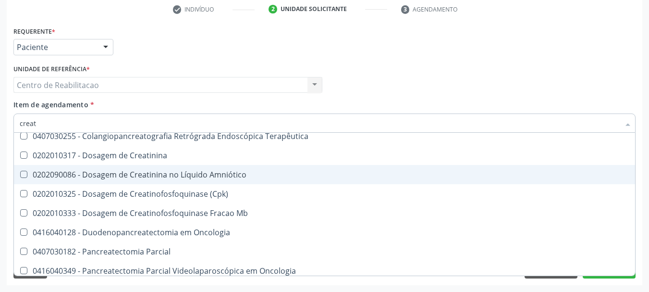
type input "creati"
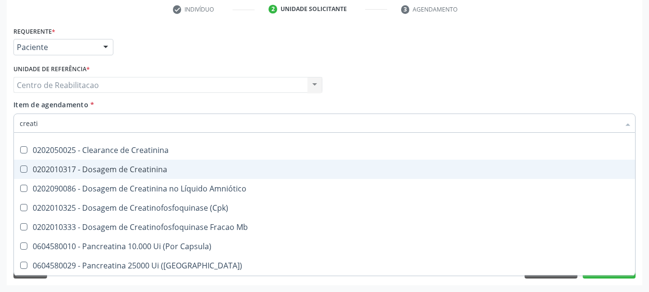
click at [209, 177] on span "0202010317 - Dosagem de Creatinina" at bounding box center [324, 169] width 621 height 19
checkbox Creatinina "true"
type input "b"
checkbox Creatinina "true"
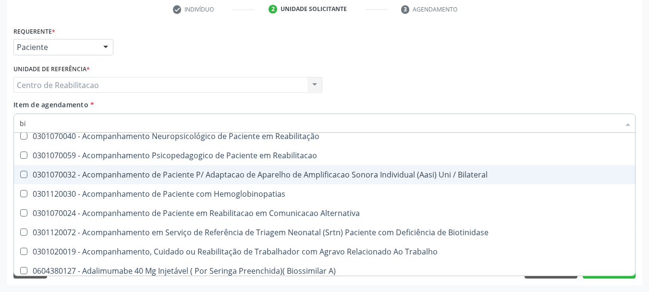
type input "bil"
checkbox Glicosilada "false"
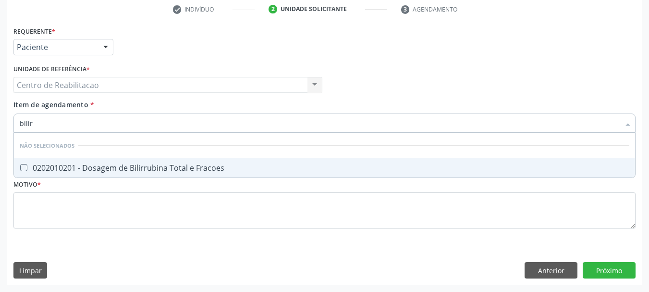
scroll to position [0, 0]
type input "bilirru"
click at [209, 177] on span "0202010201 - Dosagem de Bilirrubina Total e Fracoes" at bounding box center [324, 167] width 621 height 19
checkbox Fracoes "true"
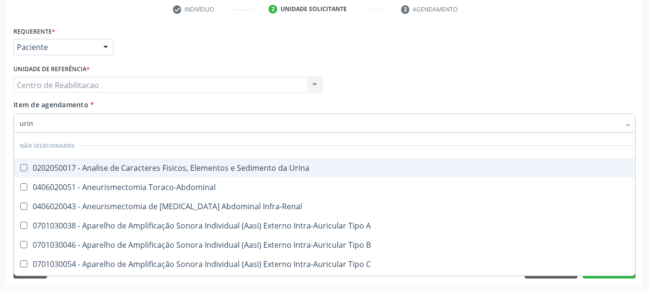
type input "urina"
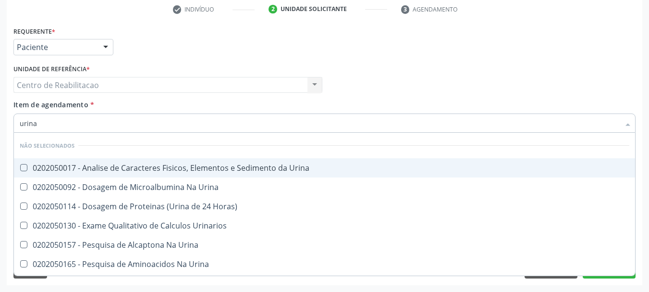
click at [209, 177] on span "0202050017 - Analise de Caracteres Fisicos, Elementos e Sedimento da Urina" at bounding box center [324, 167] width 621 height 19
checkbox Urina "true"
type input "12"
checkbox Urina "false"
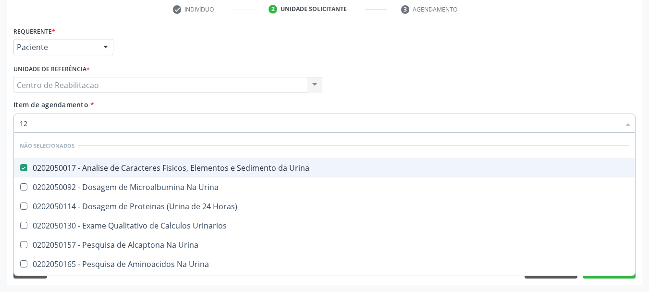
checkbox Horas\) "false"
checkbox Urinarios "false"
checkbox Urina "false"
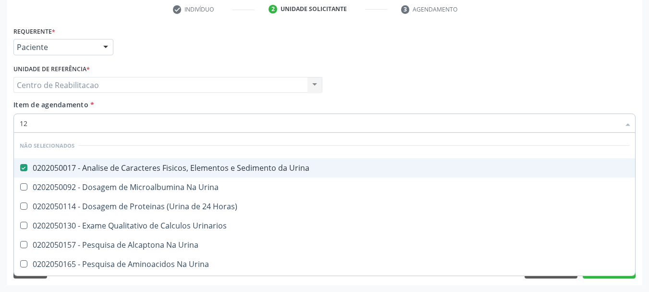
checkbox Urina "false"
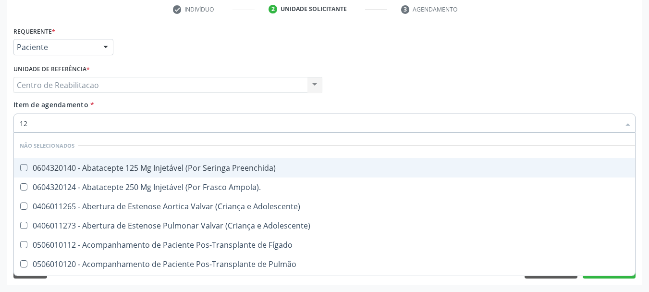
type input "127"
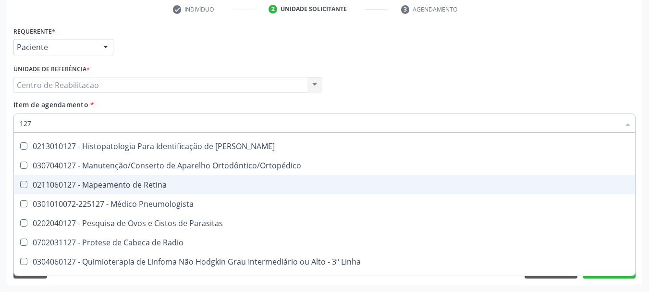
scroll to position [192, 0]
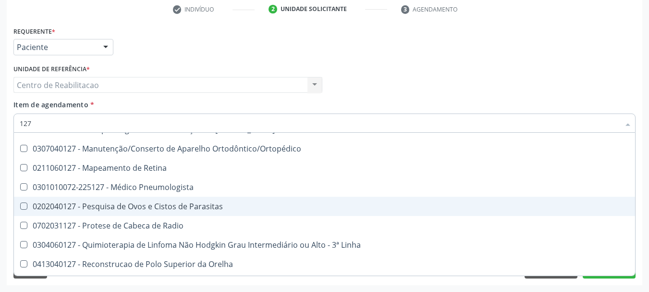
click at [197, 206] on div "0202040127 - Pesquisa de Ovos e Cistos de Parasitas" at bounding box center [325, 206] width 610 height 8
checkbox Parasitas "true"
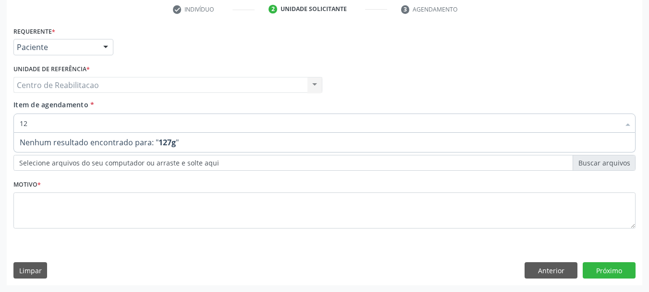
type input "1"
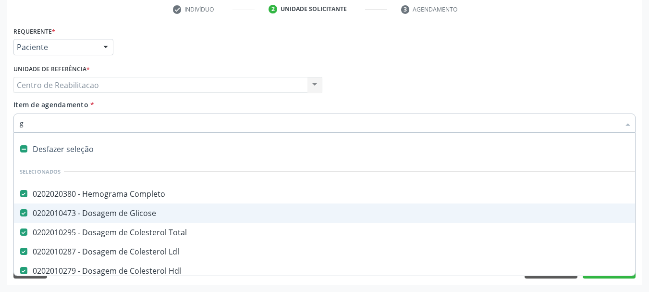
type input "gt"
checkbox Completo "false"
checkbox Glicose "false"
checkbox Total "false"
checkbox Ldl "false"
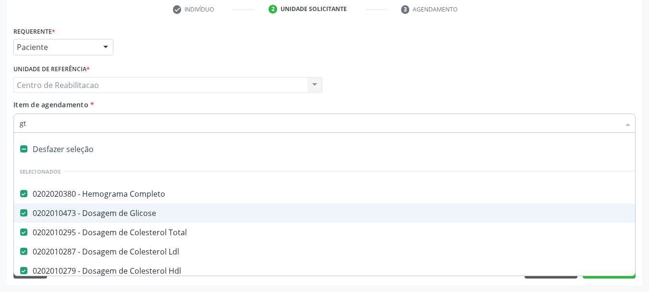
checkbox Hdl "false"
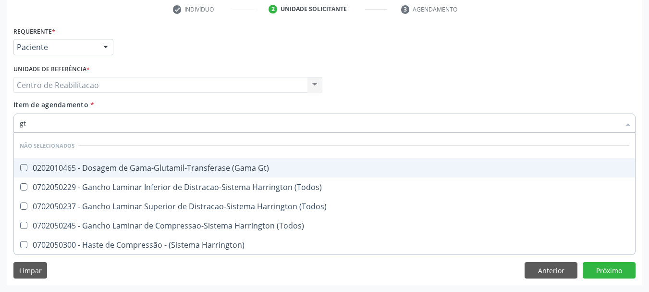
click at [249, 171] on div "0202010465 - Dosagem de Gama-Glutamil-Transferase (Gama Gt)" at bounding box center [325, 168] width 610 height 8
checkbox Gt\) "true"
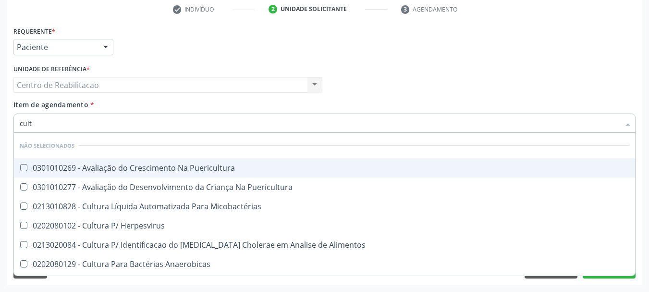
type input "cultu"
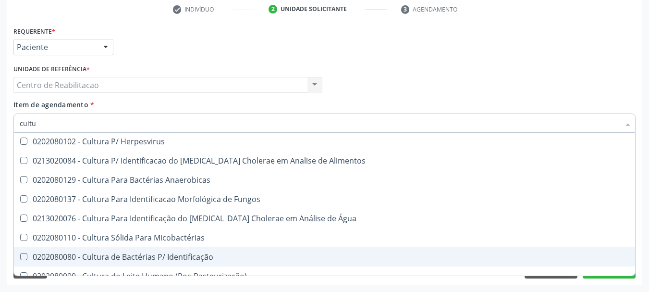
scroll to position [96, 0]
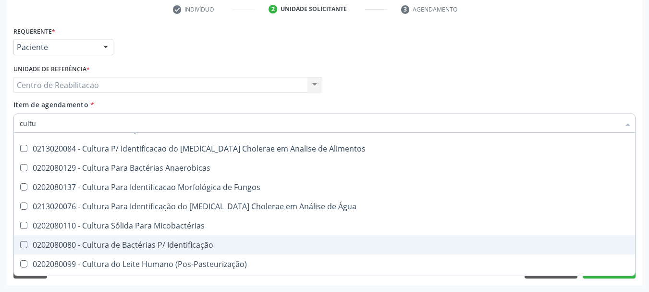
click at [213, 240] on span "0202080080 - Cultura de Bactérias P/ Identificação" at bounding box center [324, 244] width 621 height 19
checkbox Identificação "true"
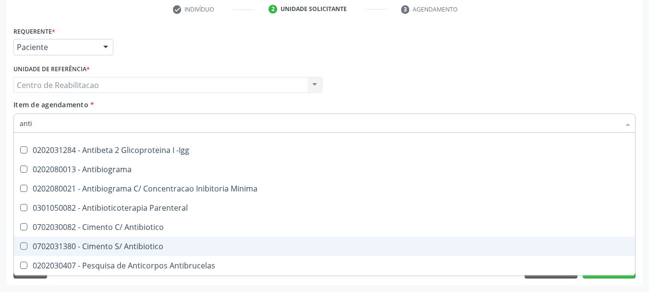
type input "antib"
checkbox -Igg "false"
checkbox Parenteral "false"
checkbox Antibiotico "false"
checkbox Antibrucelas "false"
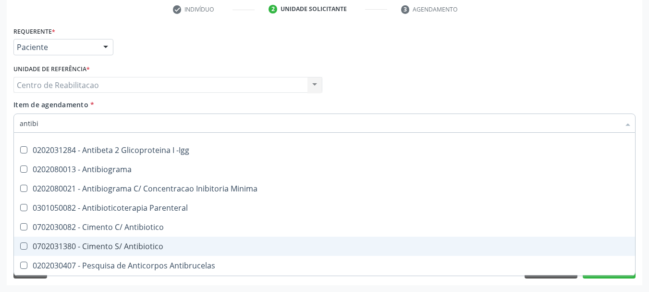
scroll to position [0, 0]
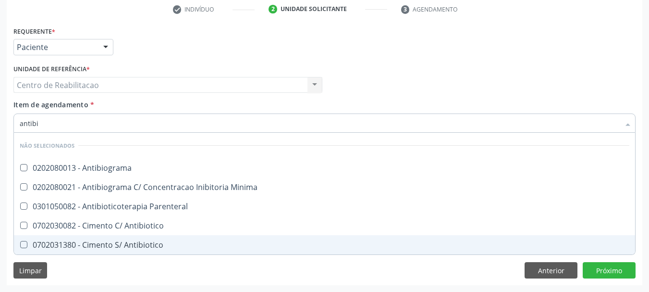
type input "antibio"
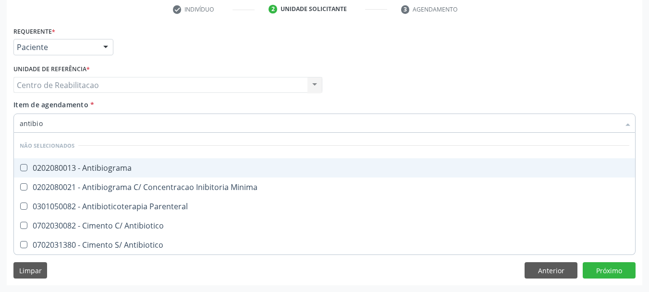
click at [119, 170] on div "0202080013 - Antibiograma" at bounding box center [325, 168] width 610 height 8
checkbox Antibiograma "true"
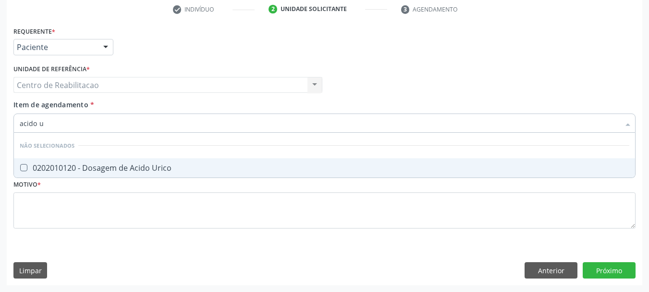
type input "acido ur"
click at [113, 170] on div "0202010120 - Dosagem de Acido Urico" at bounding box center [325, 168] width 610 height 8
checkbox Urico "true"
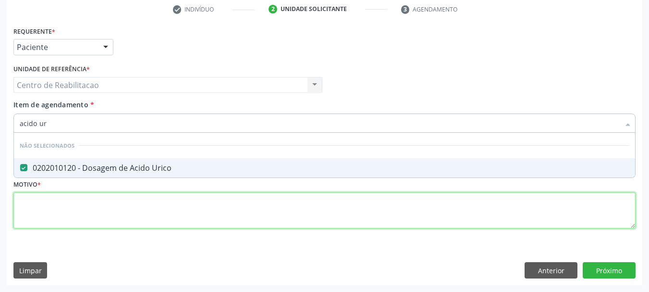
click at [166, 215] on div "Requerente * Paciente Médico(a) Enfermeiro(a) Paciente Nenhum resultado encontr…" at bounding box center [324, 133] width 622 height 218
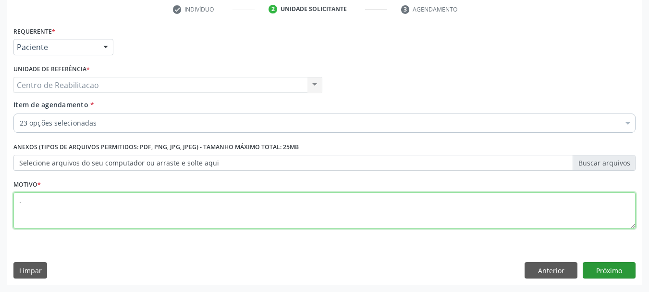
type textarea "."
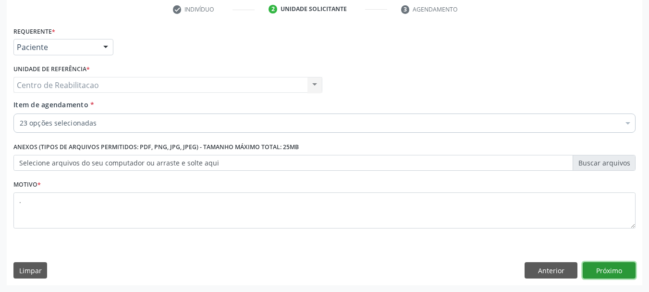
click at [607, 270] on button "Próximo" at bounding box center [609, 270] width 53 height 16
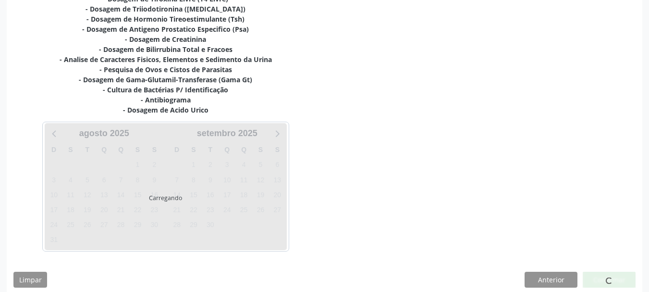
scroll to position [348, 0]
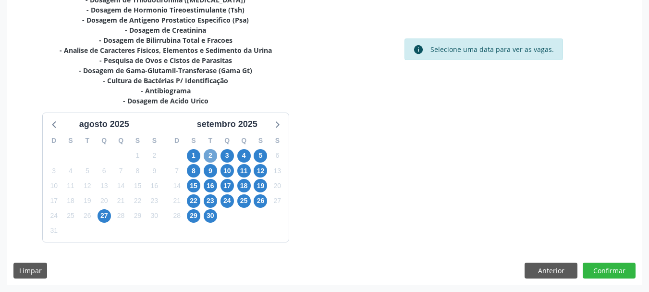
click at [206, 154] on span "2" at bounding box center [210, 155] width 13 height 13
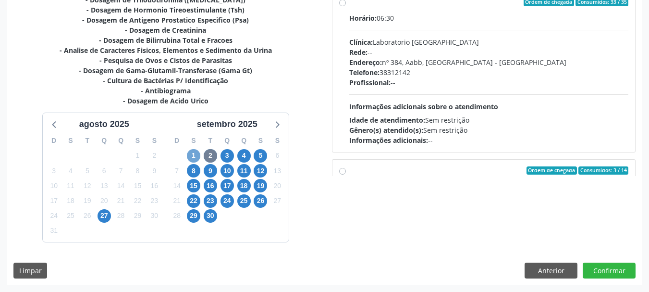
click at [196, 151] on span "1" at bounding box center [193, 155] width 13 height 13
click at [405, 14] on div "Horário: 07:00" at bounding box center [489, 18] width 280 height 10
click at [346, 6] on input "Ordem de chegada Consumidos: 15 / 40 Horário: 07:00 Clínica: S B Laboratorio de…" at bounding box center [342, 2] width 7 height 9
radio input "true"
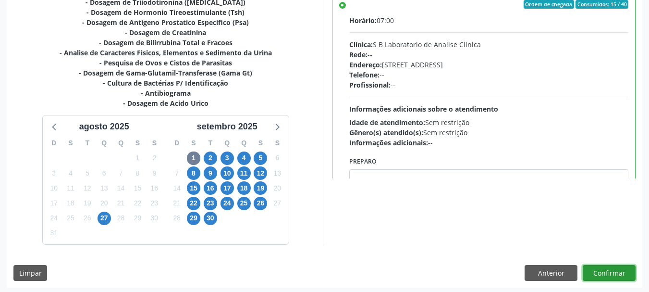
click at [602, 274] on button "Confirmar" at bounding box center [609, 273] width 53 height 16
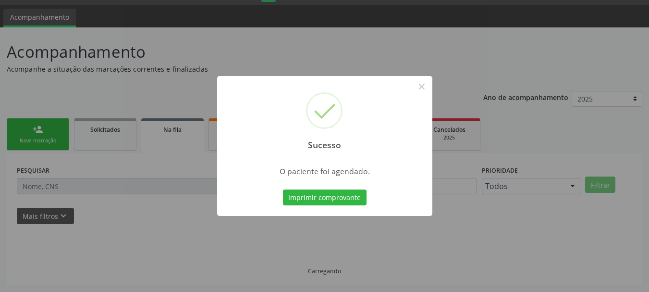
scroll to position [25, 0]
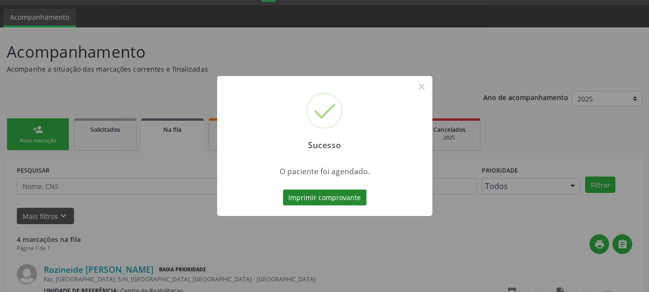
click at [345, 198] on button "Imprimir comprovante" at bounding box center [325, 197] width 84 height 16
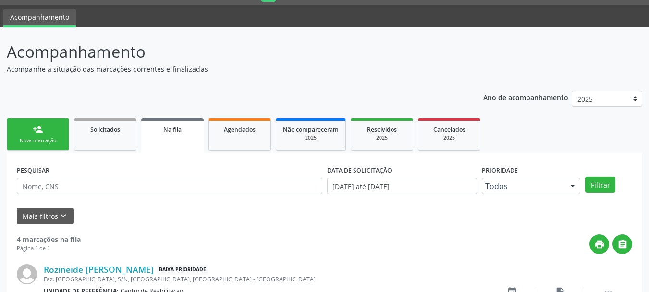
click at [43, 126] on link "person_add Nova marcação" at bounding box center [38, 134] width 62 height 32
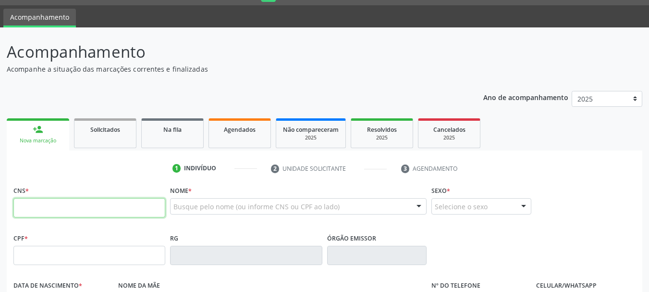
click at [104, 214] on input "text" at bounding box center [89, 207] width 152 height 19
type input "898 0064 1632 5626"
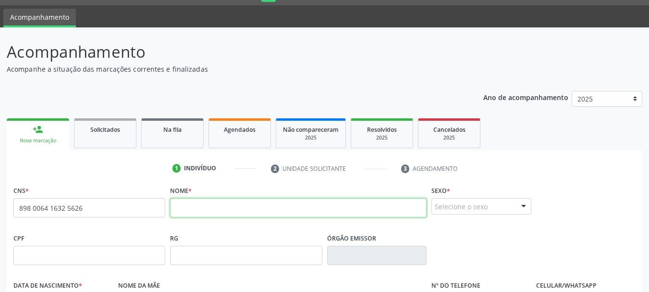
click at [233, 203] on input "text" at bounding box center [298, 207] width 257 height 19
type input "[PERSON_NAME]"
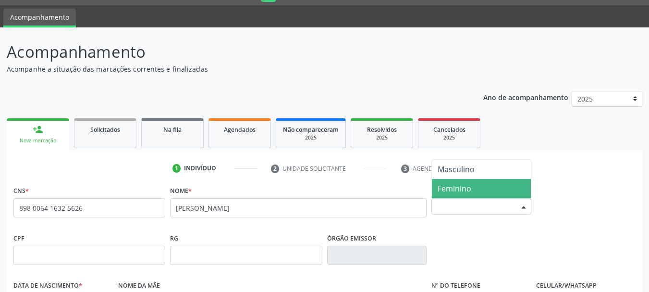
click at [463, 190] on span "Feminino" at bounding box center [455, 188] width 34 height 11
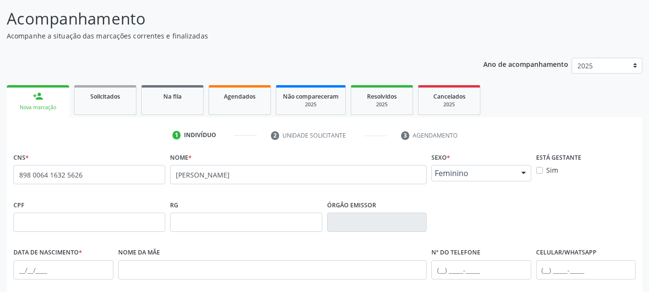
scroll to position [122, 0]
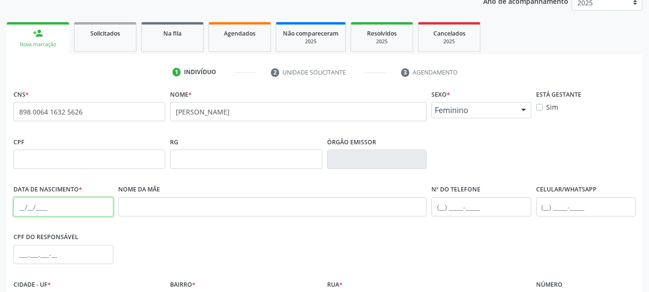
click at [39, 206] on input "text" at bounding box center [63, 206] width 100 height 19
type input "[DATE]"
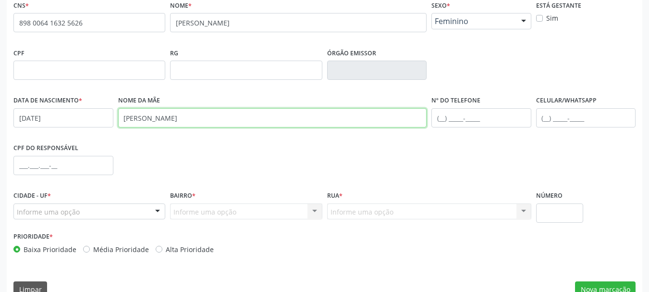
scroll to position [218, 0]
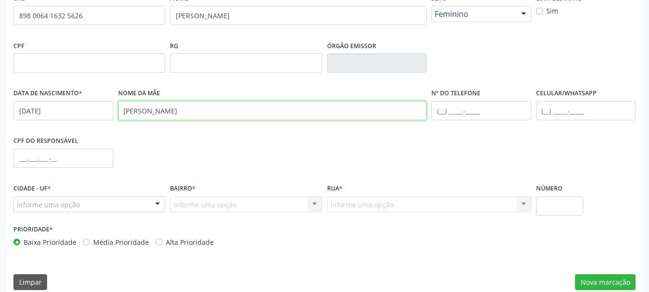
type input "[PERSON_NAME]"
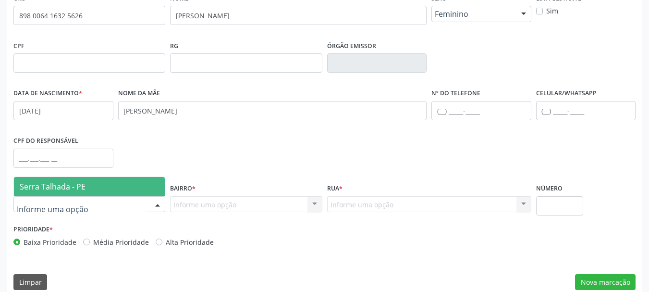
click at [58, 187] on span "Serra Talhada - PE" at bounding box center [53, 186] width 66 height 11
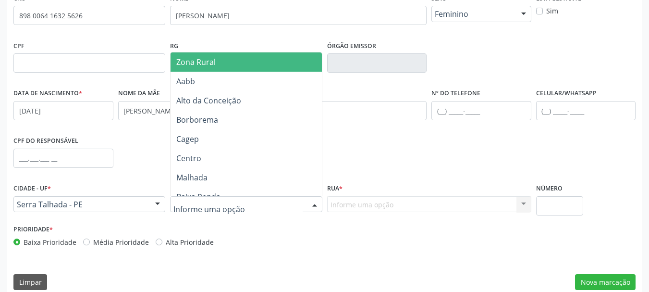
click at [232, 66] on span "Zona Rural" at bounding box center [248, 61] width 154 height 19
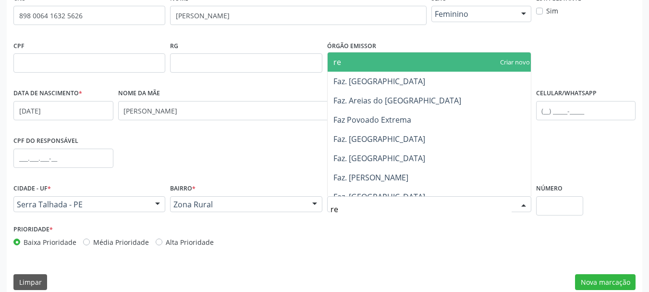
type input "r"
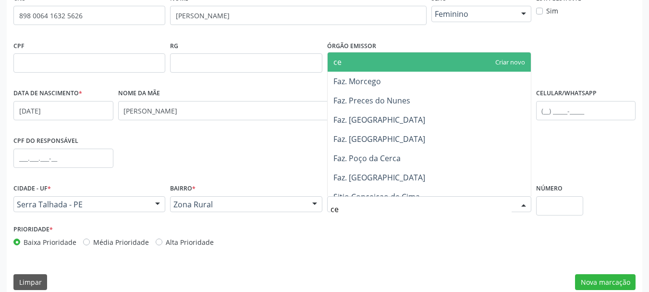
type input "c"
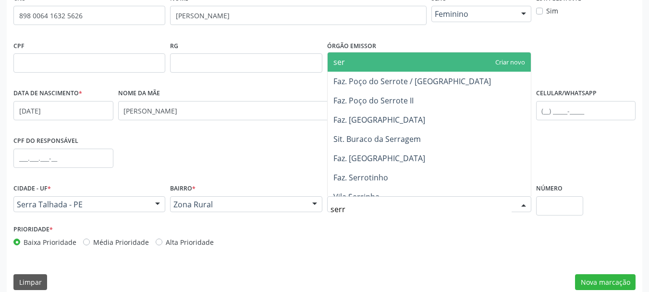
type input "serro"
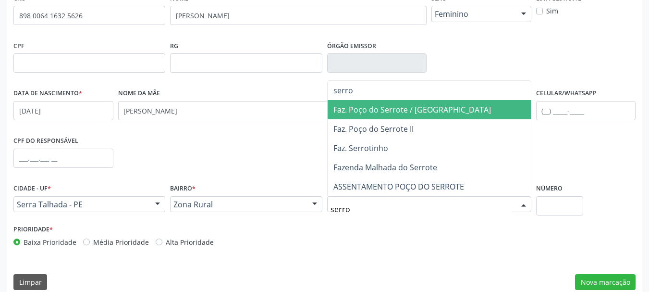
click at [376, 106] on span "Faz. Poço do Serrote / [GEOGRAPHIC_DATA]" at bounding box center [412, 109] width 158 height 11
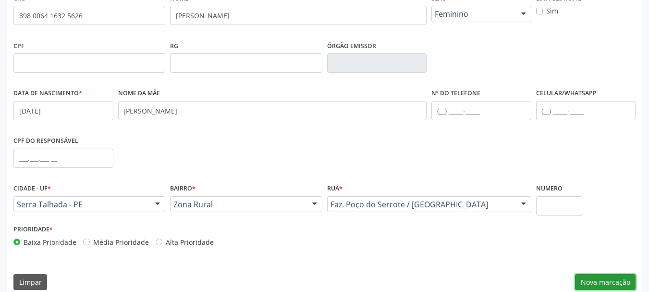
click at [593, 283] on button "Nova marcação" at bounding box center [605, 282] width 61 height 16
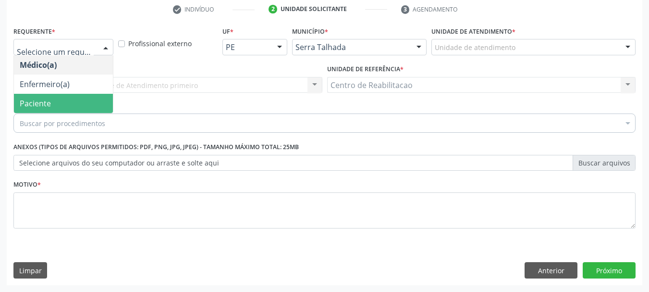
click at [66, 104] on span "Paciente" at bounding box center [63, 103] width 99 height 19
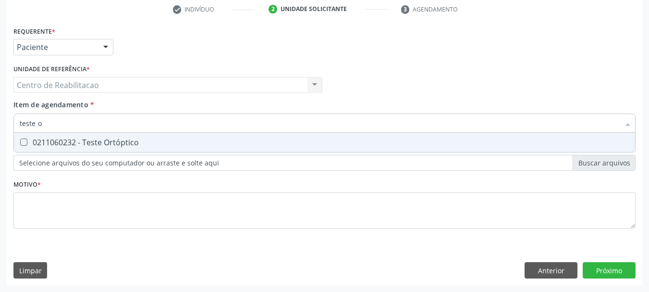
type input "teste"
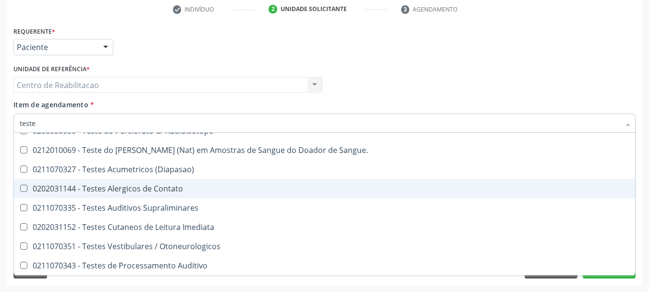
scroll to position [1844, 0]
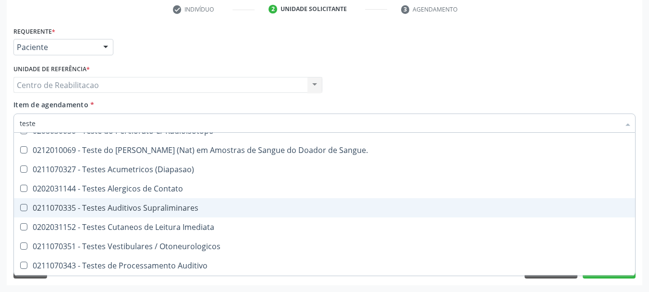
click at [156, 204] on div "0211070335 - Testes Auditivos Supraliminares" at bounding box center [342, 208] width 644 height 8
checkbox Supraliminares "true"
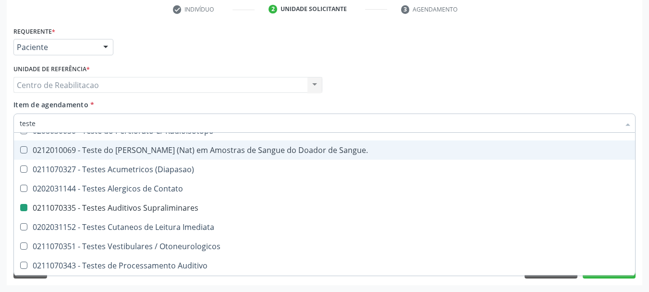
click at [367, 105] on div "Item de agendamento * teste Desfazer seleção 0211100013 - Aplicação de Teste P/…" at bounding box center [324, 114] width 622 height 30
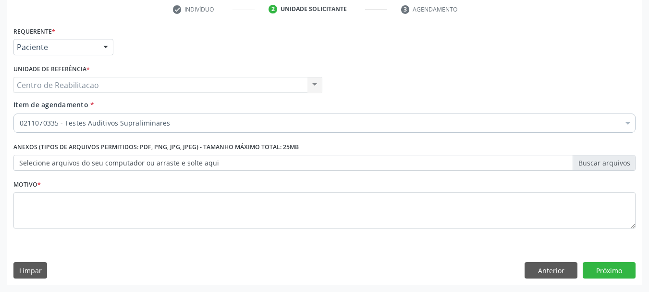
scroll to position [0, 0]
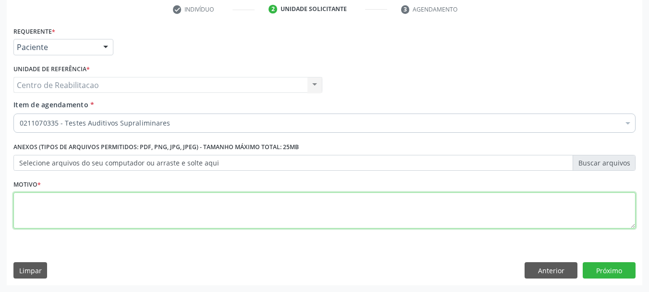
click at [352, 218] on textarea at bounding box center [324, 210] width 622 height 37
type textarea "."
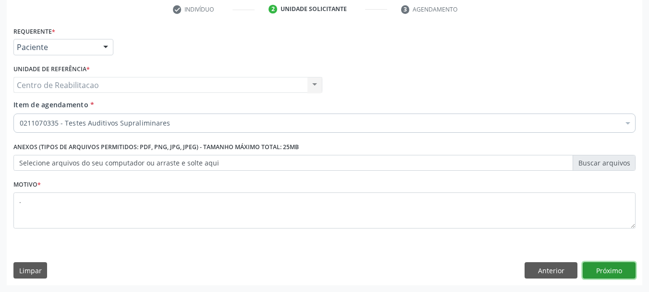
click at [604, 269] on button "Próximo" at bounding box center [609, 270] width 53 height 16
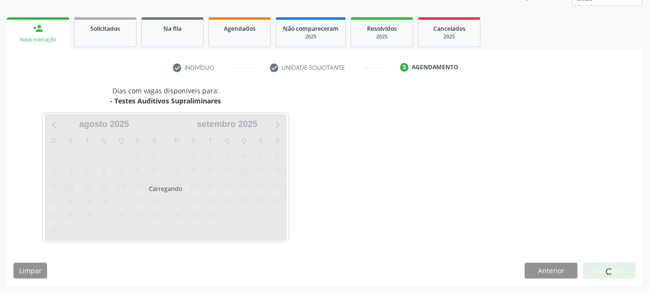
scroll to position [126, 0]
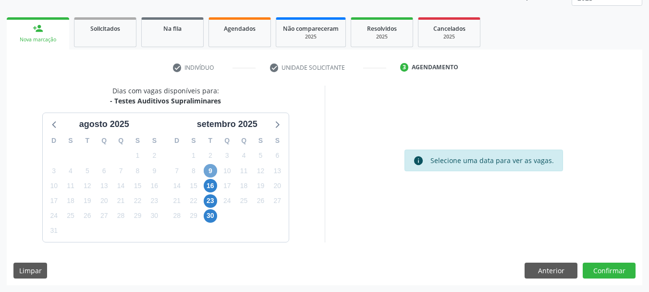
click at [212, 172] on span "9" at bounding box center [210, 170] width 13 height 13
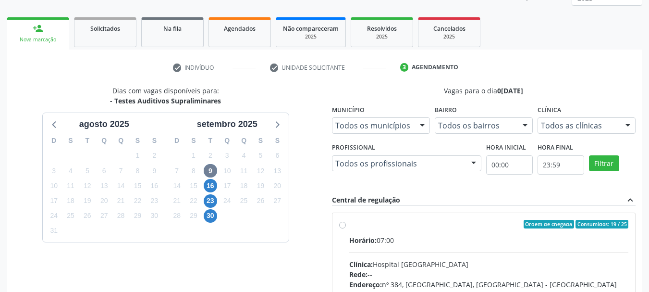
click at [414, 233] on label "Ordem de chegada Consumidos: 19 / 25 Horário: 07:00 Clínica: Hospital [GEOGRAPH…" at bounding box center [489, 293] width 280 height 147
click at [346, 228] on input "Ordem de chegada Consumidos: 19 / 25 Horário: 07:00 Clínica: Hospital [GEOGRAPH…" at bounding box center [342, 224] width 7 height 9
radio input "true"
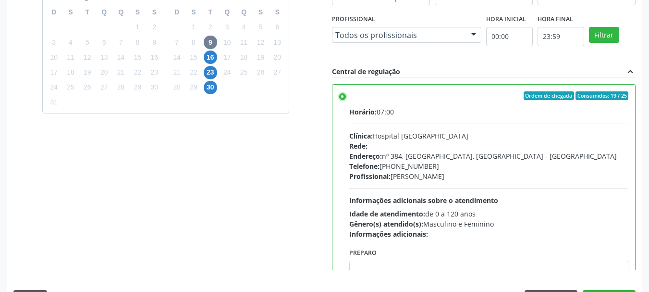
scroll to position [282, 0]
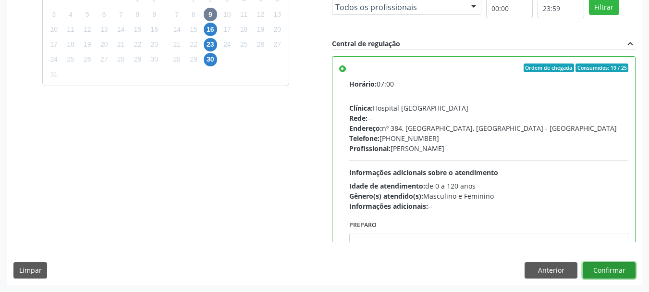
click at [614, 268] on button "Confirmar" at bounding box center [609, 270] width 53 height 16
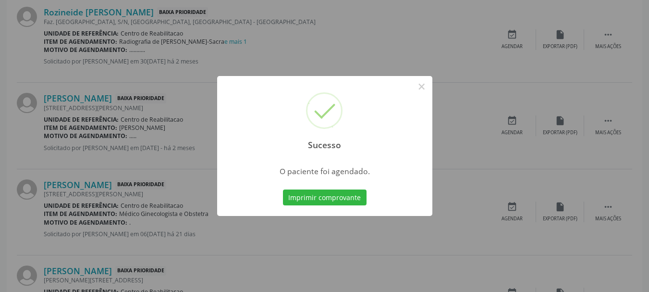
scroll to position [25, 0]
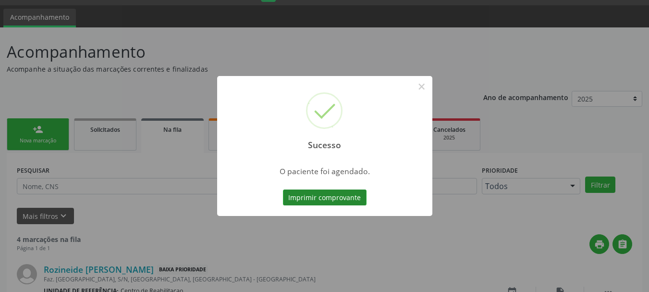
click at [308, 196] on button "Imprimir comprovante" at bounding box center [325, 197] width 84 height 16
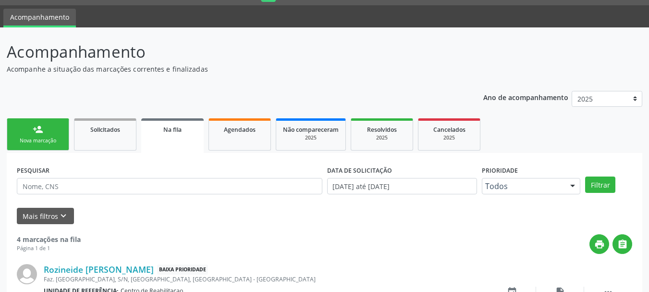
click at [64, 120] on link "person_add Nova marcação" at bounding box center [38, 134] width 62 height 32
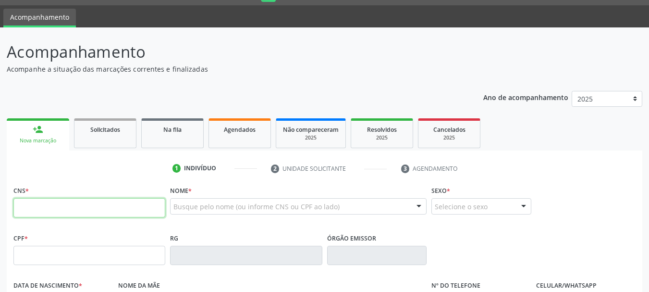
click at [34, 214] on input "text" at bounding box center [89, 207] width 152 height 19
type input "700 6099 3572 8462"
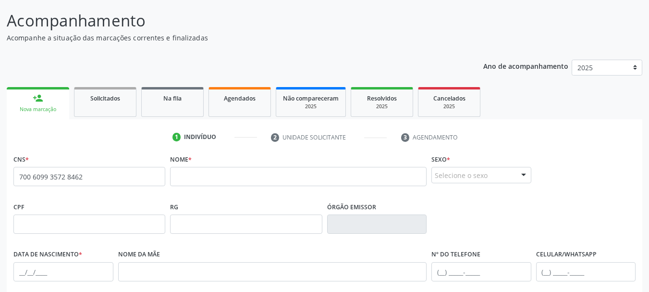
scroll to position [74, 0]
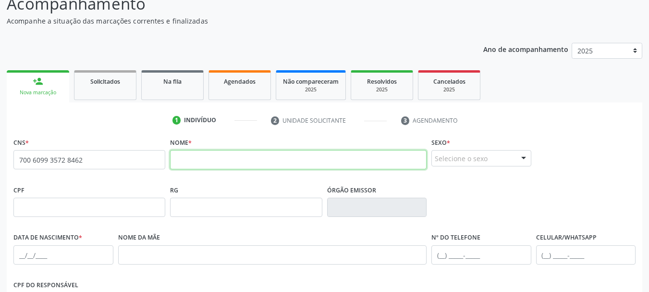
click at [197, 160] on input "text" at bounding box center [298, 159] width 257 height 19
type input "[PERSON_NAME]"
